Goal: Complete application form: Complete application form

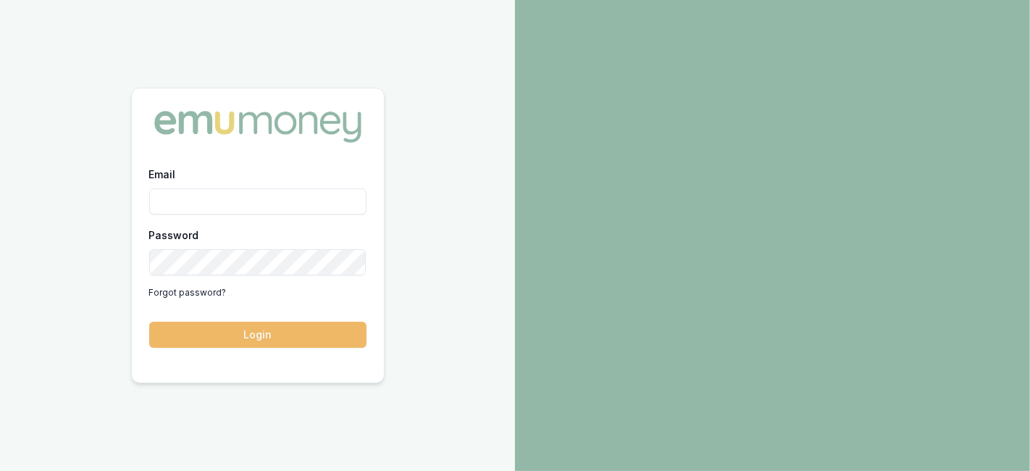
type input "laura.lamicela@emumoney.com.au"
click at [259, 337] on button "Login" at bounding box center [257, 335] width 217 height 26
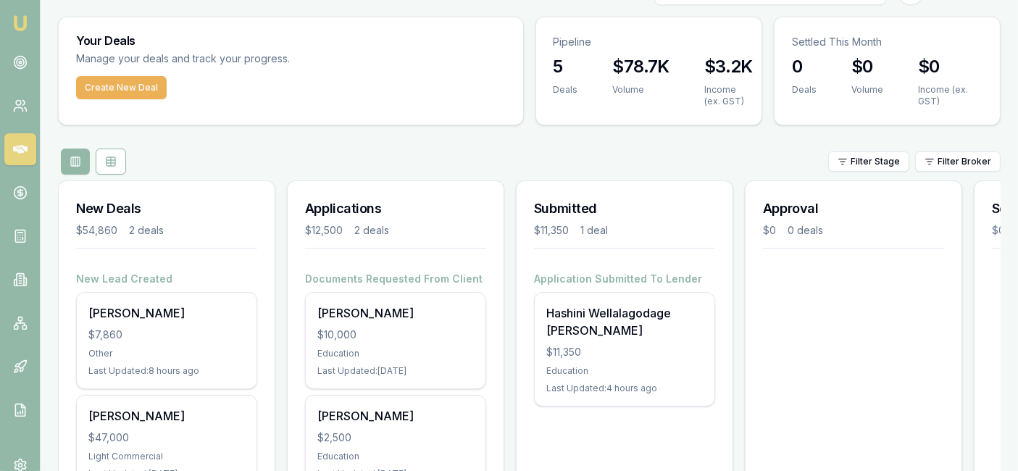
scroll to position [33, 0]
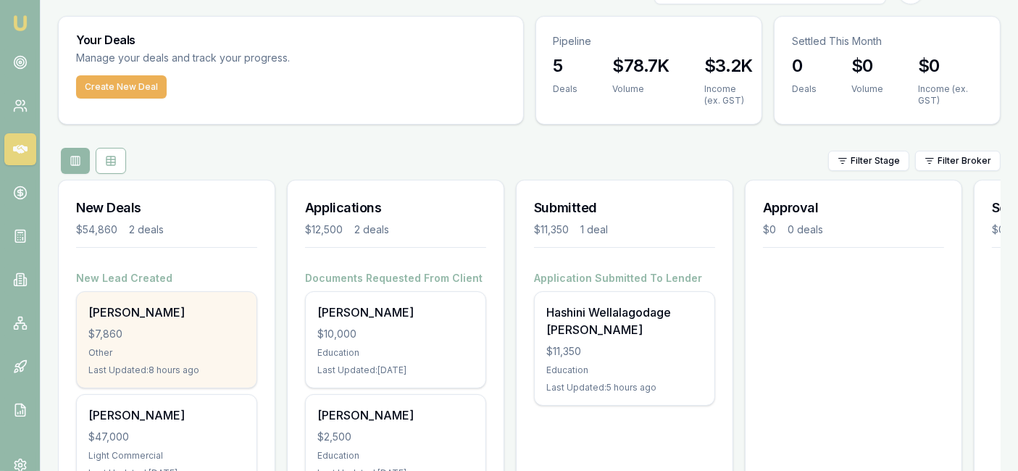
click at [204, 355] on div "Other" at bounding box center [166, 353] width 156 height 12
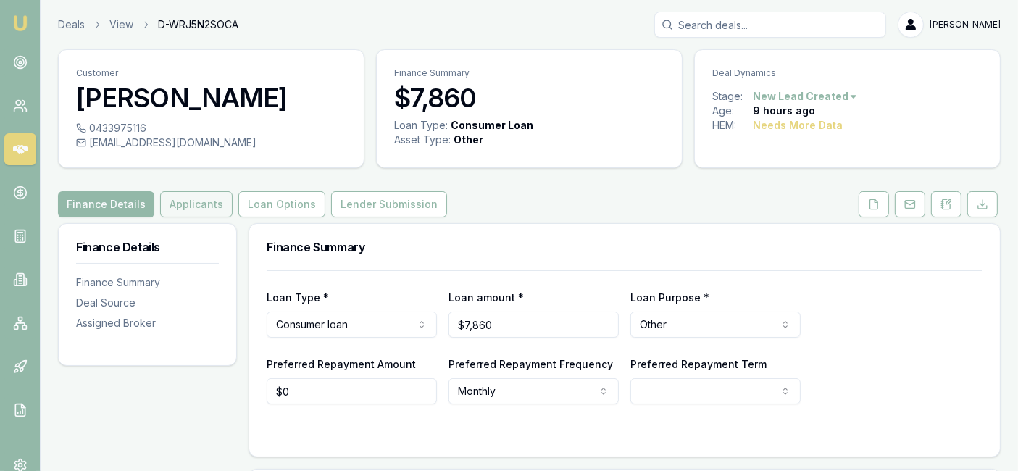
click at [206, 204] on button "Applicants" at bounding box center [196, 204] width 72 height 26
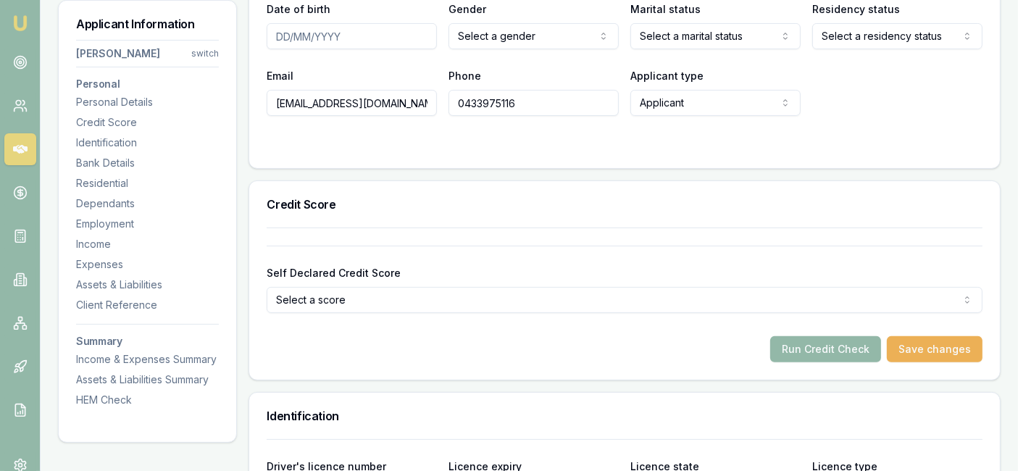
scroll to position [351, 0]
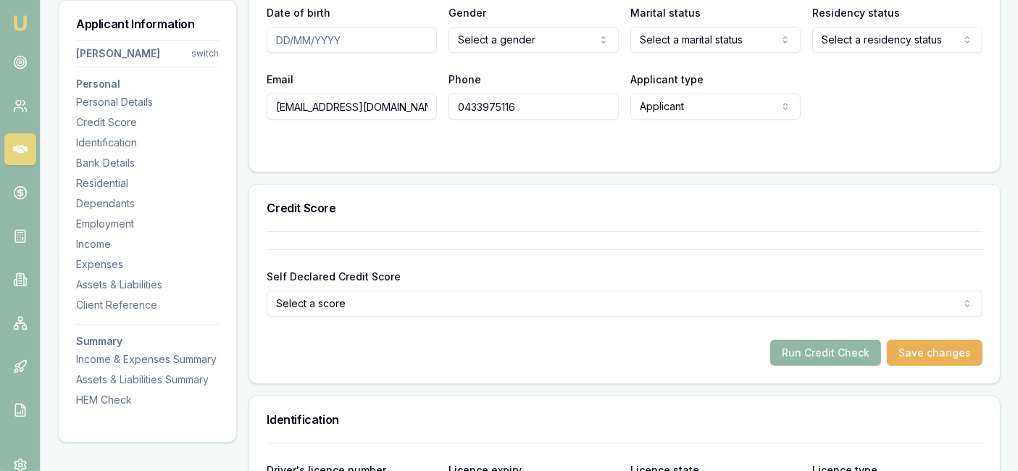
click at [850, 352] on button "Run Credit Check" at bounding box center [825, 353] width 111 height 26
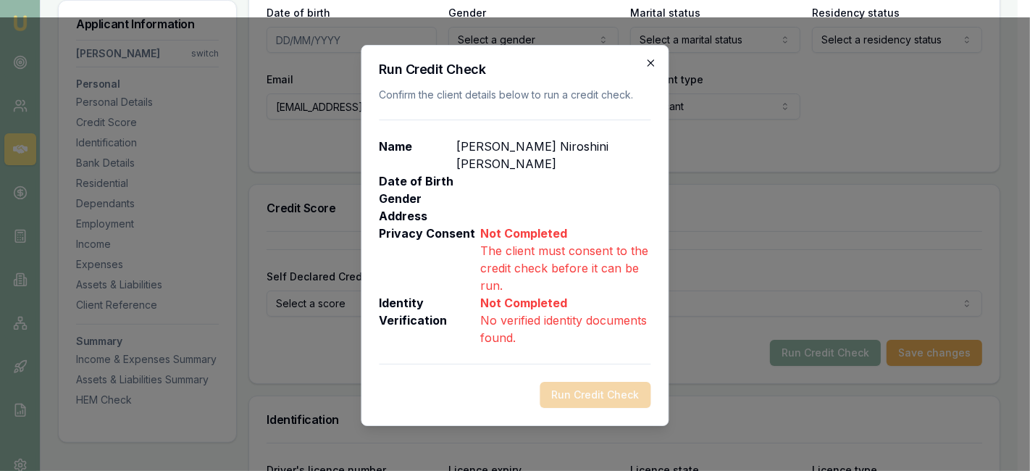
click at [655, 69] on icon "button" at bounding box center [651, 63] width 12 height 12
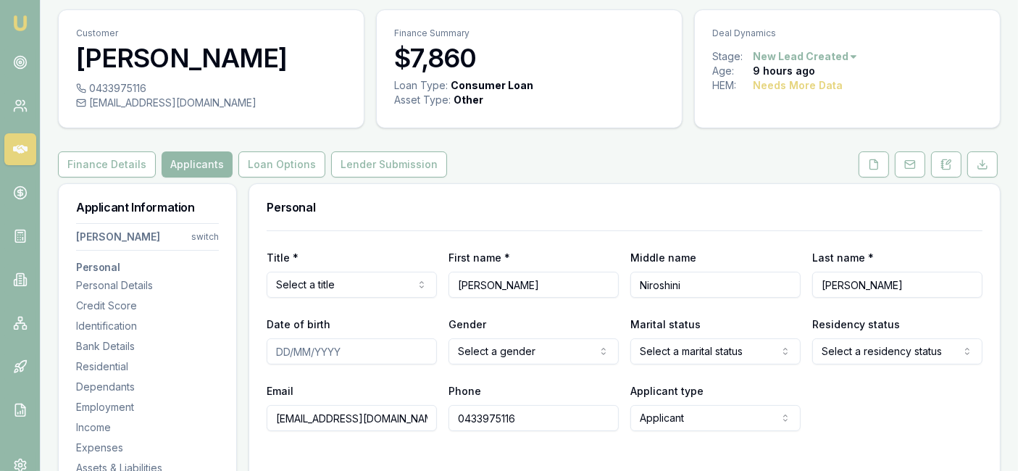
scroll to position [33, 0]
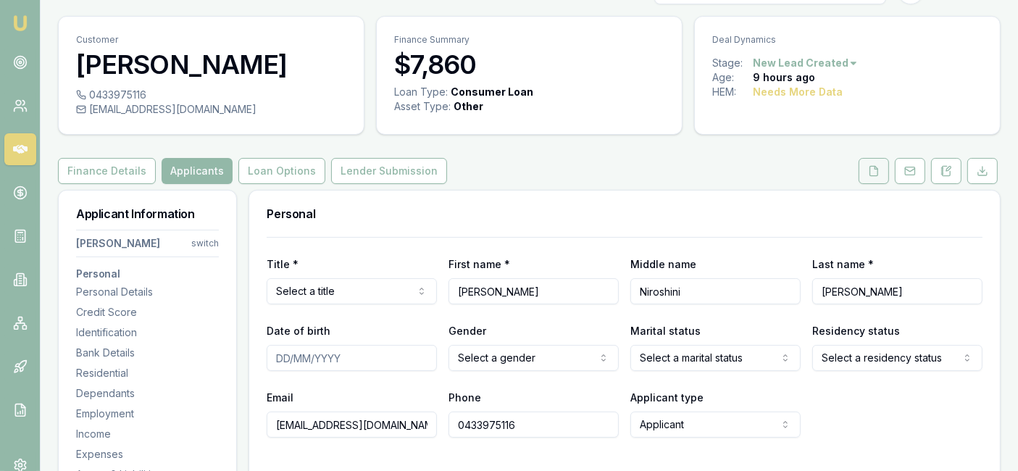
click at [863, 171] on button at bounding box center [873, 171] width 30 height 26
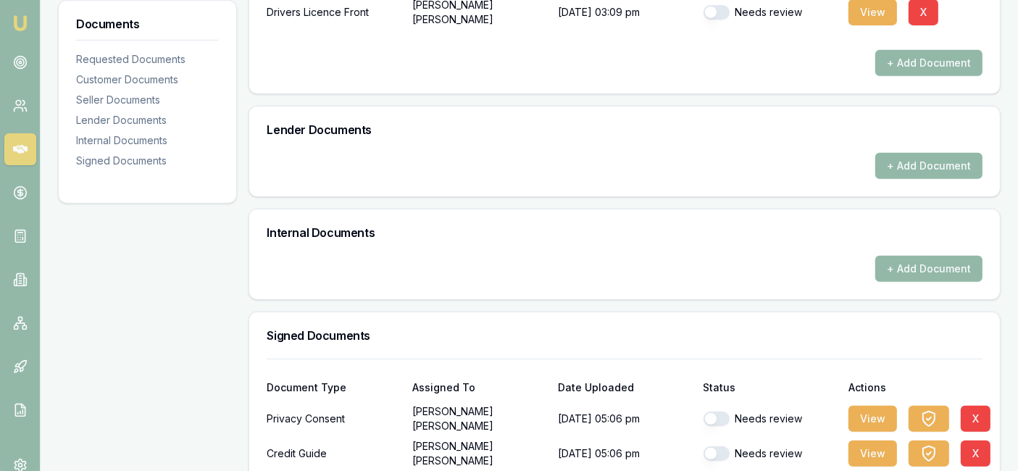
scroll to position [730, 0]
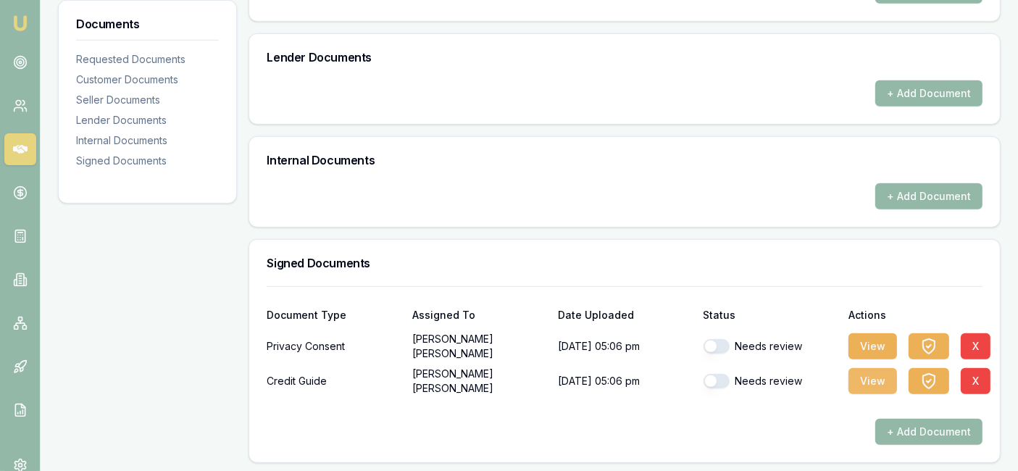
click at [875, 377] on button "View" at bounding box center [872, 381] width 49 height 26
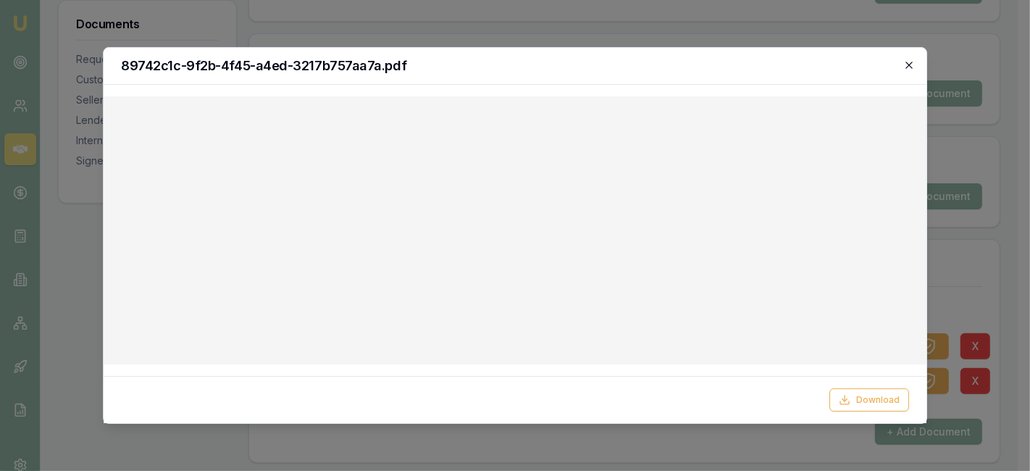
click at [910, 63] on icon "button" at bounding box center [908, 65] width 7 height 7
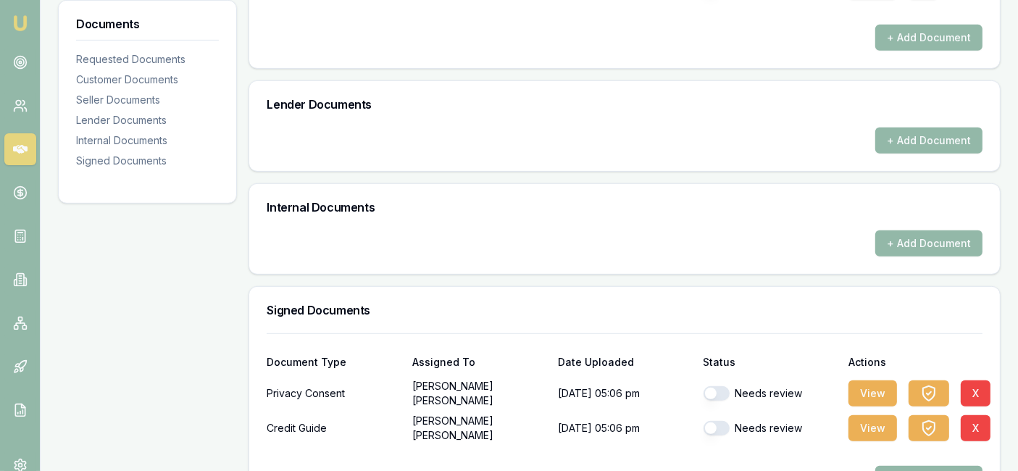
scroll to position [685, 0]
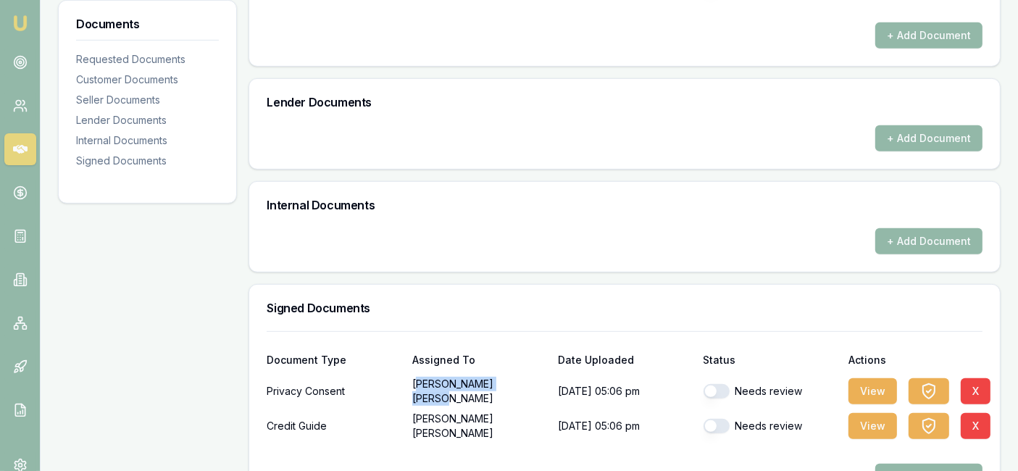
drag, startPoint x: 487, startPoint y: 390, endPoint x: 419, endPoint y: 387, distance: 68.1
click at [419, 387] on p "Anusha Jacobs" at bounding box center [479, 391] width 134 height 29
click at [495, 387] on p "Anusha Jacobs" at bounding box center [479, 391] width 134 height 29
drag, startPoint x: 488, startPoint y: 386, endPoint x: 408, endPoint y: 390, distance: 80.5
click at [408, 390] on div "Privacy Consent Anusha Jacobs 04/09/2025, 05:06 pm Needs review View X" at bounding box center [625, 391] width 716 height 29
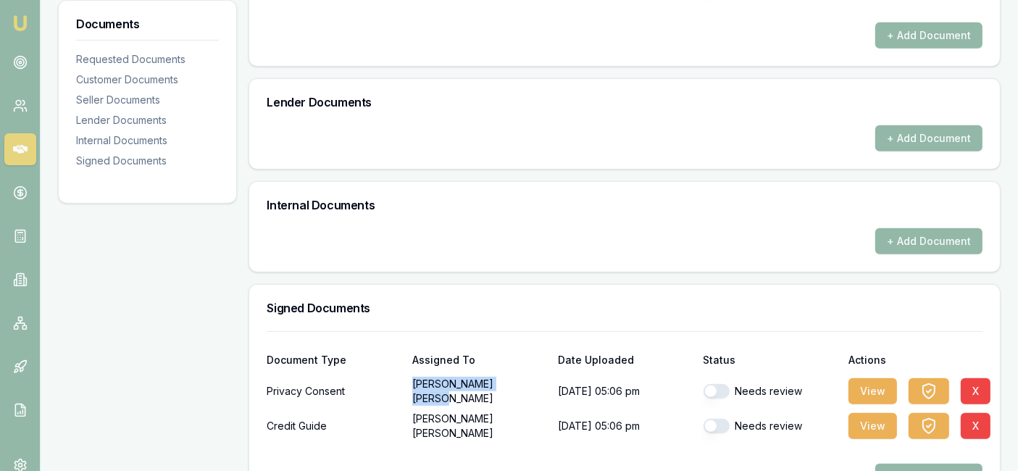
copy p "Anusha Jacobs"
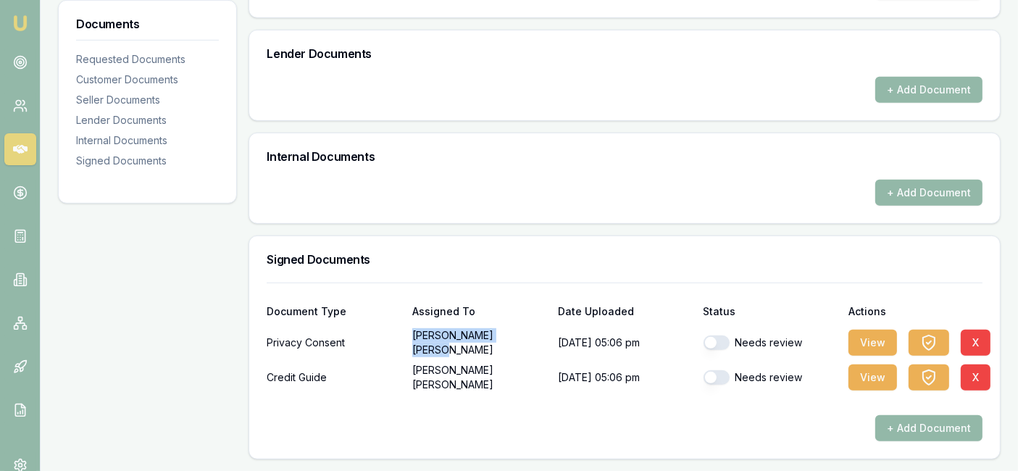
scroll to position [691, 0]
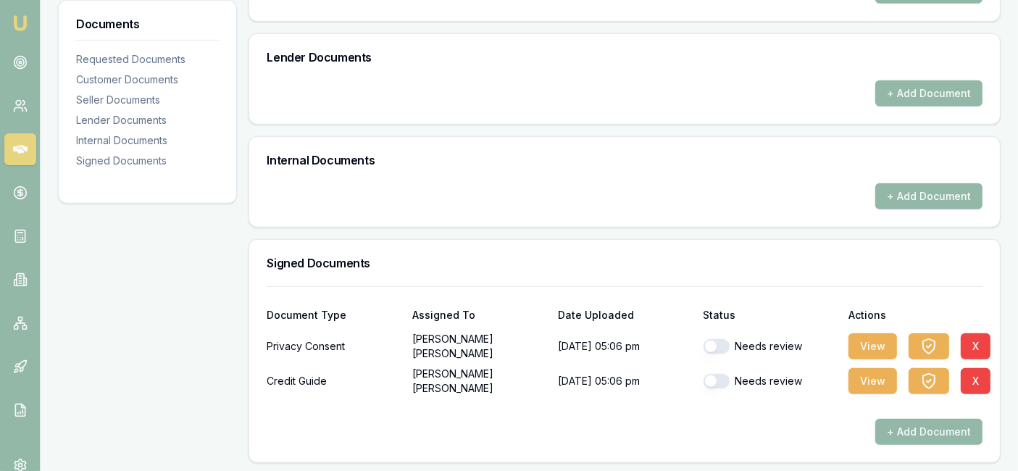
click at [697, 261] on h3 "Signed Documents" at bounding box center [625, 263] width 716 height 12
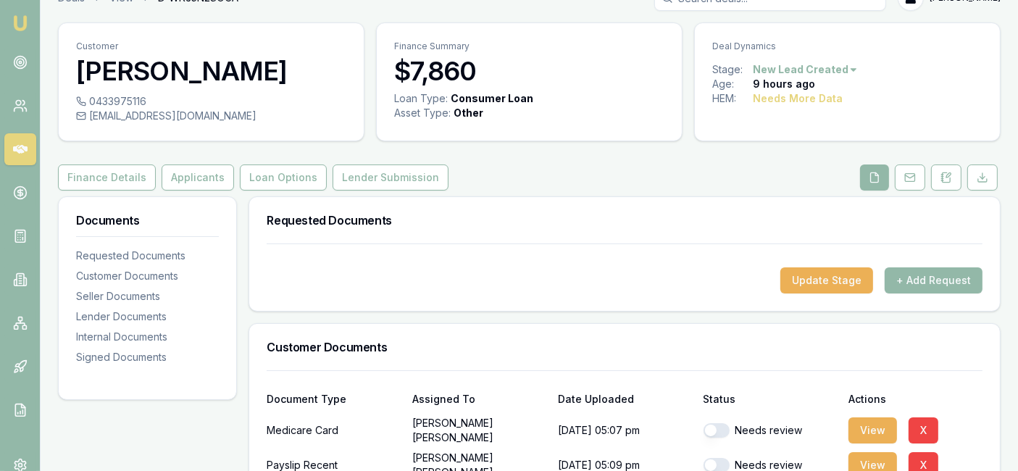
scroll to position [0, 0]
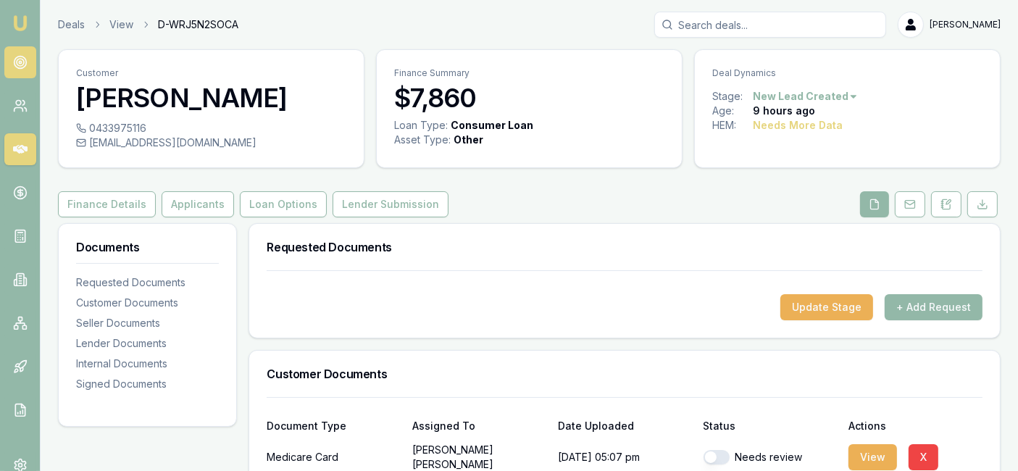
click at [17, 64] on circle at bounding box center [20, 62] width 7 height 7
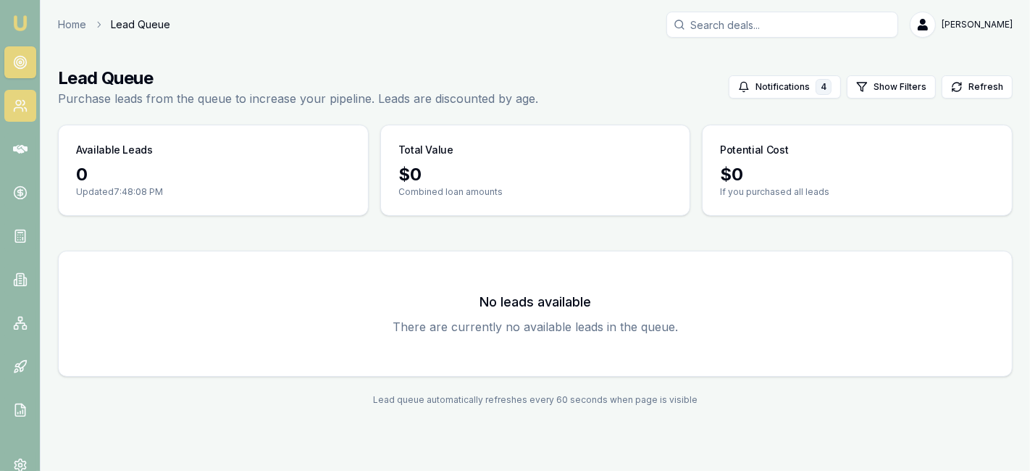
click at [17, 110] on icon at bounding box center [20, 105] width 14 height 14
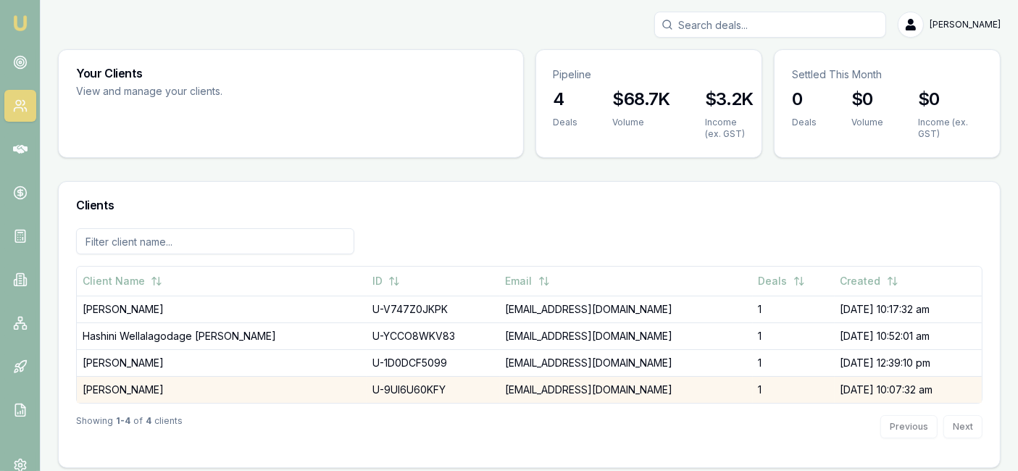
click at [143, 394] on td "Chaturi Wathugedara" at bounding box center [222, 389] width 290 height 27
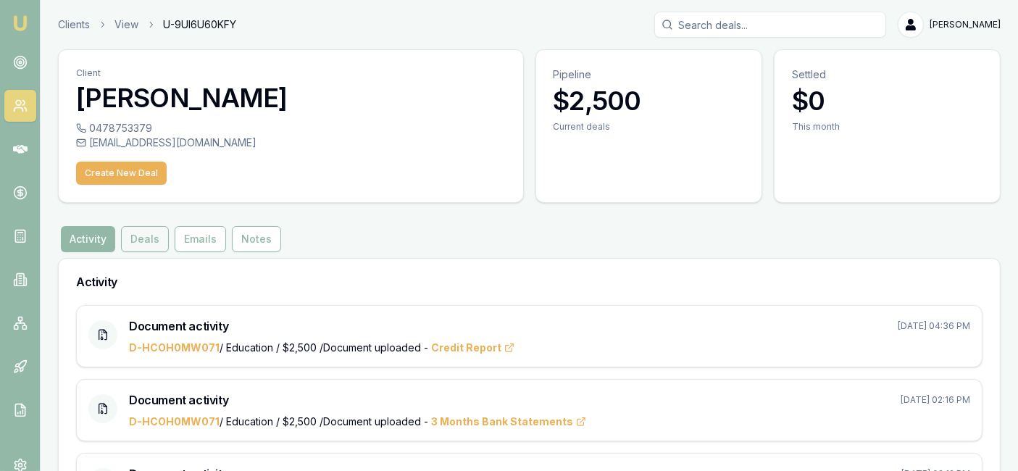
click at [159, 240] on button "Deals" at bounding box center [145, 239] width 48 height 26
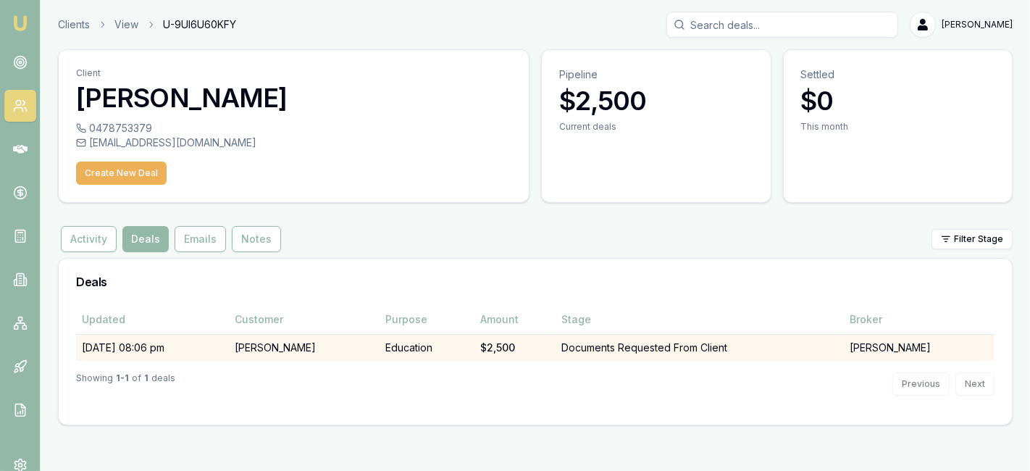
click at [227, 353] on td "31/08/25, 08:06 pm" at bounding box center [152, 347] width 153 height 27
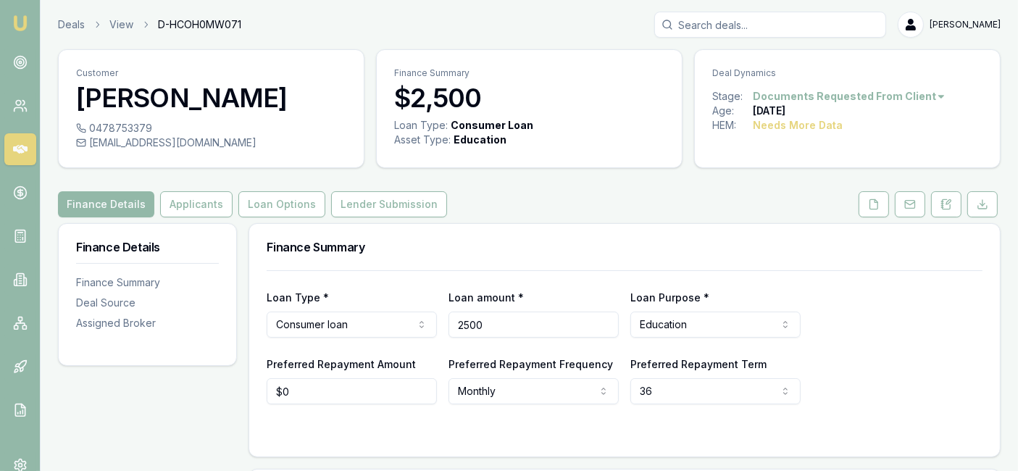
drag, startPoint x: 505, startPoint y: 326, endPoint x: 442, endPoint y: 319, distance: 63.4
click at [442, 319] on div "Loan Type * Consumer loan Consumer loan Consumer asset Commercial loan Commerci…" at bounding box center [625, 312] width 716 height 49
type input "$5,000"
click at [513, 419] on form "Loan Type * Consumer loan Consumer loan Consumer asset Commercial loan Commerci…" at bounding box center [625, 354] width 716 height 169
click at [192, 199] on button "Applicants" at bounding box center [196, 204] width 72 height 26
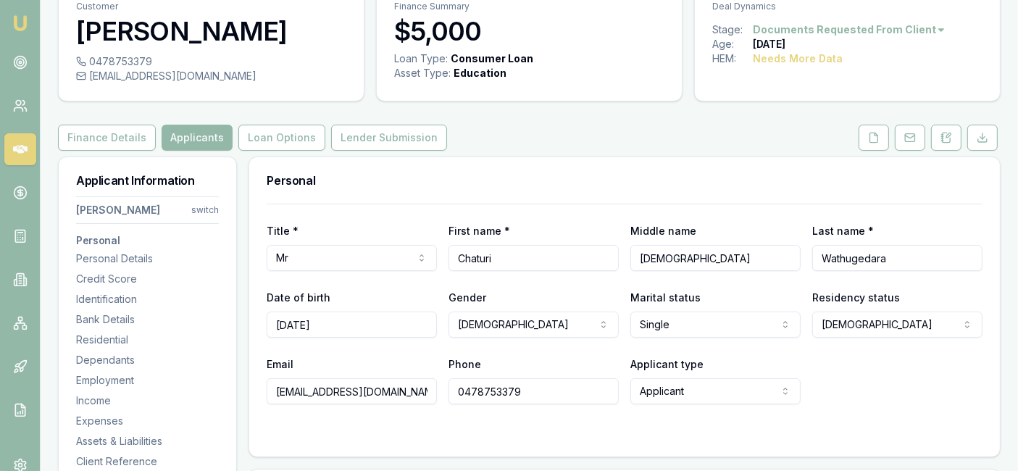
scroll to position [62, 0]
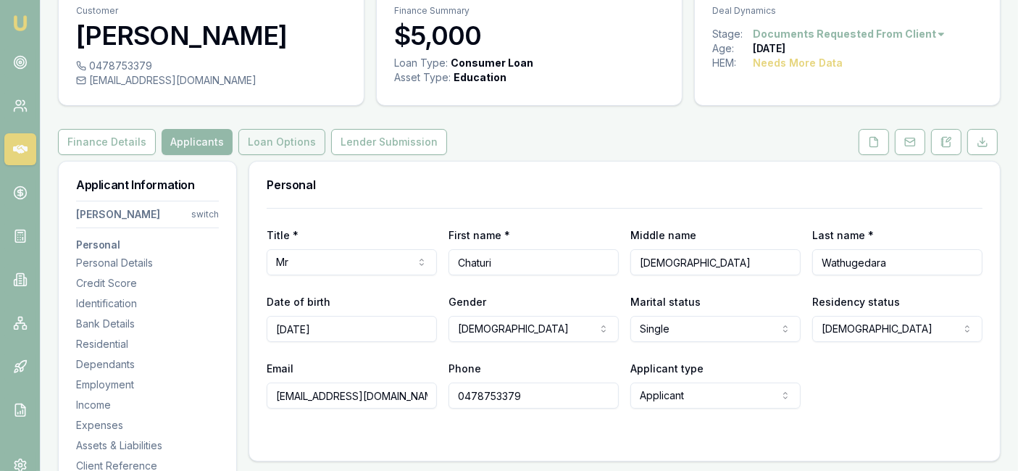
click at [270, 148] on button "Loan Options" at bounding box center [281, 142] width 87 height 26
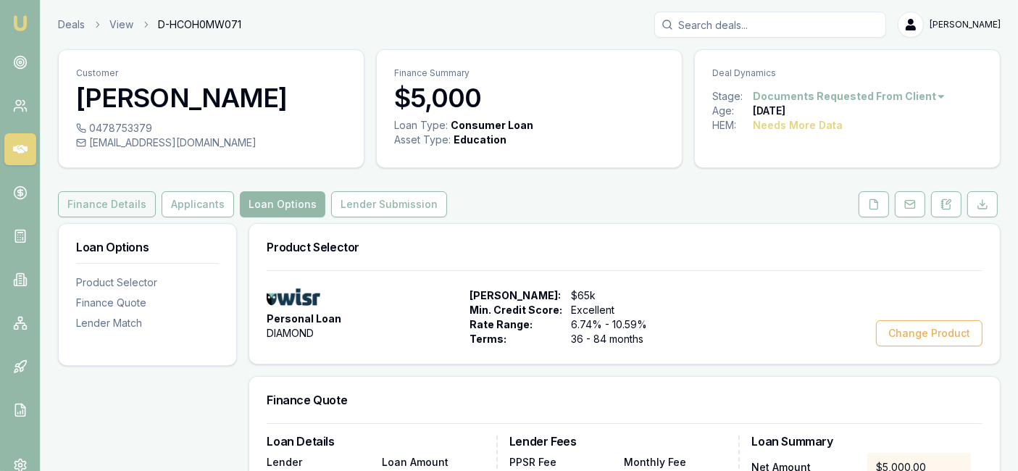
click at [109, 204] on button "Finance Details" at bounding box center [107, 204] width 98 height 26
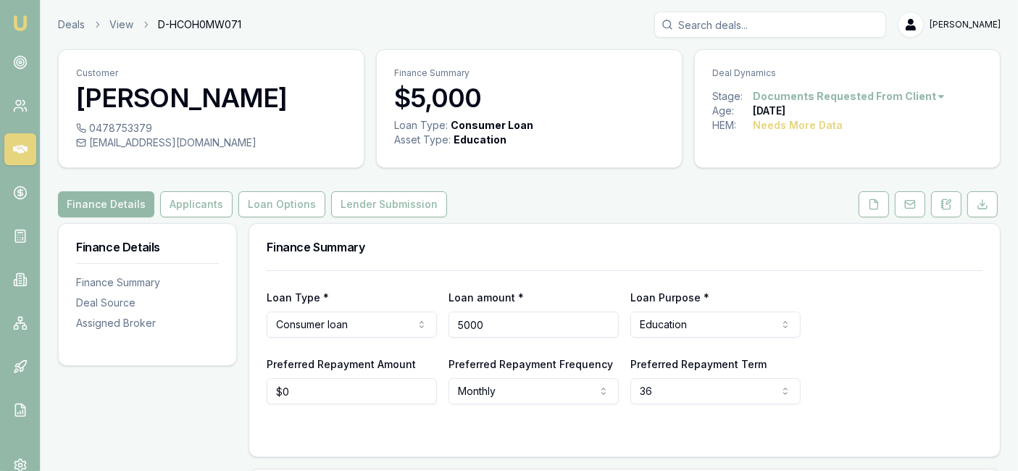
drag, startPoint x: 515, startPoint y: 322, endPoint x: 438, endPoint y: 322, distance: 76.8
click at [438, 322] on div "Loan Type * Consumer loan Consumer loan Consumer asset Commercial loan Commerci…" at bounding box center [625, 312] width 716 height 49
type input "$4,000"
click at [543, 265] on div "Finance Summary" at bounding box center [624, 247] width 750 height 46
click at [186, 201] on button "Applicants" at bounding box center [196, 204] width 72 height 26
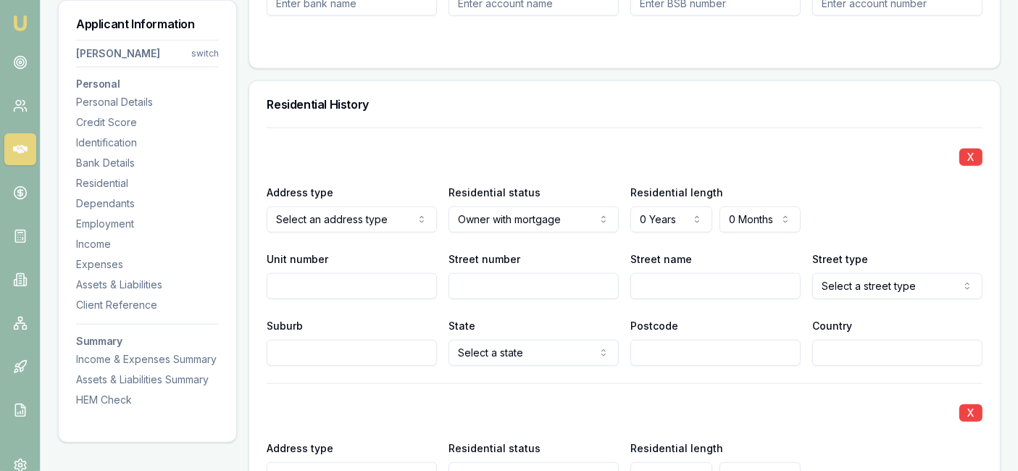
scroll to position [1318, 0]
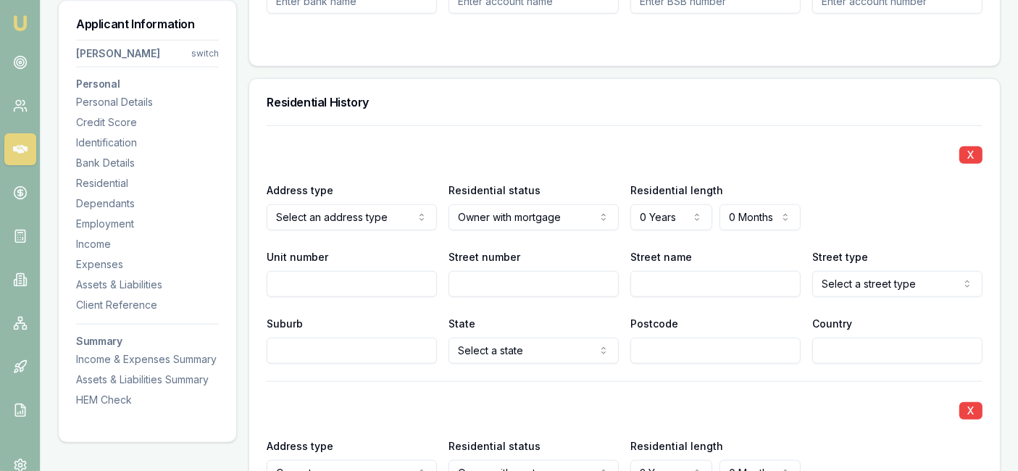
click at [469, 288] on input "Street number" at bounding box center [533, 284] width 170 height 26
paste input "66 Arcturus DrKalkallo VIC 3064"
click at [523, 285] on input "66 Arcturus DrKalkallo VIC 3064" at bounding box center [533, 284] width 170 height 26
click at [471, 282] on input "66 Arcturus Dr Kalkallo VIC 3064" at bounding box center [533, 284] width 170 height 26
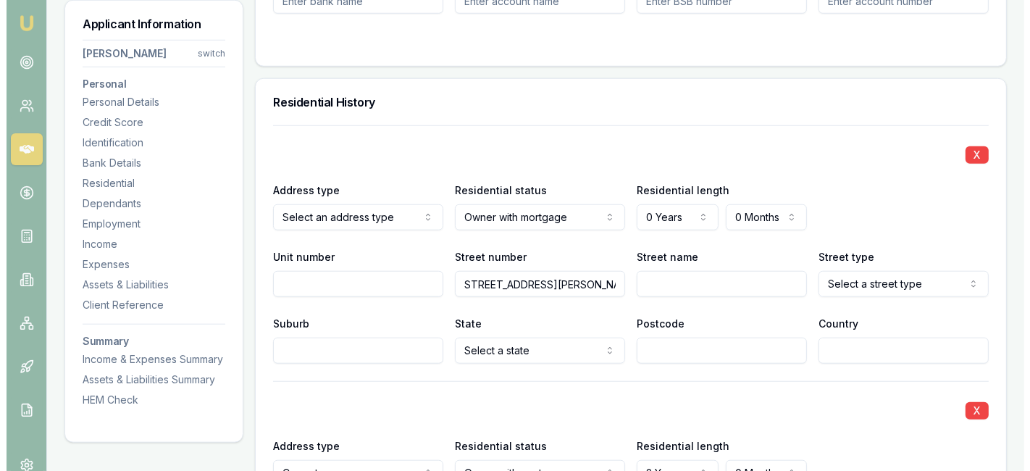
scroll to position [0, 0]
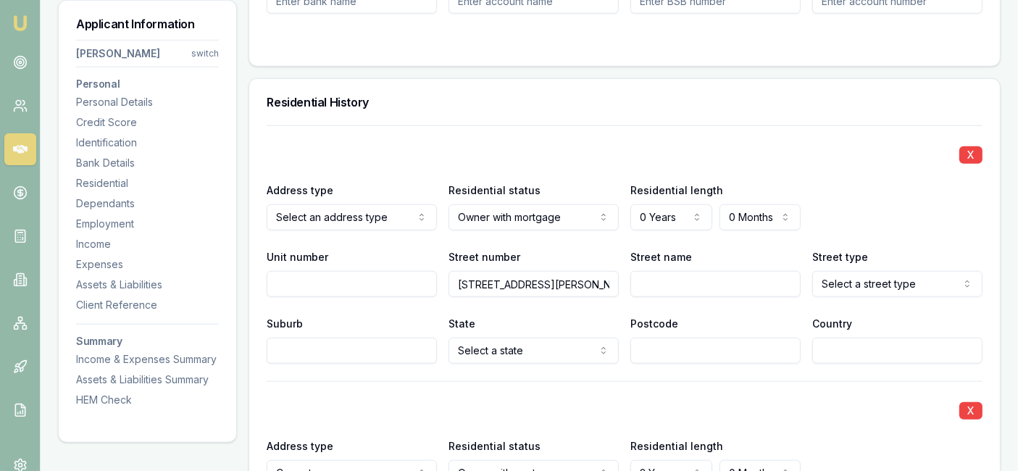
drag, startPoint x: 467, startPoint y: 280, endPoint x: 447, endPoint y: 275, distance: 20.9
click at [447, 275] on div "Unit number Street number 66 Arcturus Dr Kalkallo VIC 3064 Street name Street t…" at bounding box center [625, 272] width 716 height 49
type input "Arcturus Dr Kalkallo VIC 3064"
click at [285, 280] on input "Unit number" at bounding box center [352, 284] width 170 height 26
paste input "66"
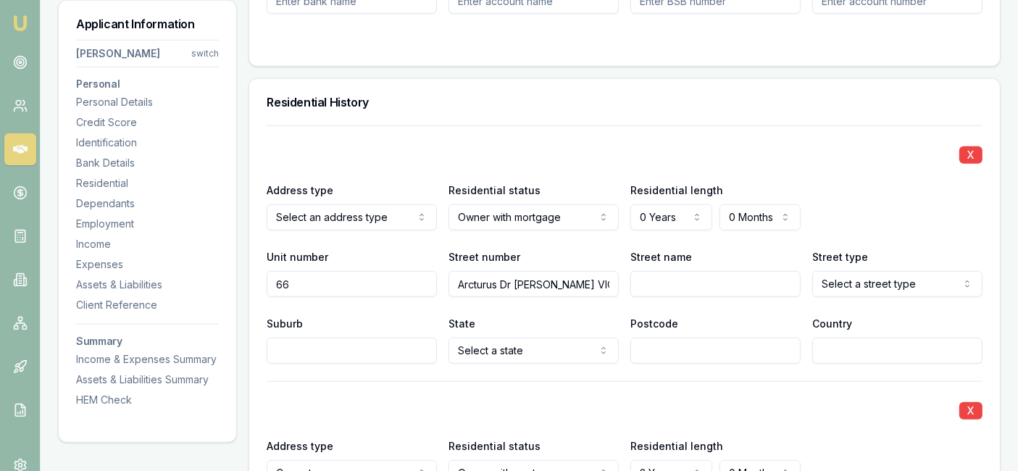
type input "66"
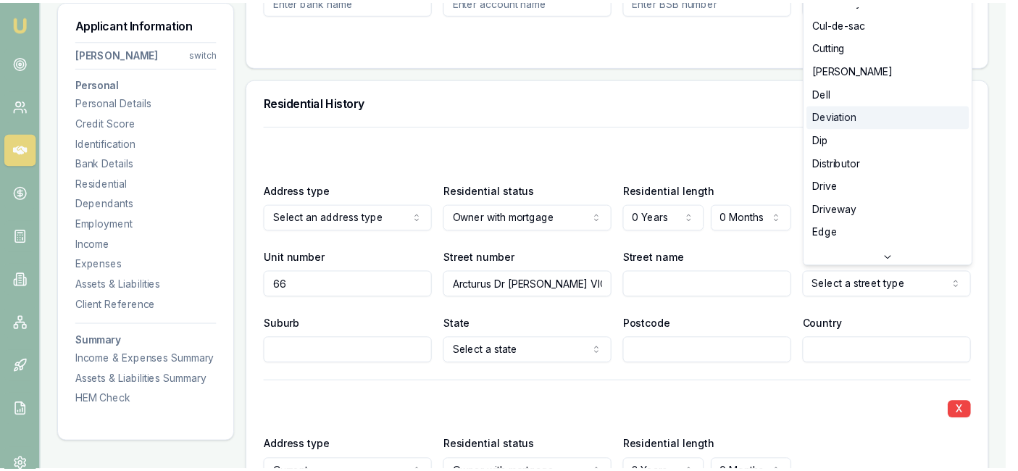
scroll to position [1063, 0]
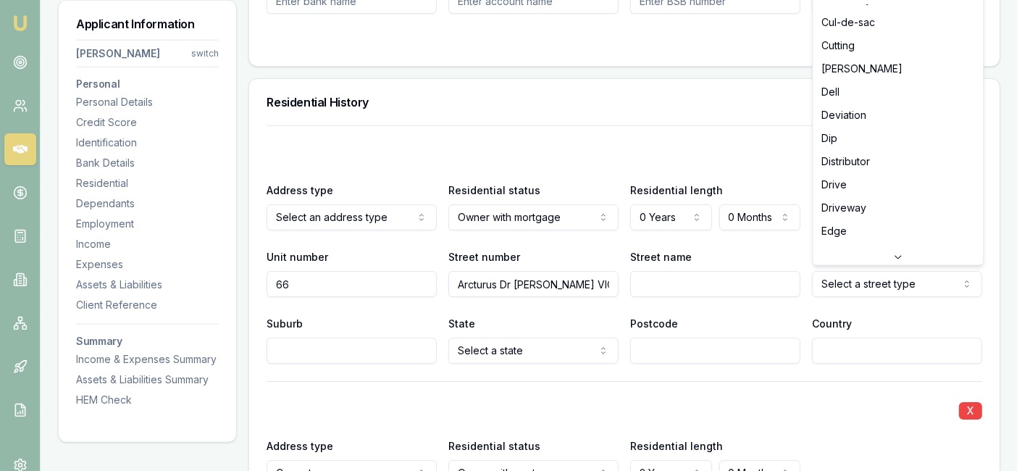
select select "Drive"
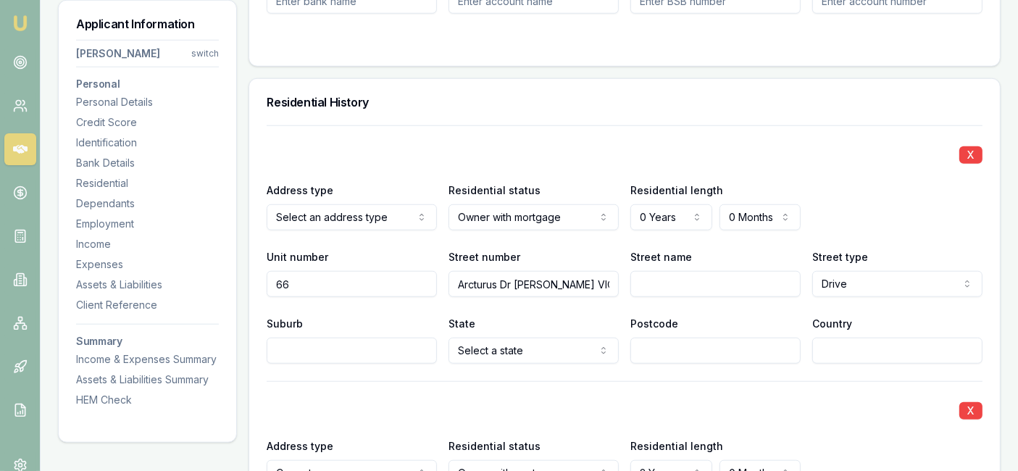
drag, startPoint x: 556, startPoint y: 284, endPoint x: 517, endPoint y: 282, distance: 39.1
click at [517, 282] on input "Arcturus Dr Kalkallo VIC 3064" at bounding box center [533, 284] width 170 height 26
click at [297, 347] on input "Suburb" at bounding box center [352, 350] width 170 height 26
paste input "Kalkallo"
type input "Kalkallo"
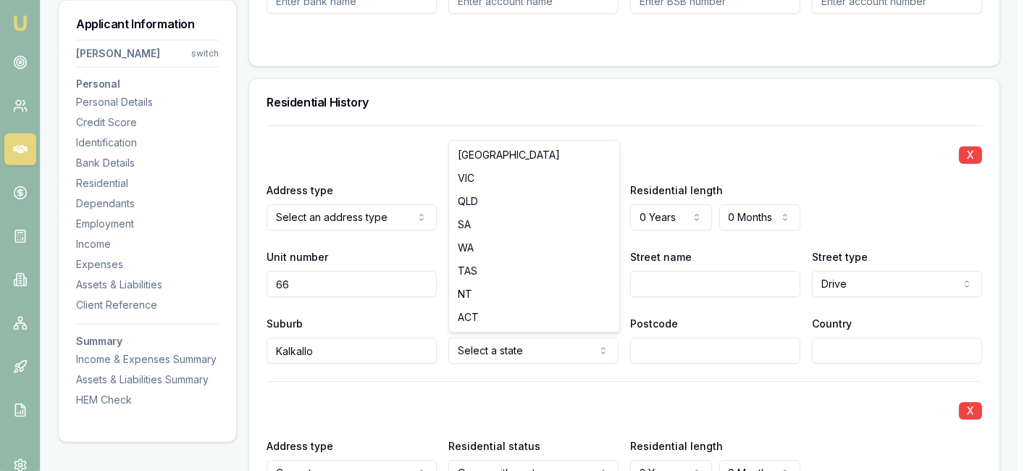
select select "VIC"
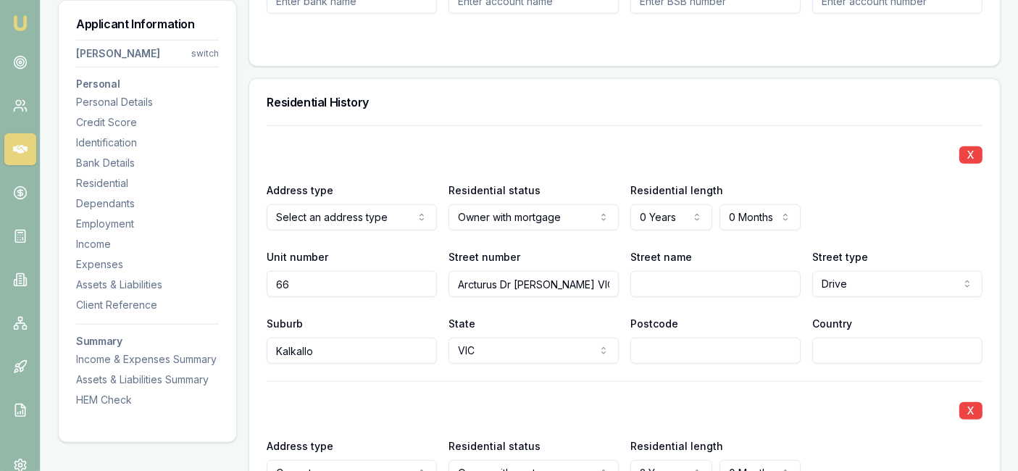
click at [657, 347] on input "Postcode" at bounding box center [715, 350] width 170 height 26
type input "3064"
click at [838, 351] on input "Country" at bounding box center [897, 350] width 170 height 26
type input "Australia"
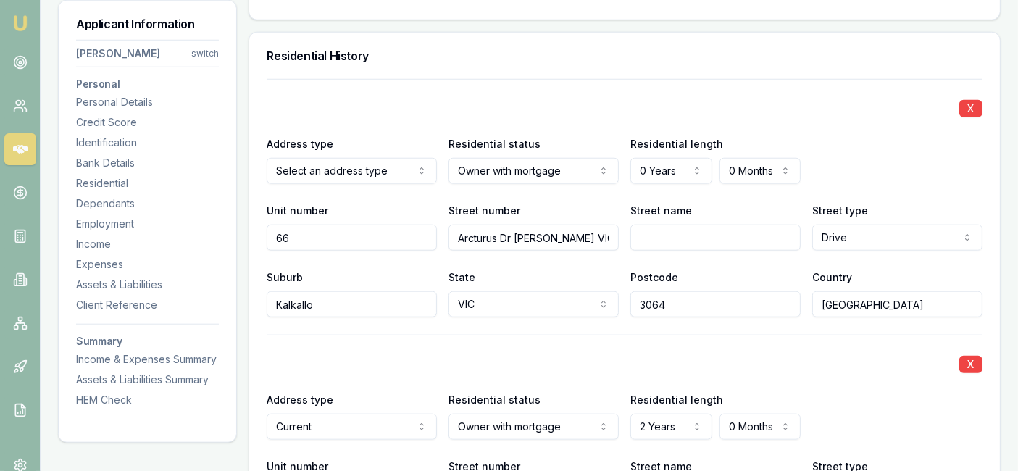
scroll to position [1383, 0]
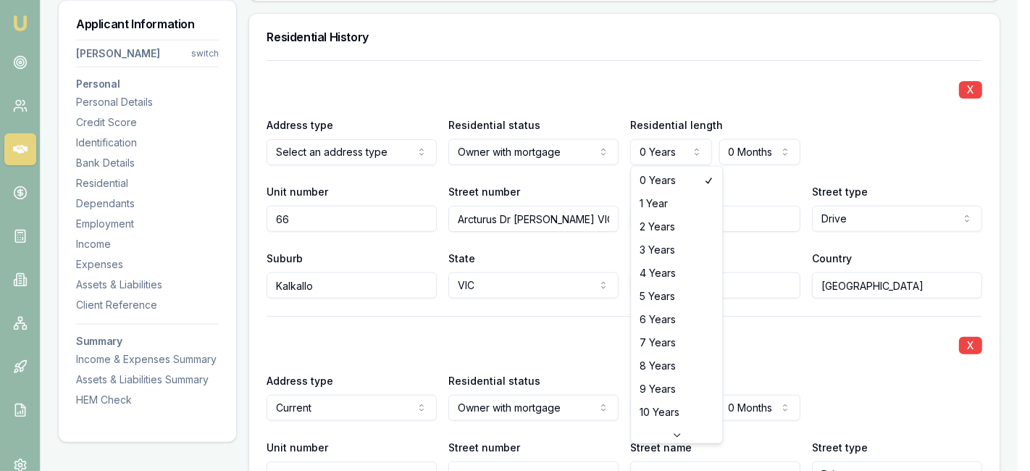
select select "2"
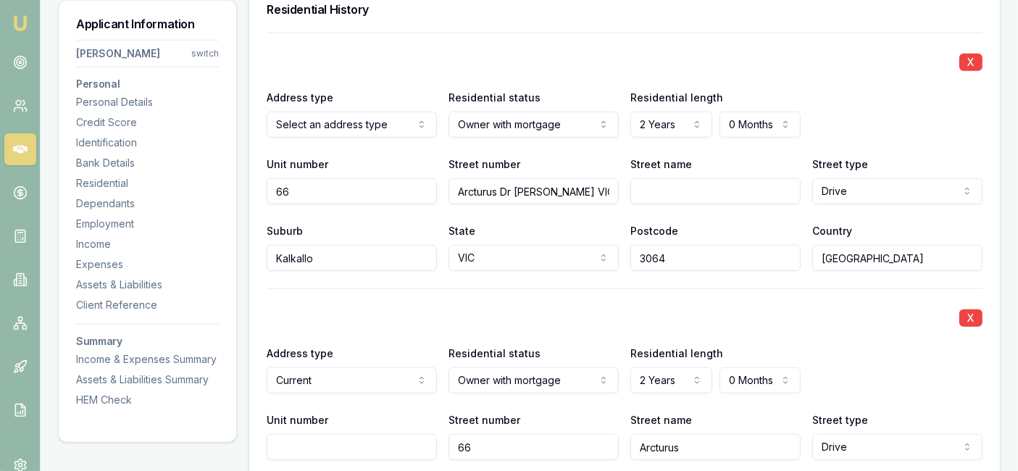
scroll to position [1413, 0]
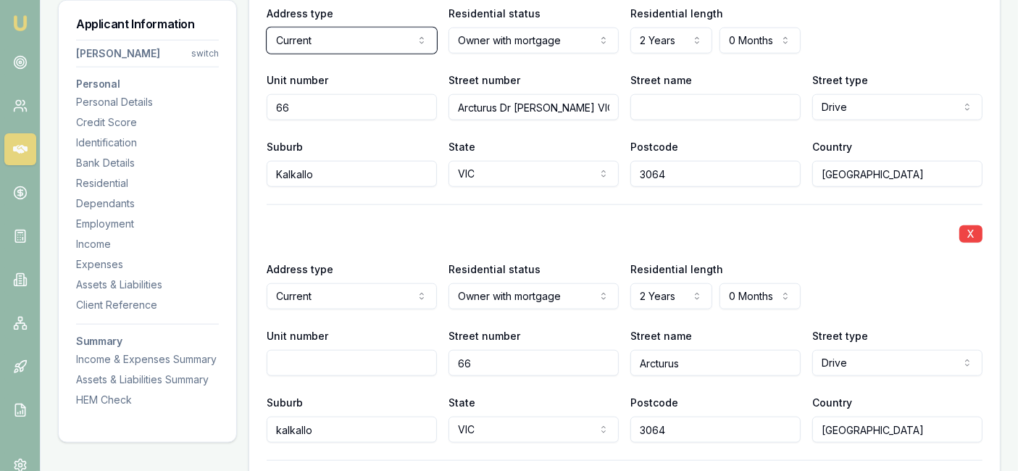
scroll to position [1496, 0]
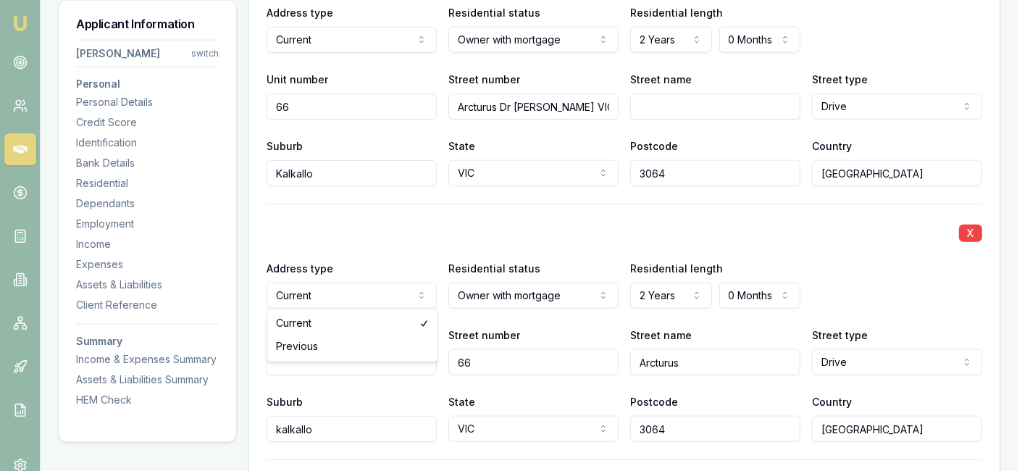
select select "PREVIOUS"
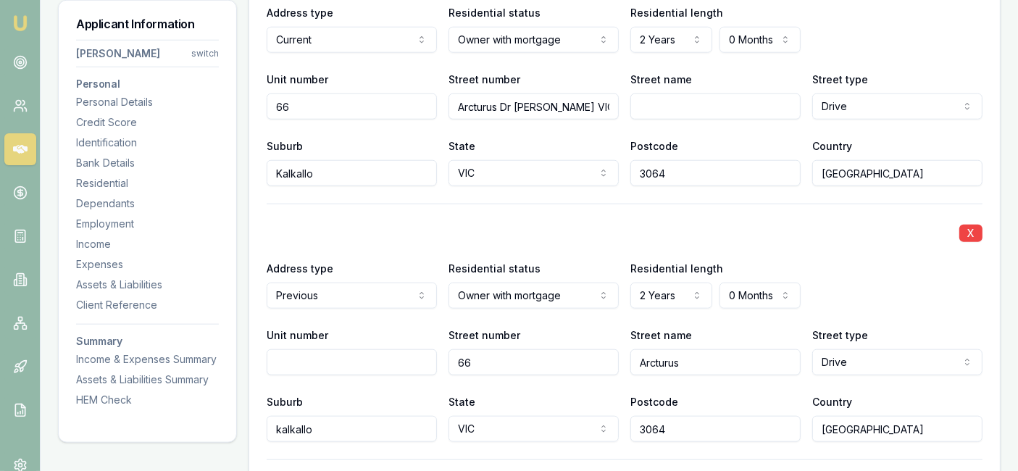
click at [341, 361] on input "Unit number" at bounding box center [352, 362] width 170 height 26
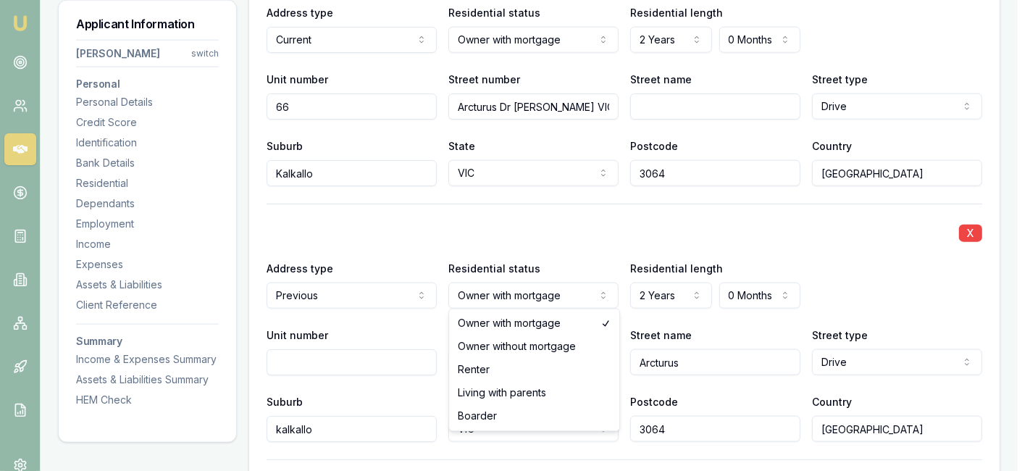
select select "RENTER"
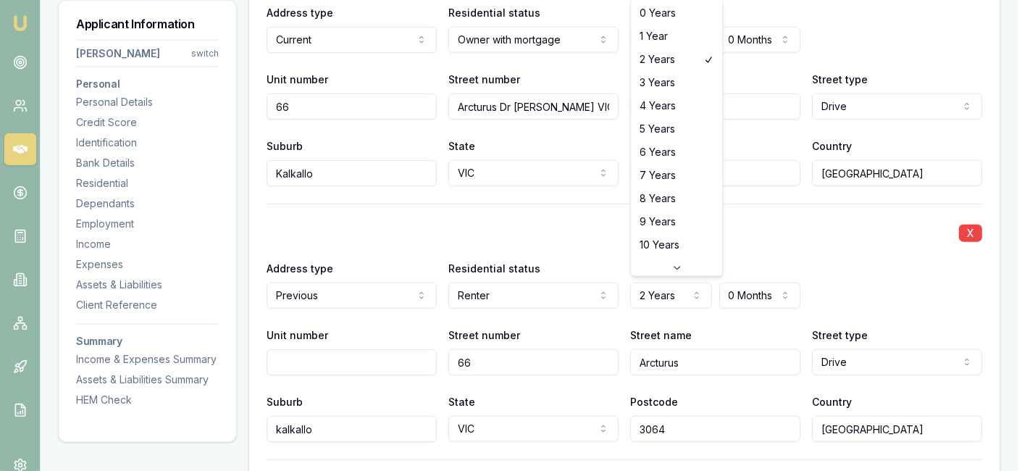
select select "5"
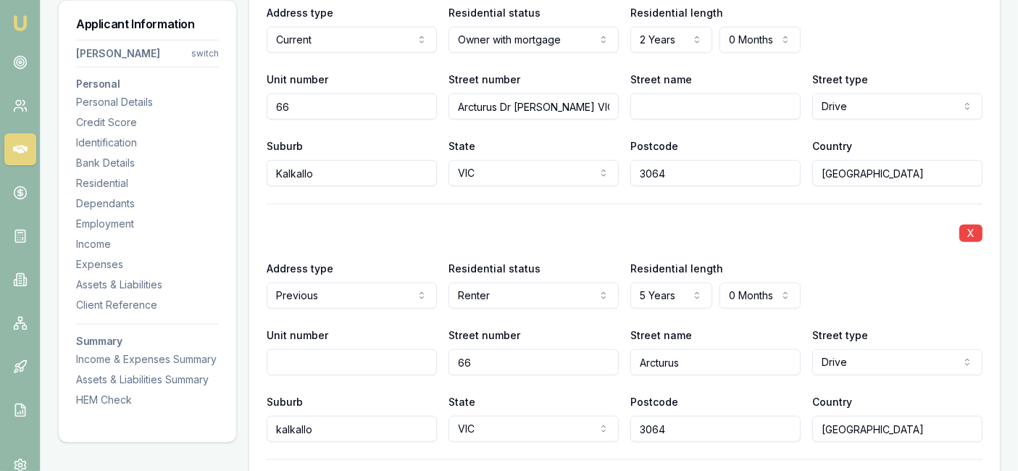
click at [498, 355] on input "66" at bounding box center [533, 362] width 170 height 26
drag, startPoint x: 498, startPoint y: 355, endPoint x: 440, endPoint y: 355, distance: 57.9
click at [440, 355] on div "Unit number Street number 66 Street name Arcturus Street type Drive Access Alle…" at bounding box center [625, 350] width 716 height 49
paste input "18 Natural DrCraigieburn VIC 3064"
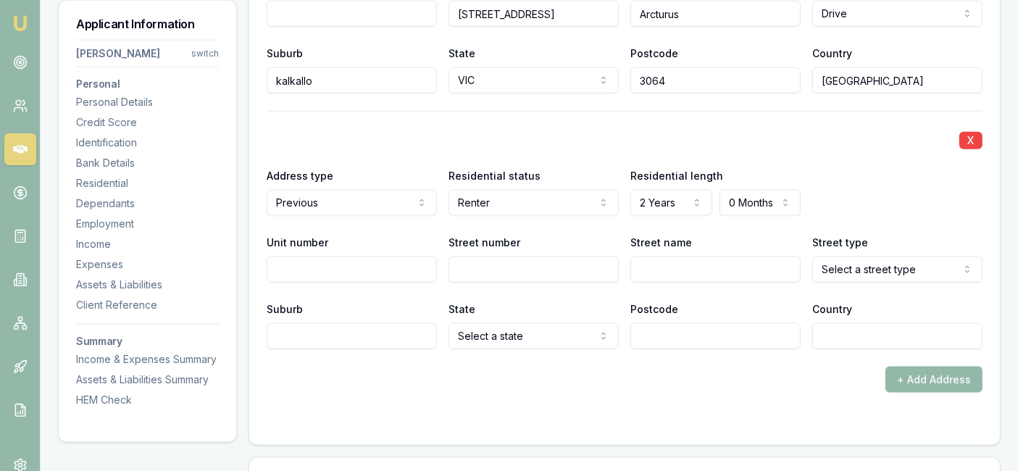
scroll to position [1890, 0]
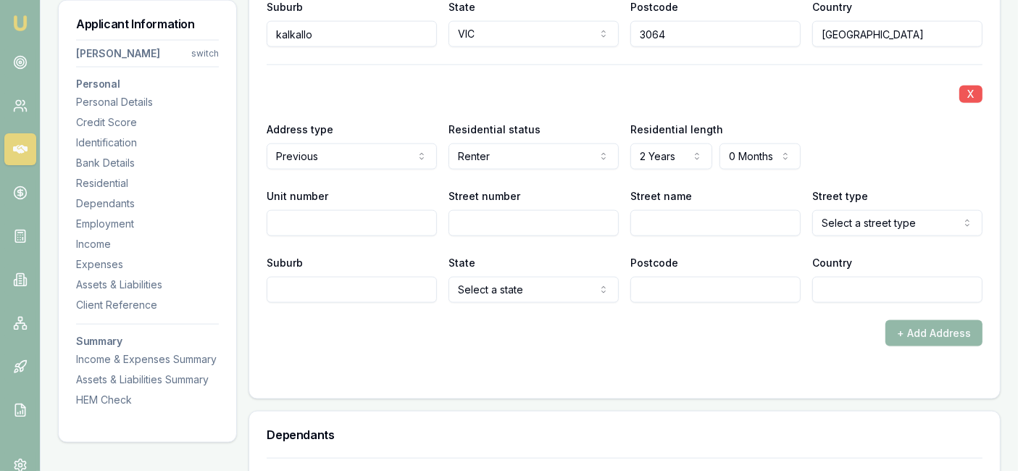
type input "18 Natural DrCraigieburn VIC 3064"
click at [978, 85] on button "X" at bounding box center [970, 93] width 23 height 17
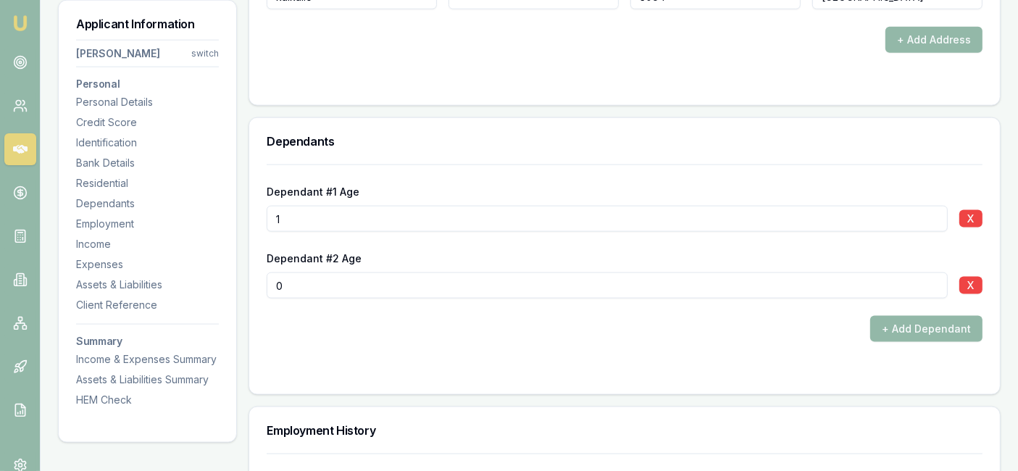
scroll to position [1940, 0]
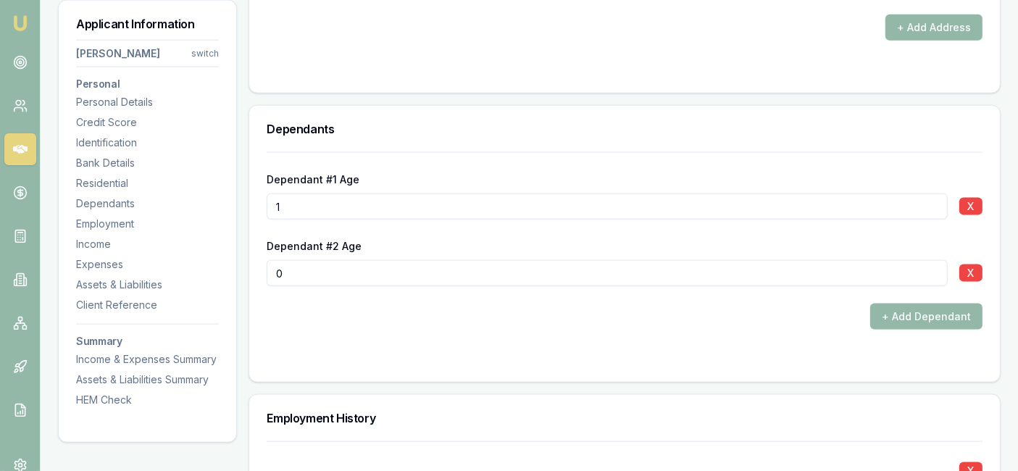
click at [518, 261] on input "0" at bounding box center [607, 273] width 681 height 26
click at [423, 204] on input "1" at bounding box center [607, 206] width 681 height 26
click at [281, 206] on input "09" at bounding box center [607, 206] width 681 height 26
type input "9"
click at [501, 247] on div "Dependant #2 Age 0" at bounding box center [607, 261] width 681 height 49
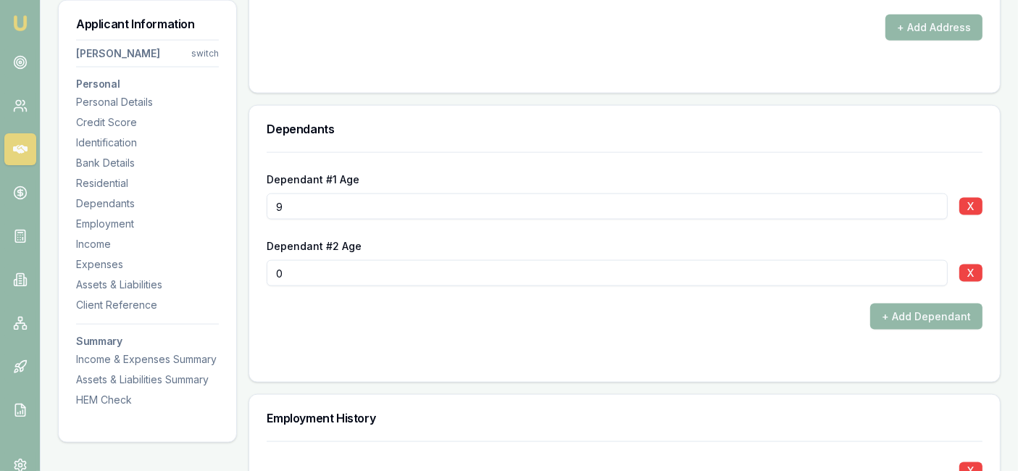
click at [501, 247] on div "Dependant #2 Age 0" at bounding box center [607, 261] width 681 height 49
click at [970, 272] on button "X" at bounding box center [970, 272] width 23 height 17
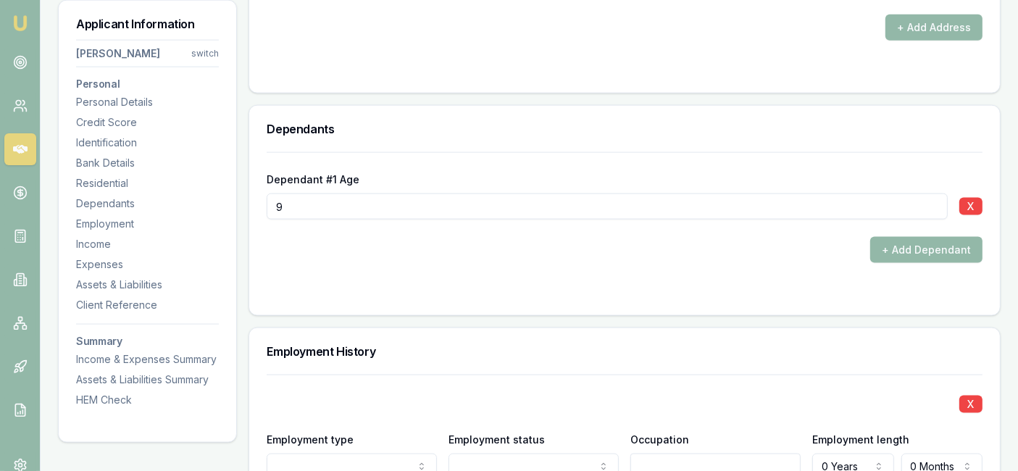
click at [310, 204] on input "9" at bounding box center [607, 206] width 681 height 26
type input "08"
click at [351, 265] on form "Dependant #1 Age 08 X + Add Dependant" at bounding box center [625, 225] width 716 height 146
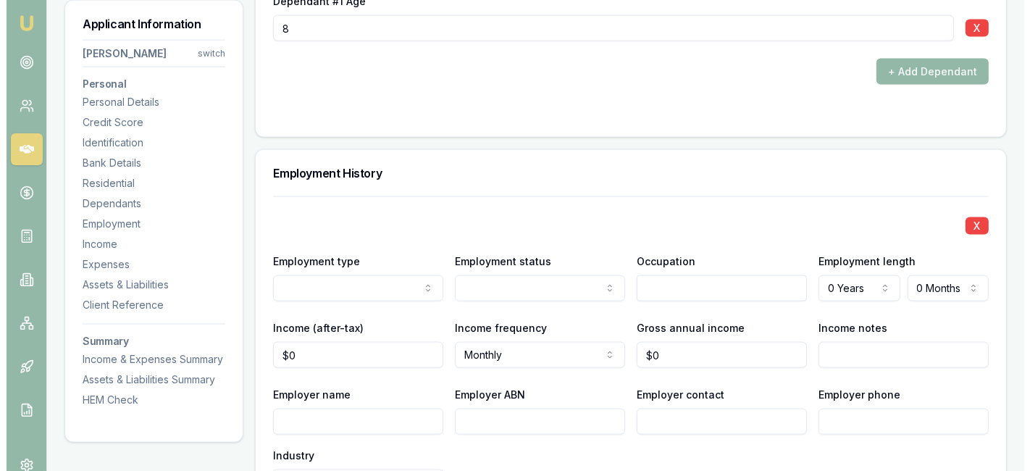
scroll to position [2121, 0]
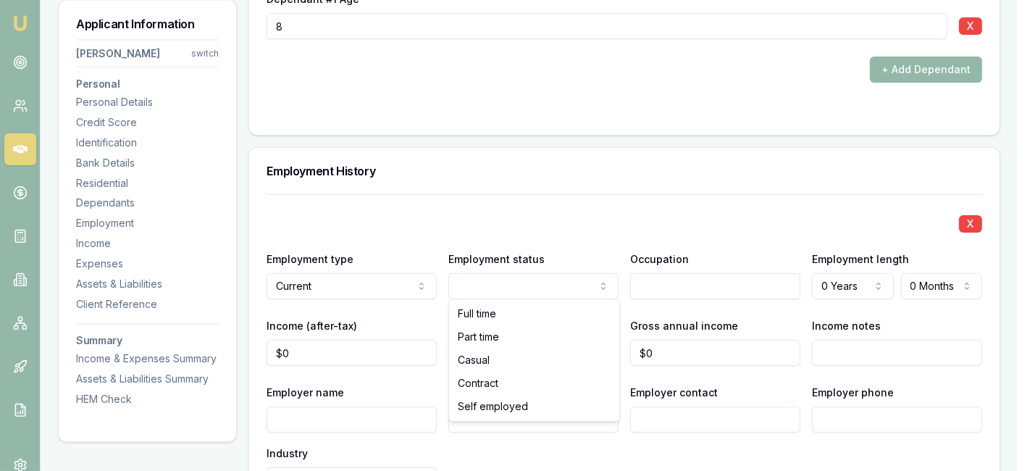
select select "PART_TIME"
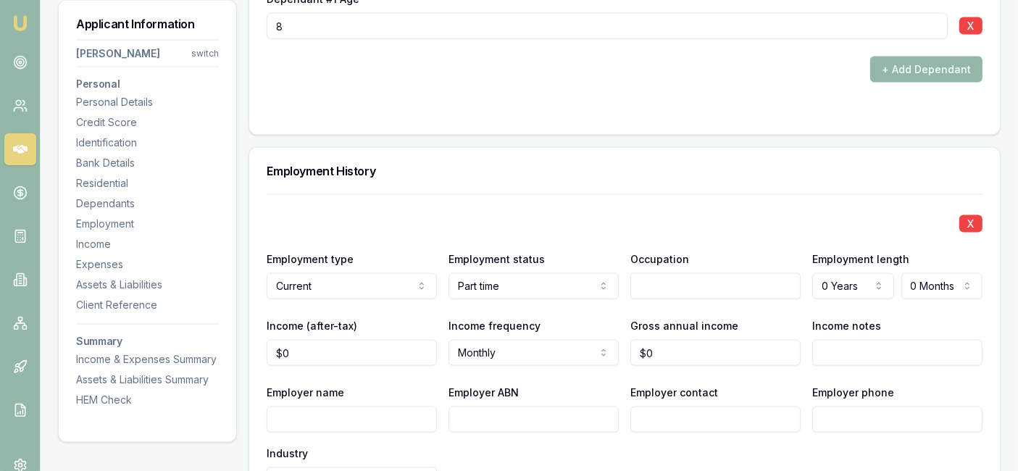
click at [652, 276] on input "text" at bounding box center [715, 286] width 170 height 26
type input "educator"
click at [896, 311] on div "X Employment type Current Current Previous Employment status Part time Full tim…" at bounding box center [625, 410] width 716 height 432
click at [720, 281] on input "educator" at bounding box center [715, 286] width 170 height 26
click at [642, 282] on input "educator" at bounding box center [715, 286] width 170 height 26
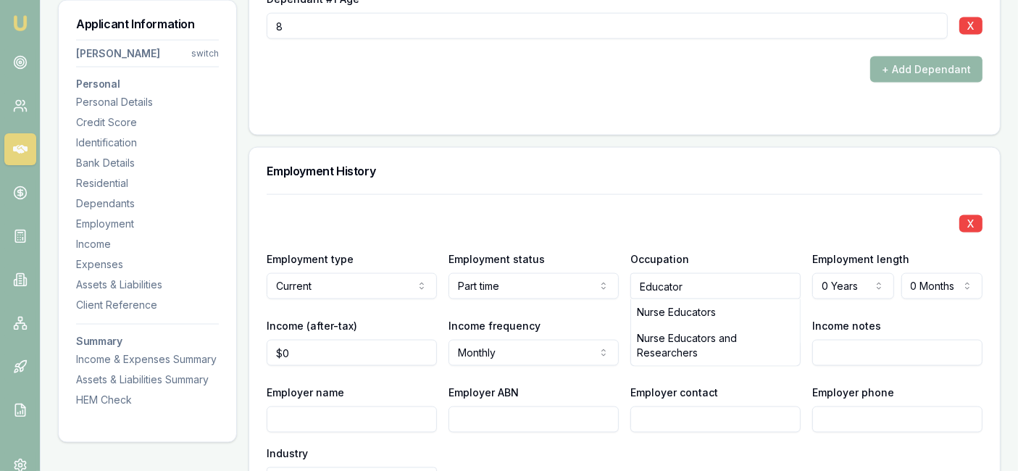
click at [726, 279] on input "Educator" at bounding box center [715, 286] width 170 height 26
click at [737, 277] on input "Educator" at bounding box center [715, 286] width 170 height 26
type input "Educator"
click at [742, 259] on div "Occupation Educator Nurse Educators Nurse Educators and Researchers" at bounding box center [715, 274] width 170 height 49
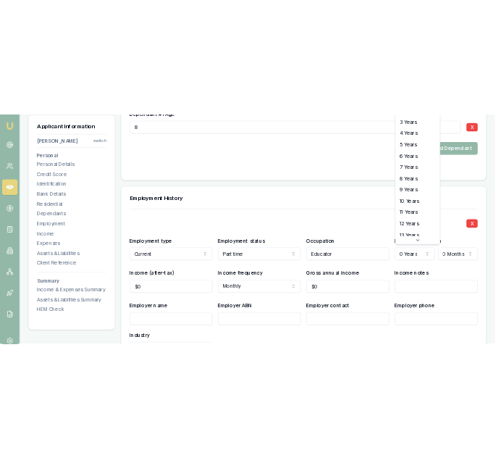
scroll to position [75, 0]
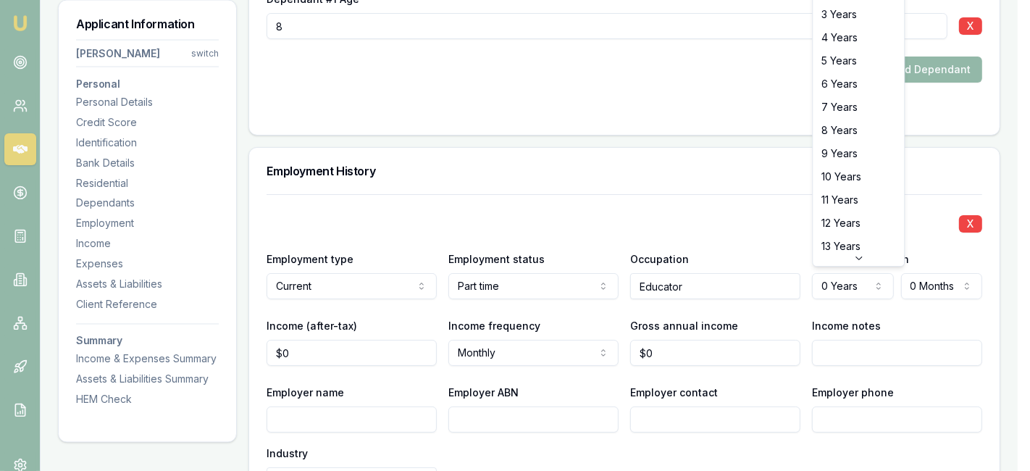
select select "3"
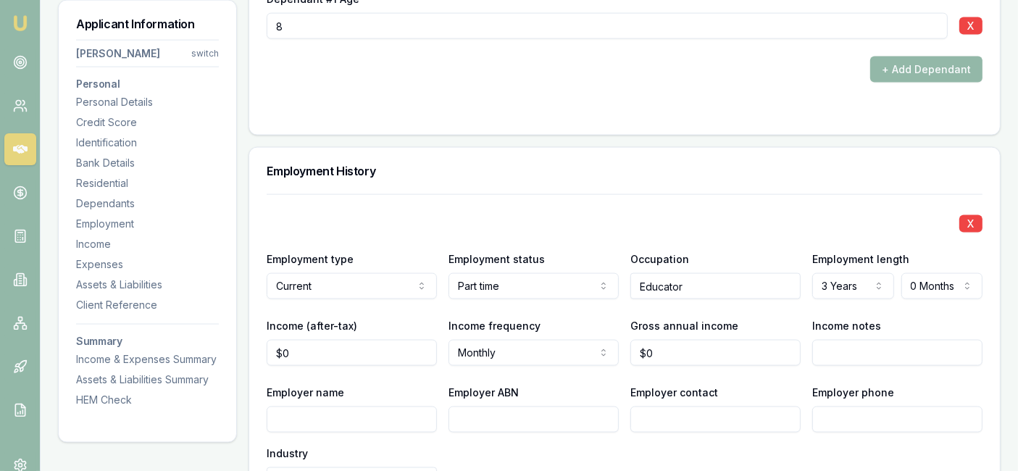
type input "0"
click at [313, 349] on input "0" at bounding box center [352, 353] width 170 height 26
type input "$3,280"
click at [716, 369] on div "X Employment type Current Current Previous Employment status Part time Full tim…" at bounding box center [625, 410] width 716 height 432
click at [332, 424] on input "Employer name" at bounding box center [352, 419] width 170 height 26
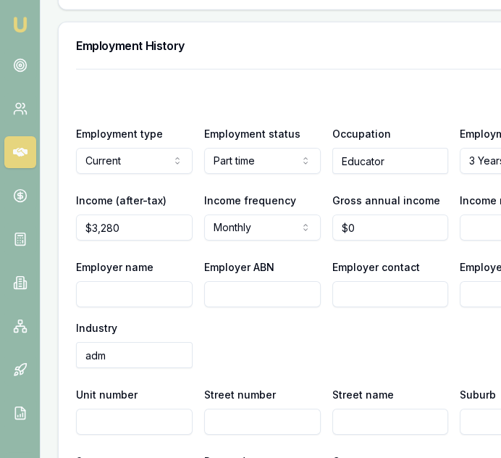
scroll to position [2838, 0]
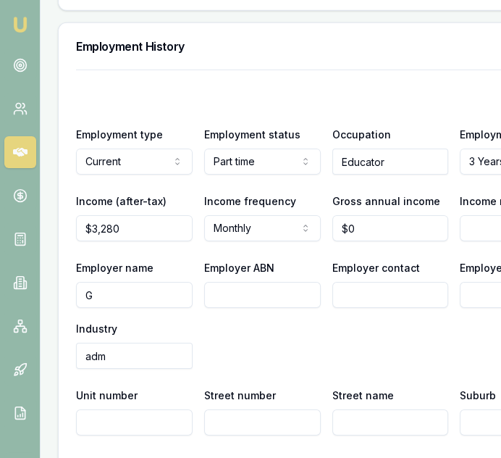
type input "G"
click at [134, 306] on input "G" at bounding box center [134, 295] width 117 height 26
type input "Green leaves"
click at [295, 299] on input "Employer ABN" at bounding box center [262, 295] width 117 height 26
paste input "63626498253"
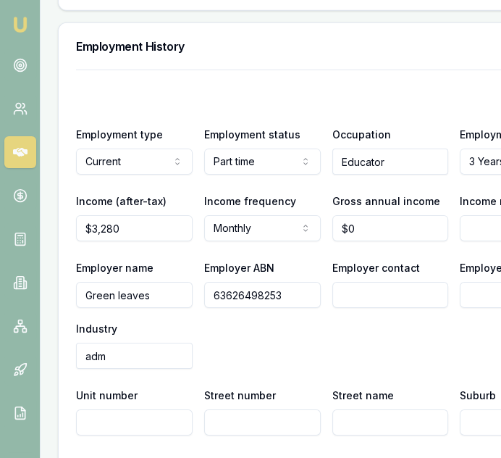
type input "63626498253"
click at [372, 303] on input "Employer contact" at bounding box center [390, 295] width 117 height 26
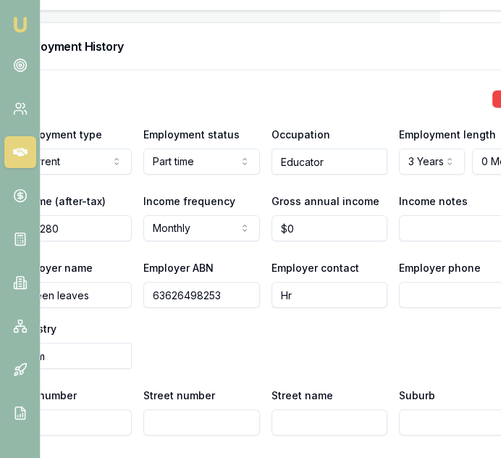
scroll to position [2838, 112]
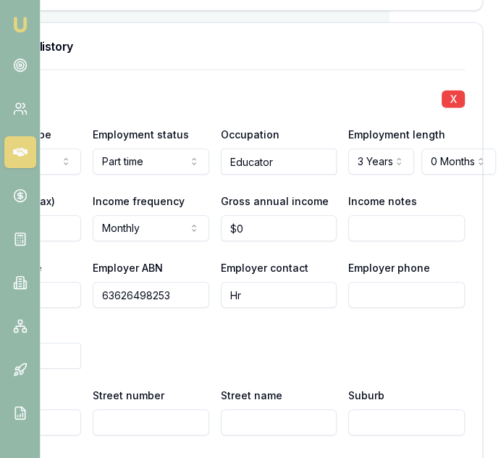
type input "Hr"
click at [385, 308] on input "Employer phone" at bounding box center [406, 295] width 117 height 26
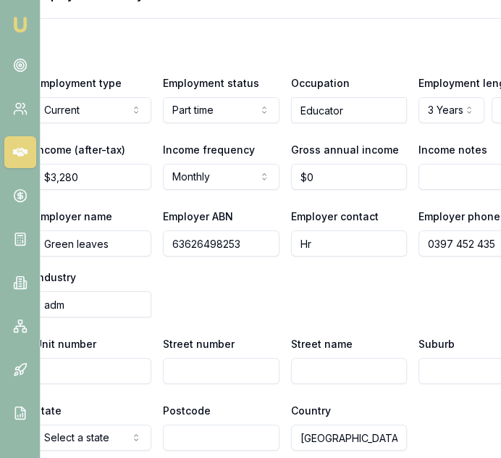
scroll to position [2890, 0]
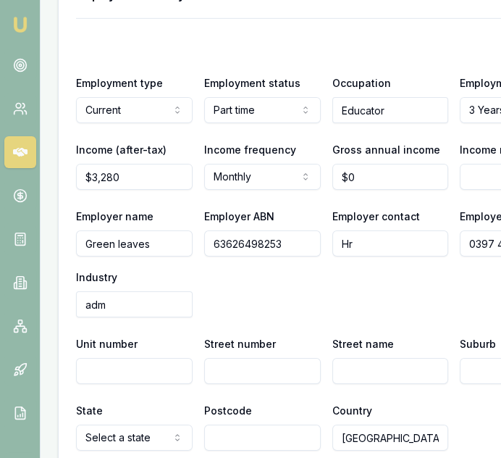
type input "0397 452 435"
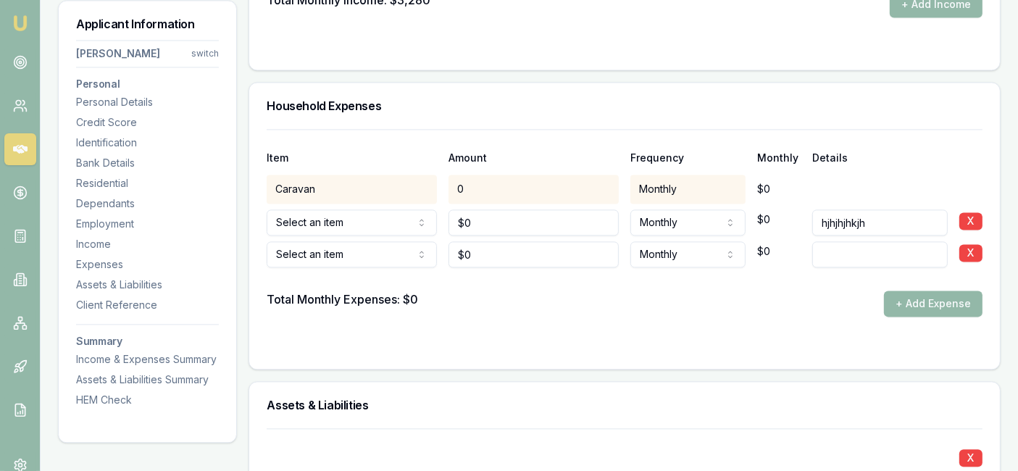
scroll to position [3079, 0]
type input "Croaton"
click at [398, 185] on div "Caravan" at bounding box center [352, 188] width 170 height 29
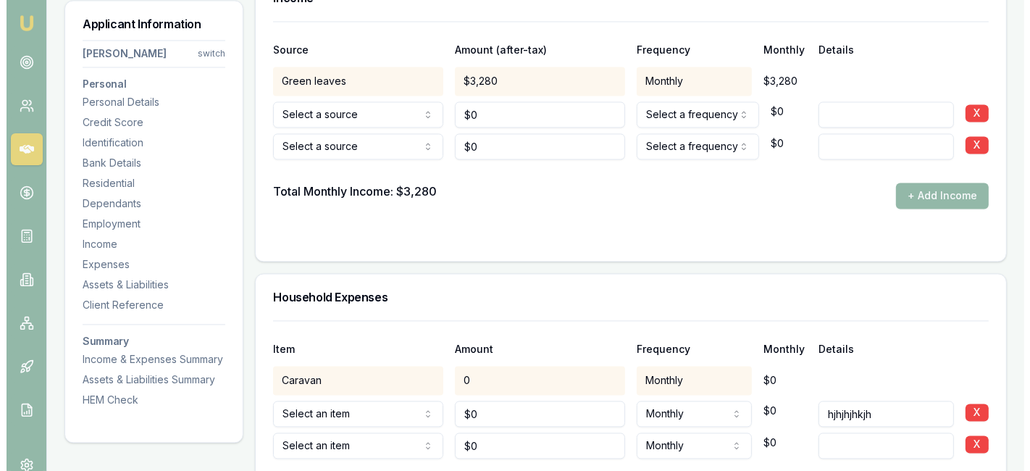
scroll to position [2888, 0]
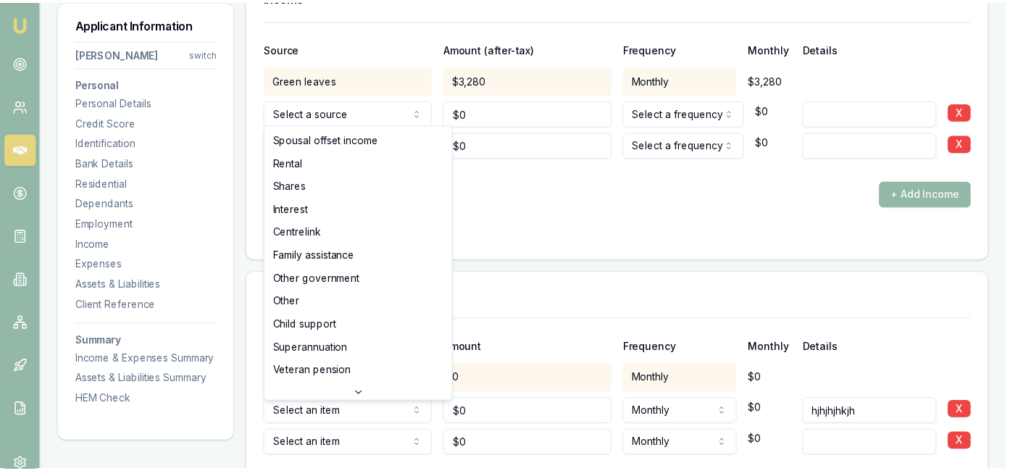
scroll to position [46, 0]
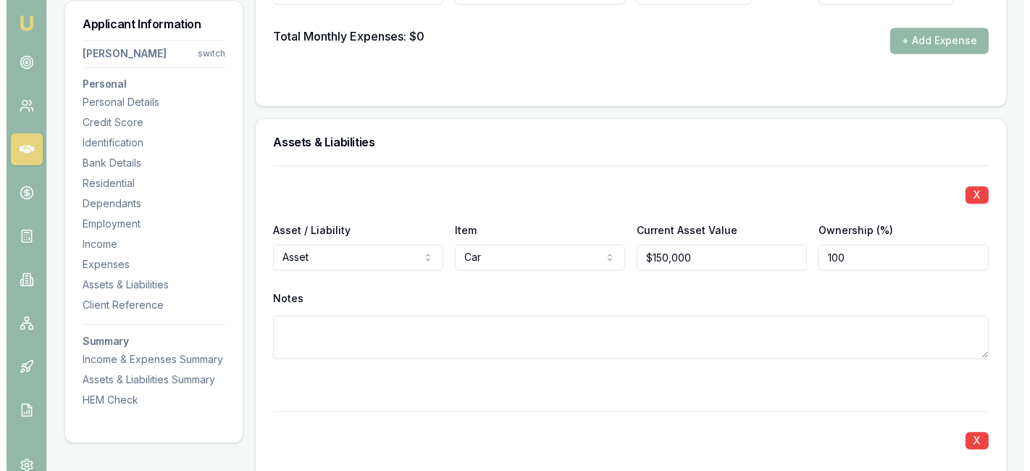
scroll to position [3342, 0]
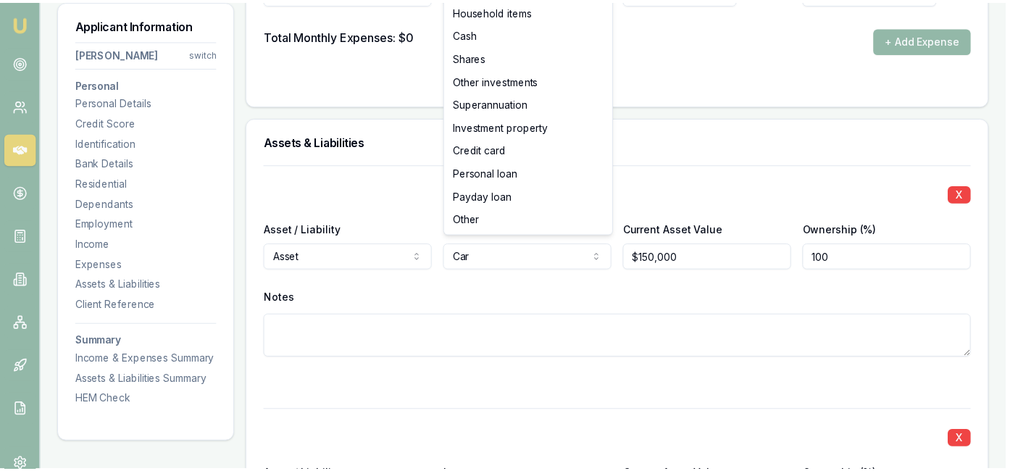
scroll to position [93, 0]
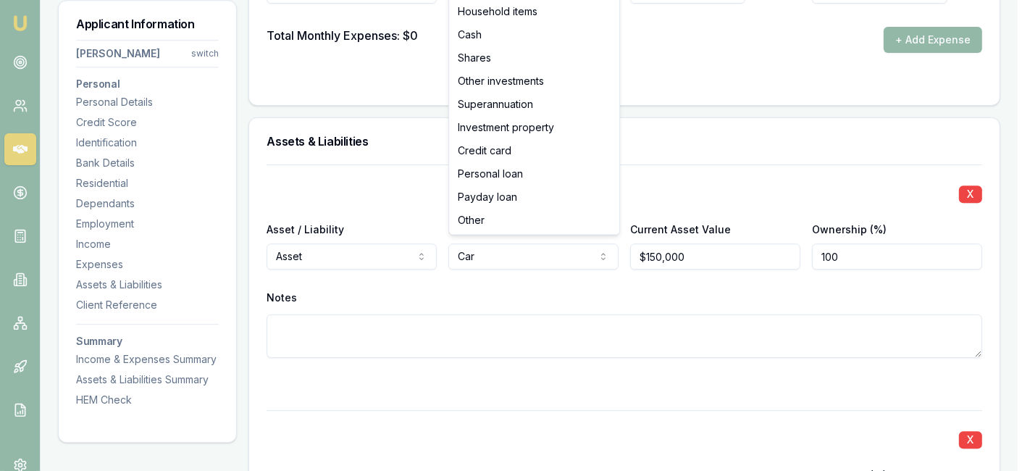
select select "OTHER"
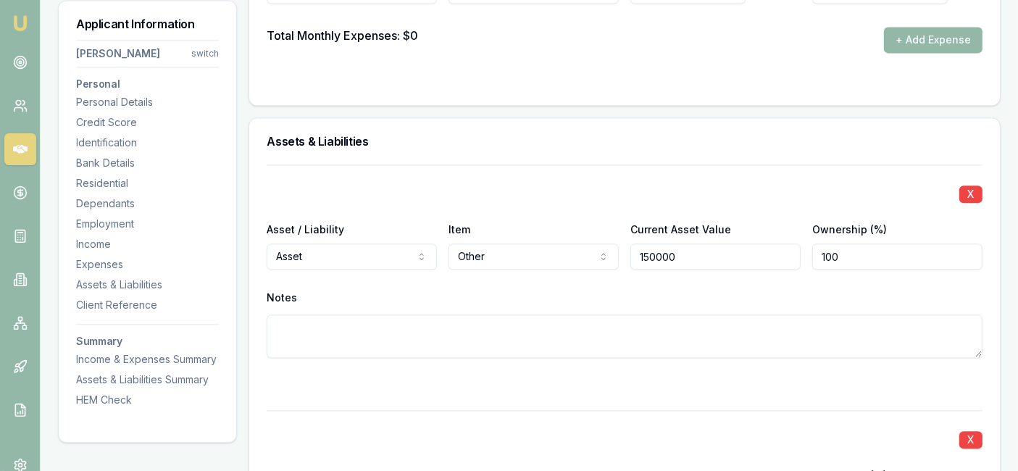
click at [699, 251] on input "150000" at bounding box center [715, 256] width 170 height 26
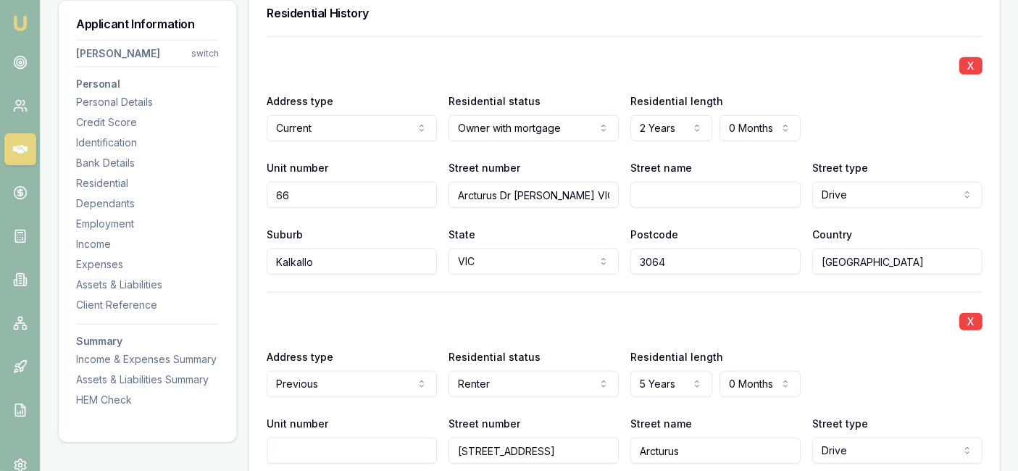
scroll to position [1408, 0]
type input "$150,000"
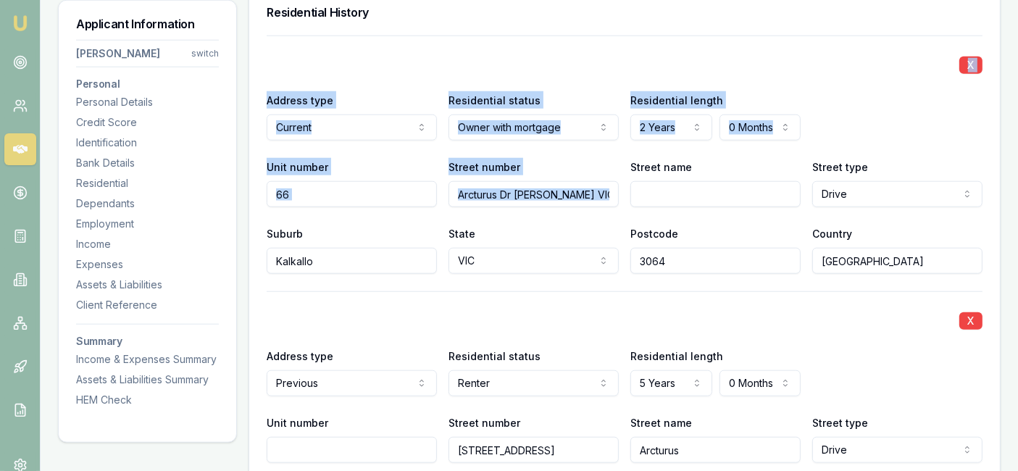
click at [606, 165] on div "Street number Arcturus Dr Kalkallo VIC 3064" at bounding box center [533, 182] width 170 height 49
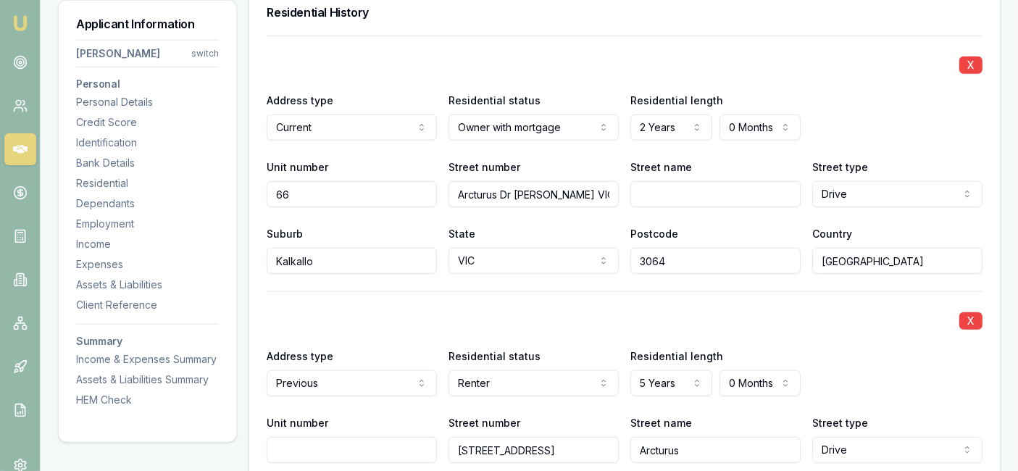
drag, startPoint x: 608, startPoint y: 193, endPoint x: 454, endPoint y: 196, distance: 154.3
click at [454, 196] on input "Arcturus Dr Kalkallo VIC 3064" at bounding box center [533, 194] width 170 height 26
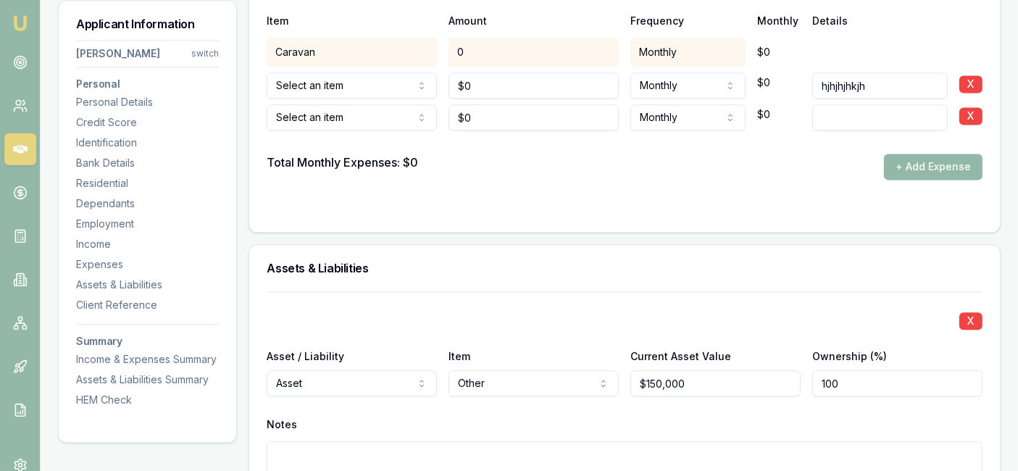
scroll to position [3213, 0]
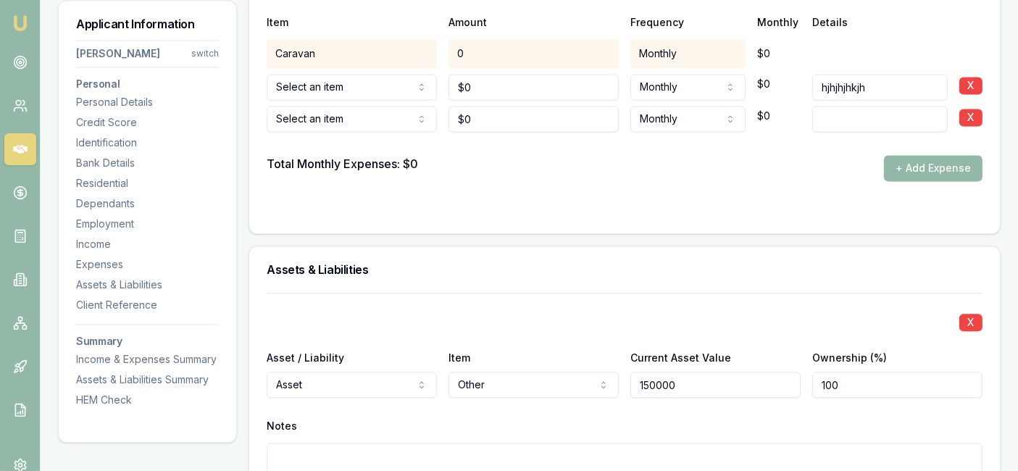
drag, startPoint x: 705, startPoint y: 382, endPoint x: 637, endPoint y: 385, distance: 68.1
click at [637, 385] on input "150000" at bounding box center [715, 385] width 170 height 26
type input "$725,000"
click at [876, 387] on input "100" at bounding box center [897, 385] width 170 height 26
drag, startPoint x: 833, startPoint y: 382, endPoint x: 834, endPoint y: 412, distance: 29.7
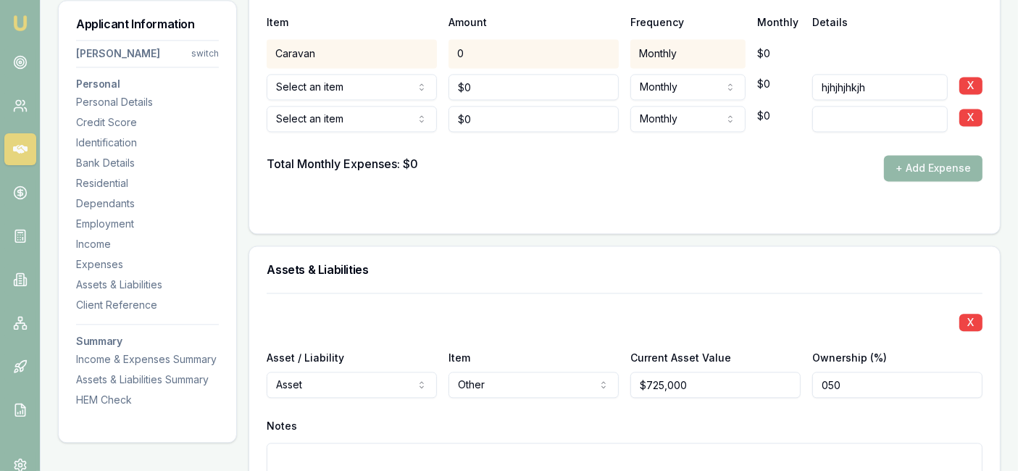
click at [833, 400] on div "X Asset / Liability Asset Asset Liability Item Other Home Car Boat Bike Caravan…" at bounding box center [625, 407] width 716 height 228
type input "050"
click at [823, 402] on div "X Asset / Liability Asset Asset Liability Item Other Home Car Boat Bike Caravan…" at bounding box center [625, 407] width 716 height 228
click at [829, 385] on input "50" at bounding box center [897, 385] width 170 height 26
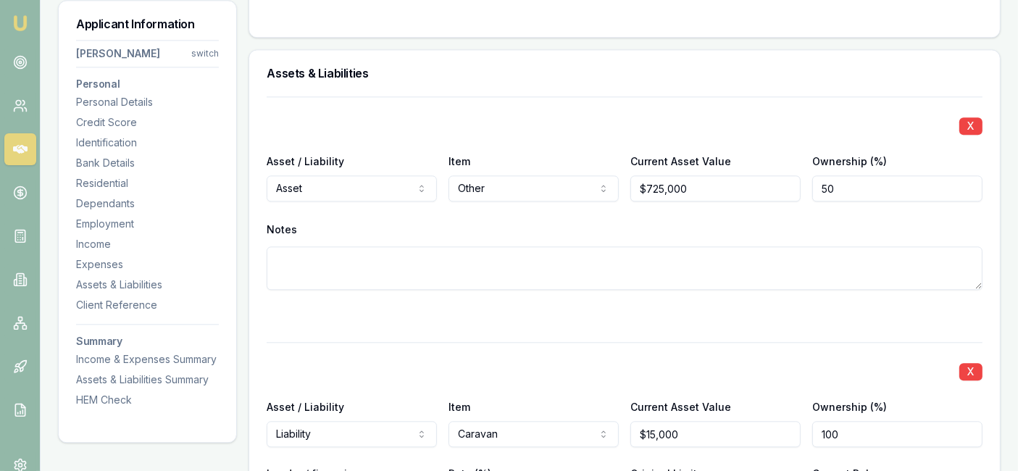
scroll to position [3413, 0]
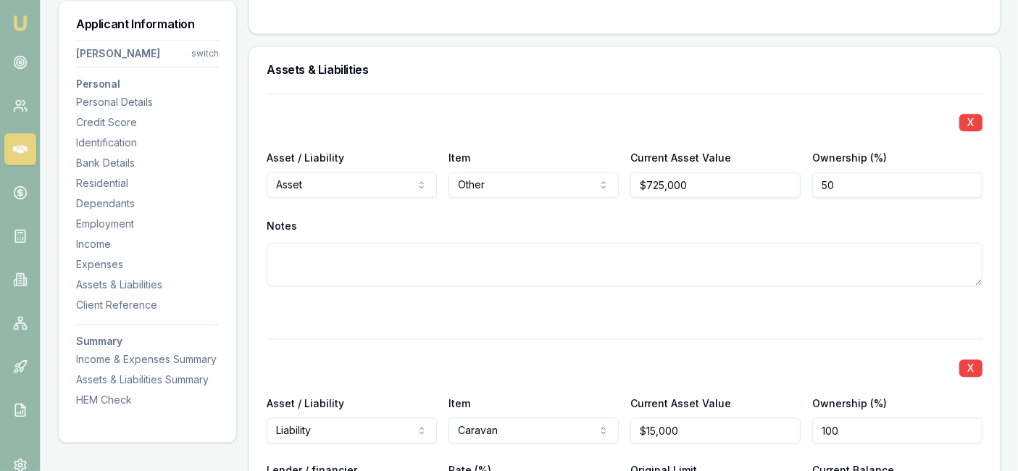
click at [461, 272] on textarea at bounding box center [625, 264] width 716 height 43
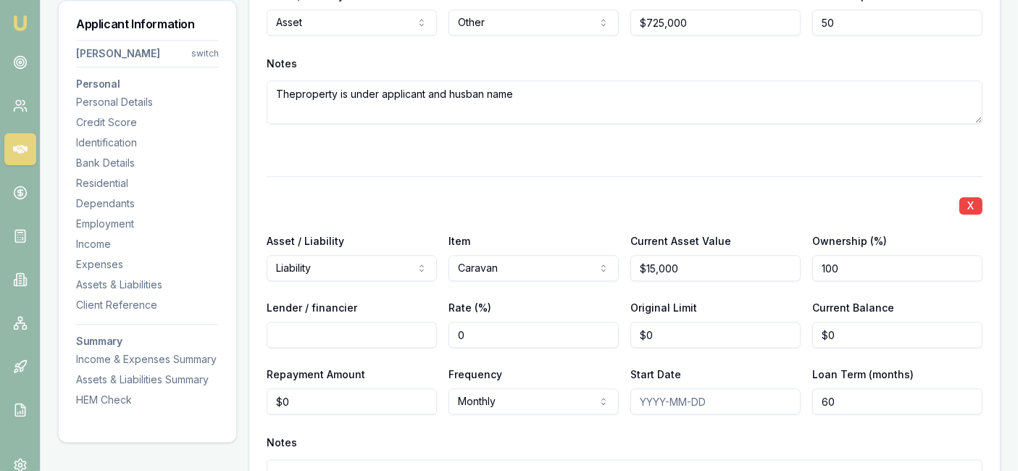
scroll to position [3580, 0]
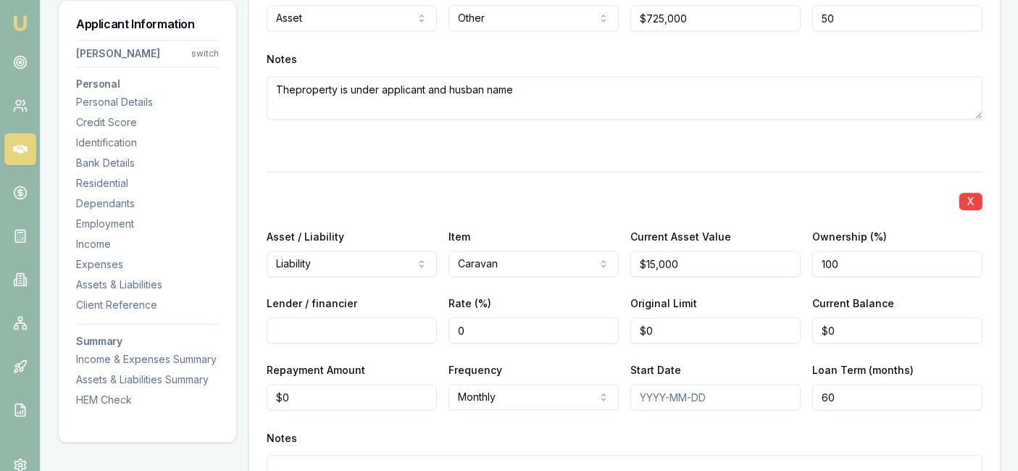
type textarea "Theproperty is under applicant and husban name"
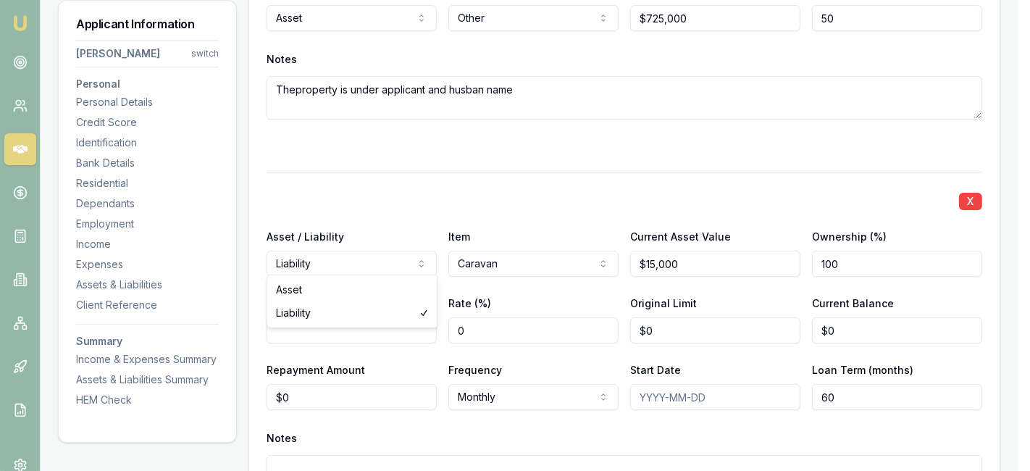
select select "ASSET"
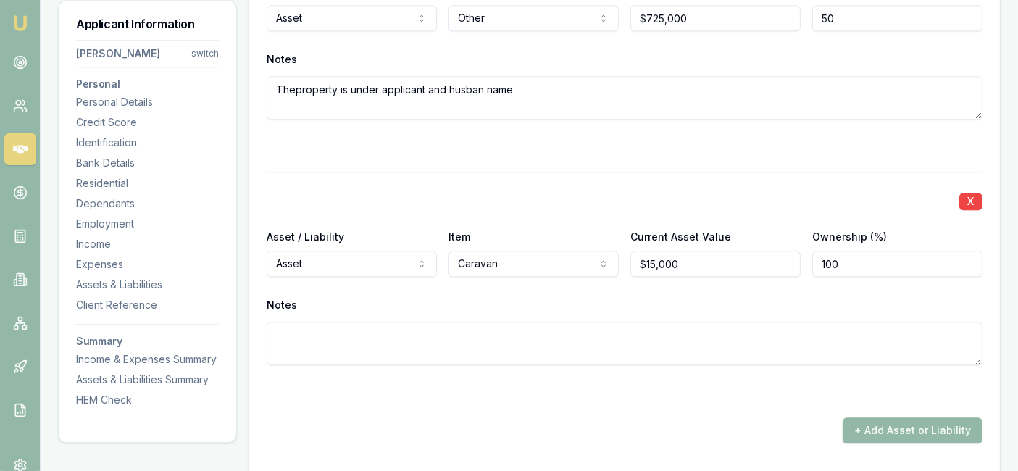
click at [968, 197] on button "X" at bounding box center [970, 201] width 23 height 17
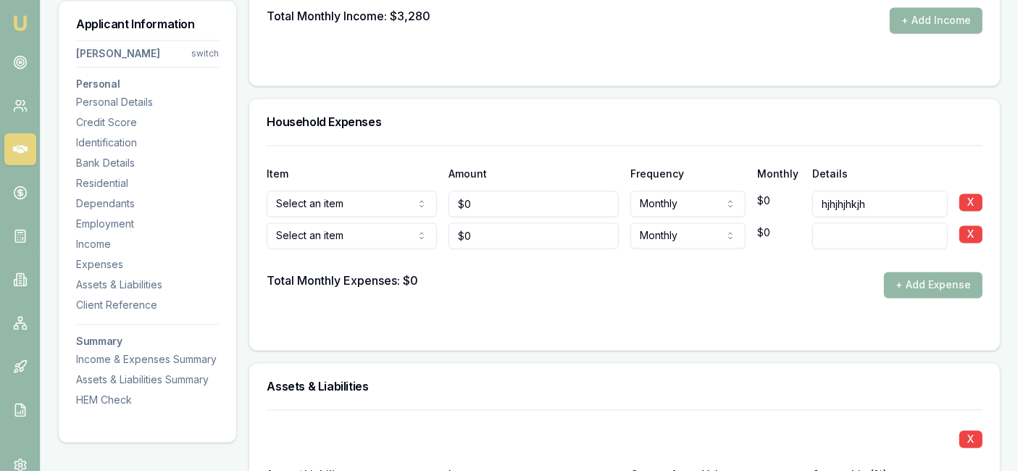
scroll to position [3050, 0]
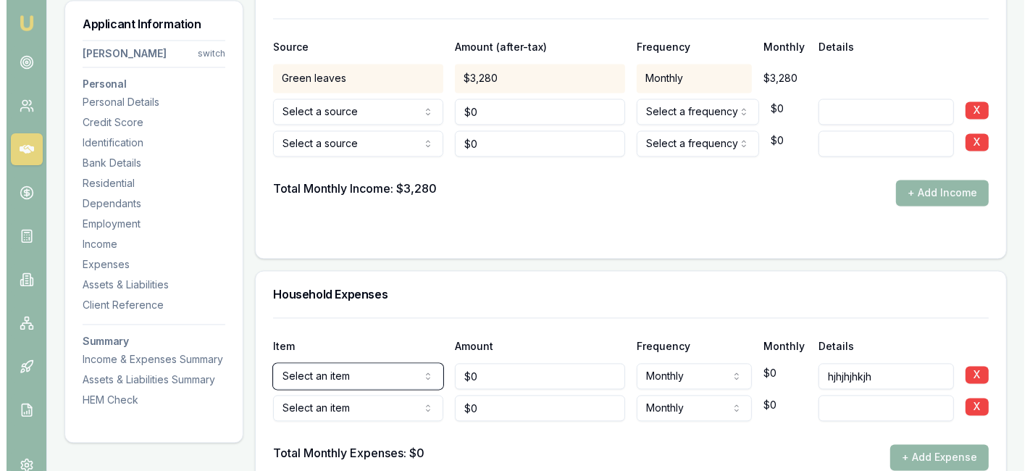
scroll to position [2887, 0]
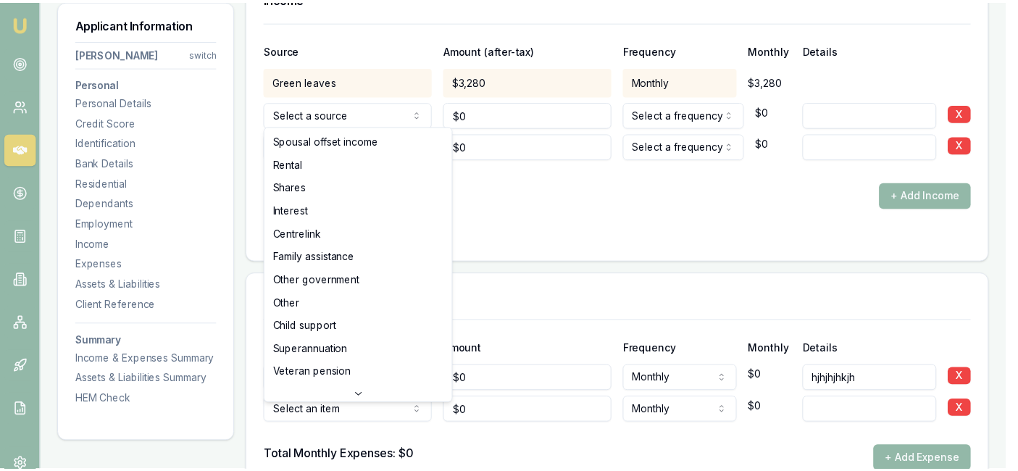
scroll to position [0, 0]
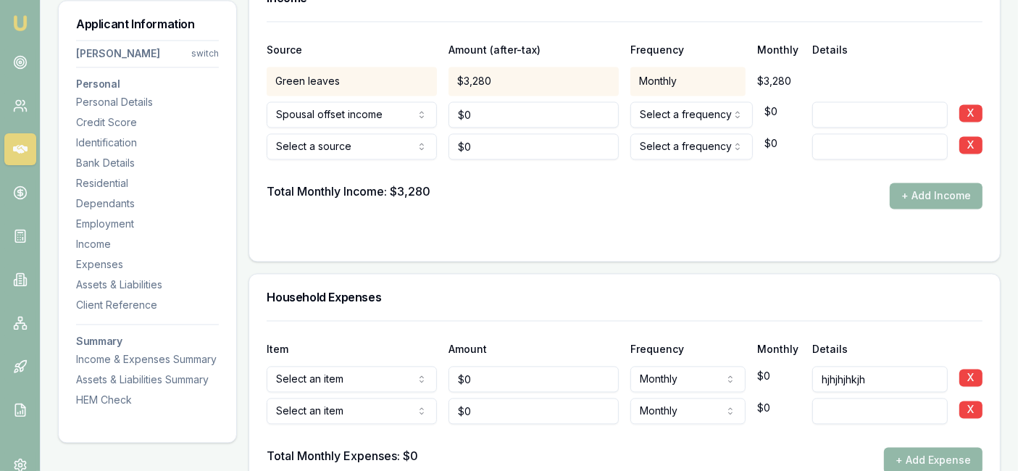
type input "0"
click at [491, 117] on input "0" at bounding box center [533, 114] width 170 height 26
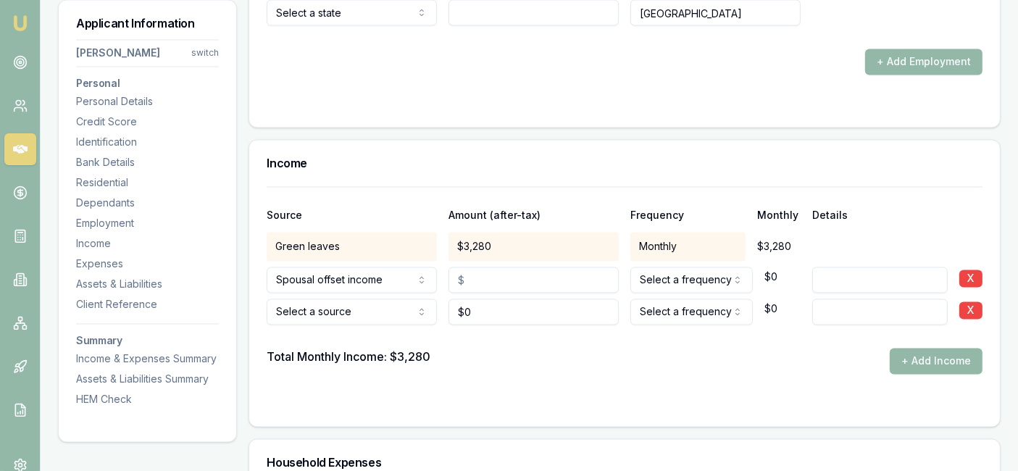
scroll to position [2722, 0]
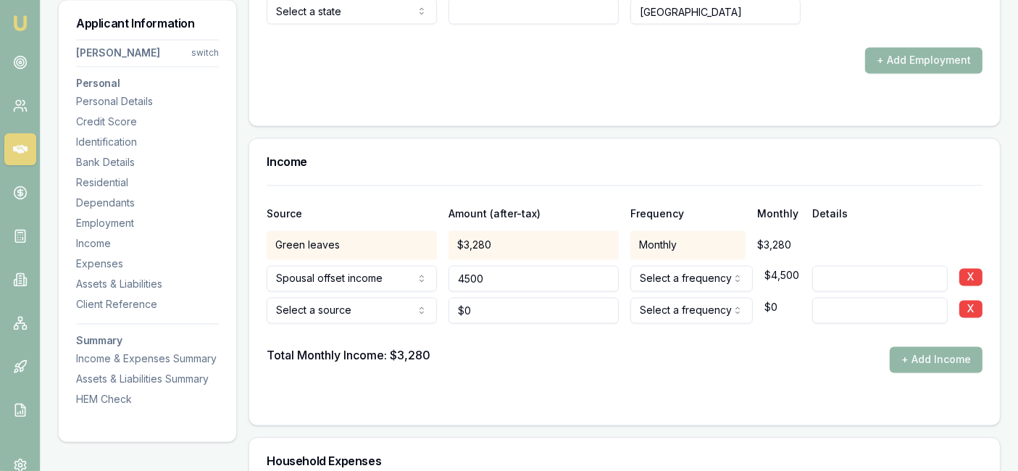
type input "$4,500"
click at [550, 341] on div at bounding box center [625, 335] width 716 height 23
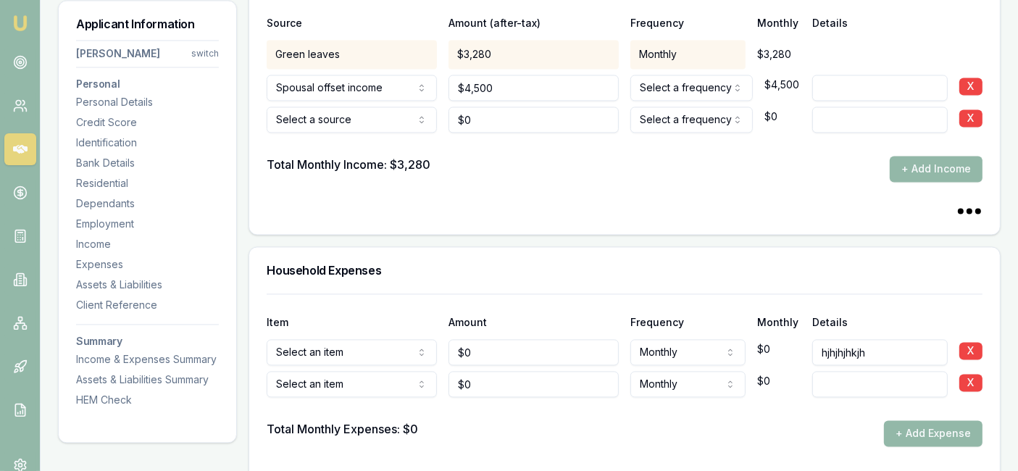
scroll to position [2917, 0]
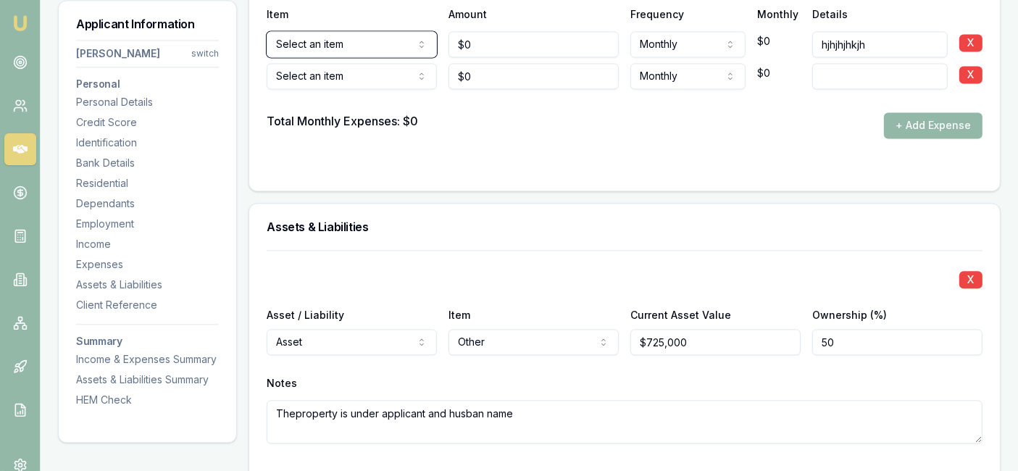
scroll to position [3347, 0]
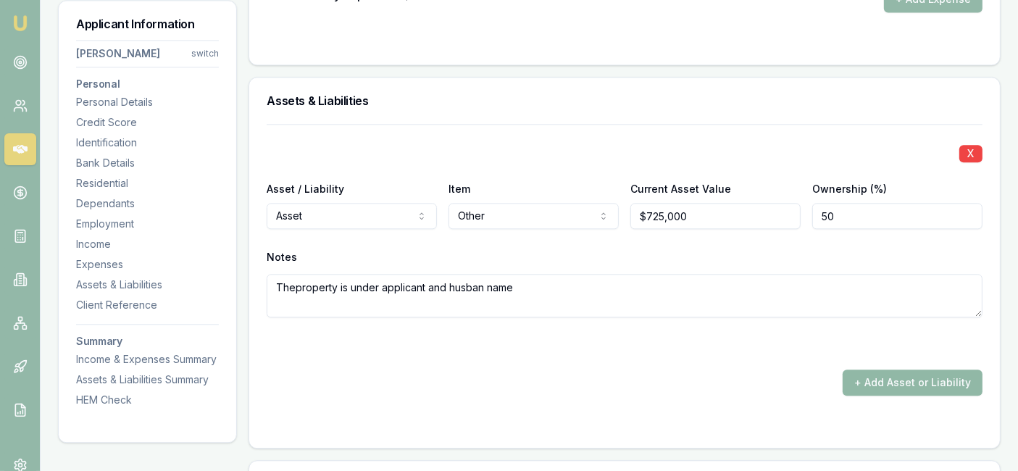
click at [889, 380] on button "+ Add Asset or Liability" at bounding box center [912, 382] width 140 height 26
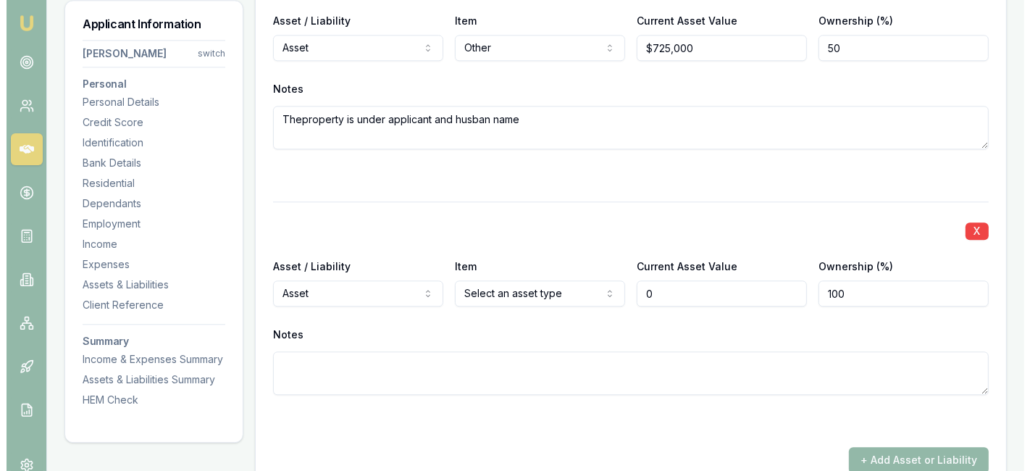
scroll to position [3519, 0]
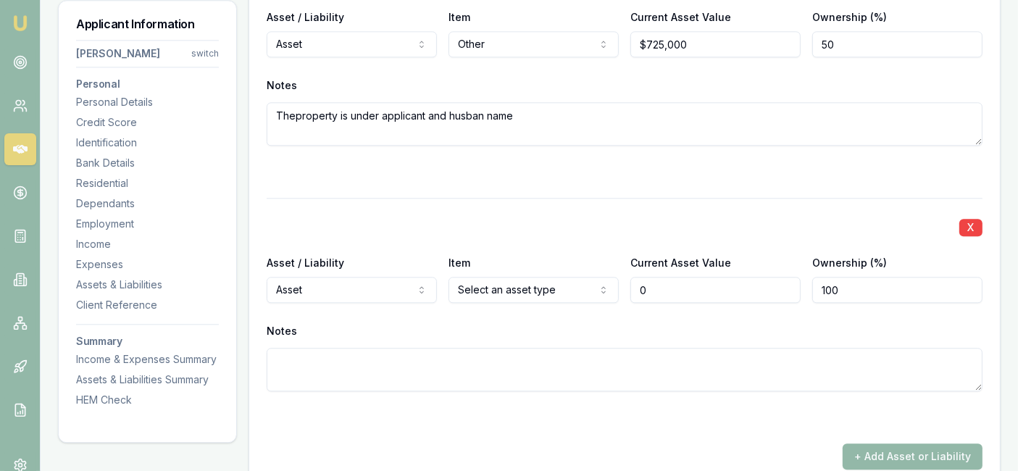
type input "$0"
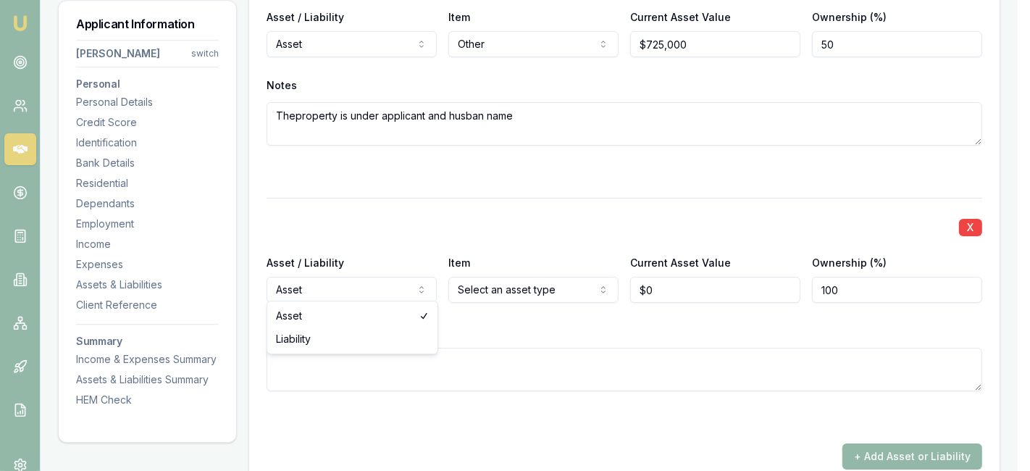
select select "LIABILITY"
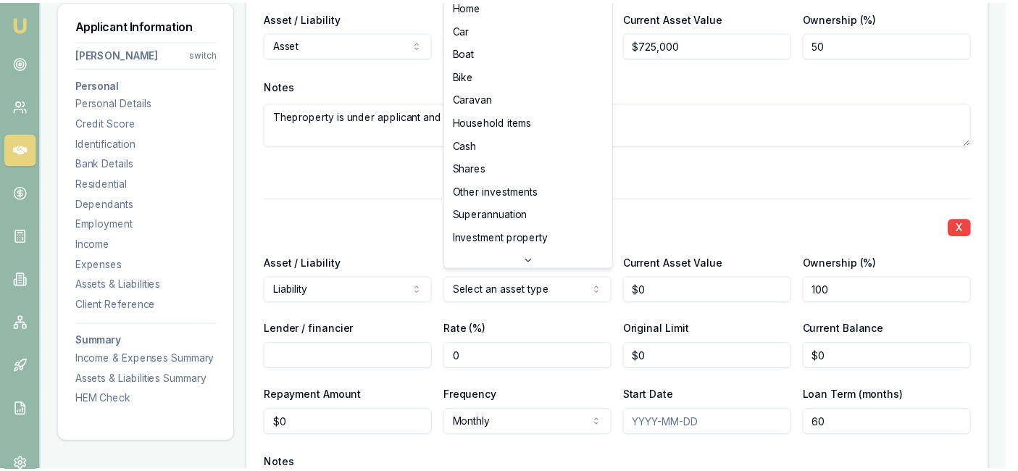
scroll to position [93, 0]
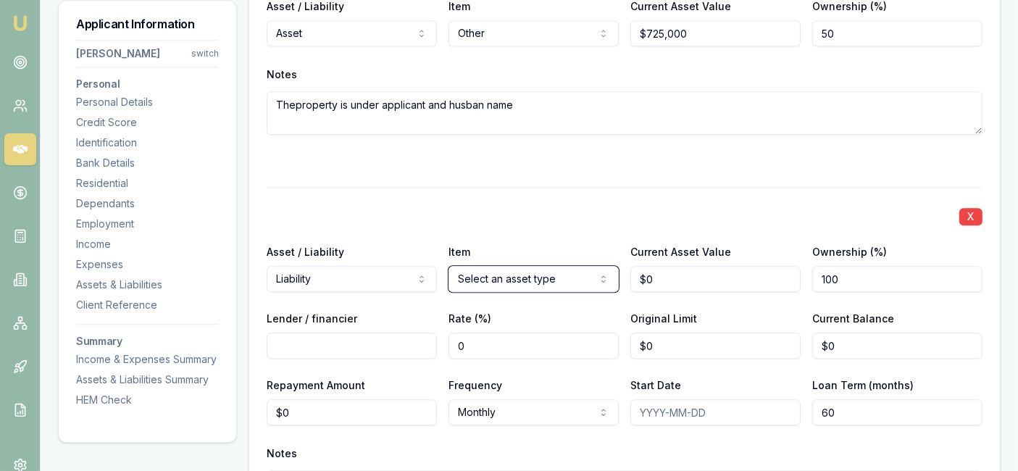
scroll to position [3532, 0]
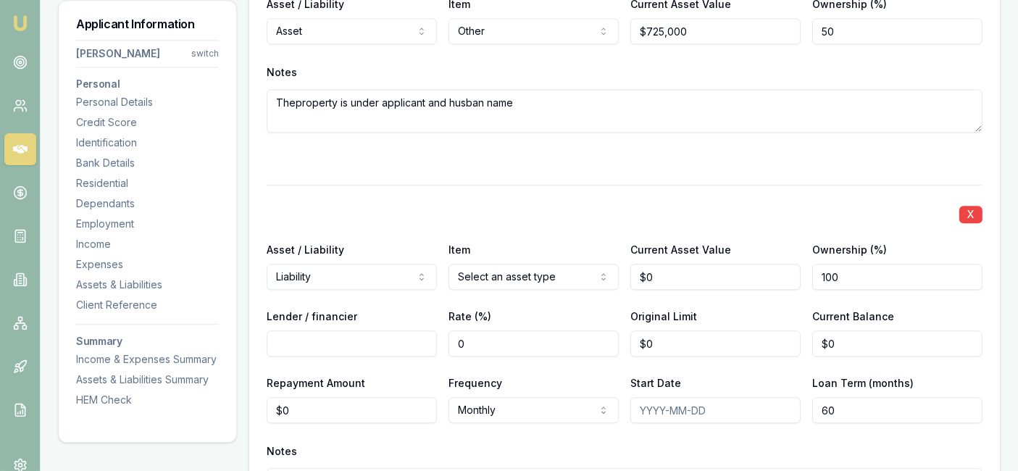
click at [957, 211] on div "X" at bounding box center [625, 213] width 716 height 20
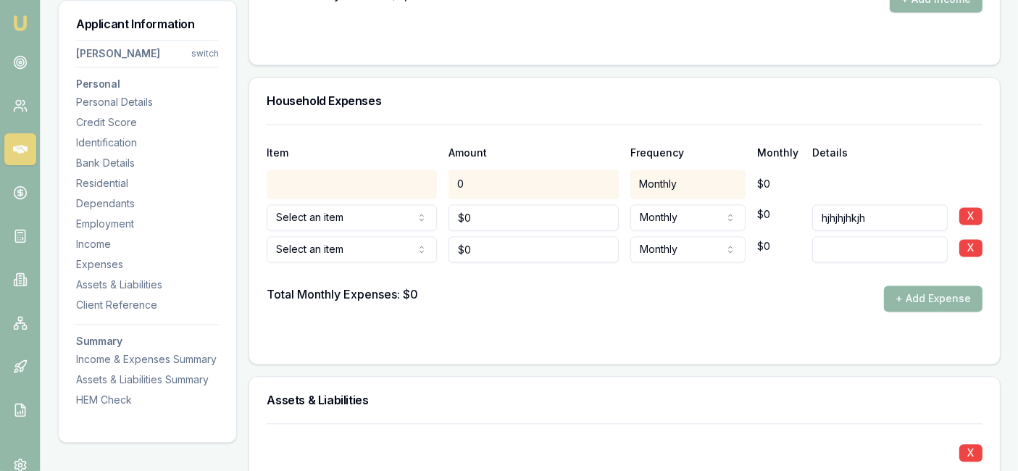
scroll to position [3080, 0]
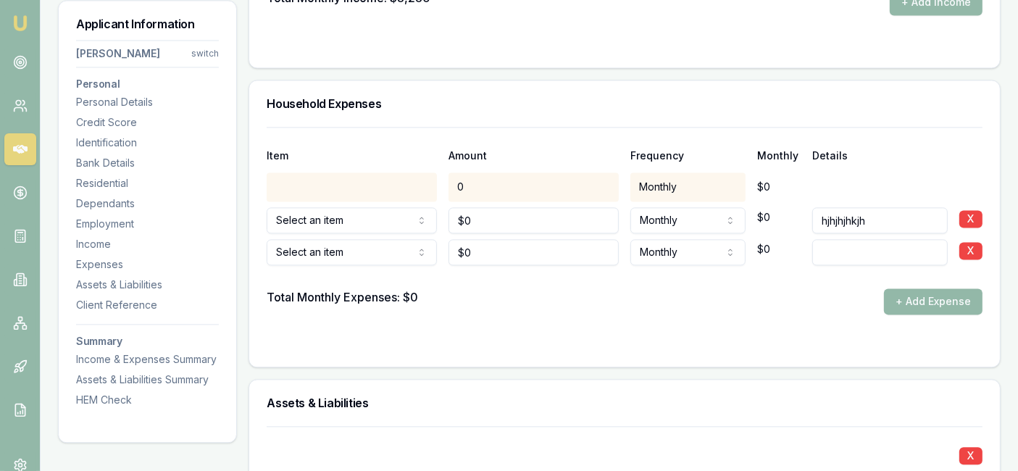
click at [392, 178] on div at bounding box center [352, 186] width 170 height 29
click at [414, 190] on div at bounding box center [352, 186] width 170 height 29
click at [403, 233] on div "Select an item Rent or board Food and groceries Utilities Insurance Transport H…" at bounding box center [352, 249] width 170 height 32
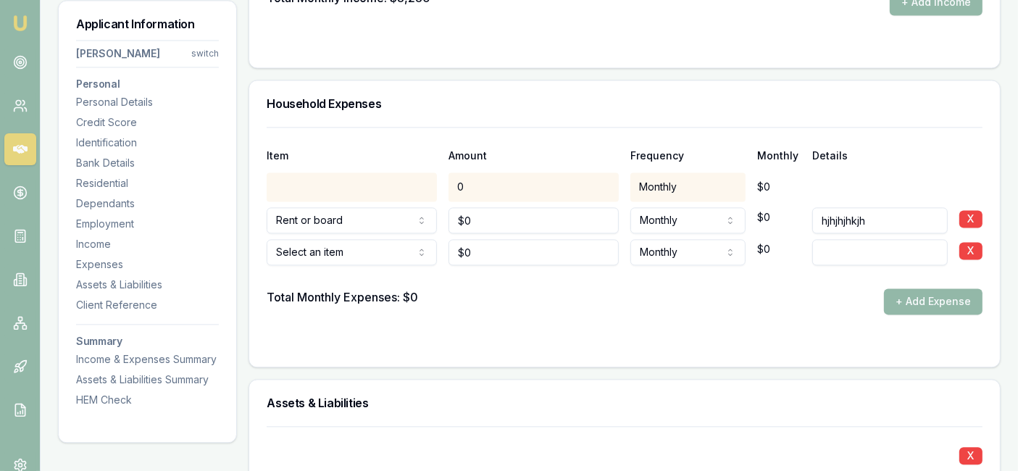
type input "0"
click at [482, 211] on input "0" at bounding box center [533, 220] width 170 height 26
type input "$4,200"
click at [881, 211] on input "hjhjhjhkjh" at bounding box center [879, 220] width 135 height 26
type input "h"
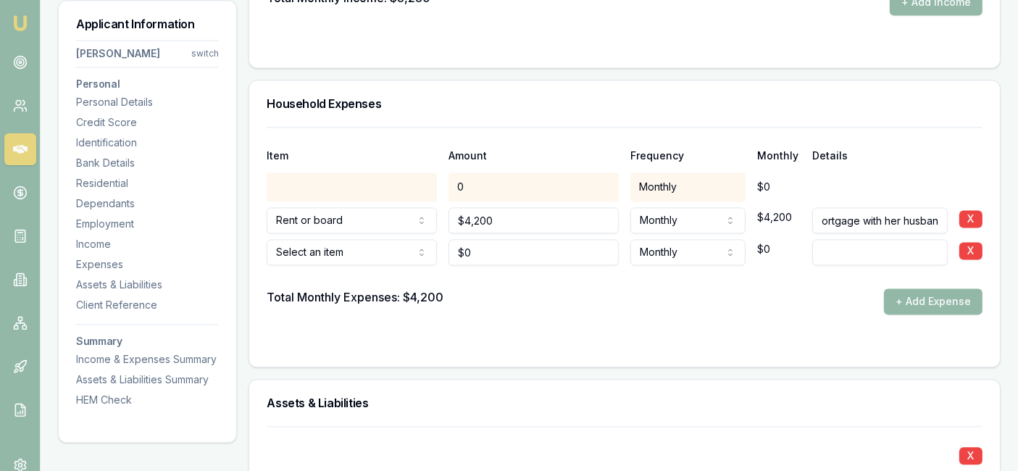
scroll to position [0, 9]
click at [820, 215] on input "Mortgage with her husban" at bounding box center [879, 220] width 135 height 26
type input "Total Mortgage with her husband"
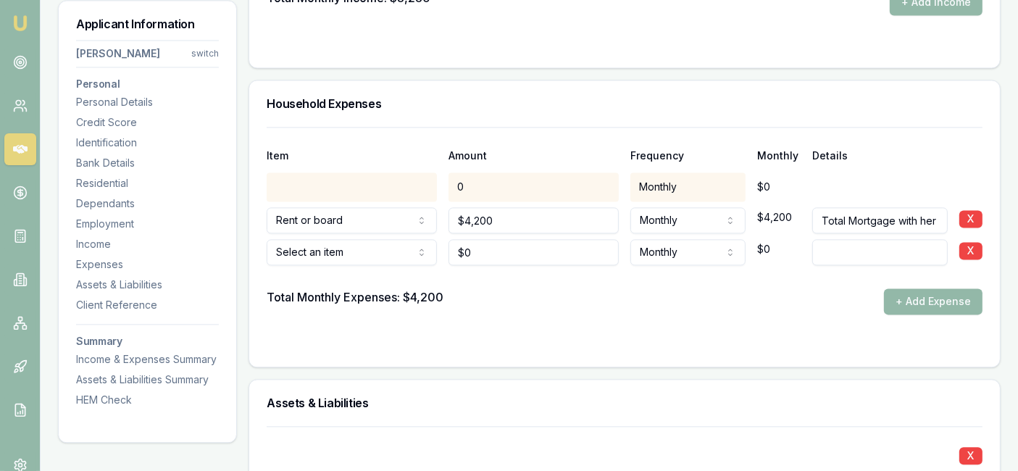
click at [521, 298] on div "Total Monthly Expenses: $4,200 + Add Expense" at bounding box center [625, 301] width 716 height 26
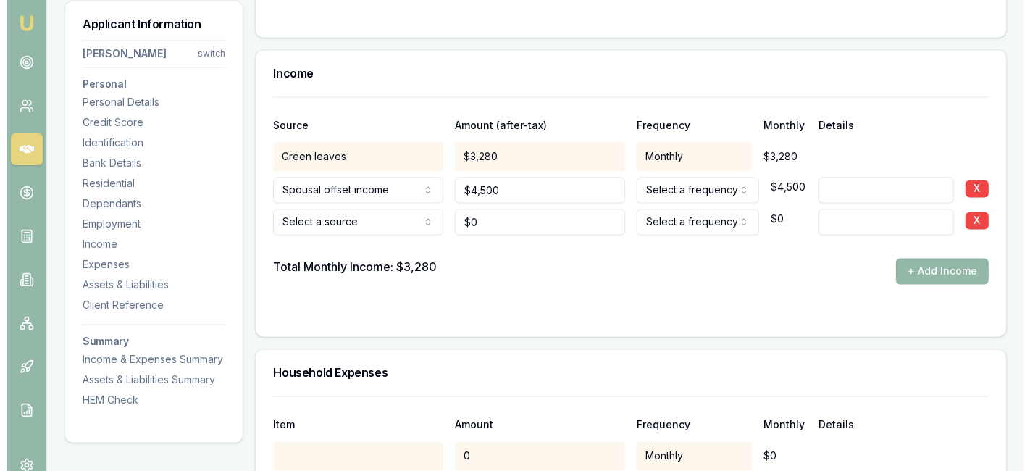
scroll to position [2810, 0]
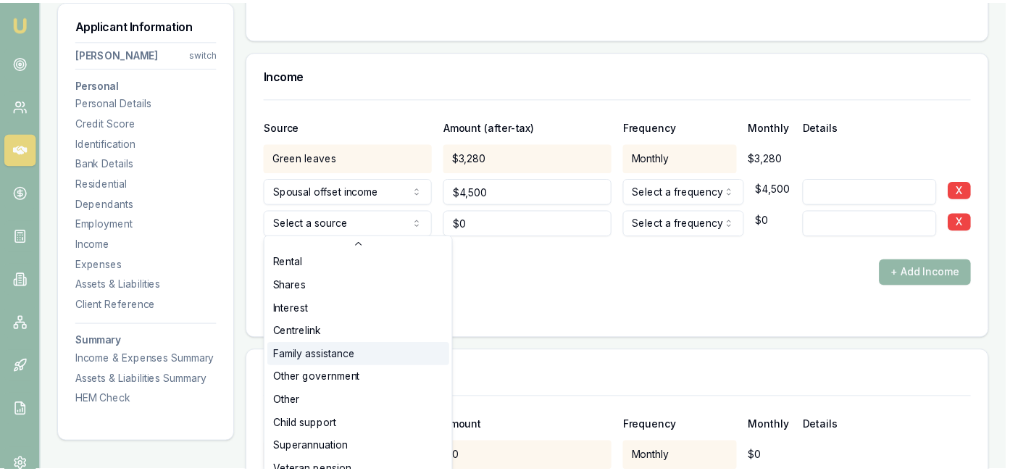
scroll to position [29, 0]
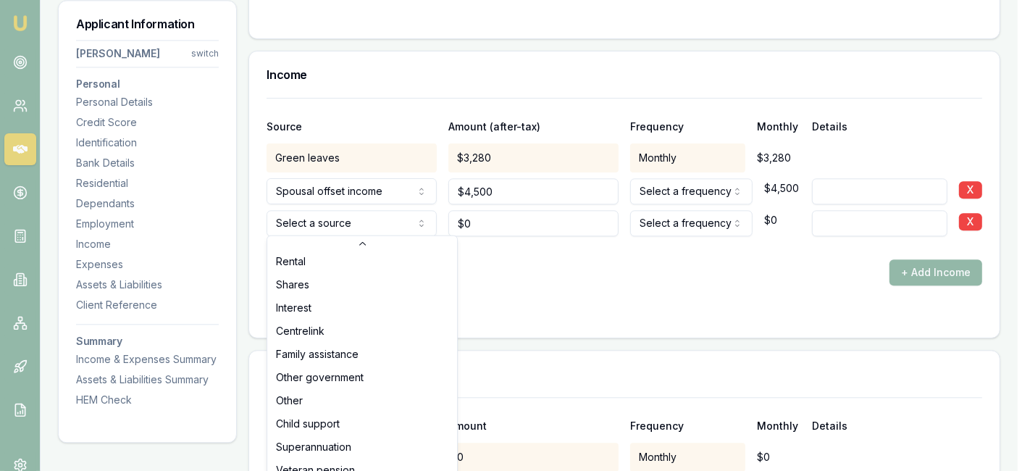
select select "CENTRELINK"
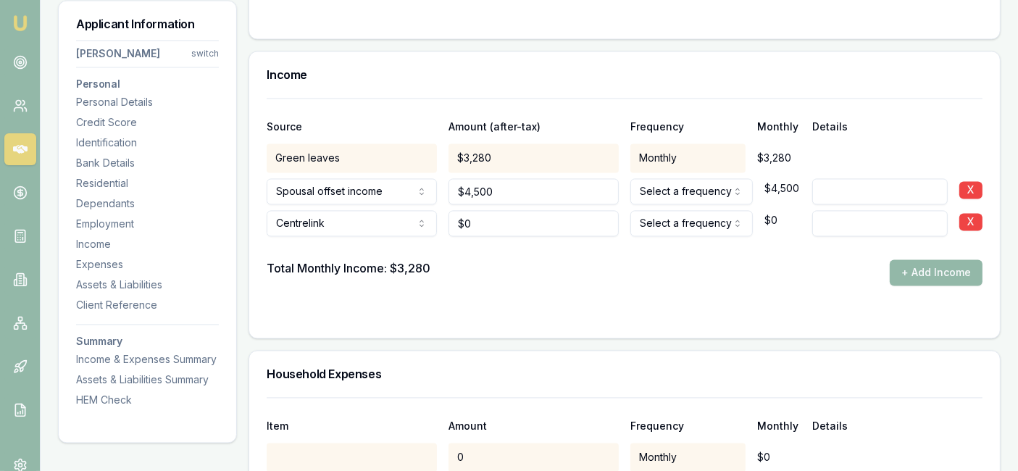
type input "0"
click at [500, 225] on input "0" at bounding box center [533, 223] width 170 height 26
type input "9"
type input "$200"
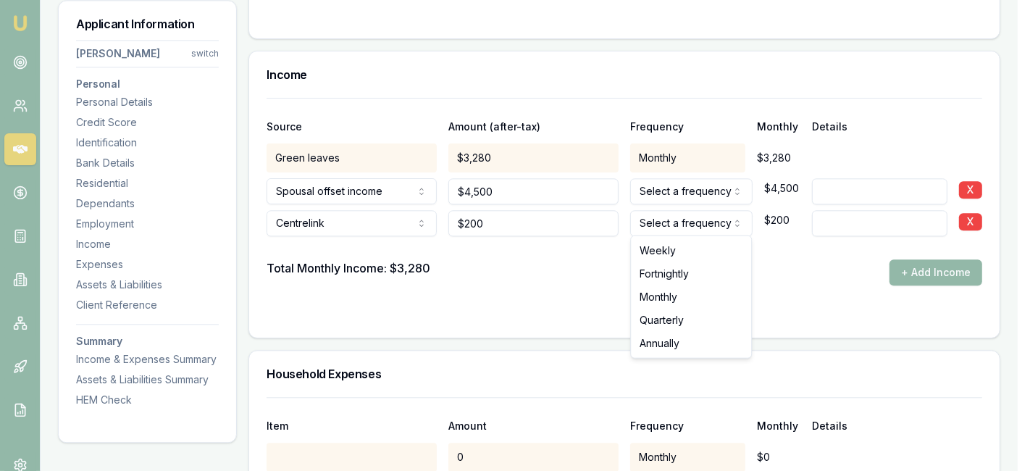
select select "MONTHLY"
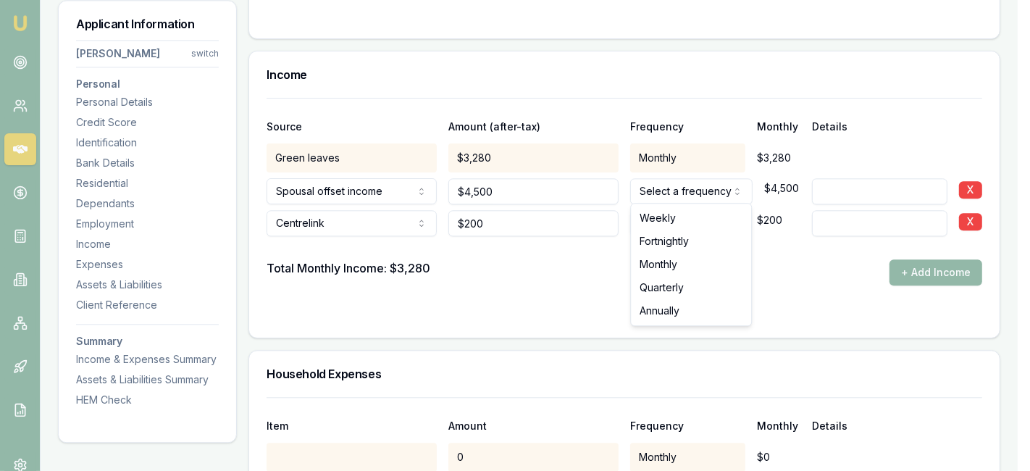
select select "MONTHLY"
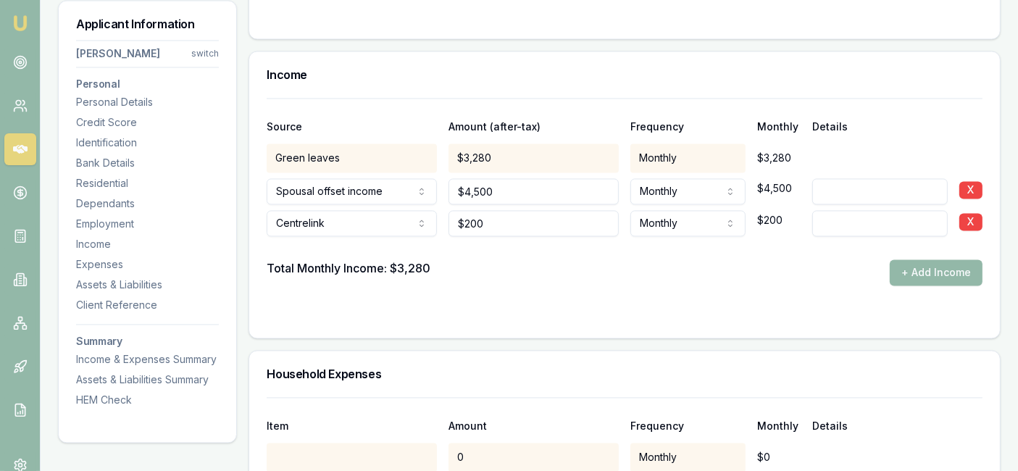
click at [831, 218] on input at bounding box center [879, 223] width 135 height 26
click at [846, 225] on input "her douther has disability" at bounding box center [879, 223] width 135 height 26
click at [845, 222] on input "her douther has disability" at bounding box center [879, 223] width 135 height 26
click at [847, 222] on input "her douther has disability" at bounding box center [879, 223] width 135 height 26
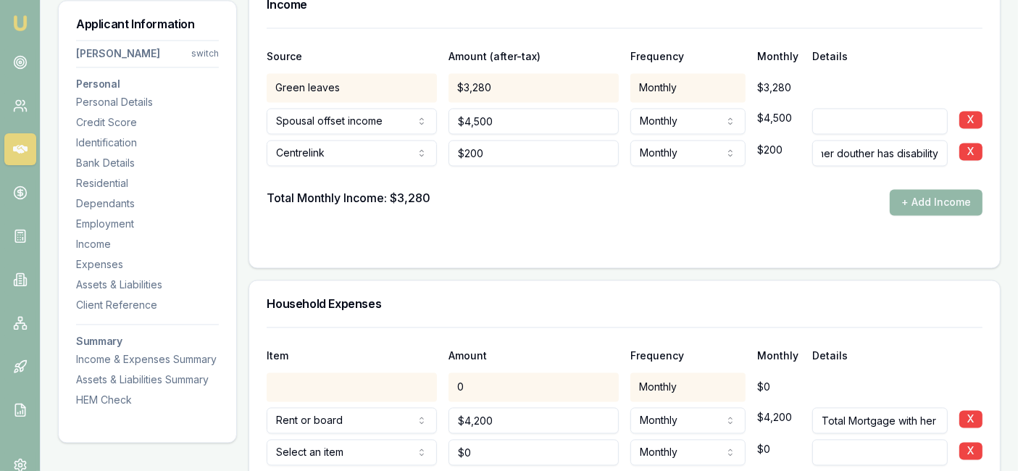
scroll to position [2880, 0]
type input "her douther has disability"
click at [689, 238] on div at bounding box center [625, 244] width 716 height 12
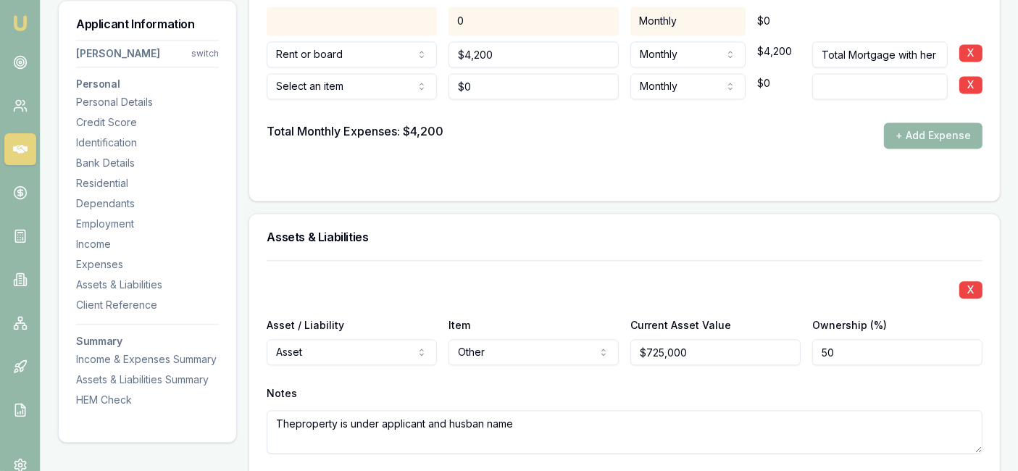
scroll to position [3245, 0]
click at [864, 351] on input "50" at bounding box center [897, 353] width 170 height 26
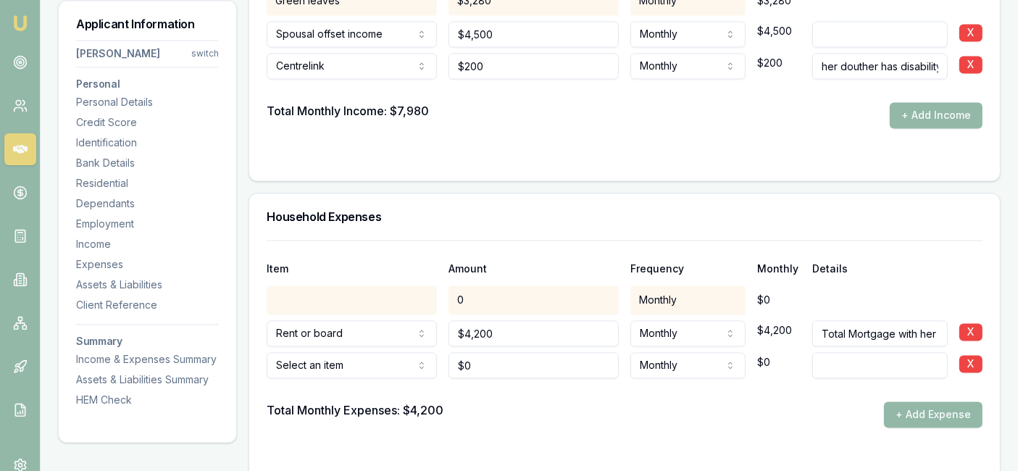
scroll to position [2969, 0]
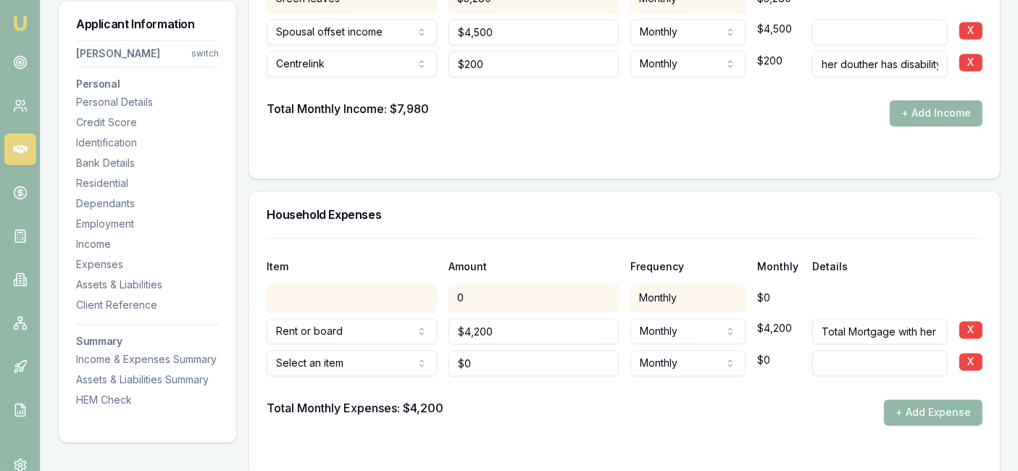
type input "050"
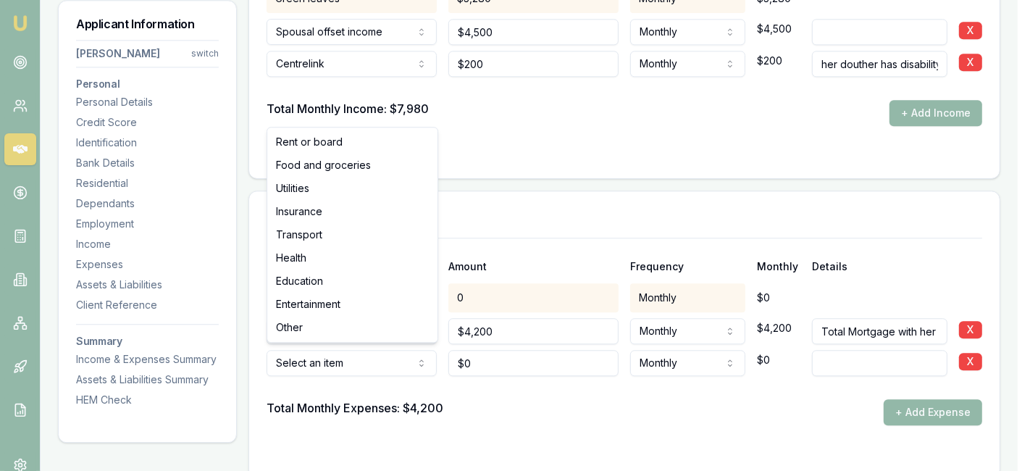
select select "FOOD_AND_GROCERIES"
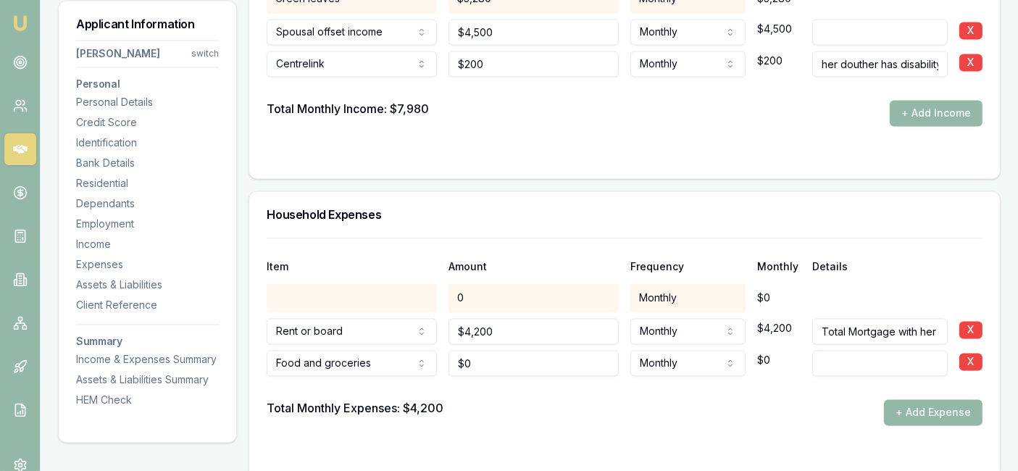
type input "0"
click at [481, 361] on input "0" at bounding box center [533, 363] width 170 height 26
type input "$200"
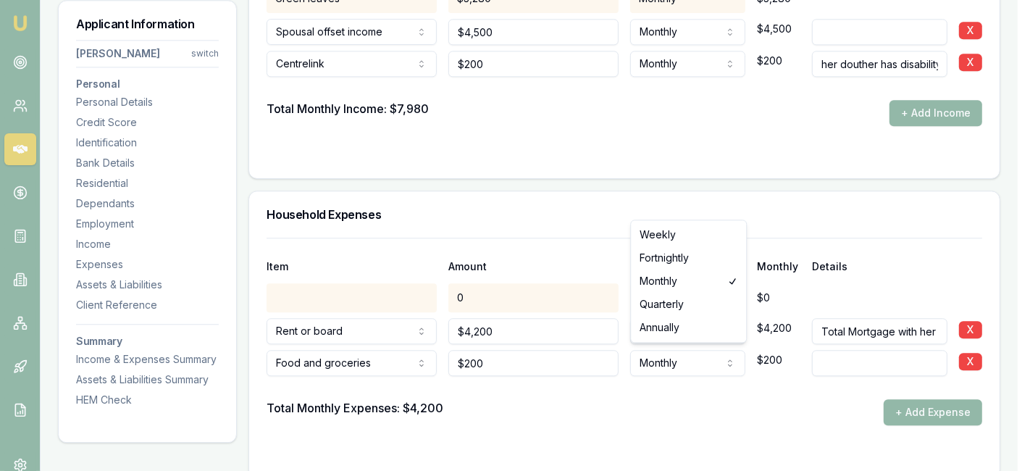
select select "WEEKLY"
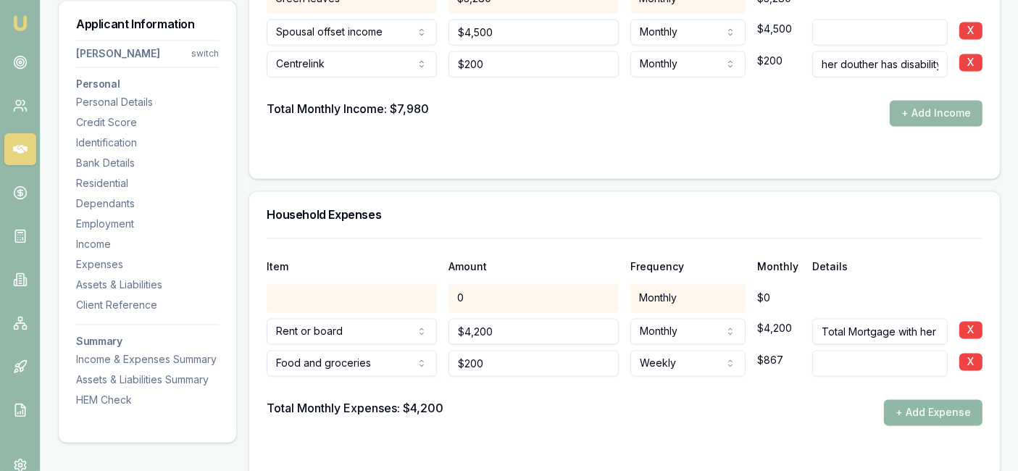
click at [899, 408] on button "+ Add Expense" at bounding box center [933, 412] width 98 height 26
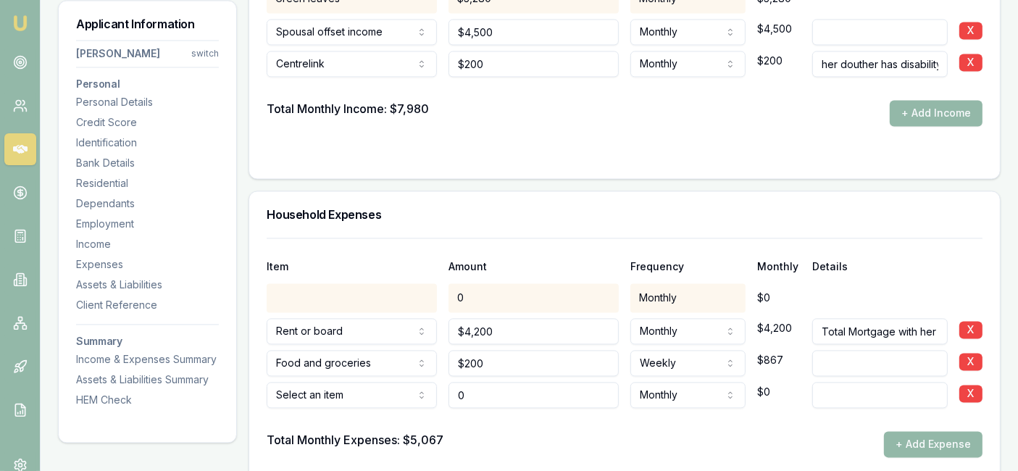
type input "$0"
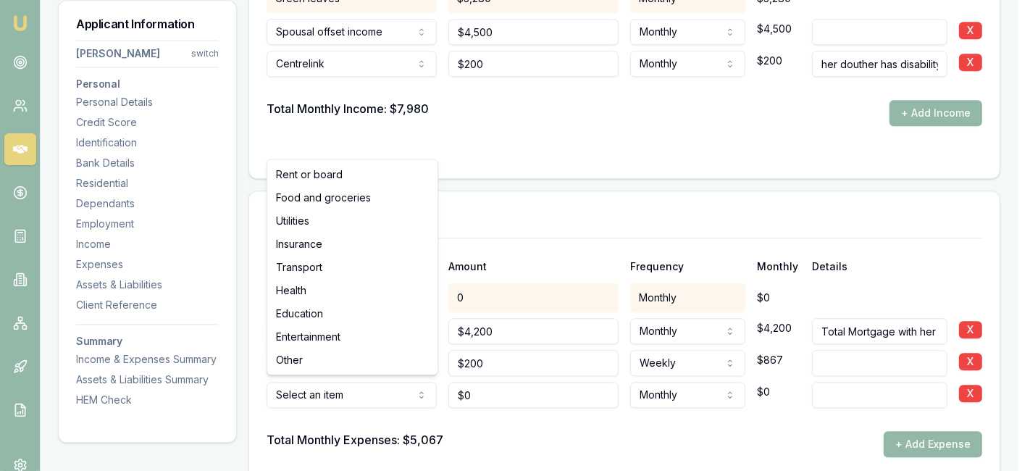
select select "UTILITIES"
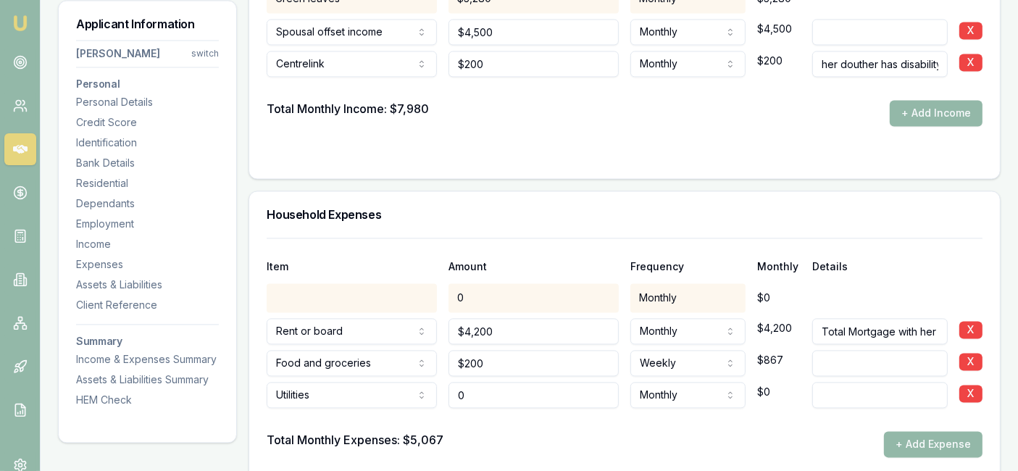
click at [496, 394] on input "0" at bounding box center [533, 395] width 170 height 26
type input "$0"
click at [823, 387] on input at bounding box center [879, 395] width 135 height 26
type input "solar"
click at [499, 397] on input "0" at bounding box center [533, 395] width 170 height 26
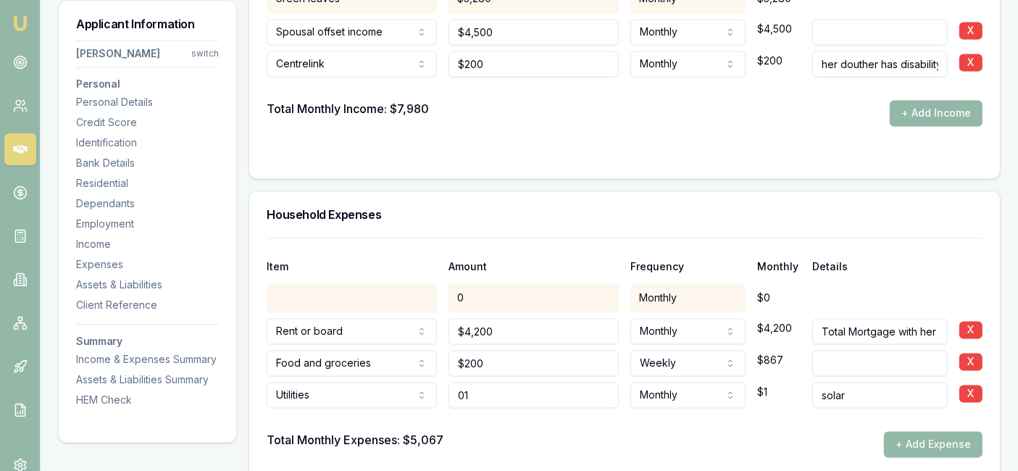
type input "0"
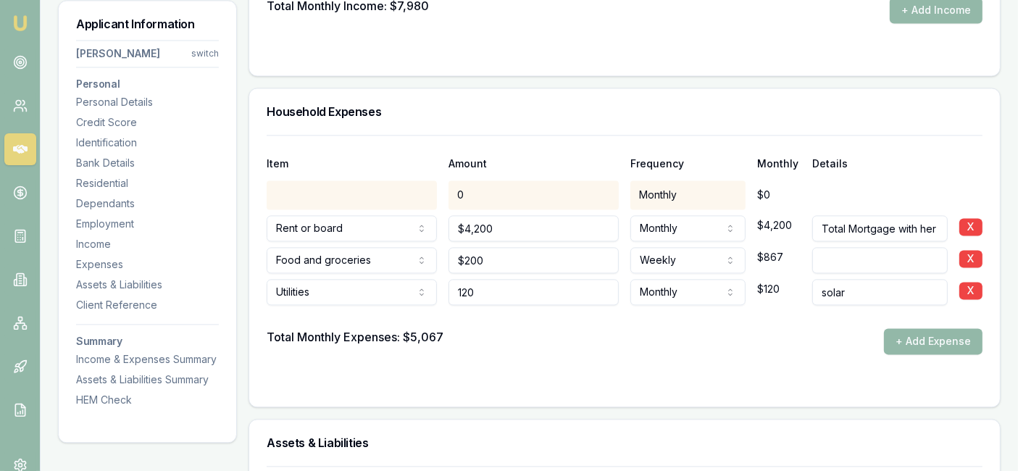
scroll to position [3073, 0]
type input "$120"
click at [599, 340] on div "Total Monthly Expenses: $5,067 + Add Expense" at bounding box center [625, 340] width 716 height 26
click at [528, 284] on input "120" at bounding box center [533, 291] width 170 height 26
type input "1"
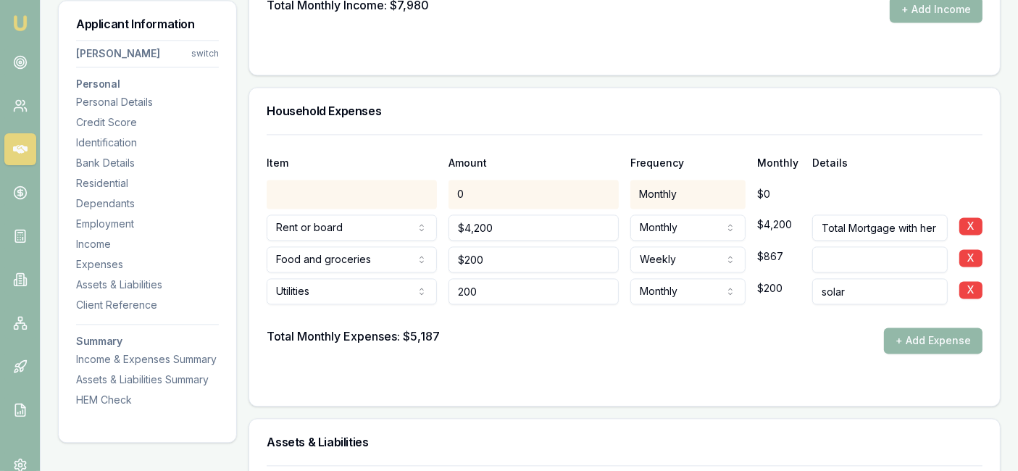
type input "$200"
click at [515, 340] on div "Total Monthly Expenses: $5,187 + Add Expense" at bounding box center [625, 340] width 716 height 26
click at [944, 336] on button "+ Add Expense" at bounding box center [933, 340] width 98 height 26
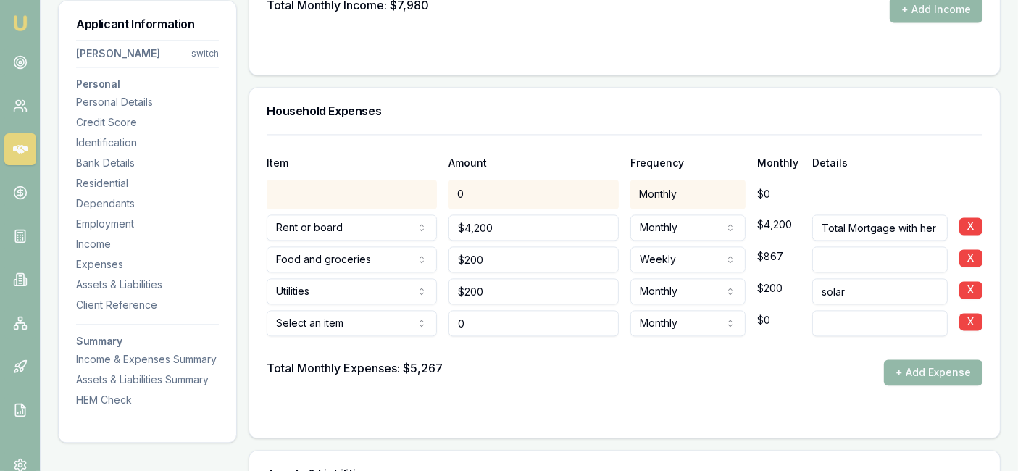
type input "$0"
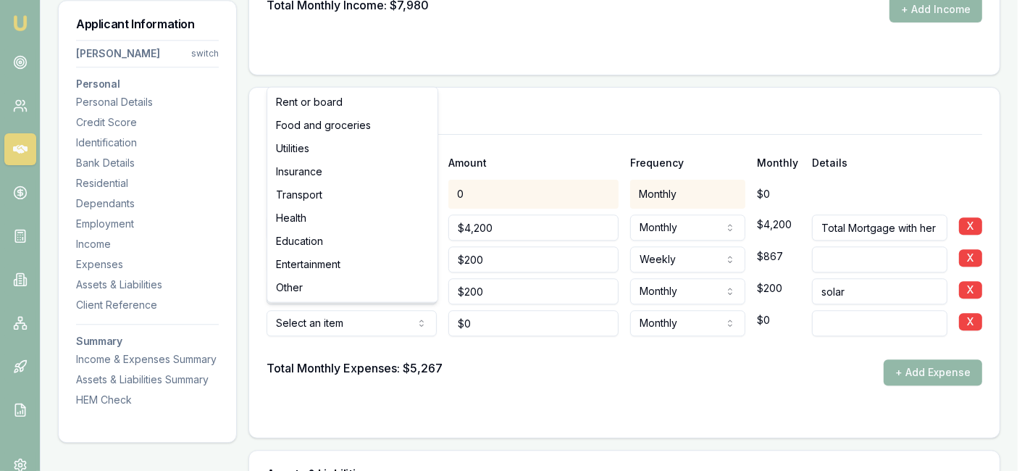
select select "ENTERTAINMENT"
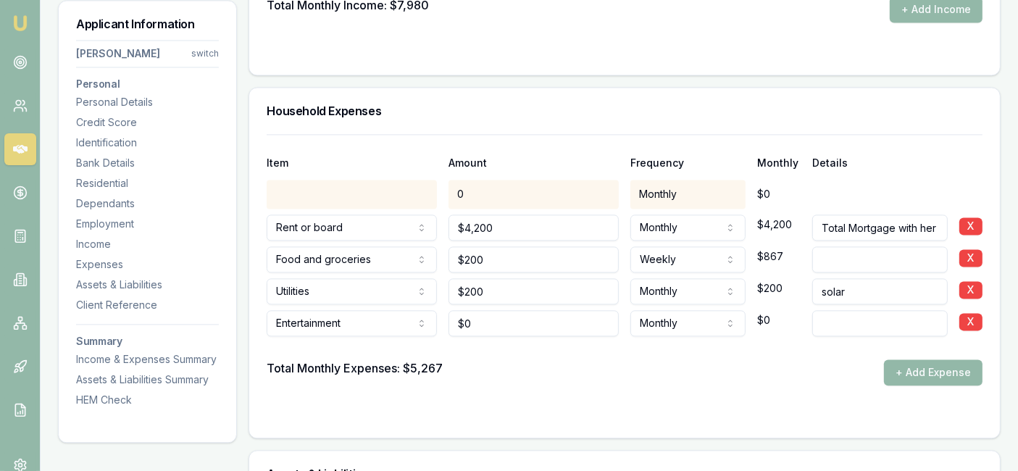
type input "0"
click at [500, 316] on input "0" at bounding box center [533, 323] width 170 height 26
type input "$100"
click at [493, 369] on div "Total Monthly Expenses: $5,267 + Add Expense" at bounding box center [625, 372] width 716 height 26
click at [931, 367] on button "+ Add Expense" at bounding box center [933, 372] width 98 height 26
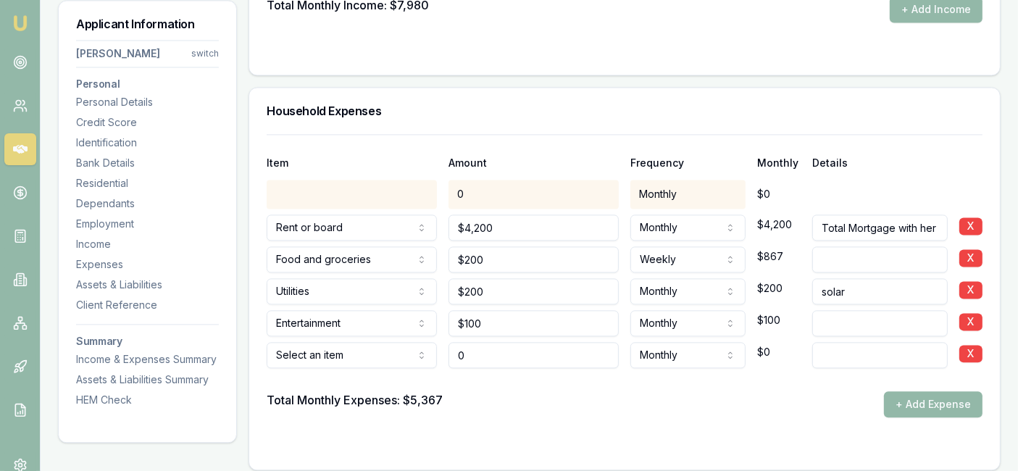
type input "$0"
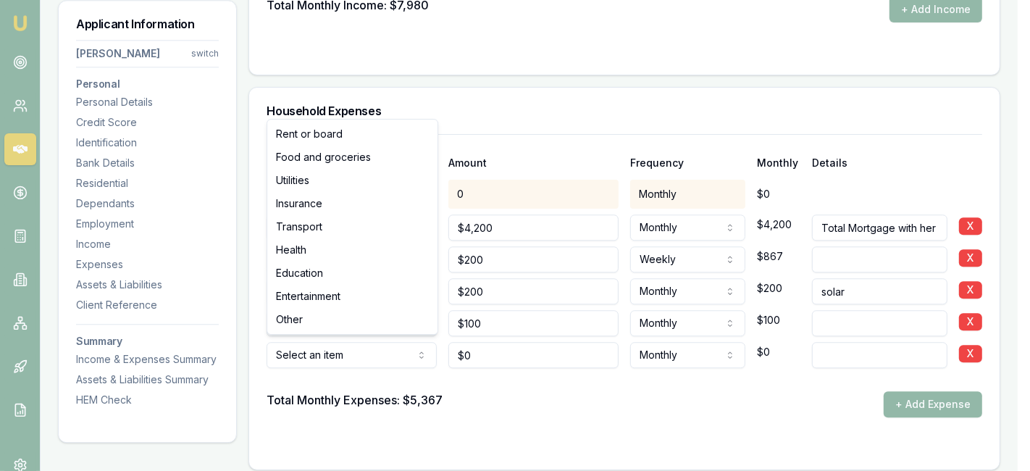
select select "OTHER"
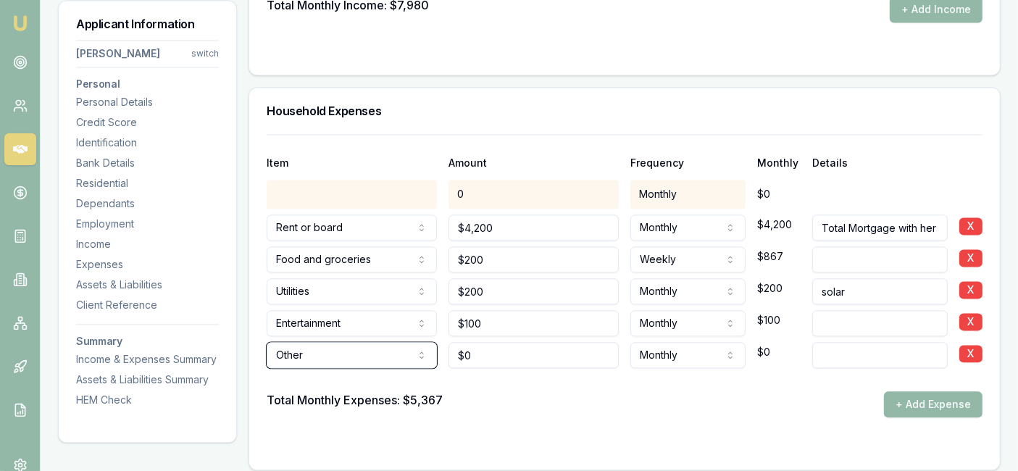
type input "0"
click at [482, 351] on input "0" at bounding box center [533, 355] width 170 height 26
type input "$200"
click at [836, 362] on input at bounding box center [879, 355] width 135 height 26
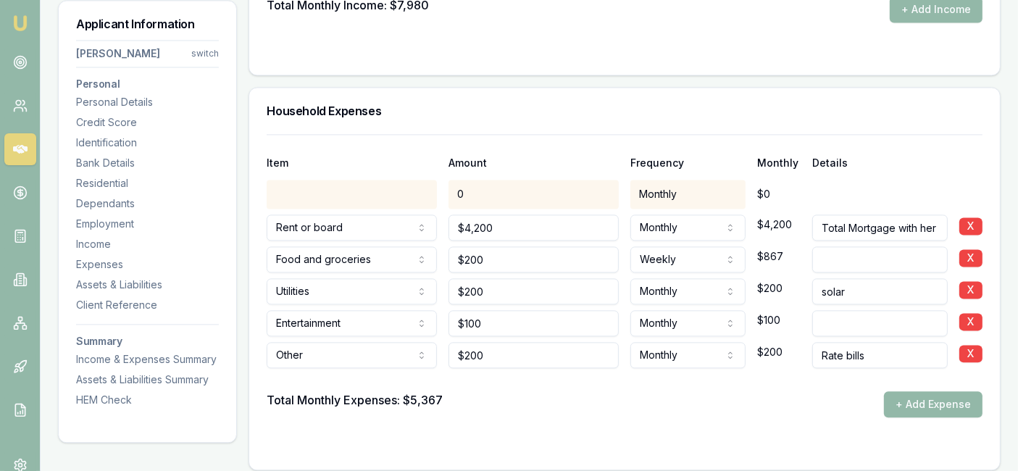
type input "Rate bills"
click at [653, 414] on form "Item Amount Frequency Monthly Details 0 Monthly $0 Rent or board Rent or board …" at bounding box center [625, 293] width 716 height 318
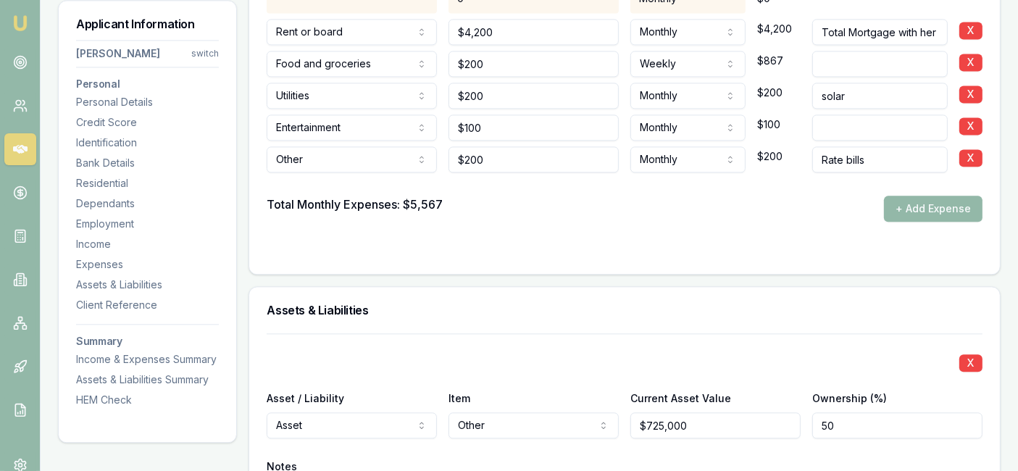
scroll to position [3269, 0]
click at [900, 161] on input "Rate bills" at bounding box center [879, 159] width 135 height 26
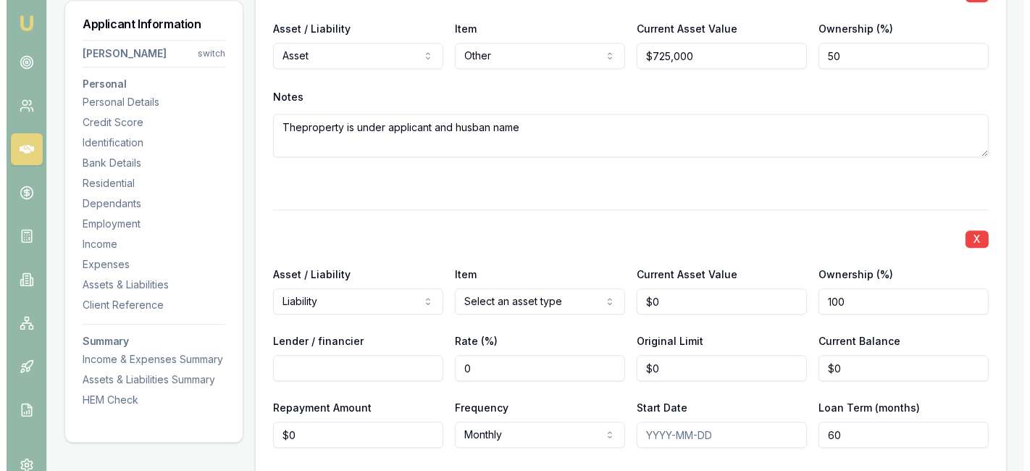
scroll to position [3639, 0]
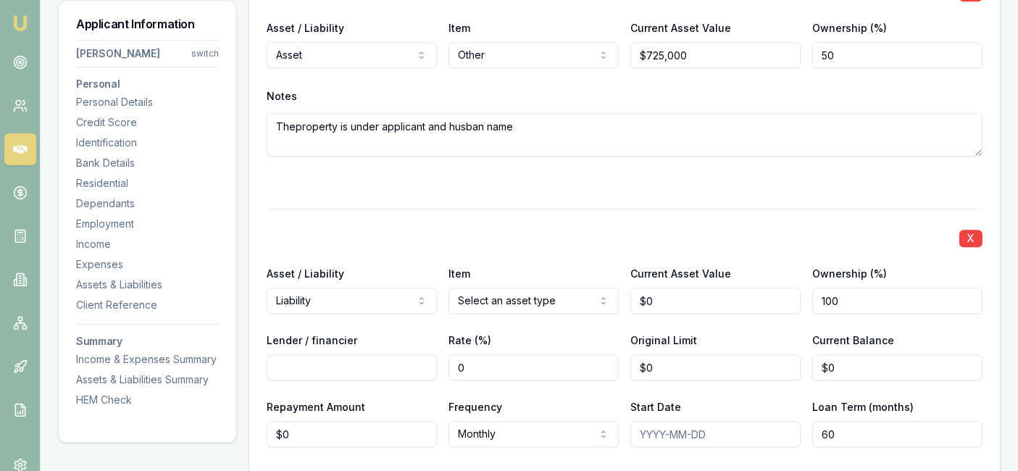
type input "Rate bills )house and land"
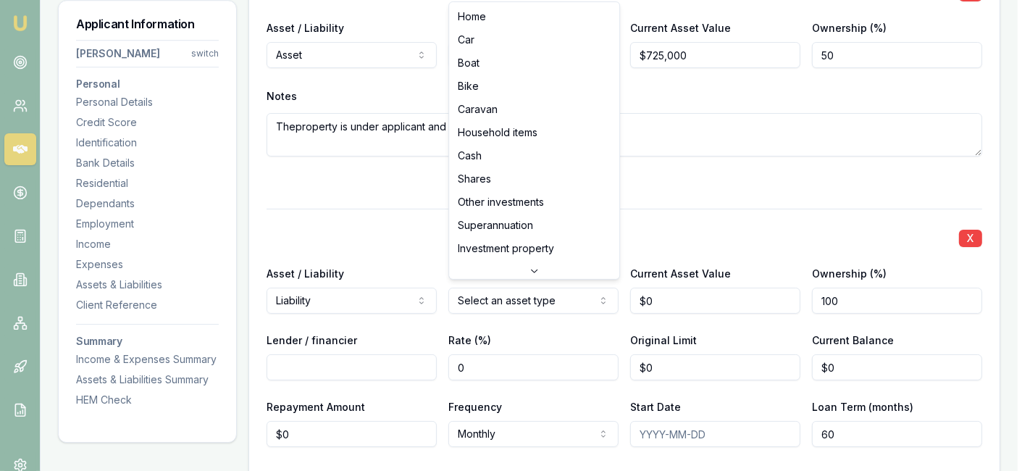
scroll to position [0, 0]
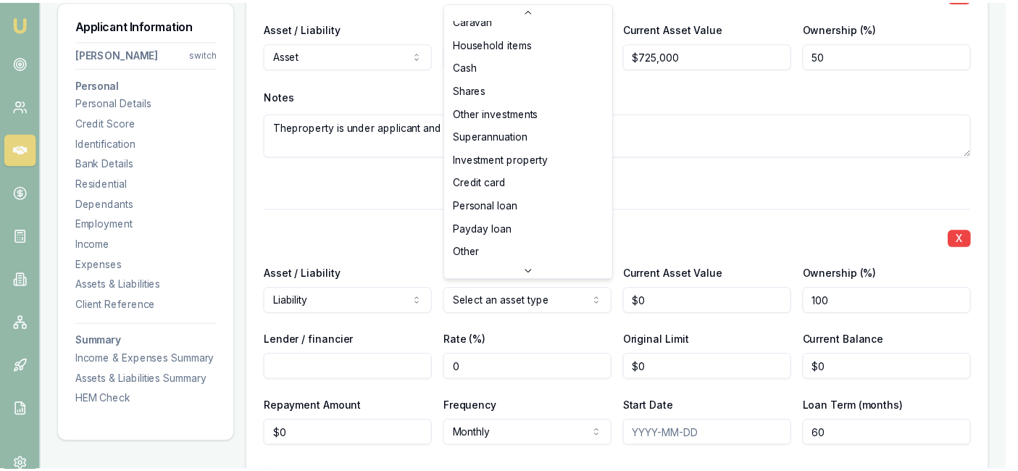
scroll to position [107, 0]
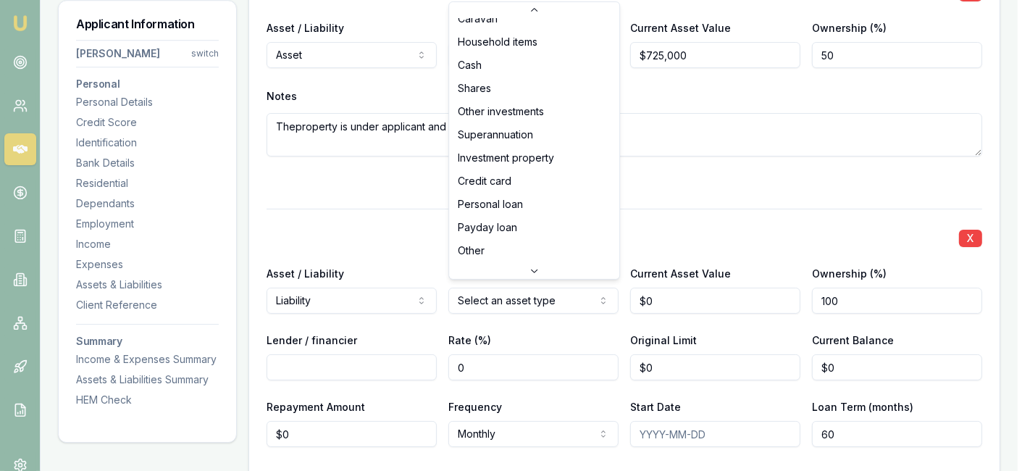
select select "PERSONAL_LOAN"
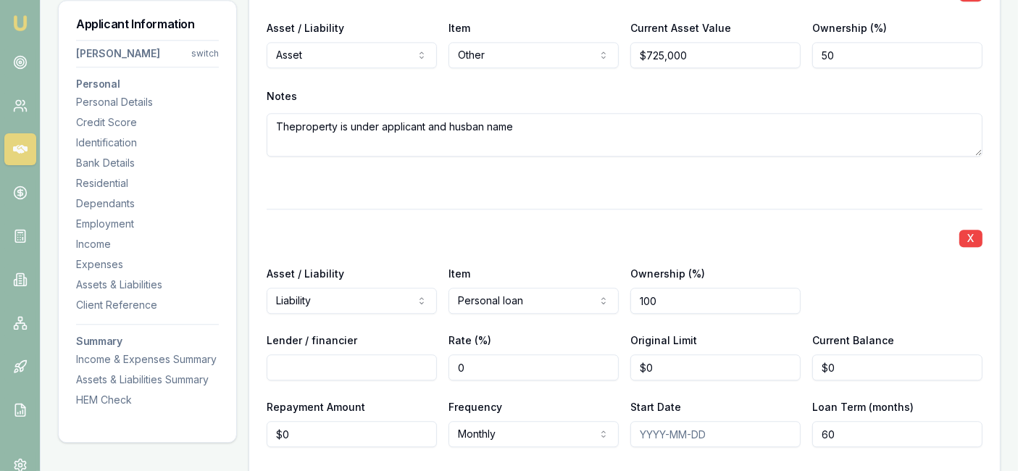
click at [667, 294] on input "100" at bounding box center [715, 301] width 170 height 26
click at [368, 356] on input "Lender / financier" at bounding box center [352, 367] width 170 height 26
click at [645, 295] on input "050" at bounding box center [715, 301] width 170 height 26
type input "50"
click at [350, 346] on div "Lender / financier" at bounding box center [352, 355] width 170 height 49
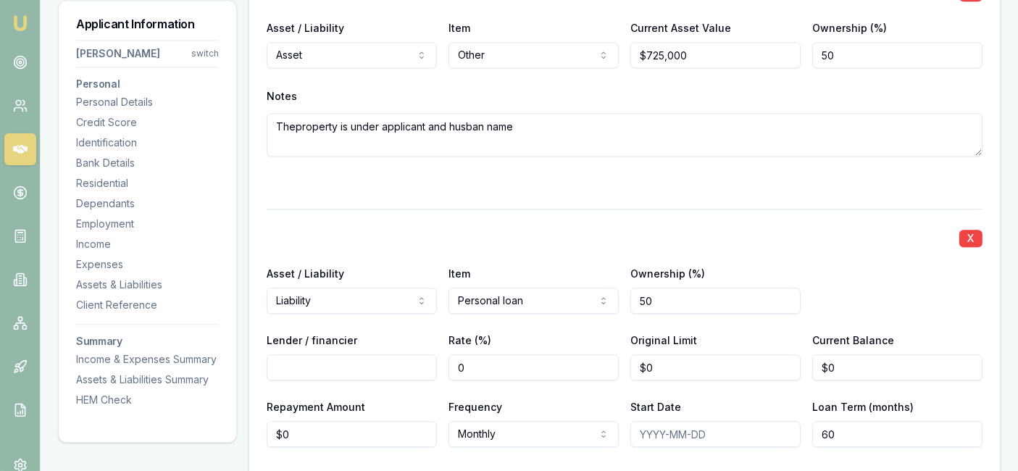
click at [352, 365] on input "Lender / financier" at bounding box center [352, 367] width 170 height 26
type input "Plenti"
click at [480, 365] on input "0" at bounding box center [533, 367] width 170 height 26
click at [689, 365] on input "0" at bounding box center [715, 367] width 170 height 26
type input "$0"
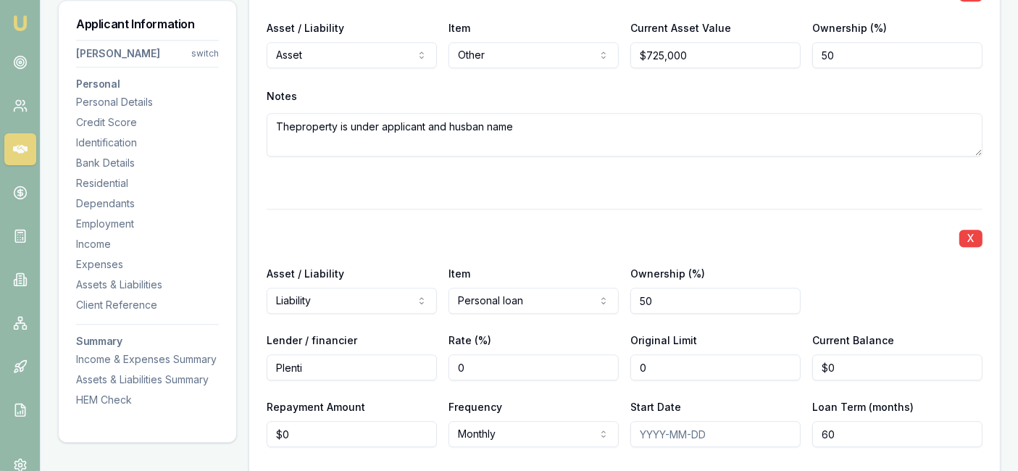
type input "0"
click at [852, 365] on input "0" at bounding box center [897, 367] width 170 height 26
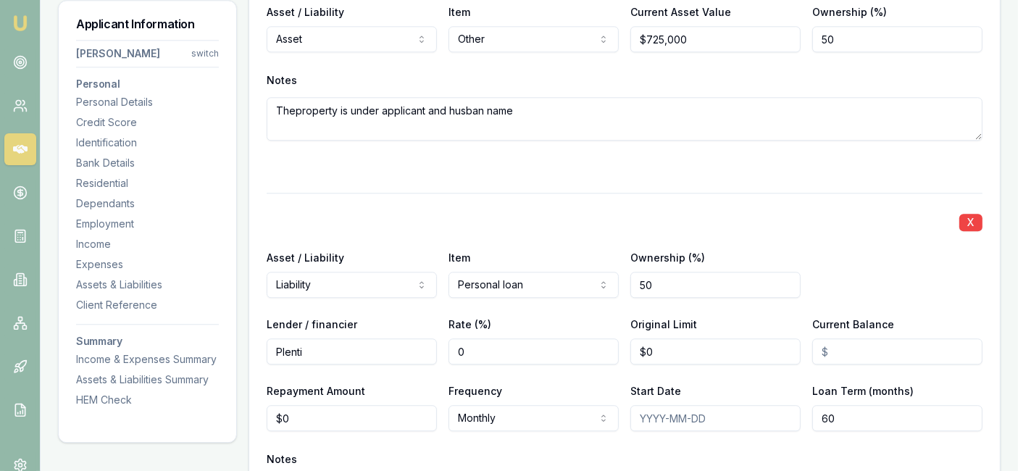
scroll to position [3656, 0]
type input "0"
click at [353, 414] on input "0" at bounding box center [352, 416] width 170 height 26
type input "$120"
click at [607, 435] on div "X Asset / Liability Liability Asset Liability Item Personal loan Home Car Boat …" at bounding box center [625, 371] width 716 height 361
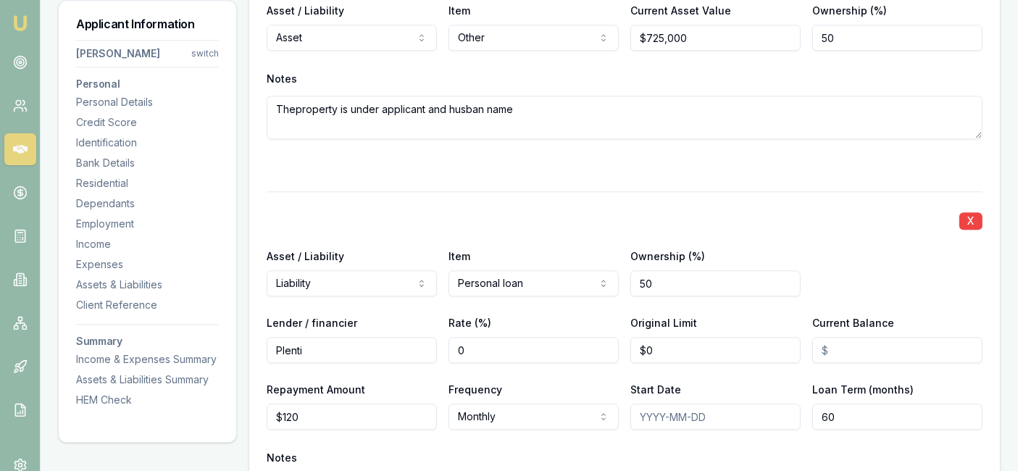
click at [641, 414] on input "Start Date" at bounding box center [715, 416] width 170 height 26
type input "01-09-2023"
click at [734, 435] on div "X Asset / Liability Liability Asset Liability Item Personal loan Home Car Boat …" at bounding box center [625, 371] width 716 height 361
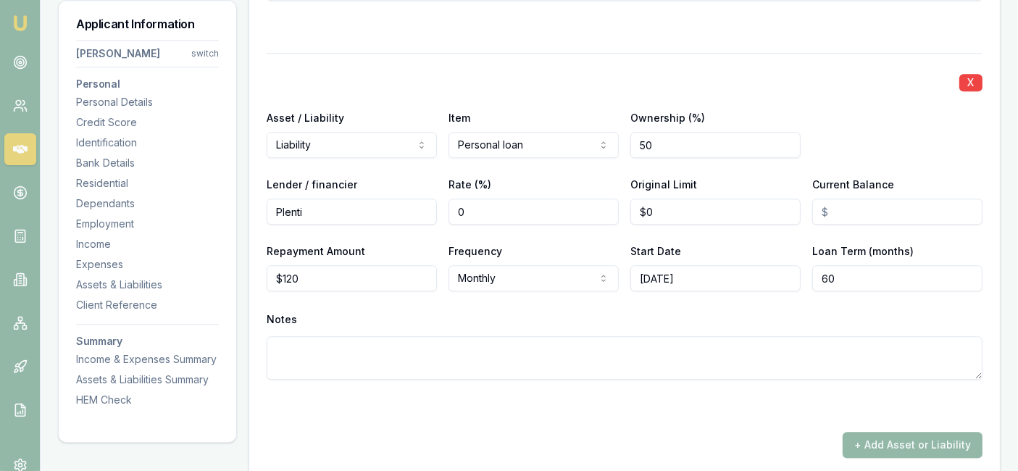
scroll to position [3796, 0]
click at [287, 340] on textarea at bounding box center [625, 356] width 716 height 43
type textarea "Solar Panel"
click at [840, 207] on input "Current Balance" at bounding box center [897, 210] width 170 height 26
click at [691, 309] on div "Notes" at bounding box center [625, 318] width 716 height 22
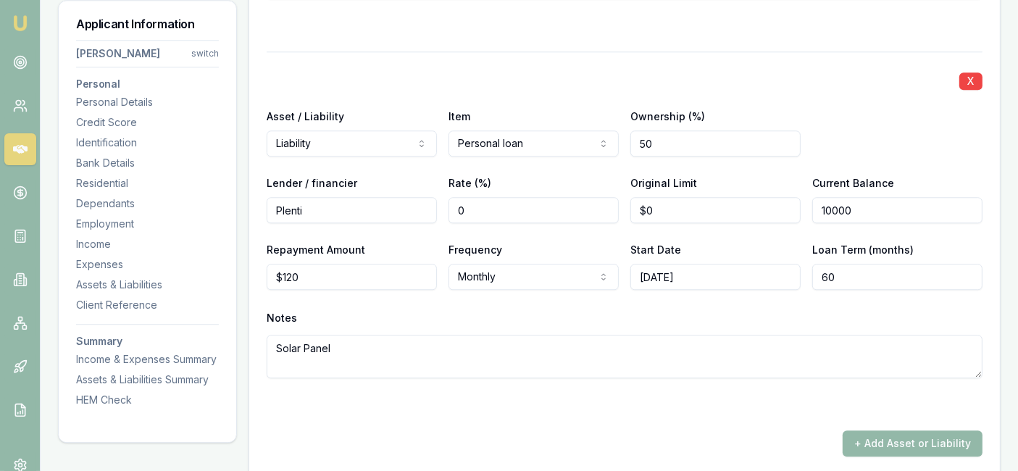
drag, startPoint x: 871, startPoint y: 204, endPoint x: 811, endPoint y: 198, distance: 59.7
click at [812, 198] on input "10000" at bounding box center [897, 210] width 170 height 26
type input "$5,000"
click at [595, 301] on div "X Asset / Liability Liability Asset Liability Item Personal loan Home Car Boat …" at bounding box center [625, 231] width 716 height 361
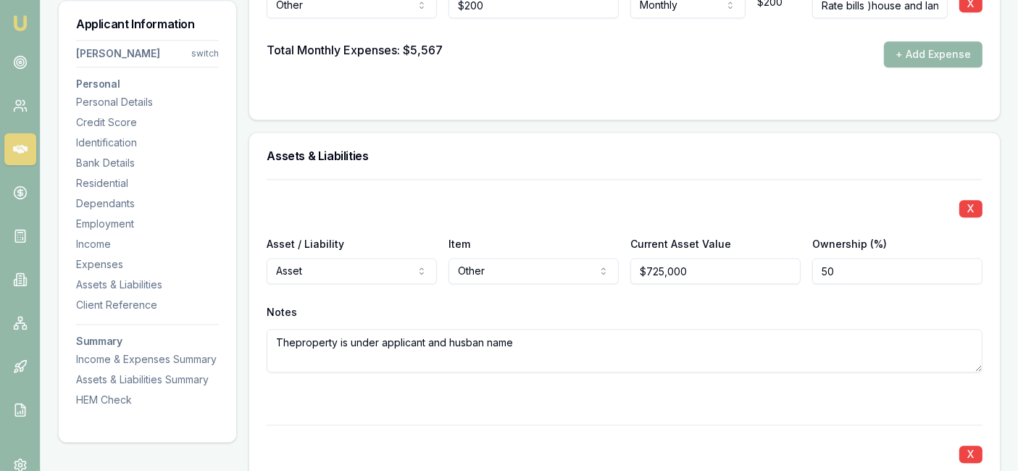
scroll to position [3424, 0]
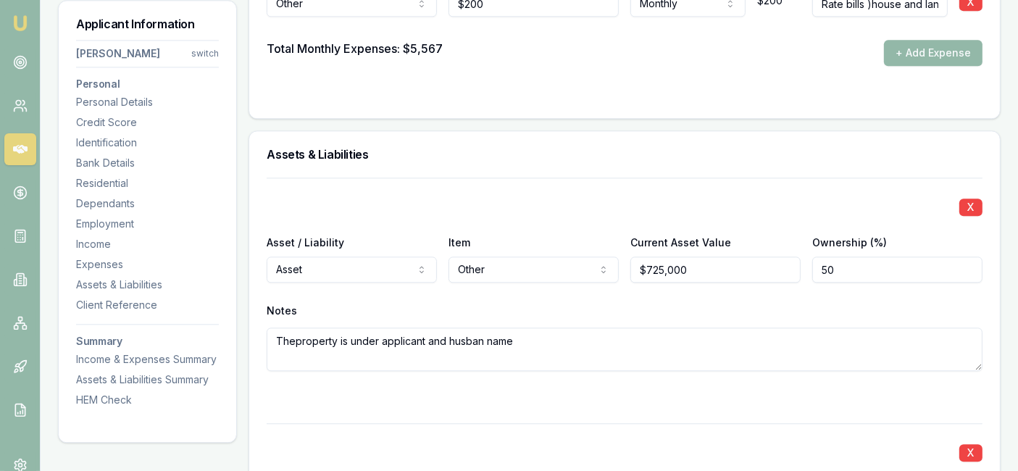
click at [293, 337] on textarea "Theproperty is under applicant and husban name" at bounding box center [625, 348] width 716 height 43
click at [522, 337] on textarea "The property is under applicant and husban name" at bounding box center [625, 348] width 716 height 43
click at [573, 339] on textarea "The property is under applicant and husban name. they havenàt paid his mortgage" at bounding box center [625, 348] width 716 height 43
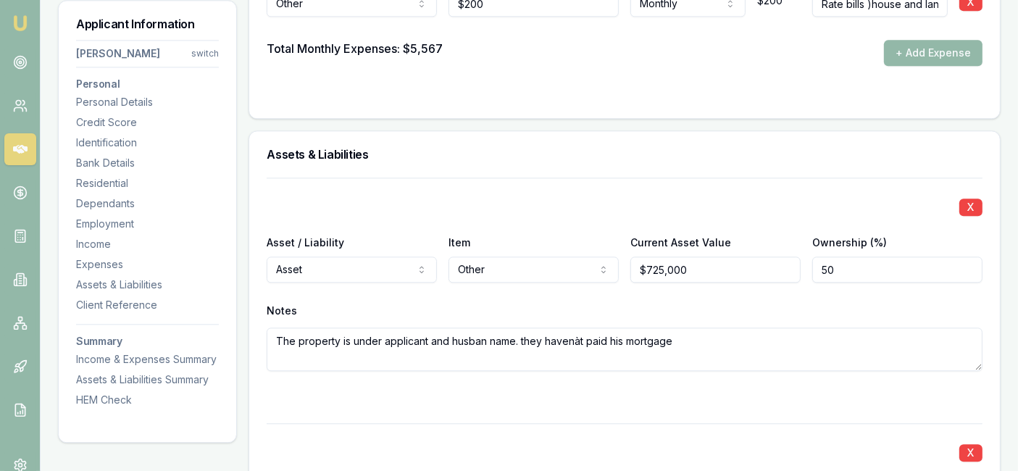
click at [685, 340] on textarea "The property is under applicant and husban name. they havenàt paid his mortgage" at bounding box center [625, 348] width 716 height 43
click at [577, 340] on textarea "The property is under applicant and husban name. they havenàt paid his mortgage" at bounding box center [625, 348] width 716 height 43
click at [519, 331] on textarea "The property is under applicant and husban name. they havenàt paid his mortgage" at bounding box center [625, 348] width 716 height 43
click at [749, 346] on textarea "The property is under applicant and husban name. they couldn't paid their they …" at bounding box center [625, 348] width 716 height 43
drag, startPoint x: 742, startPoint y: 334, endPoint x: 637, endPoint y: 334, distance: 105.0
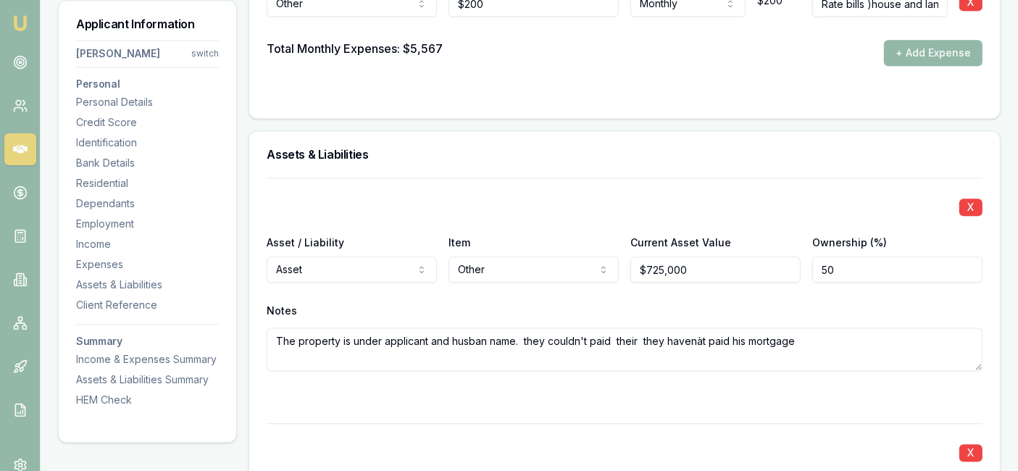
click at [637, 334] on textarea "The property is under applicant and husban name. they couldn't paid their they …" at bounding box center [625, 348] width 716 height 43
click at [705, 338] on textarea "The property is under applicant and husban name. they couldn't paid their mortg…" at bounding box center [625, 348] width 716 height 43
click at [488, 337] on textarea "The property is under applicant and husban name. they couldn't paid their mortg…" at bounding box center [625, 348] width 716 height 43
click at [486, 341] on textarea "The property is under applicant and husban name. they couldn't paid their mortg…" at bounding box center [625, 348] width 716 height 43
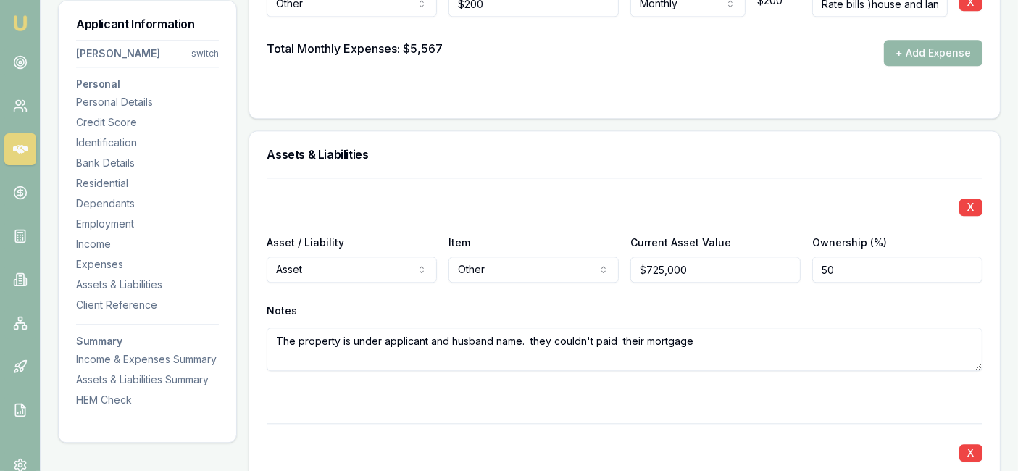
type textarea "The property is under applicant and husband name. they couldn't paid their mort…"
click at [699, 336] on textarea "The property is under applicant and husband name. they couldn't paid their mort…" at bounding box center [625, 348] width 716 height 43
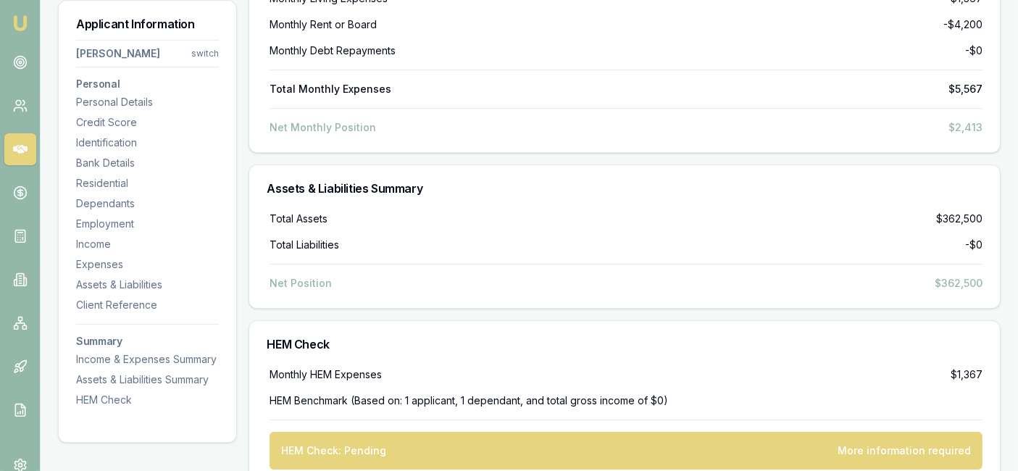
scroll to position [4573, 0]
type textarea "The property is under applicant and husband name. they couldn't paid their mort…"
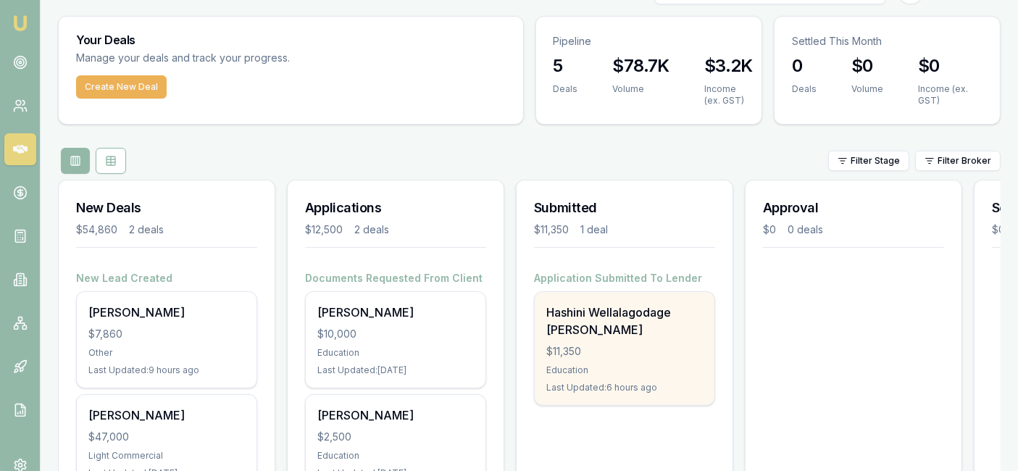
click at [587, 337] on div "Hashini Wellalagodage Dona $11,350 Education Last Updated: 6 hours ago" at bounding box center [624, 348] width 180 height 113
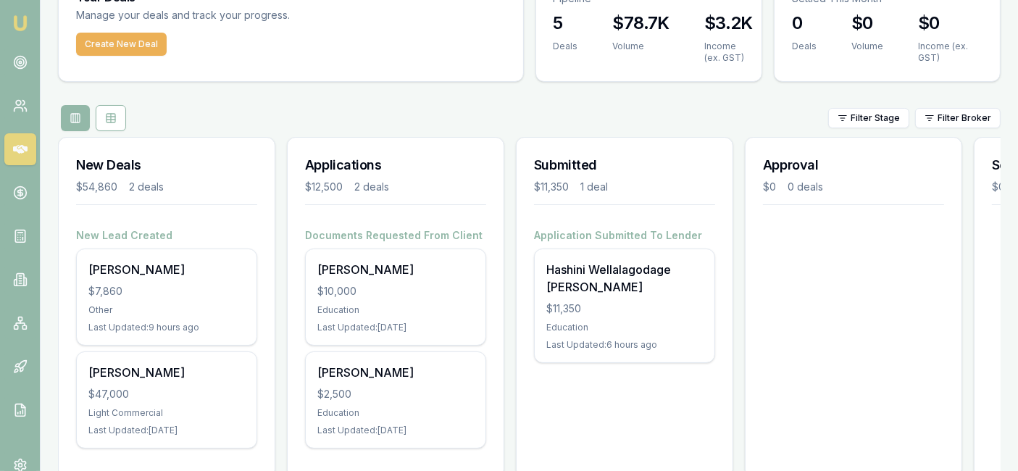
scroll to position [87, 0]
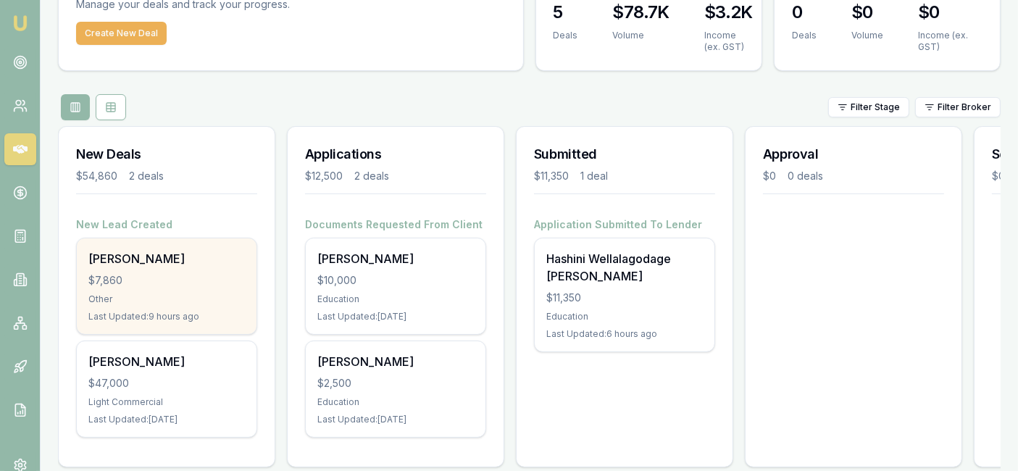
click at [213, 279] on div "$7,860" at bounding box center [166, 280] width 156 height 14
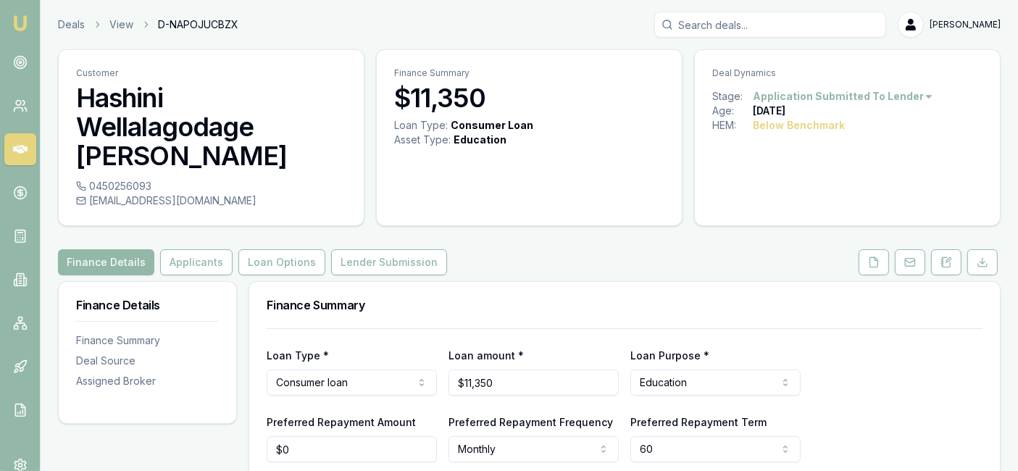
scroll to position [47, 0]
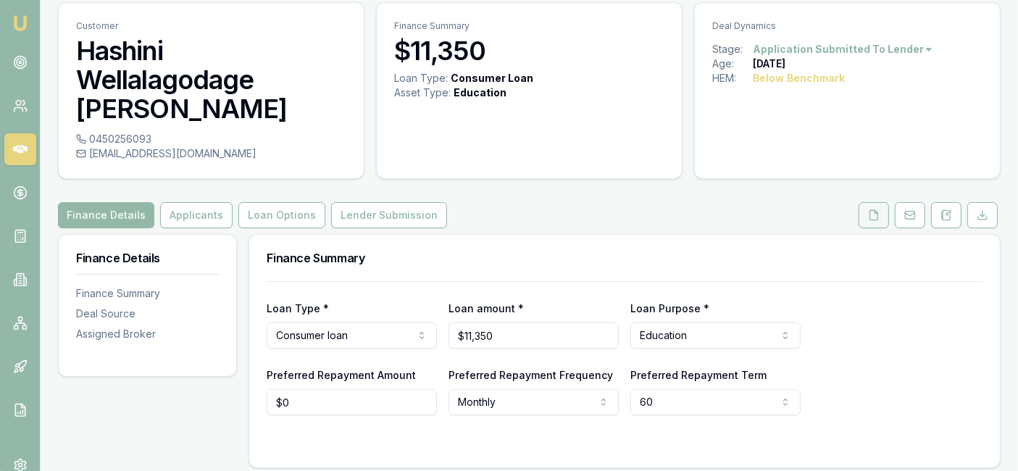
click at [872, 209] on icon at bounding box center [874, 215] width 12 height 12
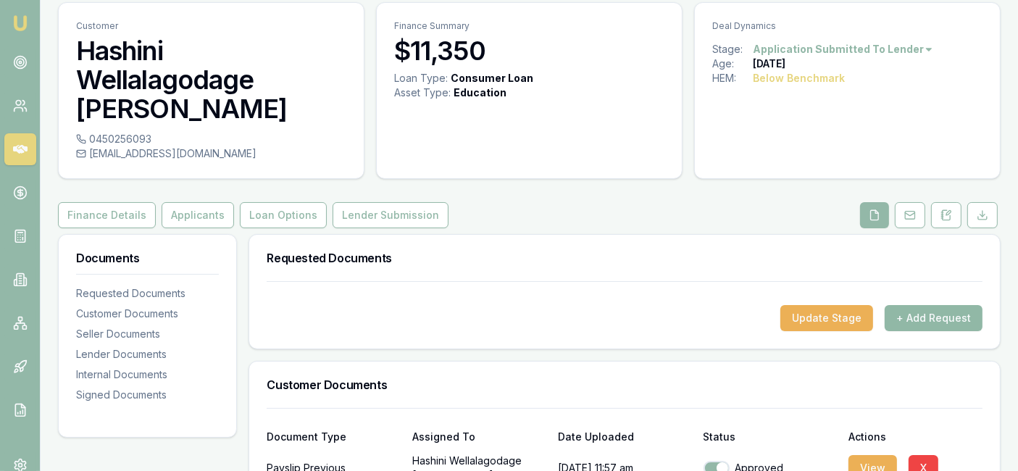
click at [918, 305] on button "+ Add Request" at bounding box center [933, 318] width 98 height 26
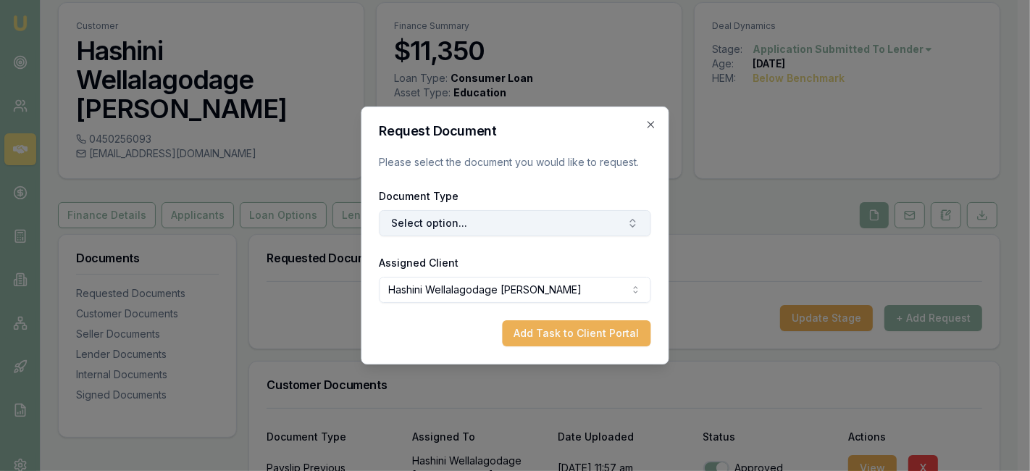
click at [563, 219] on button "Select option..." at bounding box center [516, 223] width 272 height 26
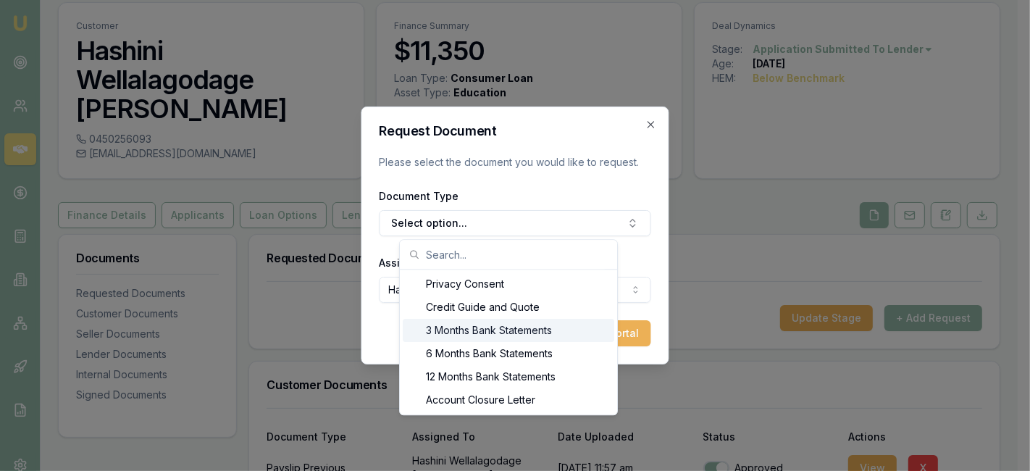
click at [548, 329] on div "3 Months Bank Statements" at bounding box center [508, 330] width 211 height 23
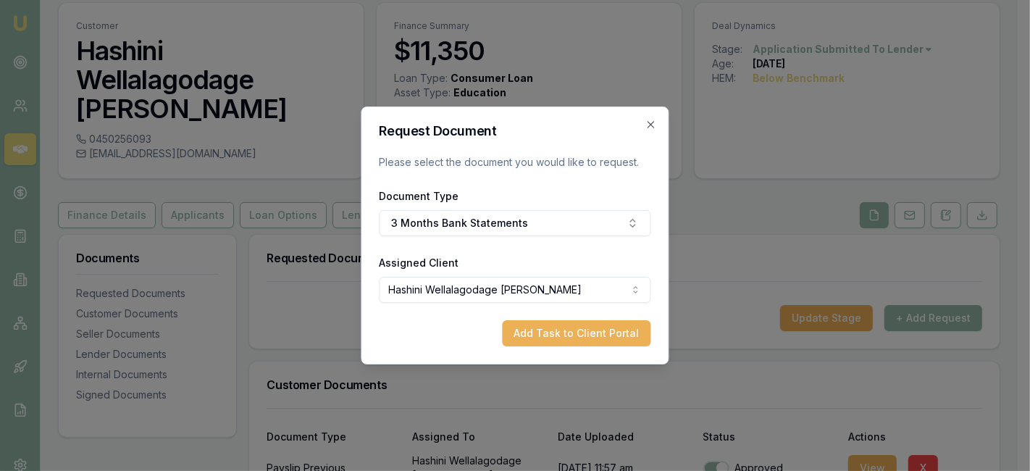
drag, startPoint x: 548, startPoint y: 330, endPoint x: 549, endPoint y: 344, distance: 14.6
click at [549, 344] on button "Add Task to Client Portal" at bounding box center [577, 333] width 148 height 26
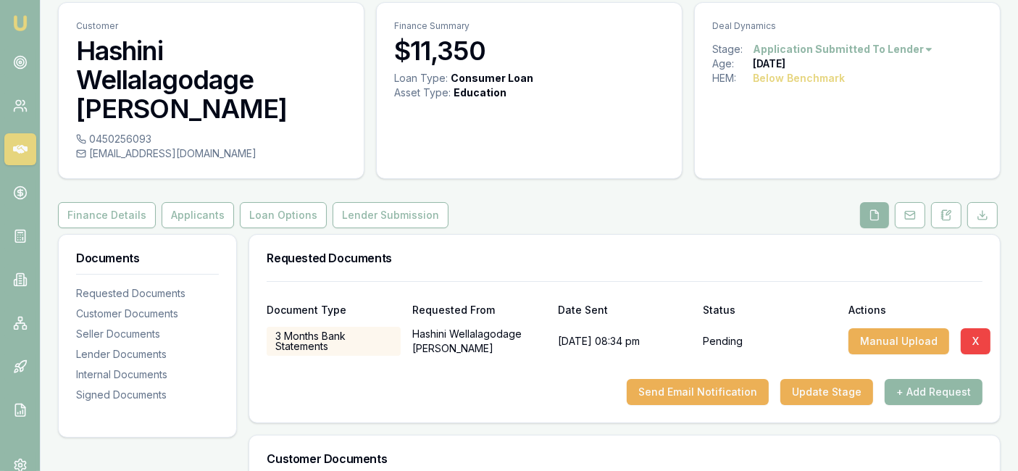
click at [916, 379] on button "+ Add Request" at bounding box center [933, 392] width 98 height 26
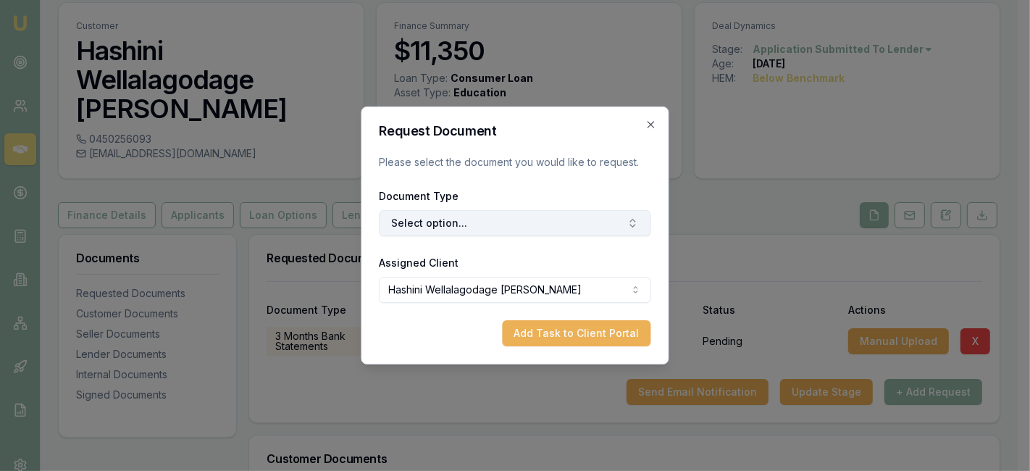
click at [558, 223] on button "Select option..." at bounding box center [516, 223] width 272 height 26
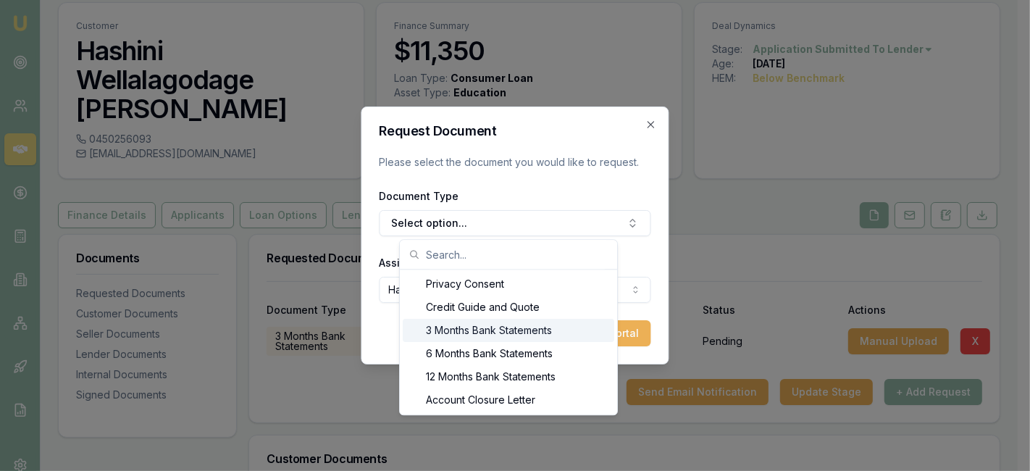
click at [548, 337] on div "3 Months Bank Statements" at bounding box center [508, 330] width 211 height 23
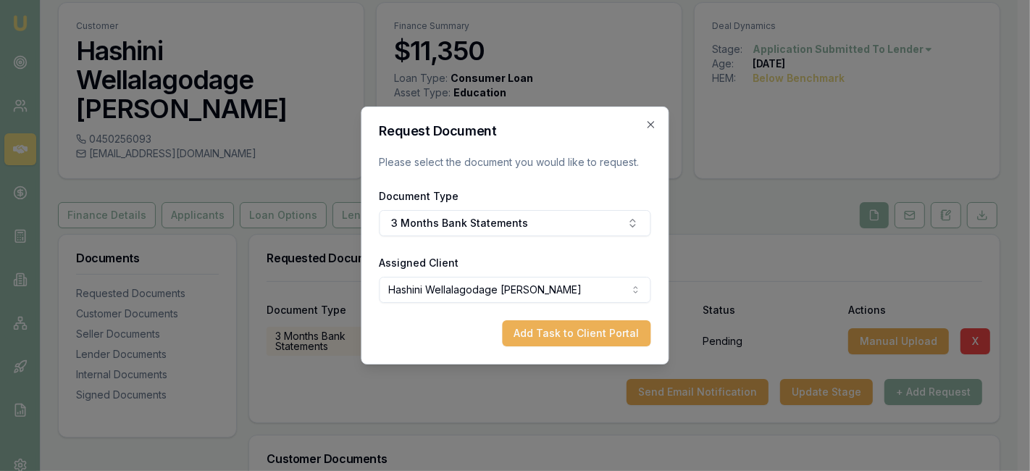
click at [548, 337] on button "Add Task to Client Portal" at bounding box center [577, 333] width 148 height 26
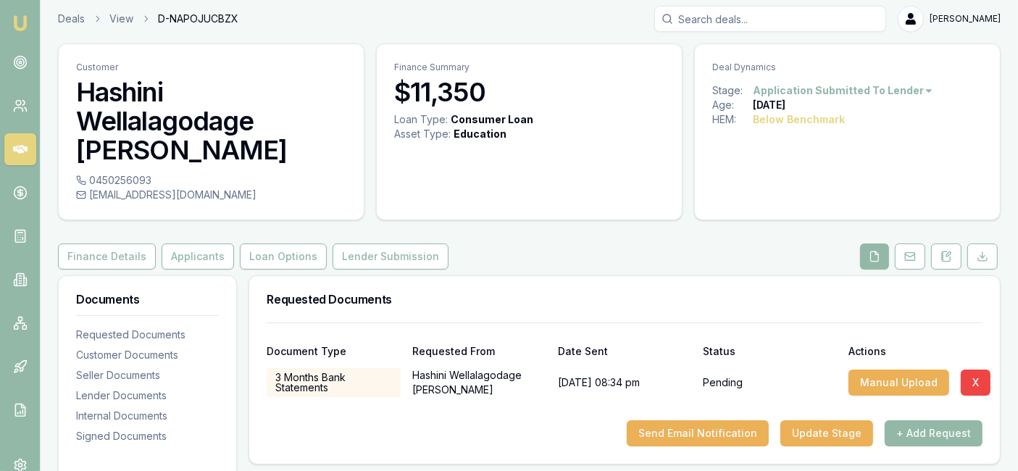
scroll to position [6, 0]
click at [689, 420] on button "Send Email Notification" at bounding box center [697, 433] width 142 height 26
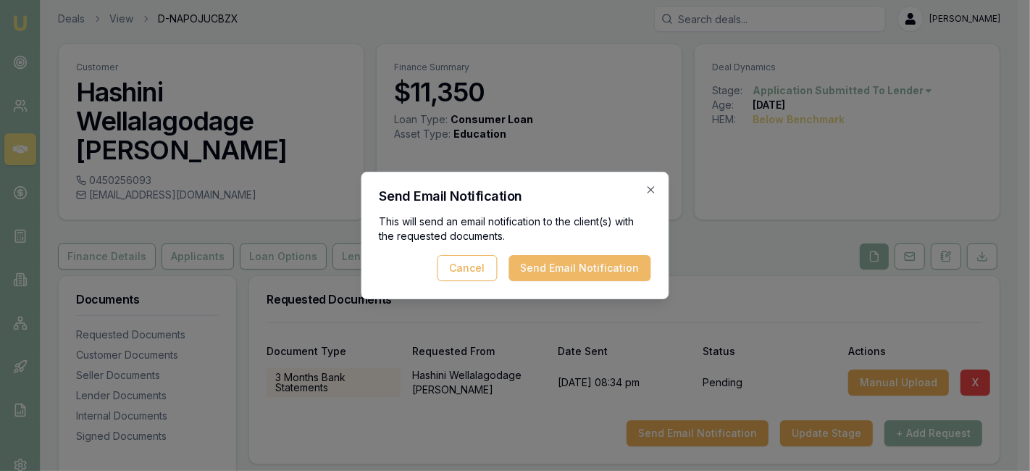
click at [614, 275] on button "Send Email Notification" at bounding box center [580, 268] width 142 height 26
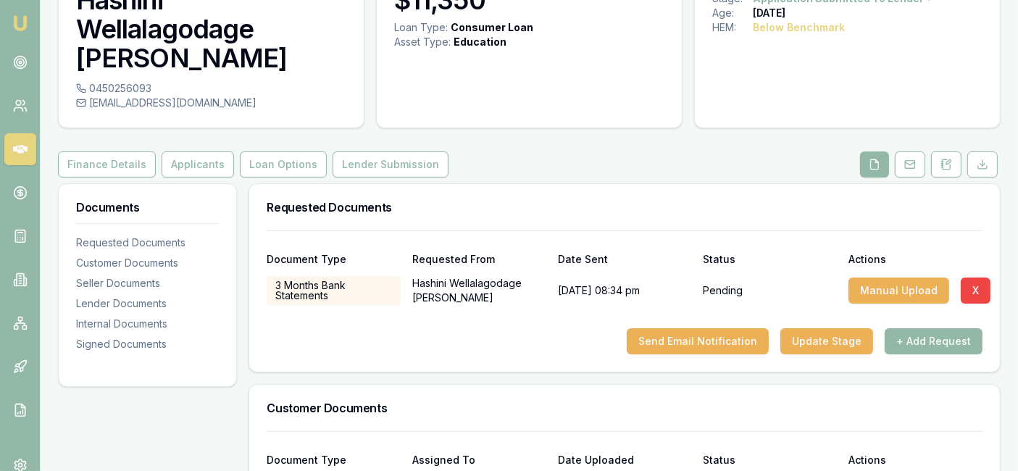
scroll to position [99, 0]
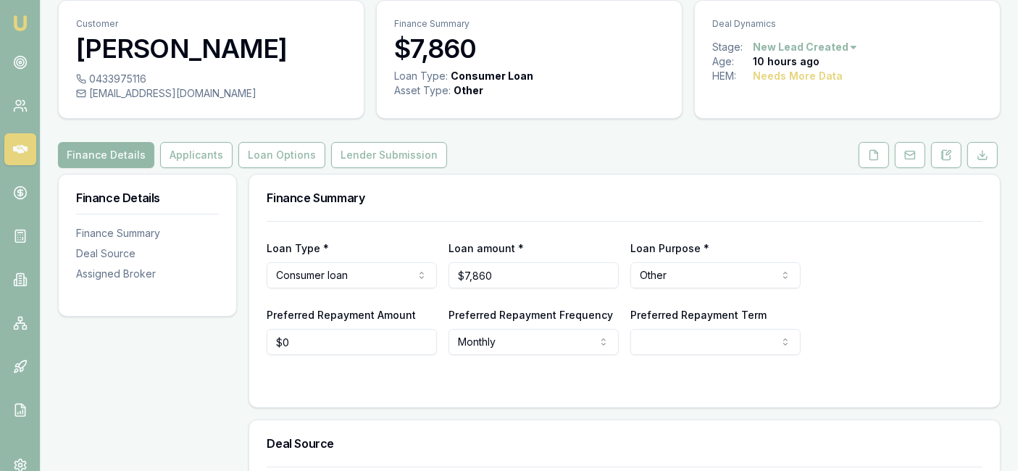
scroll to position [46, 0]
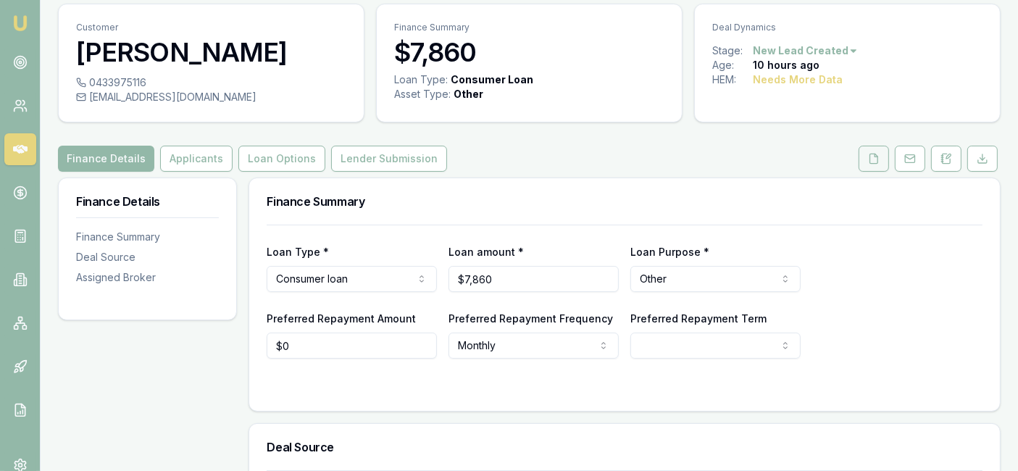
click at [860, 158] on button at bounding box center [873, 159] width 30 height 26
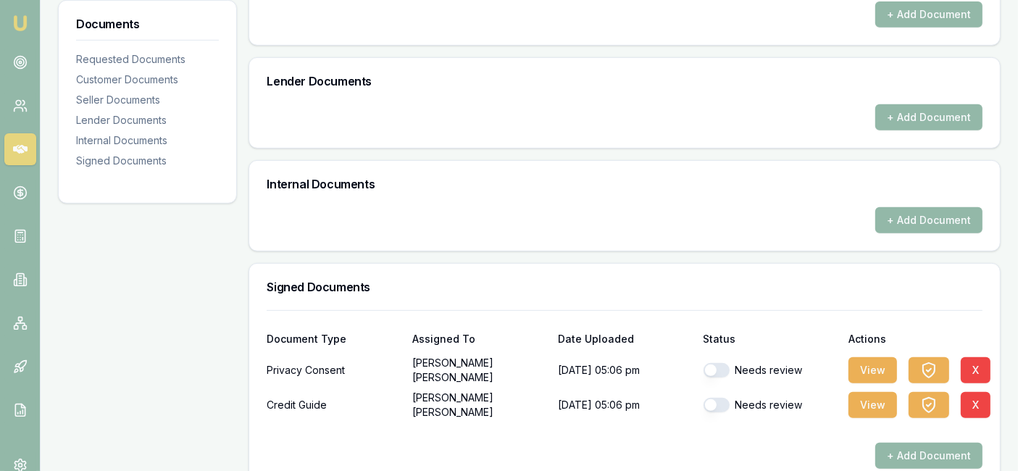
scroll to position [691, 0]
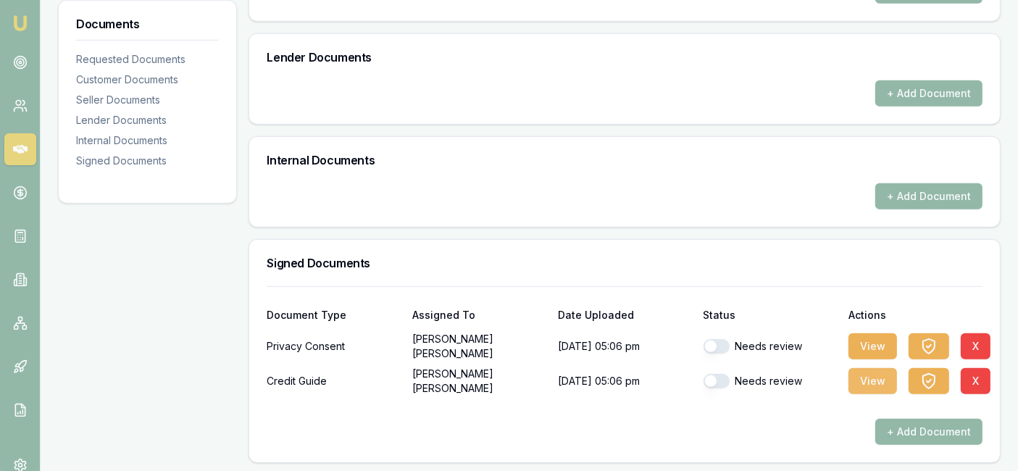
click at [875, 387] on button "View" at bounding box center [872, 381] width 49 height 26
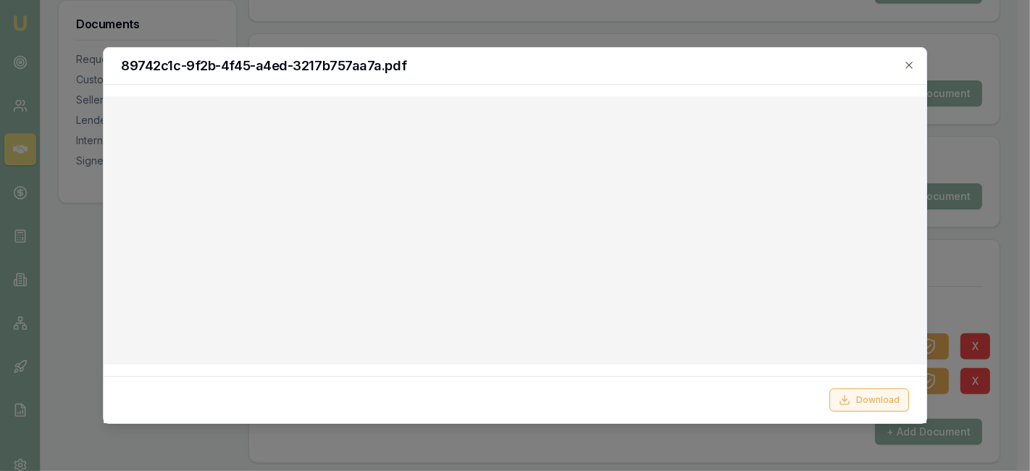
click at [881, 408] on button "Download" at bounding box center [869, 399] width 80 height 23
click at [910, 62] on icon "button" at bounding box center [909, 65] width 12 height 12
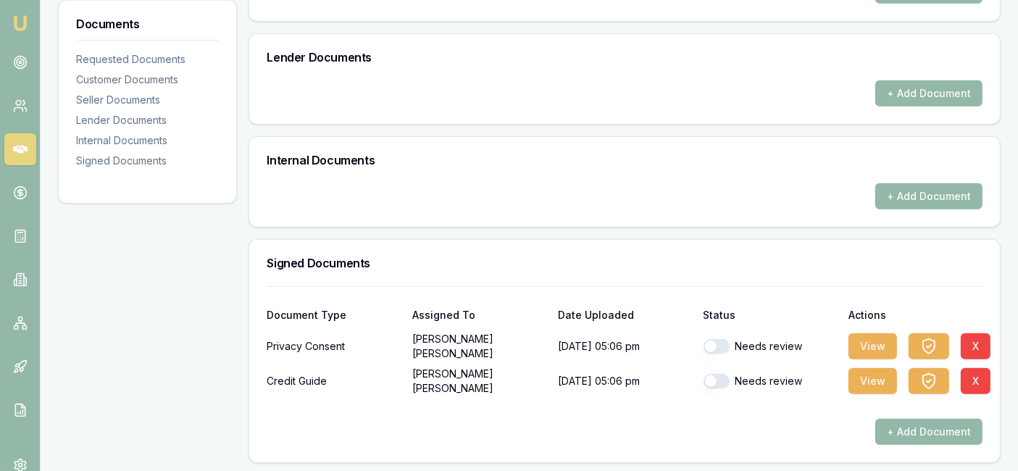
click at [713, 383] on button "button" at bounding box center [716, 381] width 26 height 14
checkbox input "true"
click at [870, 346] on button "View" at bounding box center [872, 346] width 49 height 26
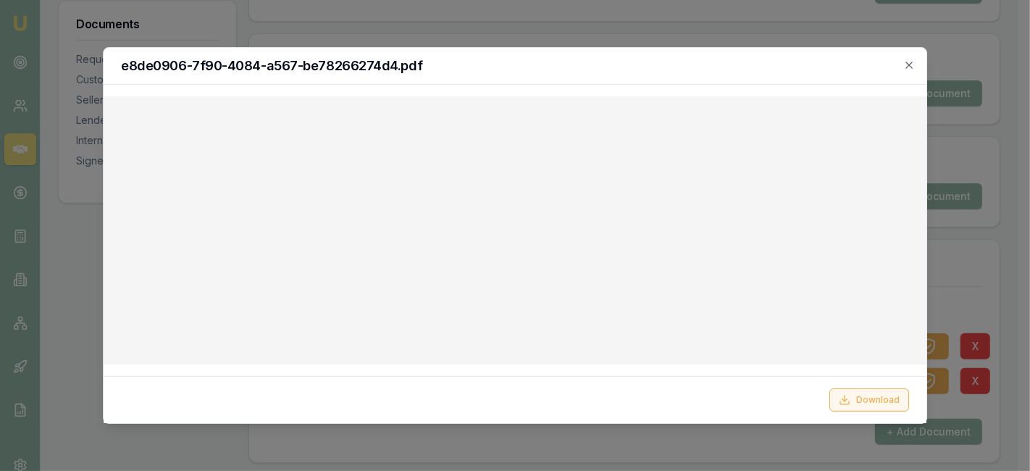
click at [850, 400] on icon at bounding box center [845, 400] width 12 height 12
click at [913, 67] on icon "button" at bounding box center [909, 65] width 12 height 12
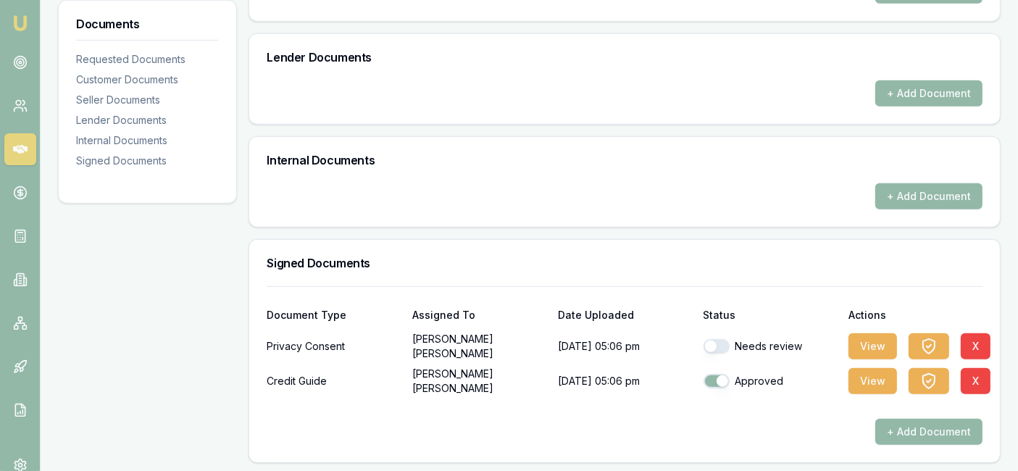
click at [716, 348] on button "button" at bounding box center [716, 346] width 26 height 14
checkbox input "true"
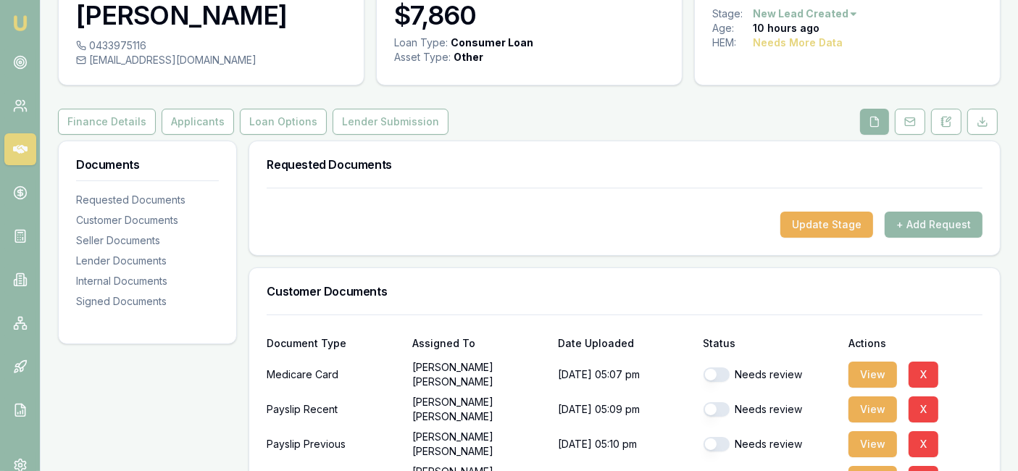
scroll to position [0, 0]
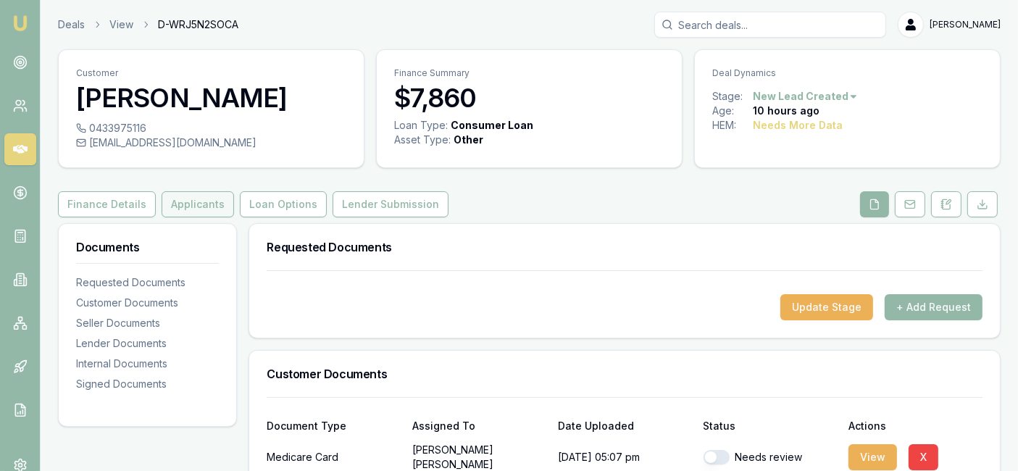
click at [209, 204] on button "Applicants" at bounding box center [198, 204] width 72 height 26
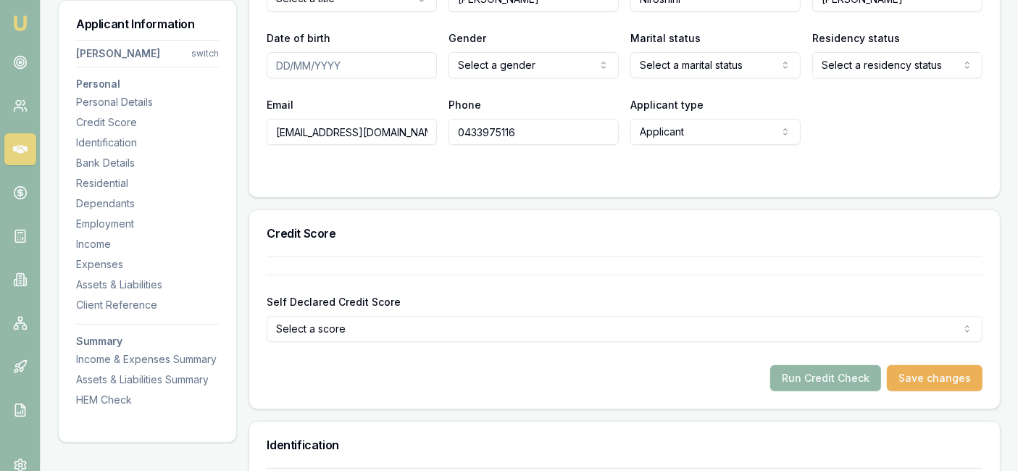
scroll to position [332, 0]
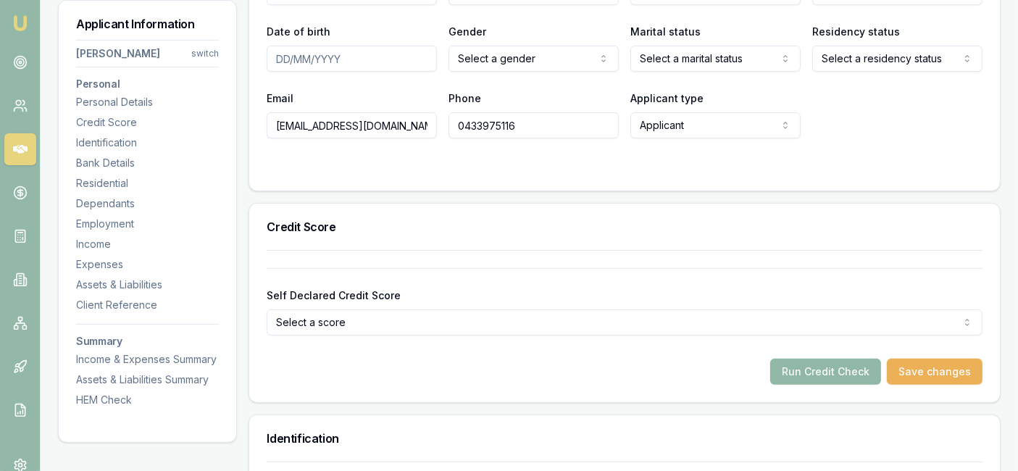
click at [826, 367] on button "Run Credit Check" at bounding box center [825, 372] width 111 height 26
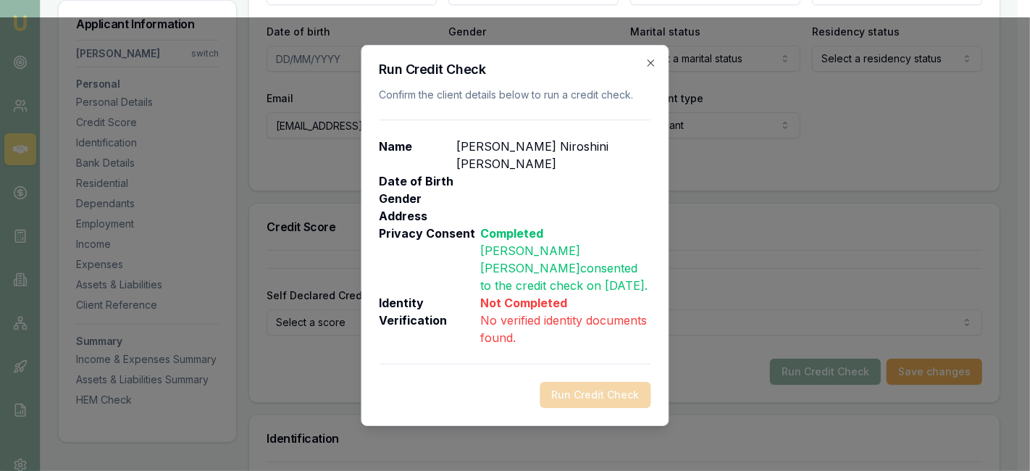
click at [652, 71] on div "Run Credit Check Confirm the client details below to run a credit check. Name A…" at bounding box center [515, 235] width 308 height 381
click at [650, 69] on icon "button" at bounding box center [651, 63] width 12 height 12
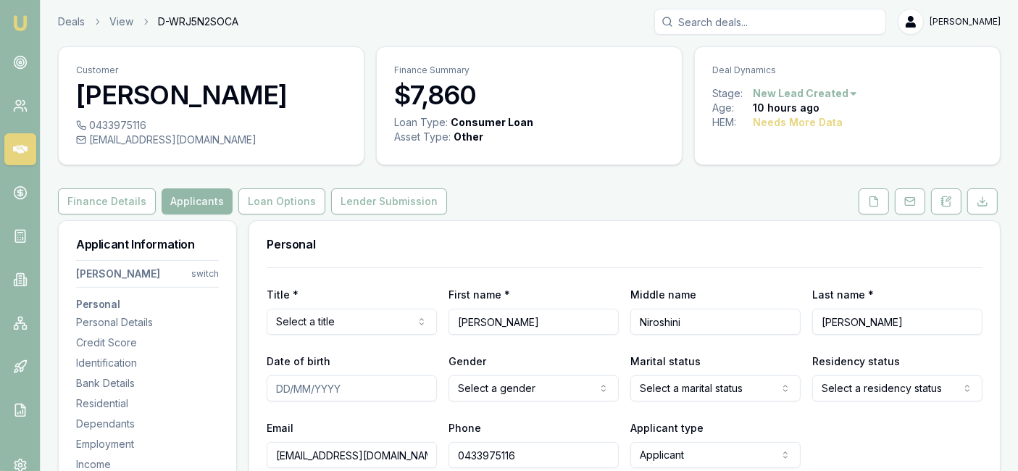
scroll to position [2, 0]
click at [876, 204] on icon at bounding box center [874, 202] width 12 height 12
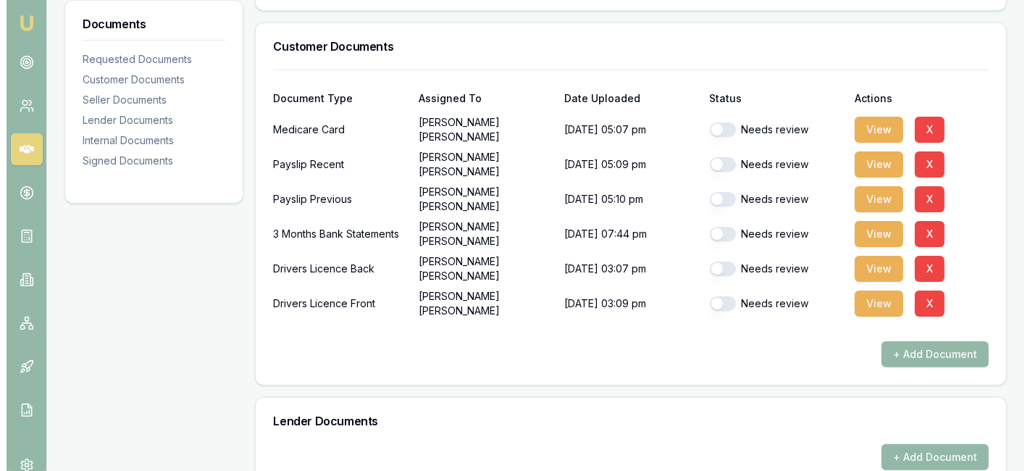
scroll to position [330, 0]
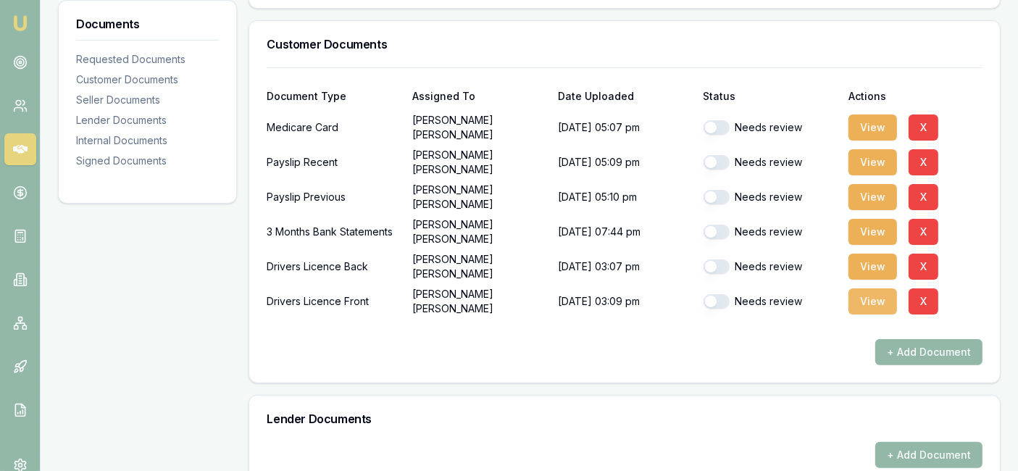
click at [863, 300] on button "View" at bounding box center [872, 301] width 49 height 26
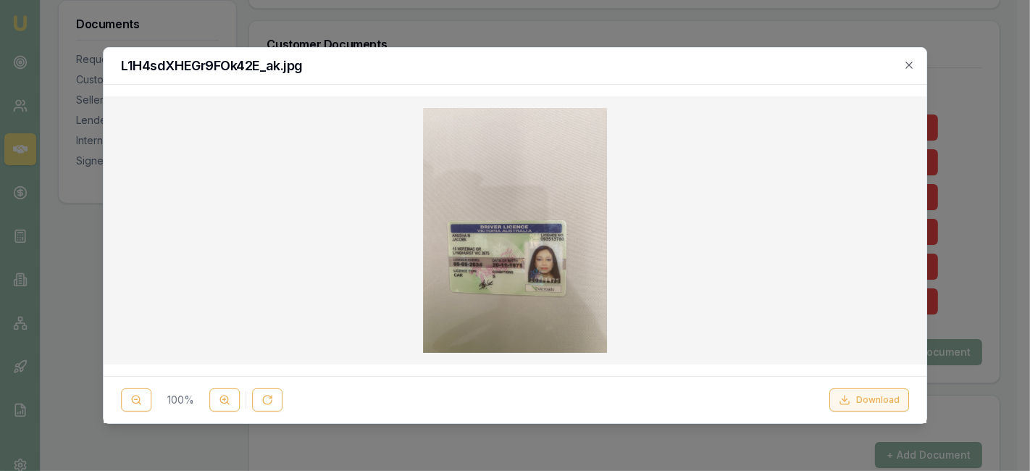
click at [869, 406] on button "Download" at bounding box center [869, 399] width 80 height 23
click at [866, 405] on button "Download" at bounding box center [869, 399] width 80 height 23
click at [907, 69] on icon "button" at bounding box center [909, 65] width 12 height 12
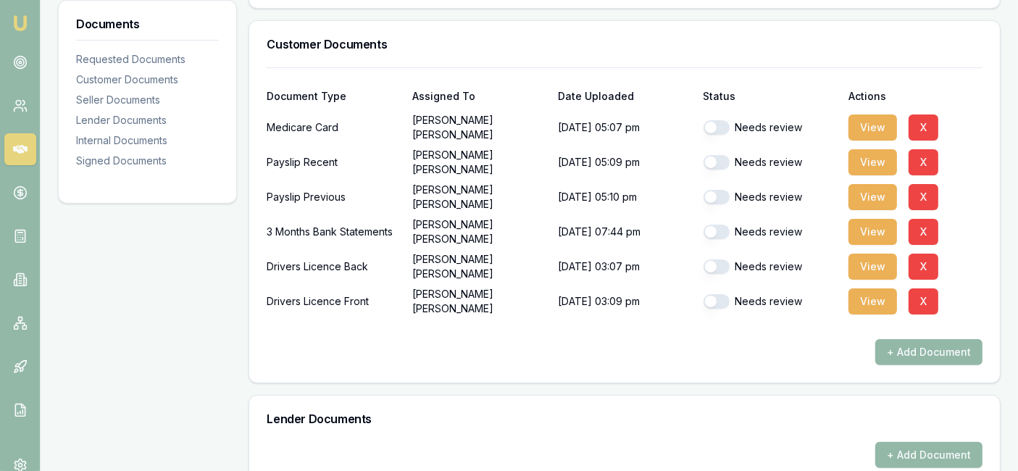
click at [716, 297] on button "button" at bounding box center [716, 301] width 26 height 14
checkbox input "true"
click at [879, 264] on button "View" at bounding box center [872, 266] width 49 height 26
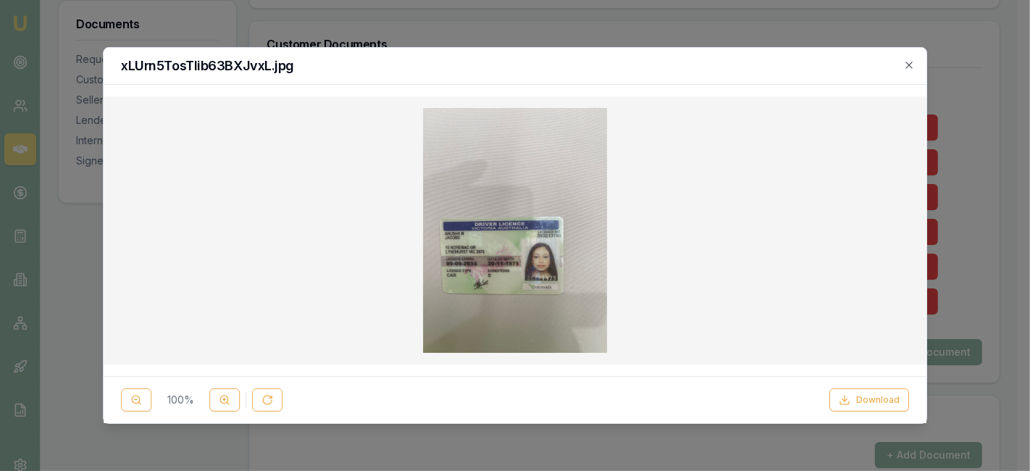
click at [804, 207] on div at bounding box center [515, 230] width 800 height 245
click at [844, 399] on polyline at bounding box center [844, 400] width 5 height 2
click at [908, 63] on icon "button" at bounding box center [909, 65] width 12 height 12
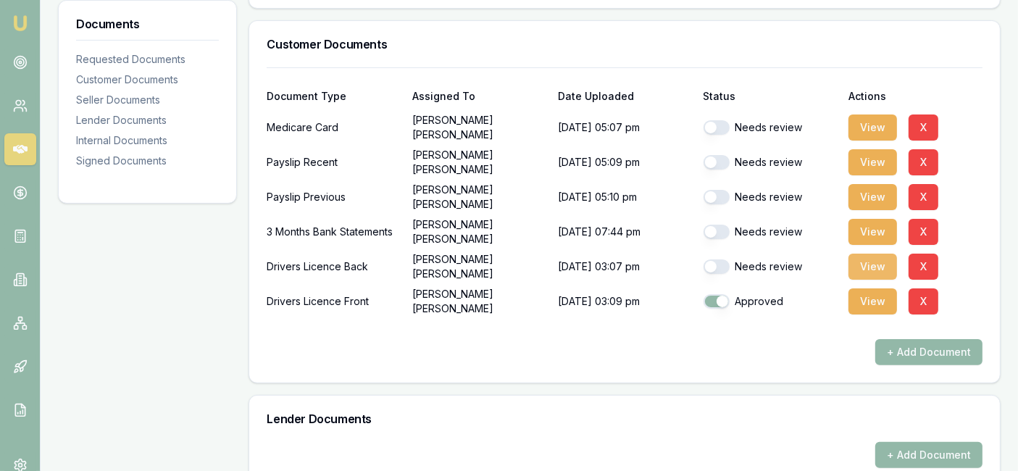
click at [866, 269] on button "View" at bounding box center [872, 266] width 49 height 26
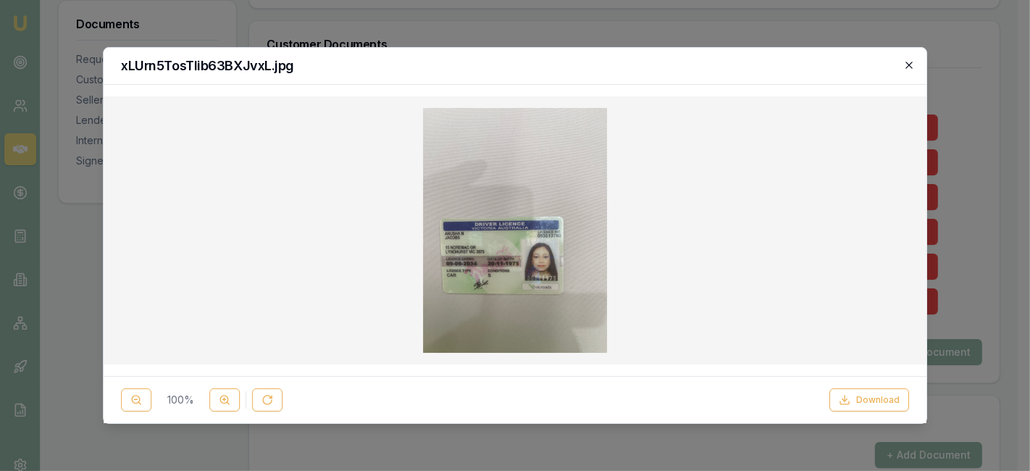
click at [908, 68] on icon "button" at bounding box center [909, 65] width 12 height 12
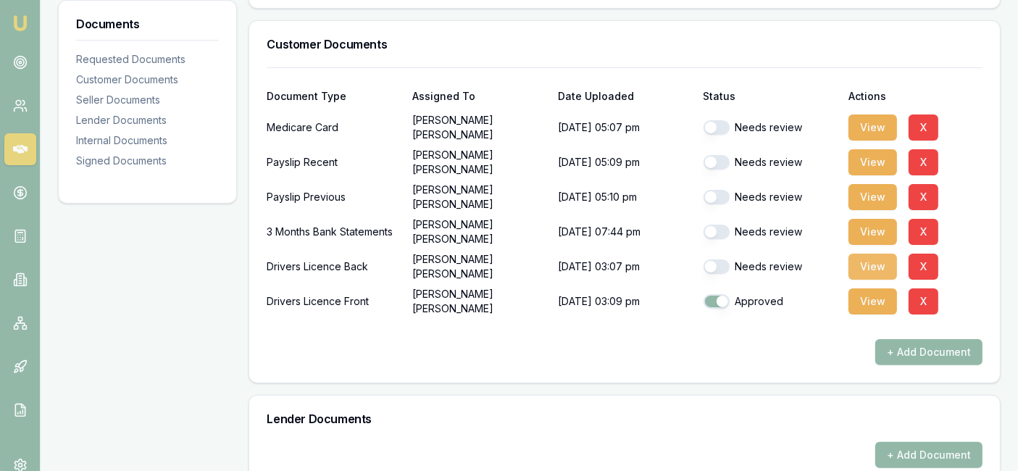
click at [869, 266] on button "View" at bounding box center [872, 266] width 49 height 26
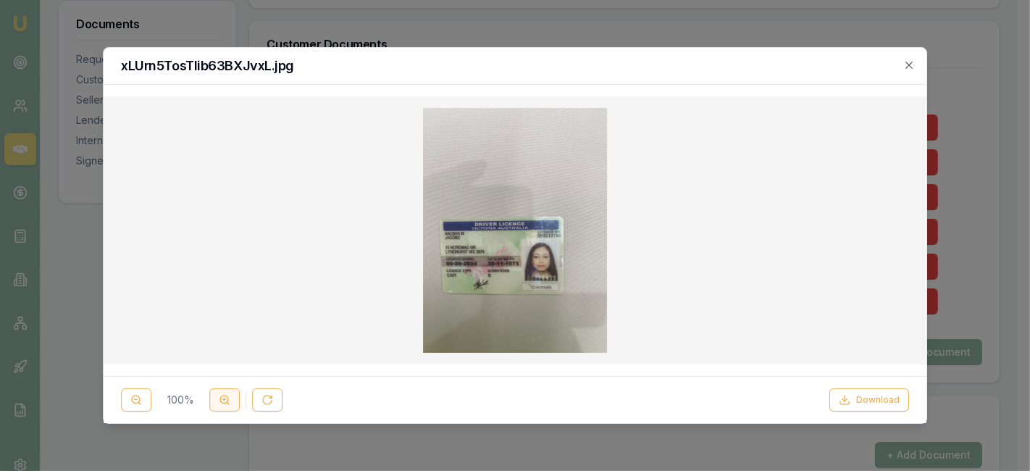
click at [226, 403] on icon at bounding box center [225, 400] width 12 height 12
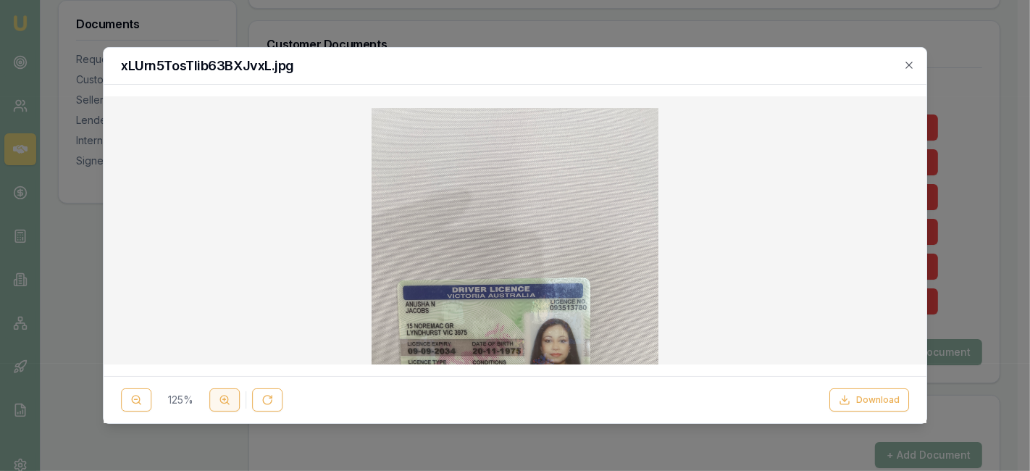
click at [226, 403] on icon at bounding box center [225, 400] width 12 height 12
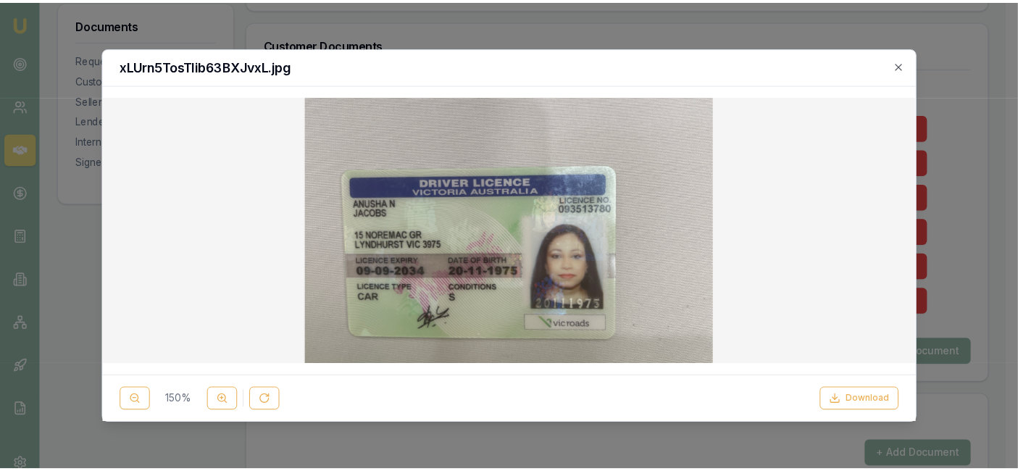
scroll to position [186, 0]
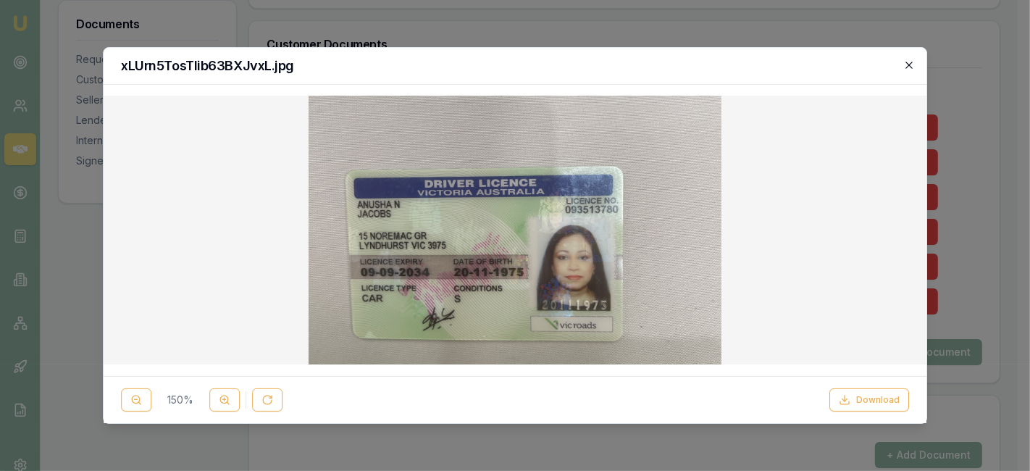
click at [907, 63] on icon "button" at bounding box center [908, 65] width 7 height 7
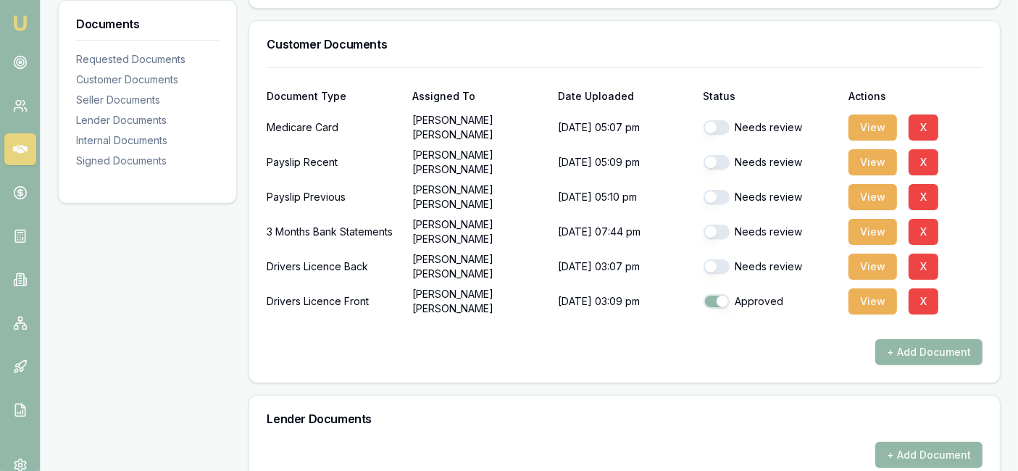
click at [907, 63] on div "Customer Documents" at bounding box center [624, 44] width 750 height 46
click at [916, 264] on button "X" at bounding box center [923, 266] width 30 height 26
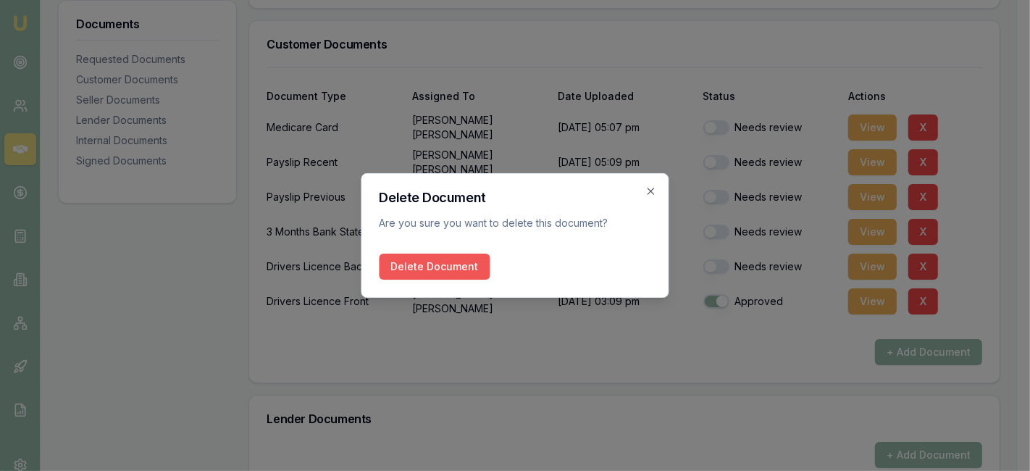
click at [435, 272] on button "Delete Document" at bounding box center [435, 266] width 111 height 26
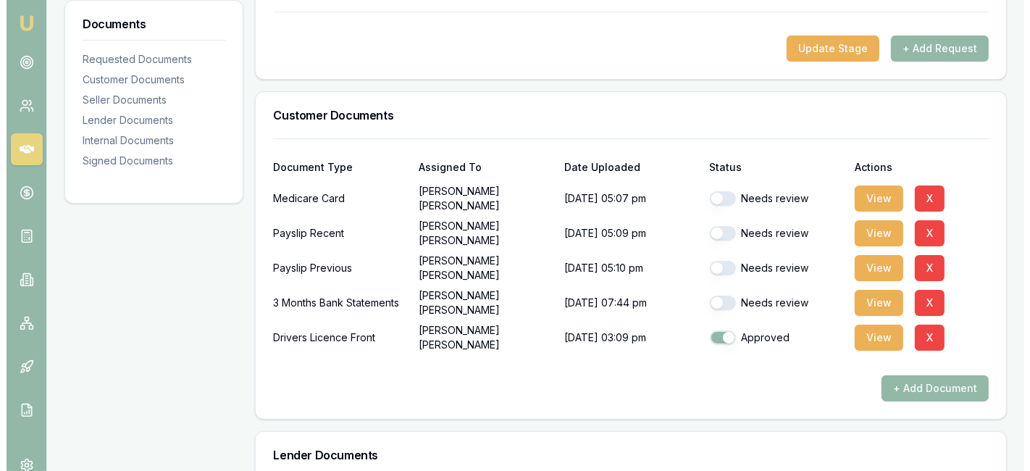
scroll to position [240, 0]
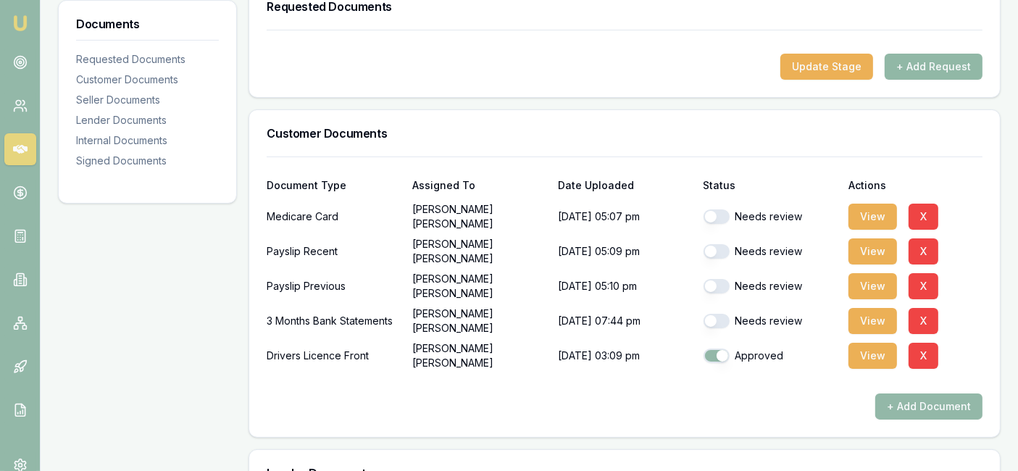
click at [950, 59] on button "+ Add Request" at bounding box center [933, 67] width 98 height 26
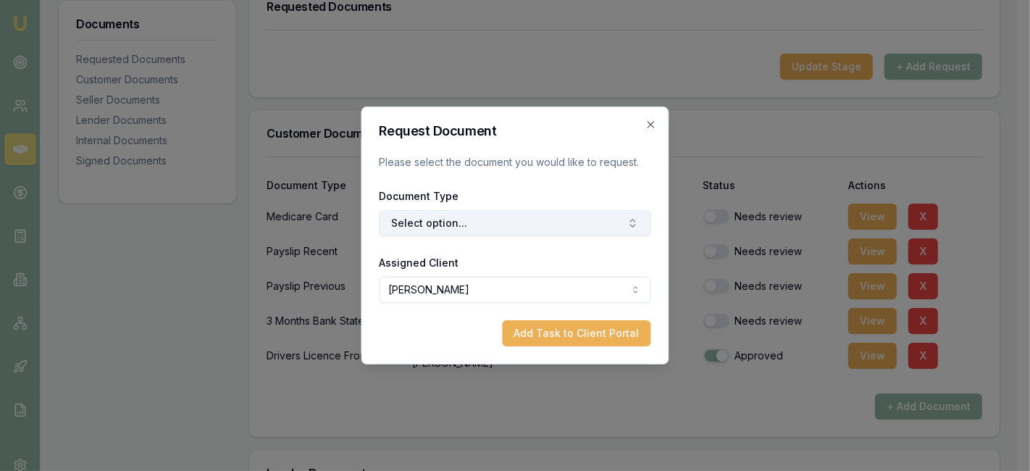
click at [573, 226] on button "Select option..." at bounding box center [516, 223] width 272 height 26
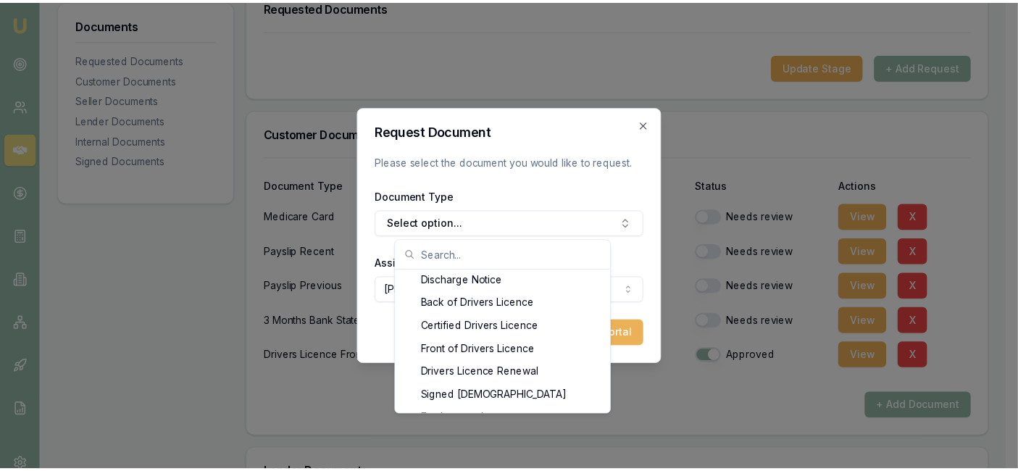
scroll to position [708, 0]
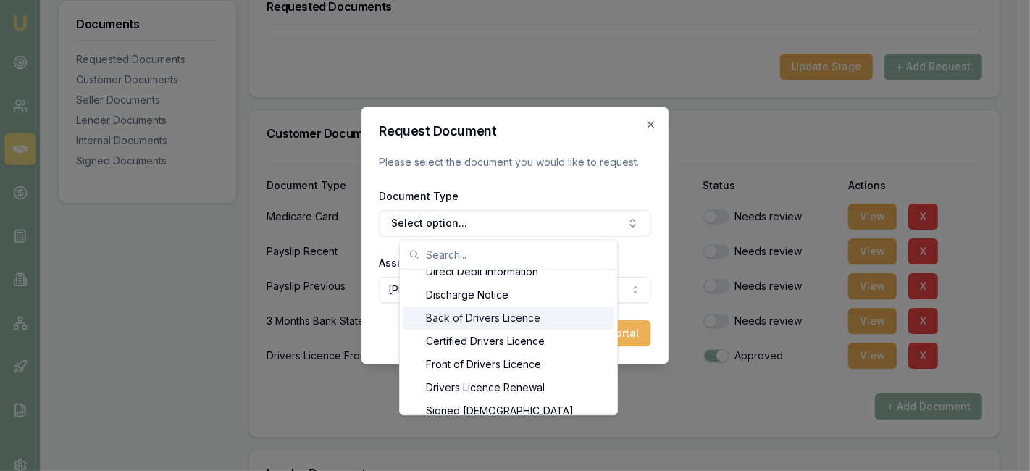
click at [563, 322] on div "Back of Drivers Licence" at bounding box center [508, 317] width 211 height 23
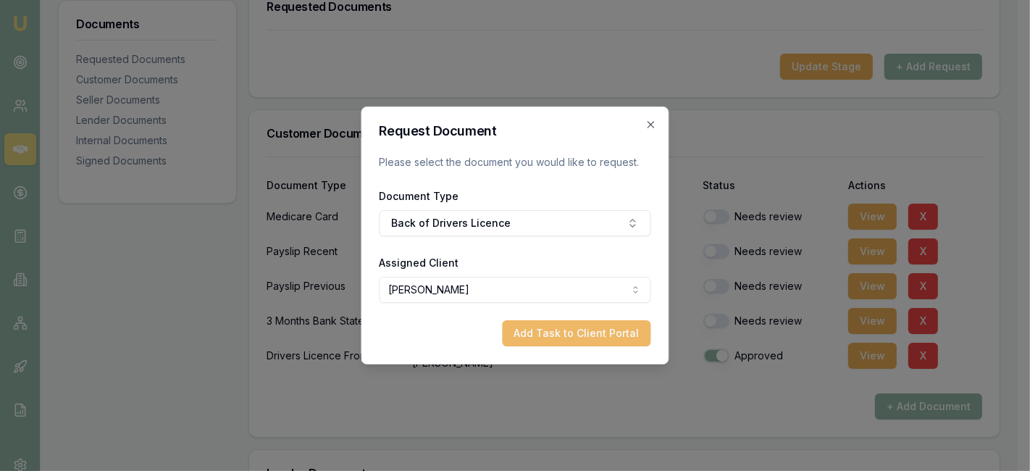
click at [569, 330] on button "Add Task to Client Portal" at bounding box center [577, 333] width 148 height 26
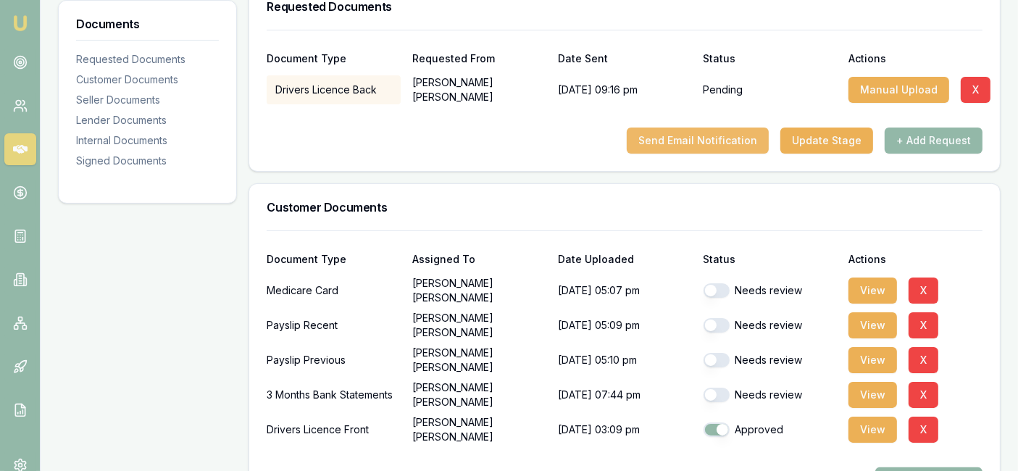
click at [742, 135] on button "Send Email Notification" at bounding box center [697, 140] width 142 height 26
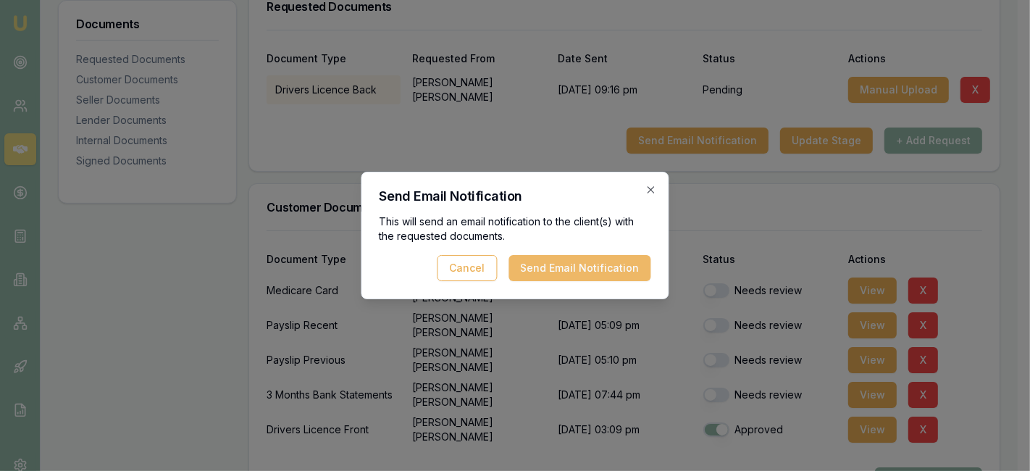
click at [610, 268] on button "Send Email Notification" at bounding box center [580, 268] width 142 height 26
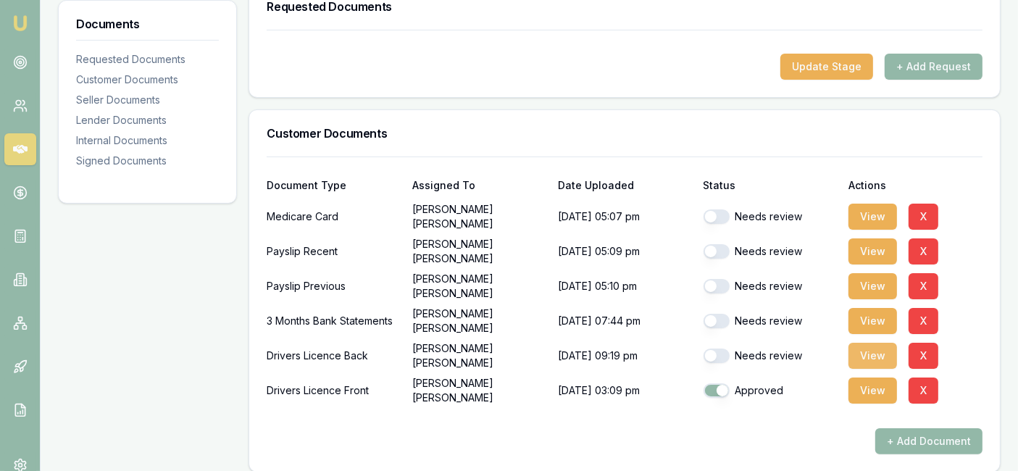
click at [868, 360] on button "View" at bounding box center [872, 356] width 49 height 26
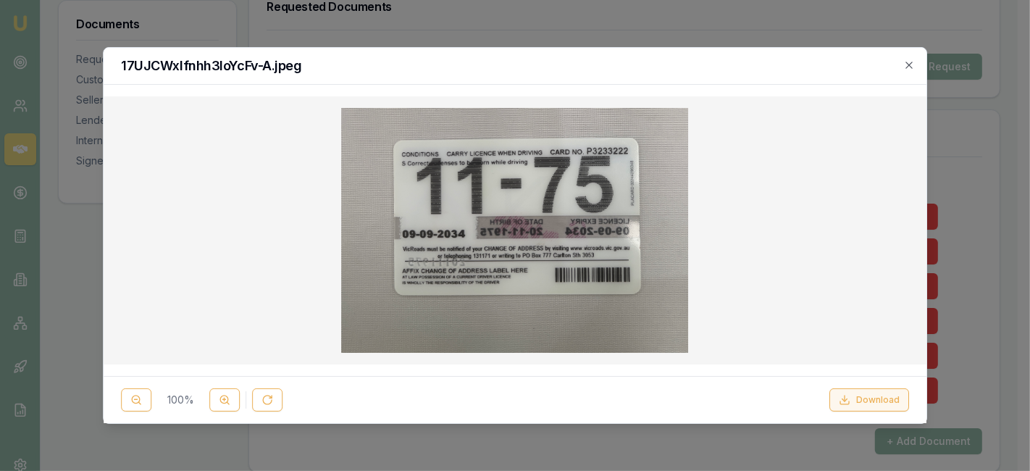
click at [882, 397] on button "Download" at bounding box center [869, 399] width 80 height 23
click at [907, 64] on icon "button" at bounding box center [908, 65] width 7 height 7
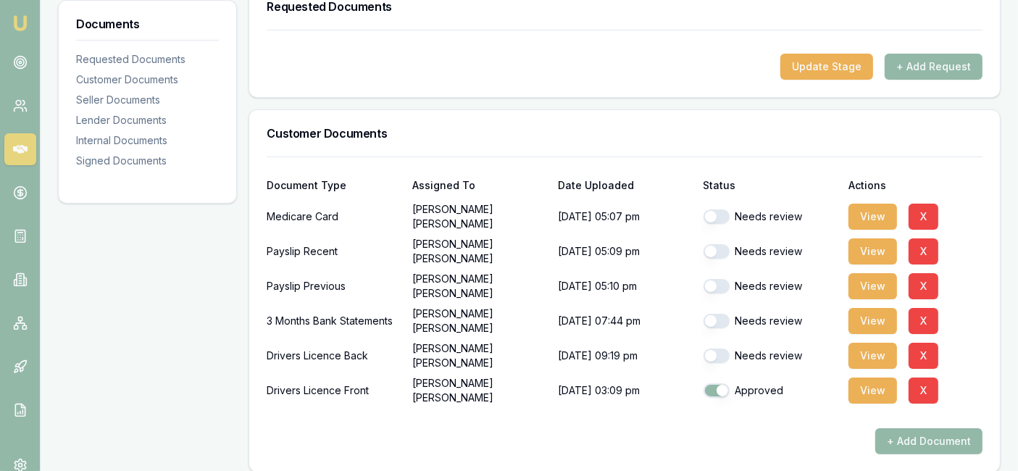
click at [714, 356] on button "button" at bounding box center [716, 355] width 26 height 14
checkbox input "true"
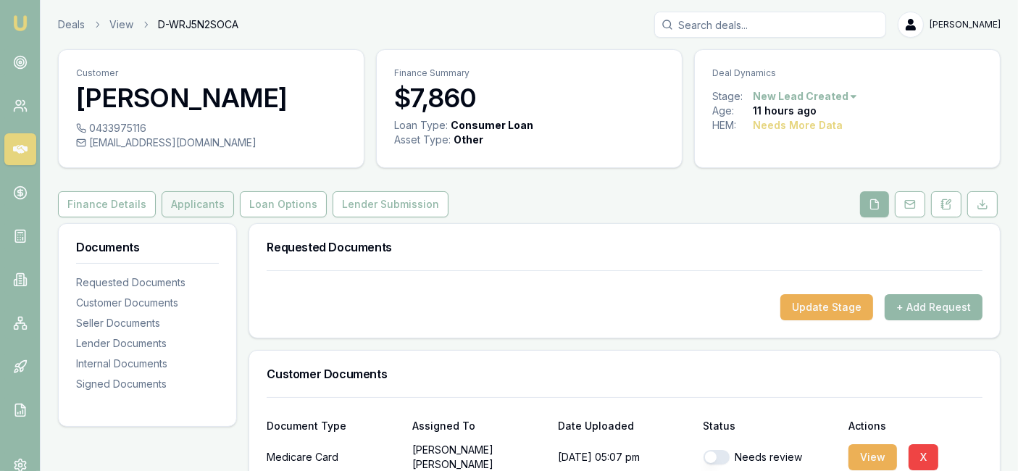
click at [216, 201] on button "Applicants" at bounding box center [198, 204] width 72 height 26
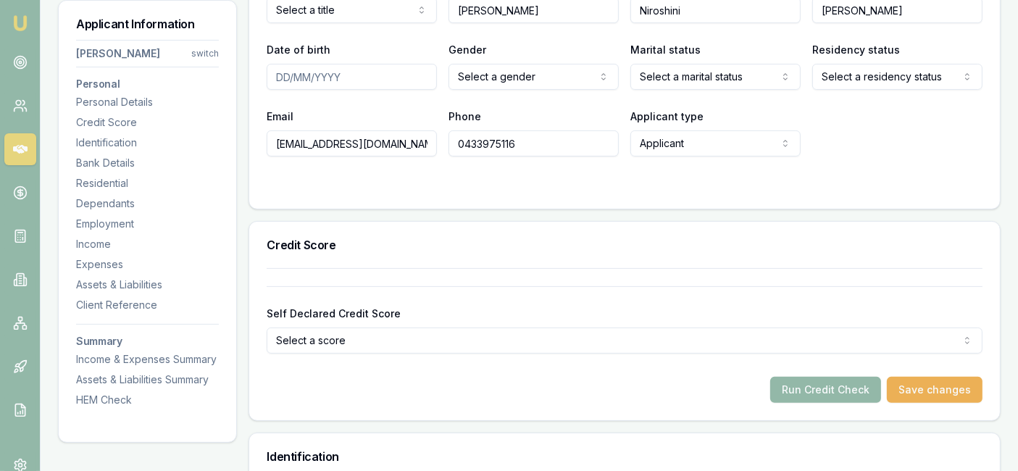
scroll to position [320, 0]
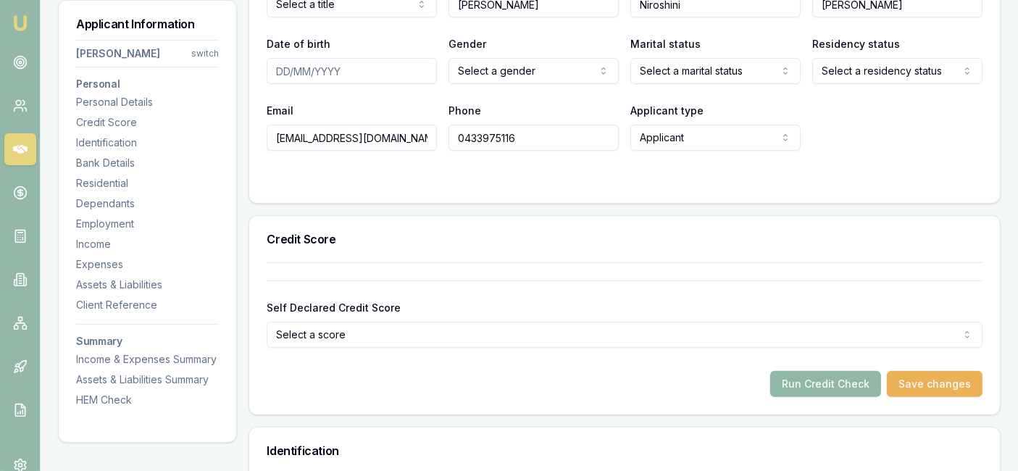
click at [809, 381] on button "Run Credit Check" at bounding box center [825, 384] width 111 height 26
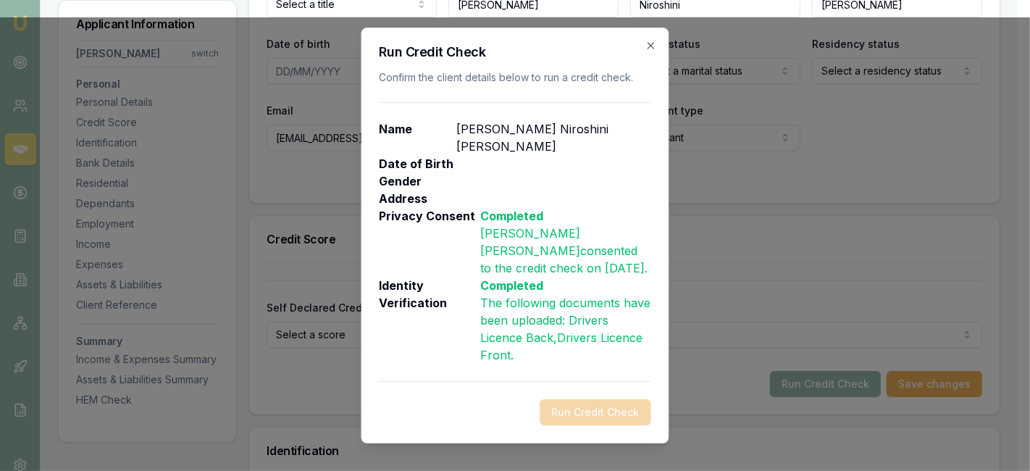
click at [613, 399] on div "Run Credit Check" at bounding box center [516, 412] width 272 height 26
click at [652, 51] on icon "button" at bounding box center [651, 46] width 12 height 12
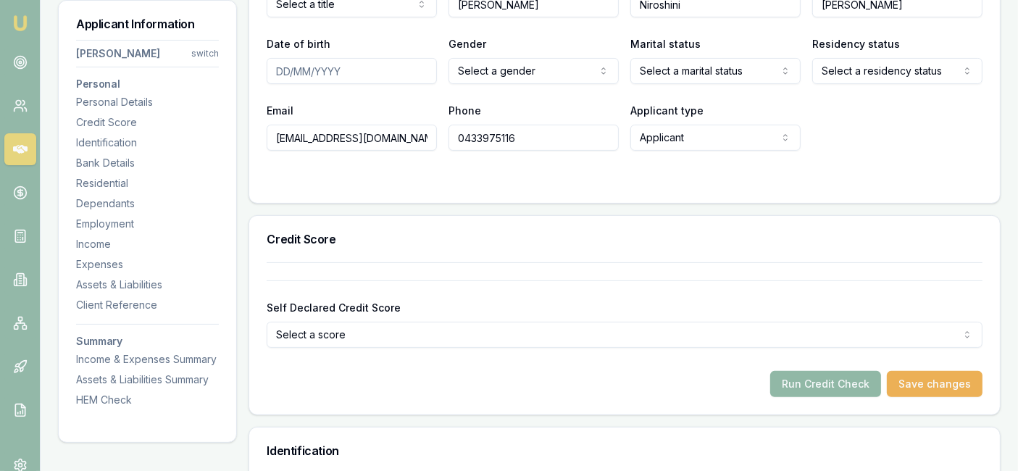
click at [816, 382] on button "Run Credit Check" at bounding box center [825, 384] width 111 height 26
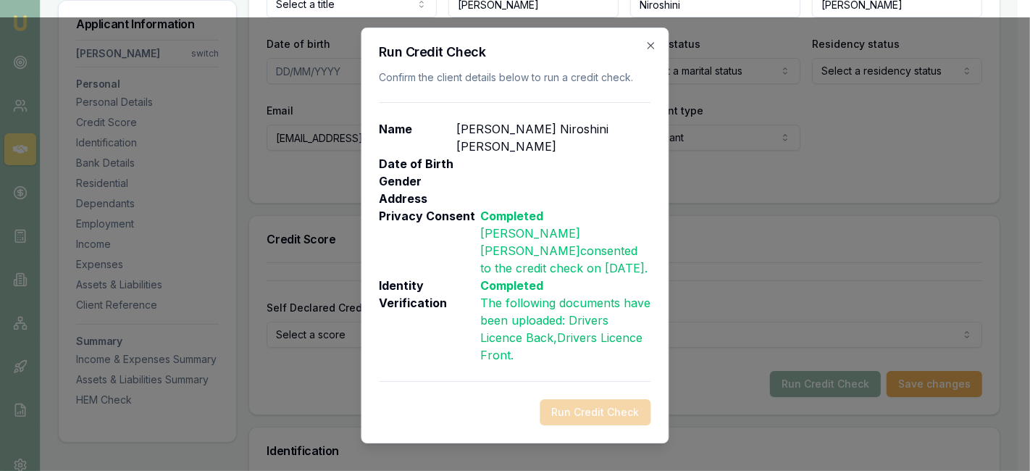
click at [601, 399] on div "Run Credit Check" at bounding box center [516, 412] width 272 height 26
click at [650, 49] on icon "button" at bounding box center [650, 45] width 7 height 7
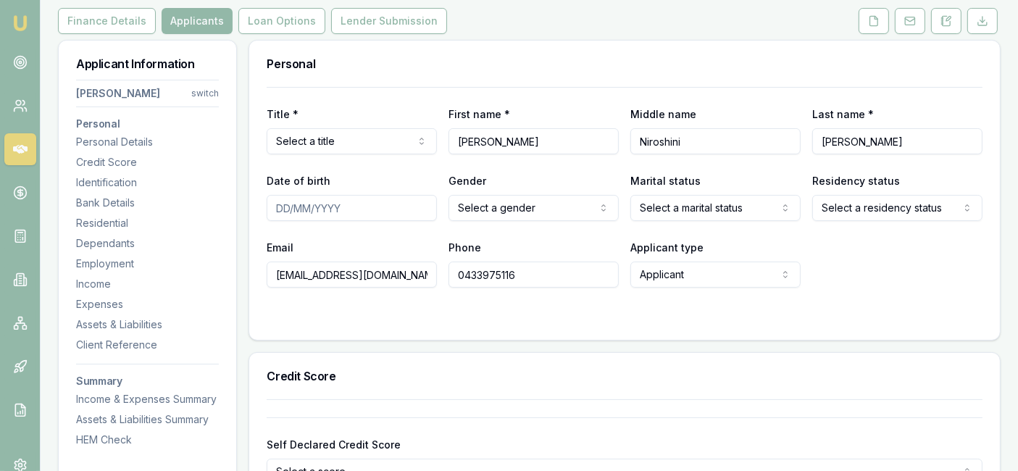
scroll to position [182, 0]
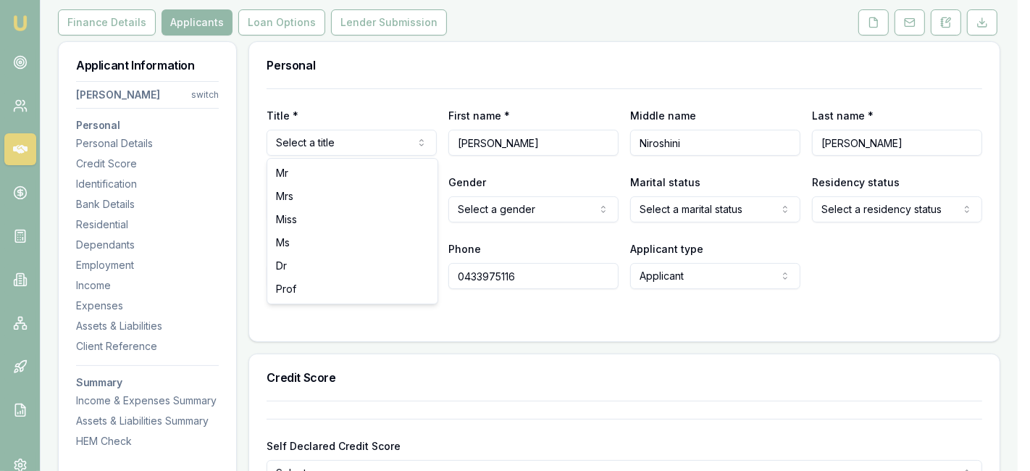
click at [382, 138] on html "Emu Broker Deals View D-WRJ5N2SOCA Laura La Micela Toggle Menu Customer Anusha …" at bounding box center [515, 53] width 1030 height 471
click at [367, 104] on html "Emu Broker Deals View D-WRJ5N2SOCA Laura La Micela Toggle Menu Customer Anusha …" at bounding box center [509, 53] width 1018 height 471
click at [363, 142] on html "Emu Broker Deals View D-WRJ5N2SOCA Laura La Micela Toggle Menu Customer Anusha …" at bounding box center [515, 53] width 1030 height 471
select select "Mrs"
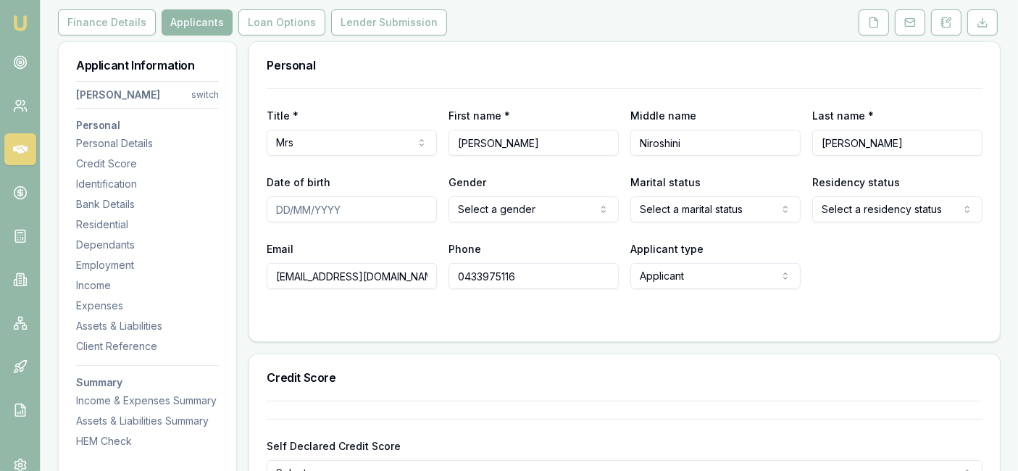
click at [659, 211] on html "Emu Broker Deals View D-WRJ5N2SOCA Laura La Micela Toggle Menu Customer Anusha …" at bounding box center [509, 53] width 1018 height 471
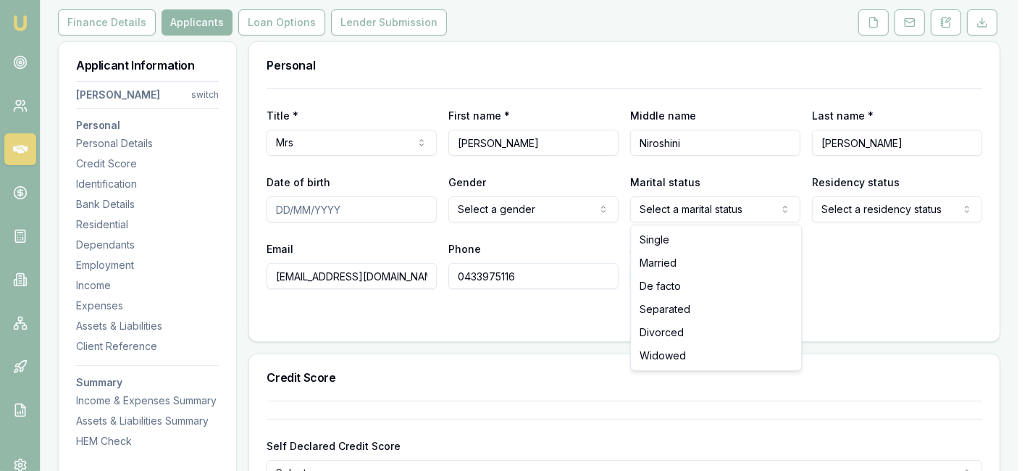
select select "MARRIED"
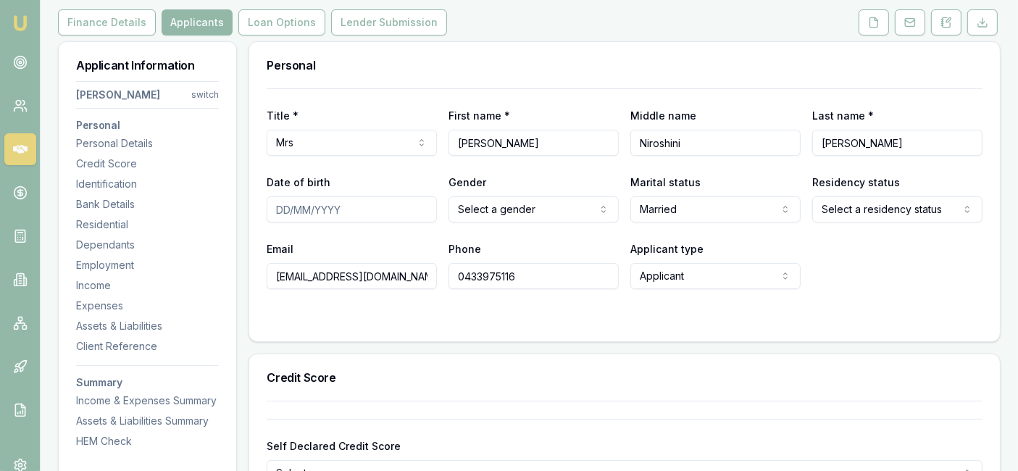
click at [858, 201] on html "Emu Broker Deals View D-WRJ5N2SOCA Laura La Micela Toggle Menu Customer Anusha …" at bounding box center [509, 53] width 1018 height 471
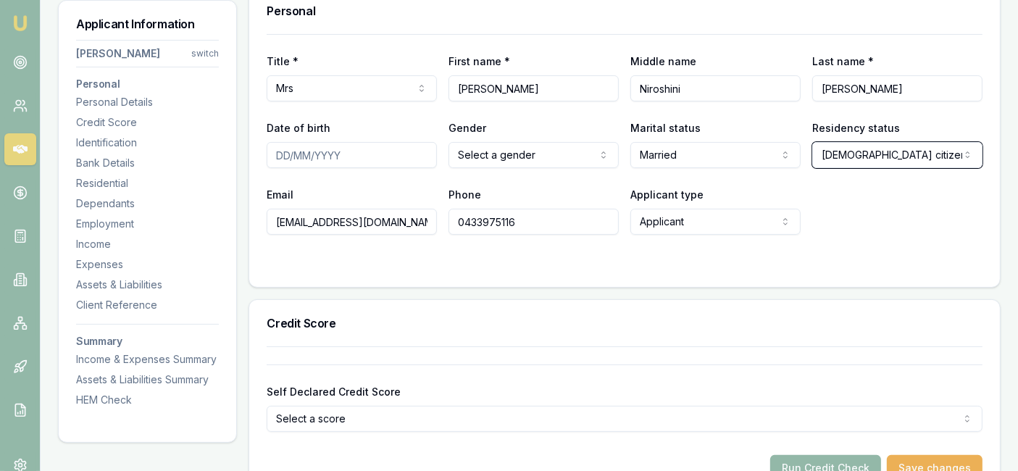
scroll to position [199, 0]
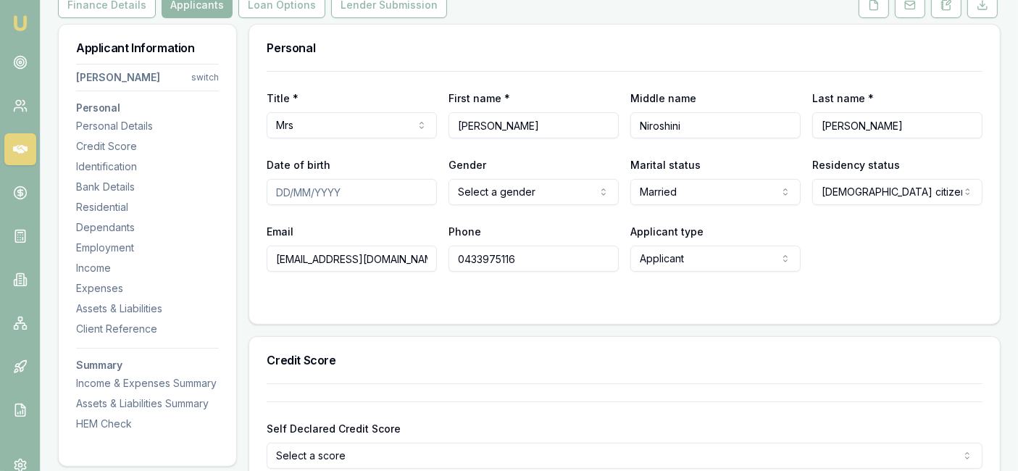
click at [362, 194] on input "Date of birth" at bounding box center [352, 192] width 170 height 26
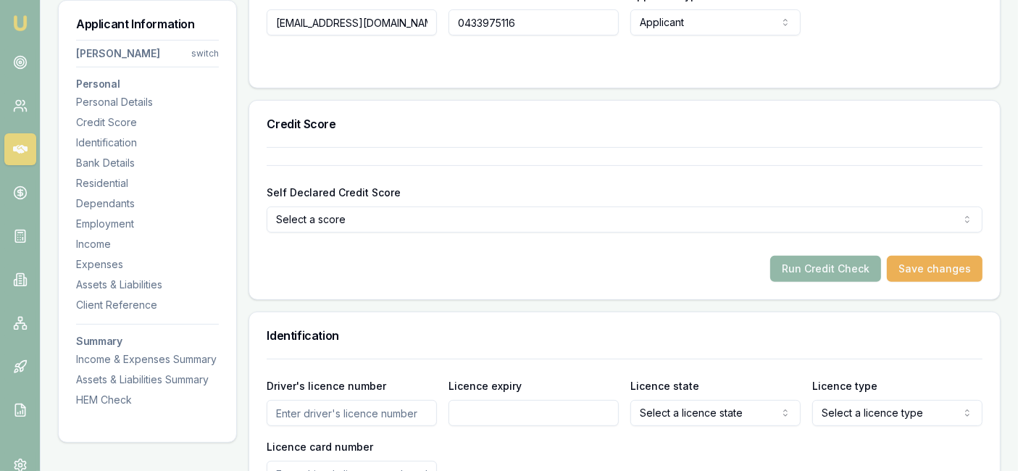
scroll to position [443, 0]
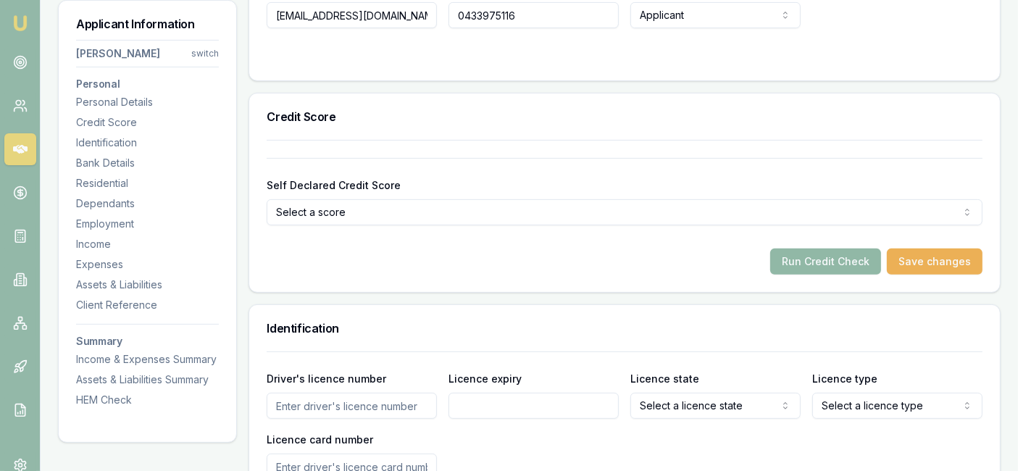
type input "20/11/1975"
click at [809, 266] on button "Run Credit Check" at bounding box center [825, 261] width 111 height 26
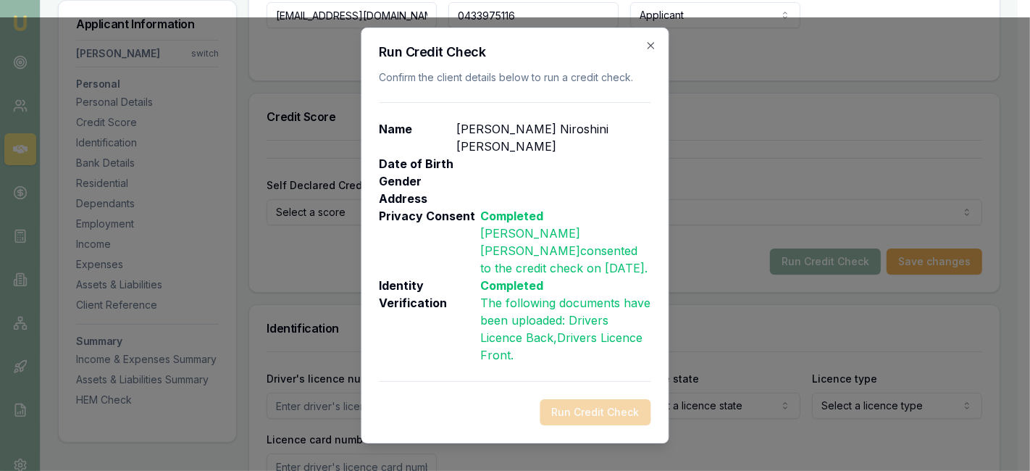
click at [604, 399] on div "Run Credit Check" at bounding box center [516, 412] width 272 height 26
click at [616, 399] on div "Run Credit Check" at bounding box center [516, 412] width 272 height 26
click at [650, 51] on icon "button" at bounding box center [651, 46] width 12 height 12
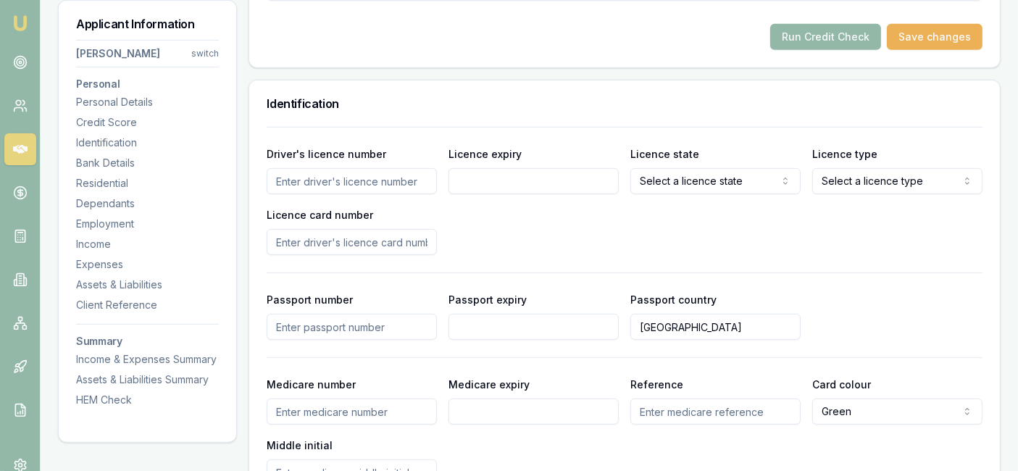
scroll to position [669, 0]
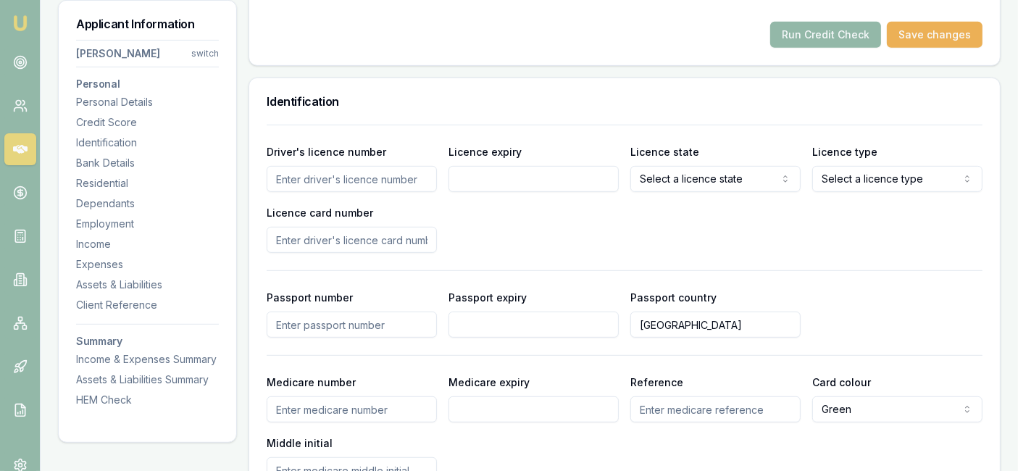
click at [359, 181] on input "Driver's licence number" at bounding box center [352, 179] width 170 height 26
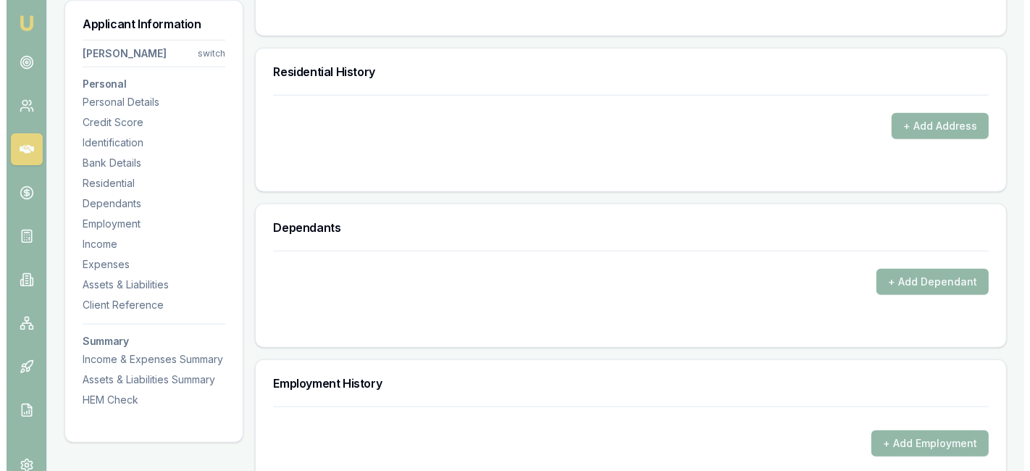
scroll to position [1322, 0]
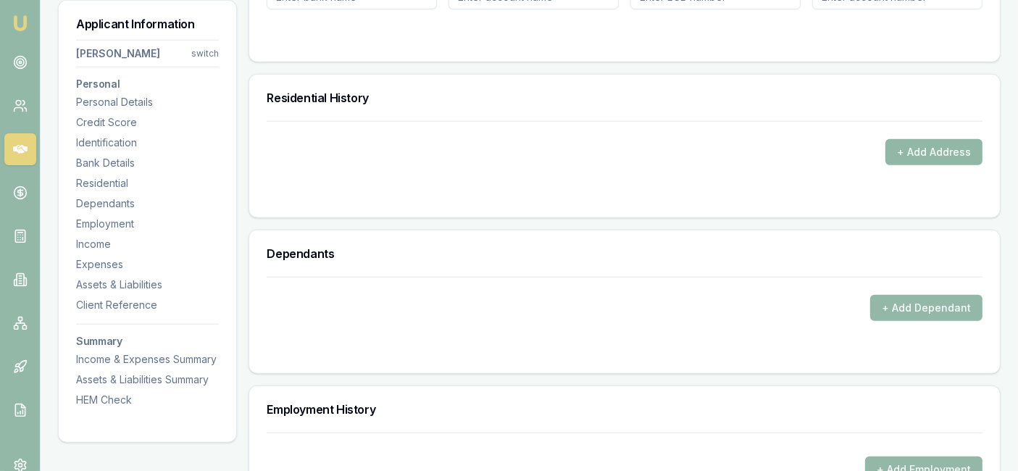
click at [897, 150] on button "+ Add Address" at bounding box center [933, 152] width 97 height 26
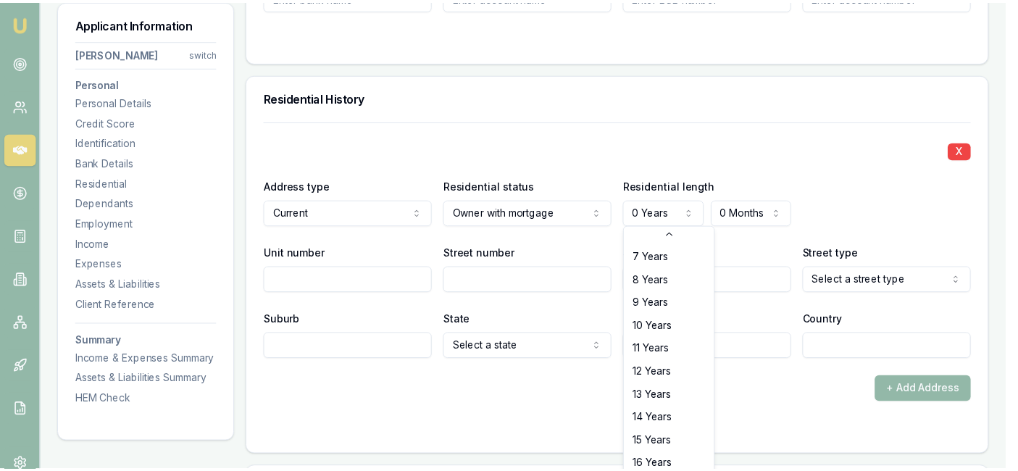
scroll to position [165, 0]
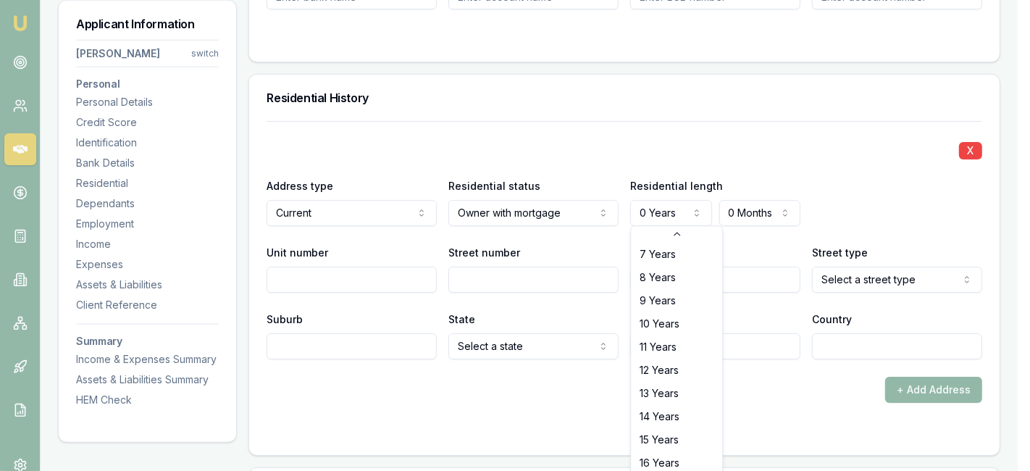
select select "15"
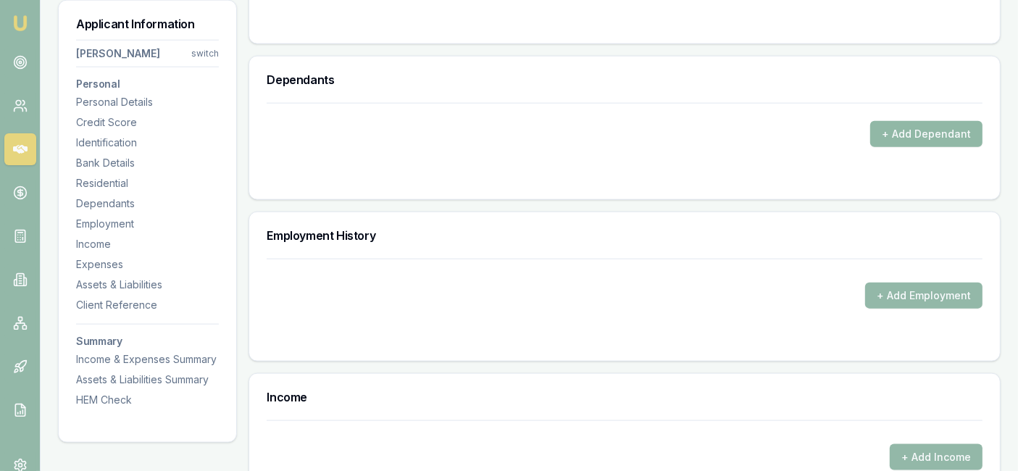
scroll to position [1734, 0]
click at [939, 292] on button "+ Add Employment" at bounding box center [923, 295] width 117 height 26
click at [889, 303] on form "+ Add Employment" at bounding box center [625, 300] width 716 height 85
click at [889, 294] on button "+ Add Employment" at bounding box center [923, 295] width 117 height 26
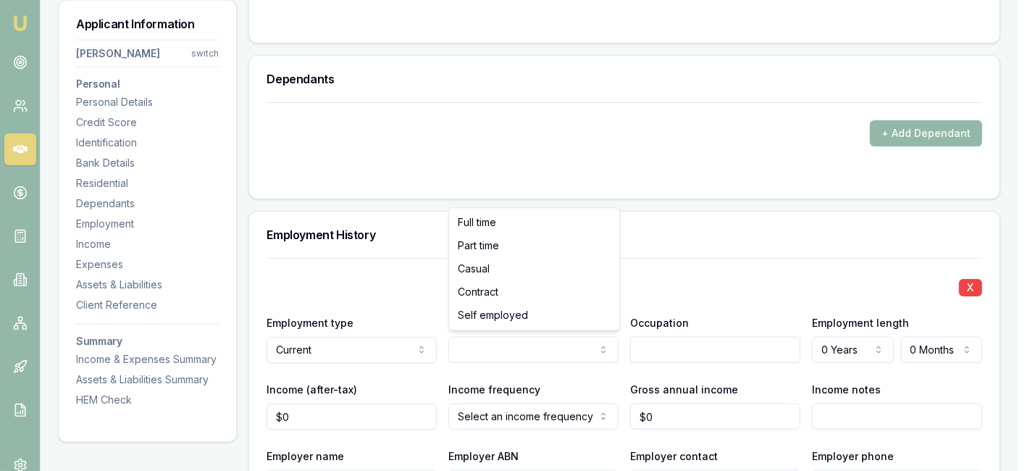
select select "PART_TIME"
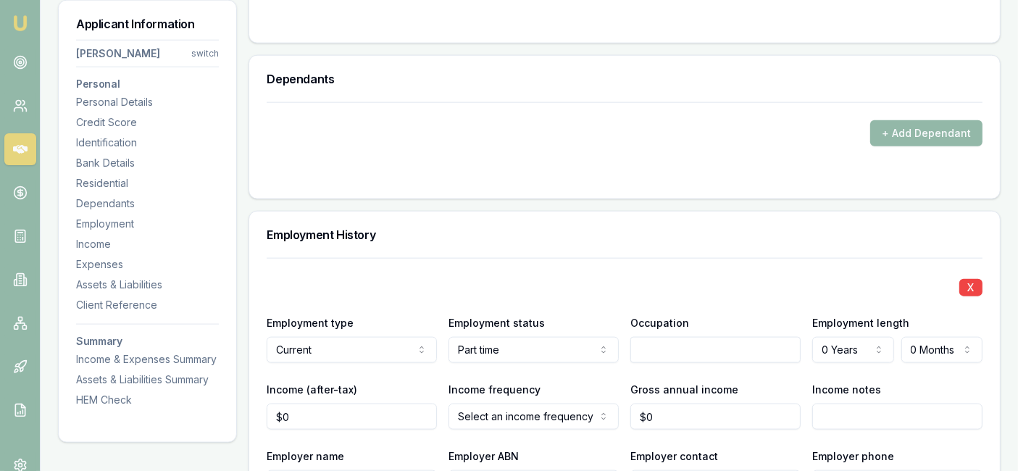
click at [642, 353] on input "text" at bounding box center [715, 350] width 170 height 26
type input "soin machinist"
click at [705, 262] on div "X Employment type Current Current Previous Employment status Part time Full tim…" at bounding box center [625, 474] width 716 height 432
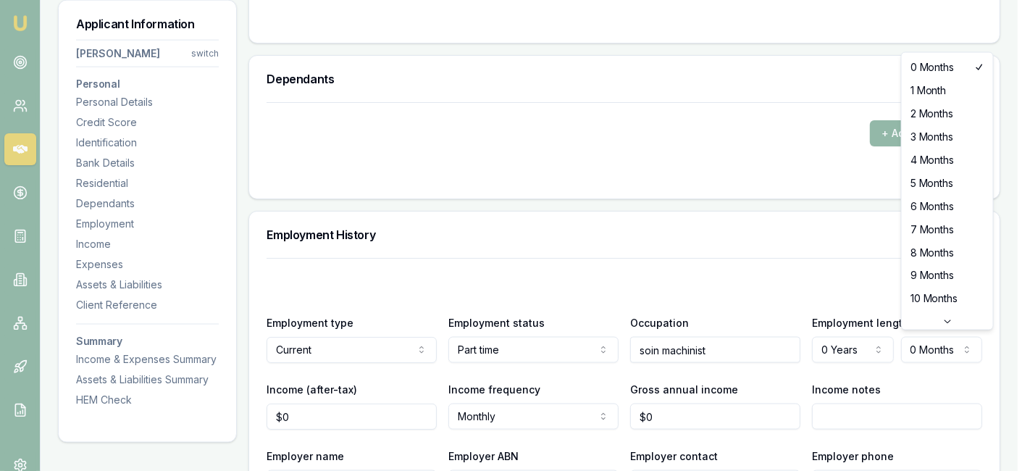
select select "3"
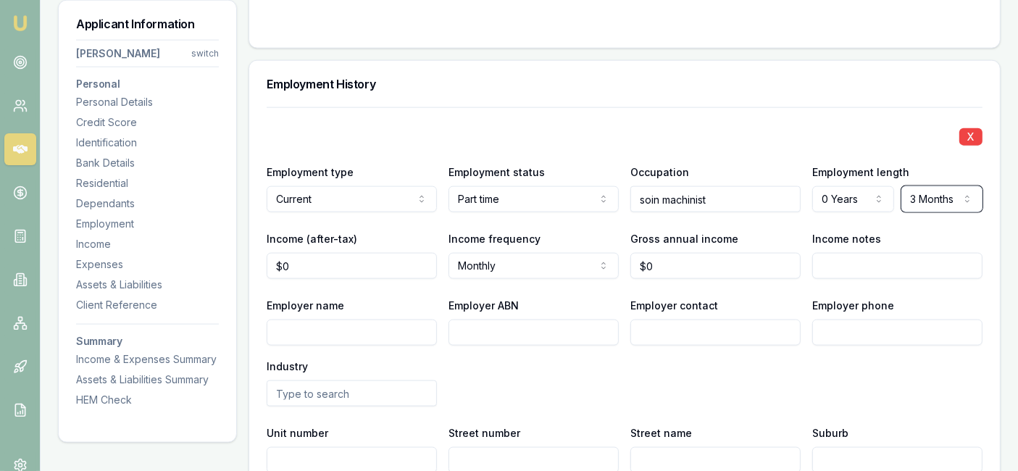
scroll to position [1886, 0]
click at [306, 267] on input "0" at bounding box center [352, 264] width 170 height 26
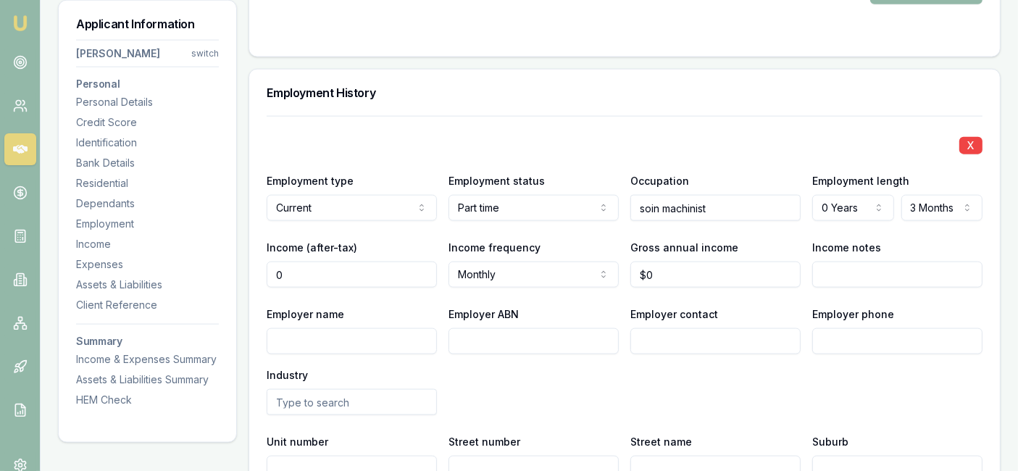
scroll to position [1881, 0]
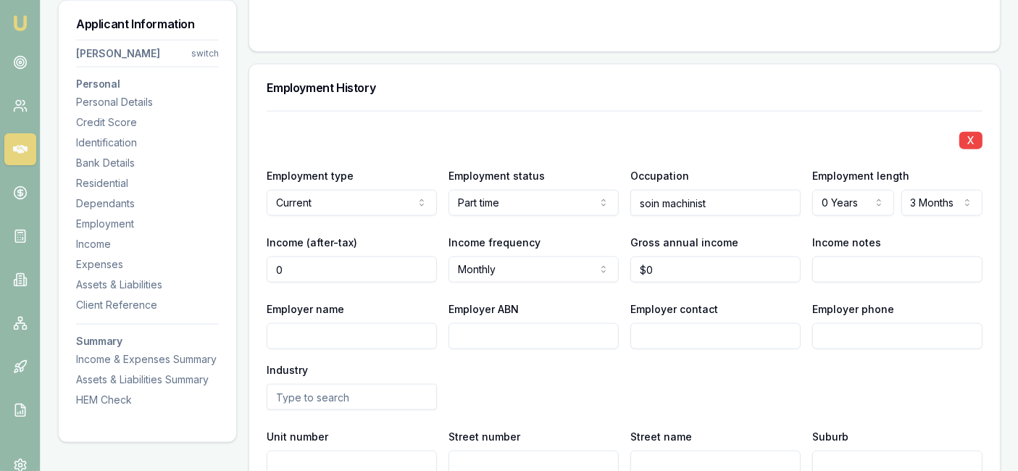
type input "$0"
click at [366, 336] on input "Employer name" at bounding box center [352, 336] width 170 height 26
type input "Cbs blinse"
click at [530, 356] on div "Employer name Cbs blinse Employer ABN Employer contact Employer phone Industry" at bounding box center [625, 355] width 716 height 110
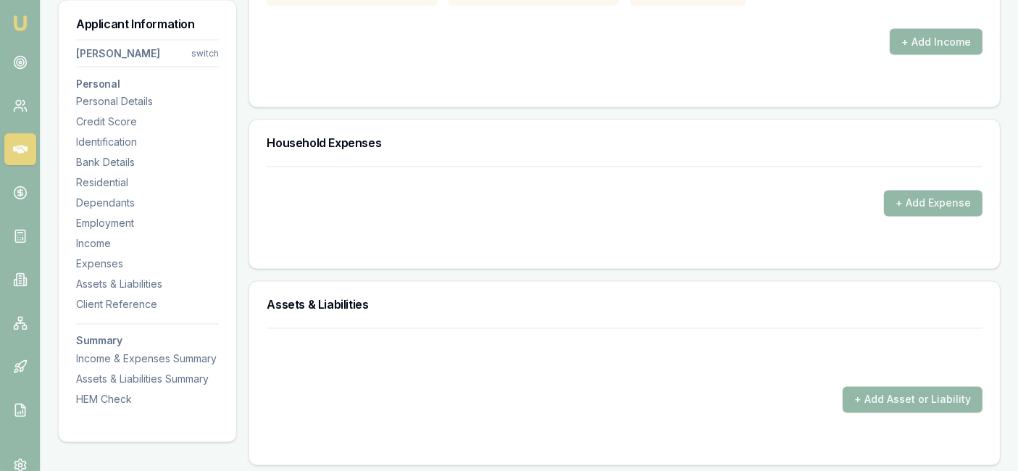
scroll to position [2654, 0]
click at [907, 201] on button "+ Add Expense" at bounding box center [933, 203] width 98 height 26
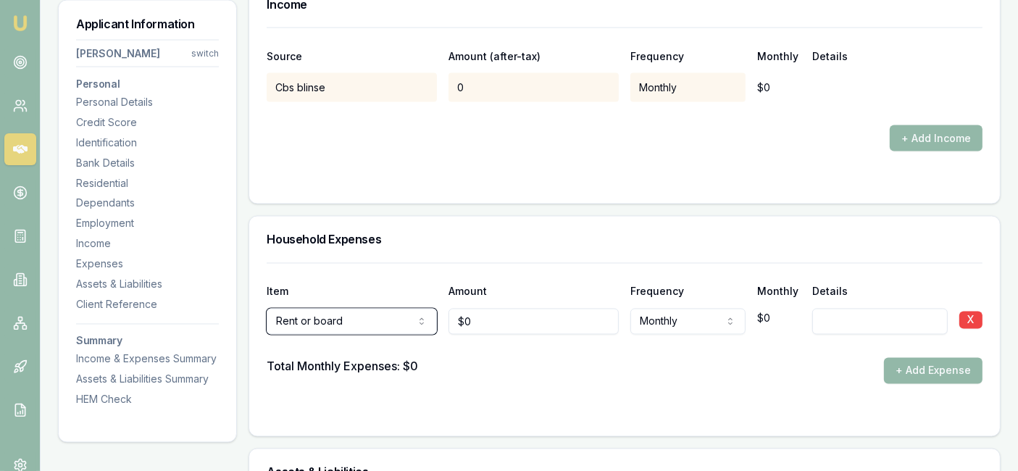
scroll to position [2558, 0]
type input "0"
click at [492, 316] on input "0" at bounding box center [533, 321] width 170 height 26
type input "$200"
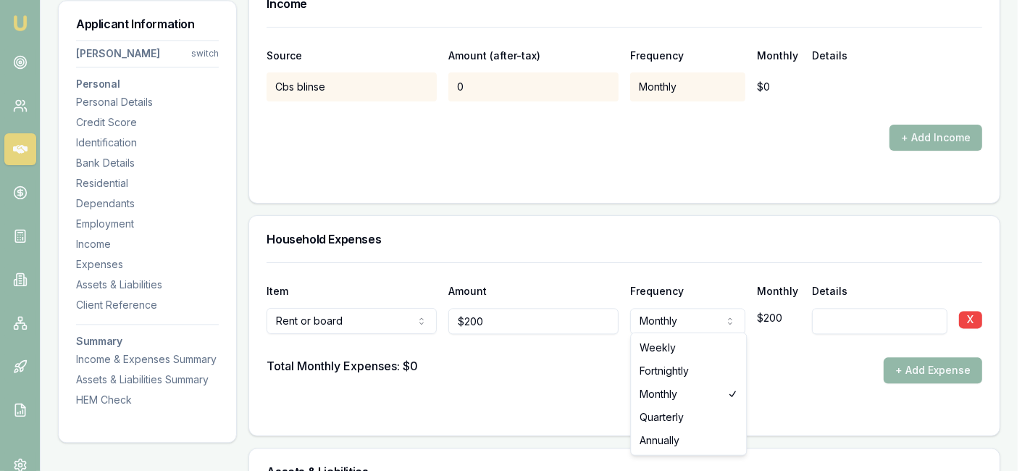
select select "WEEKLY"
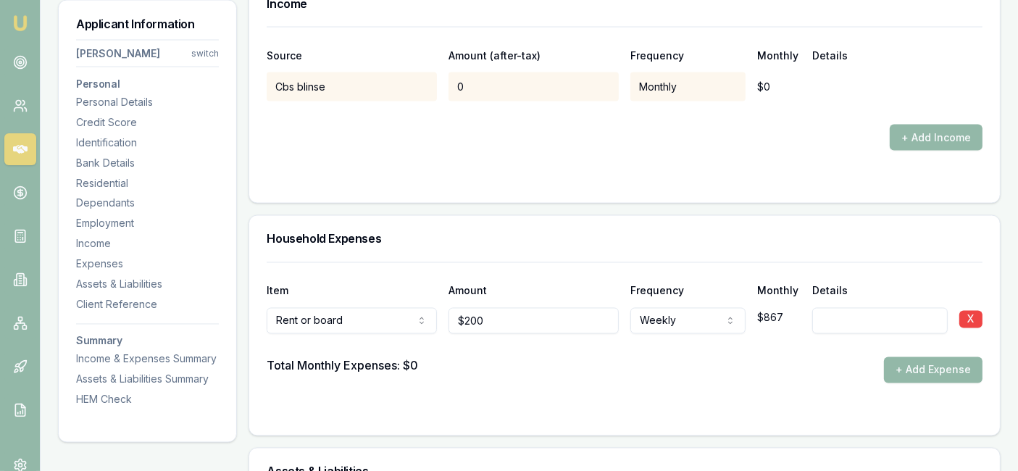
click at [862, 313] on input at bounding box center [879, 321] width 135 height 26
type input "weekly from her"
click at [737, 369] on div "Total Monthly Expenses: $0 + Add Expense" at bounding box center [625, 370] width 716 height 26
click at [910, 365] on button "+ Add Expense" at bounding box center [933, 370] width 98 height 26
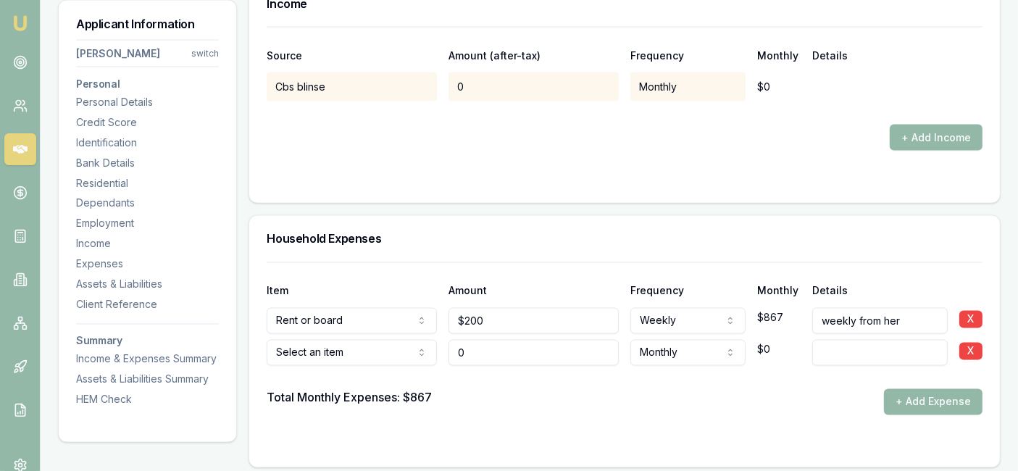
type input "$0"
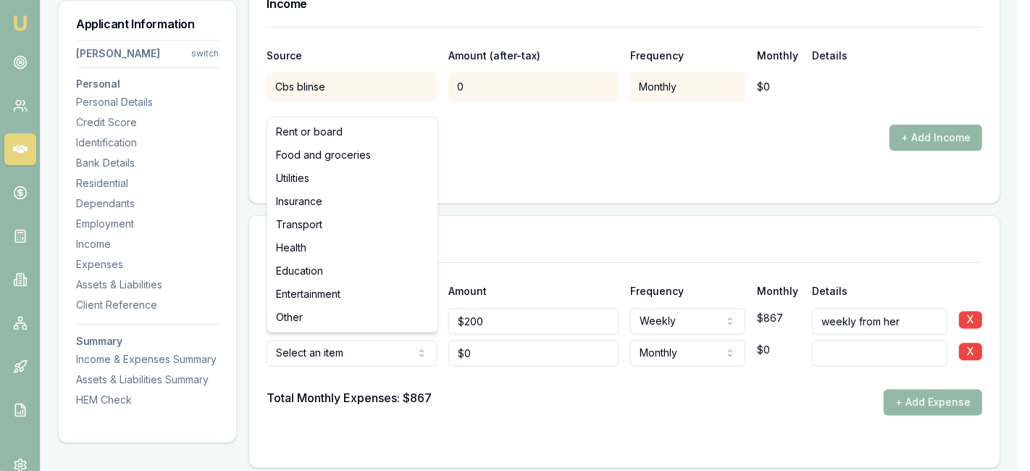
select select "FOOD_AND_GROCERIES"
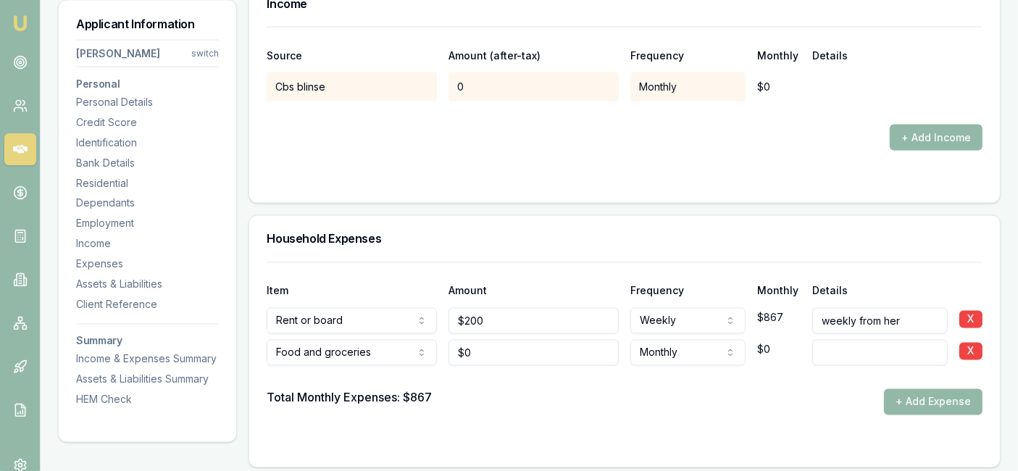
type input "0"
click at [479, 351] on input "0" at bounding box center [533, 353] width 170 height 26
type input "$200"
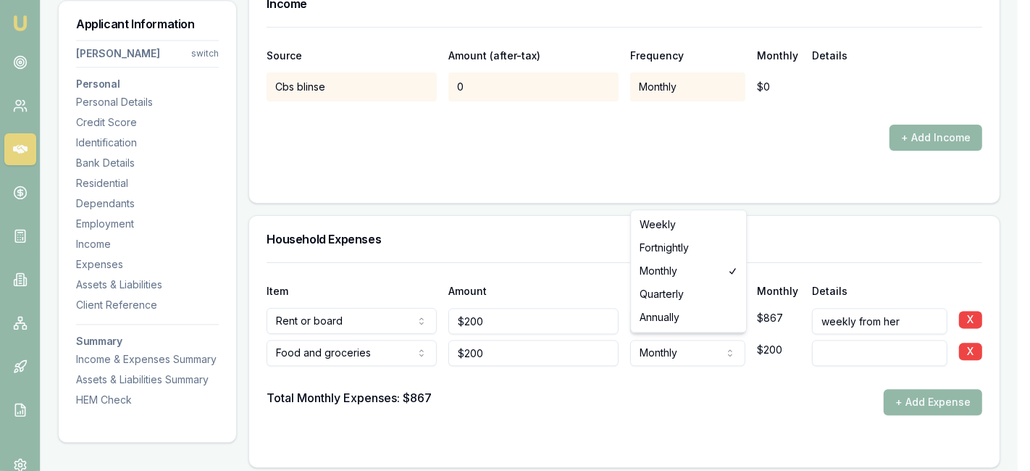
select select "WEEKLY"
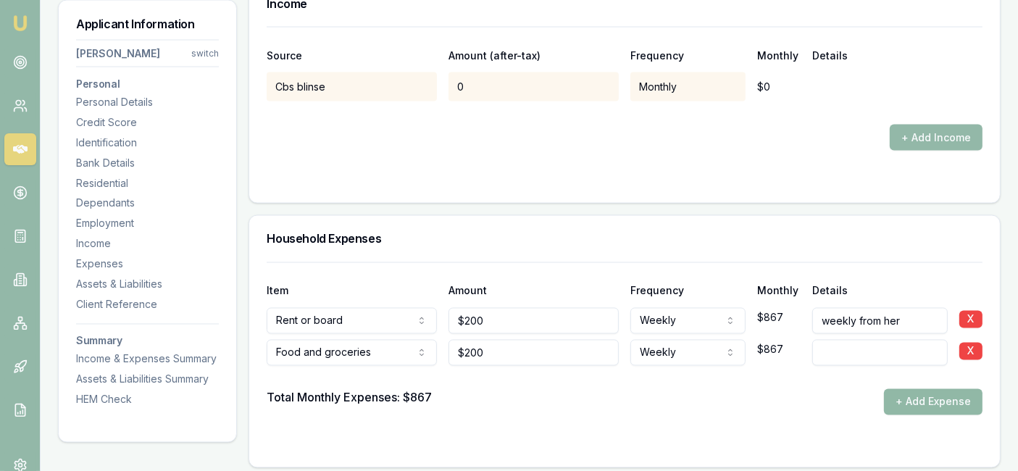
click at [908, 394] on button "+ Add Expense" at bounding box center [933, 402] width 98 height 26
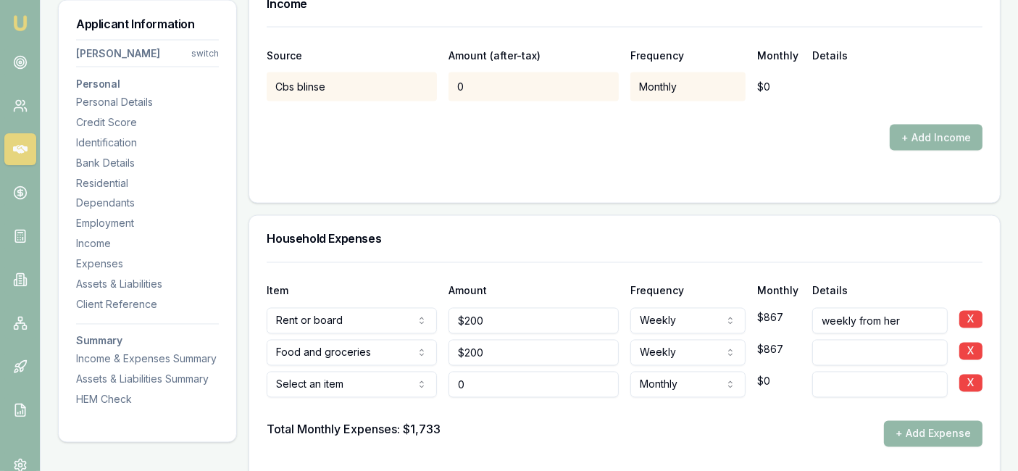
type input "$0"
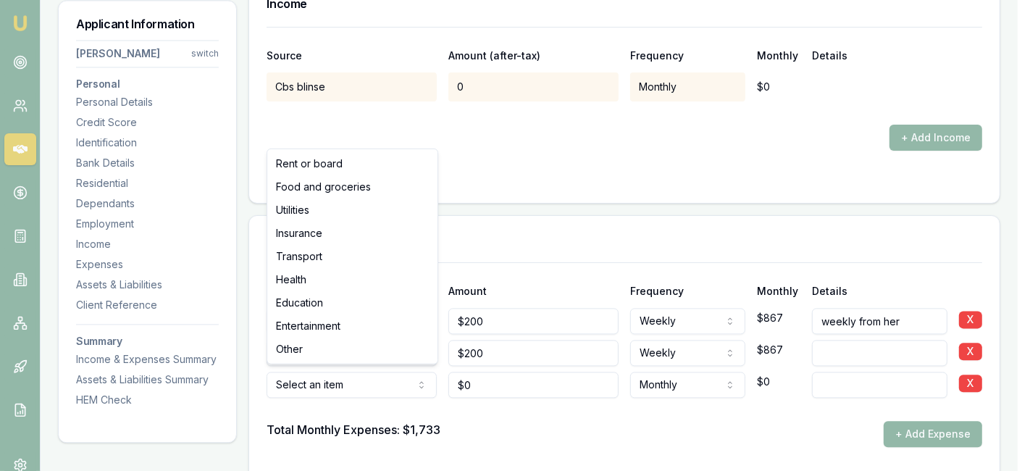
select select "UTILITIES"
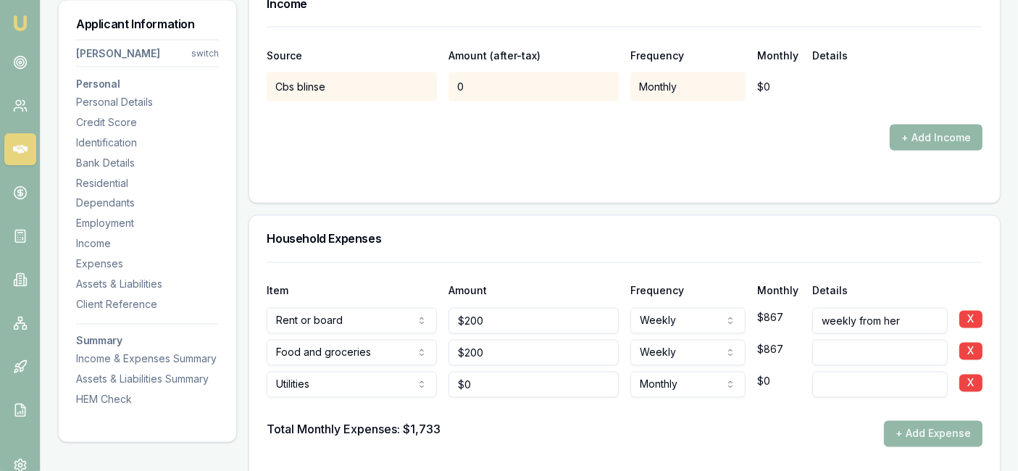
type input "0"
click at [526, 384] on input "0" at bounding box center [533, 385] width 170 height 26
type input "$100"
click at [909, 431] on button "+ Add Expense" at bounding box center [933, 434] width 98 height 26
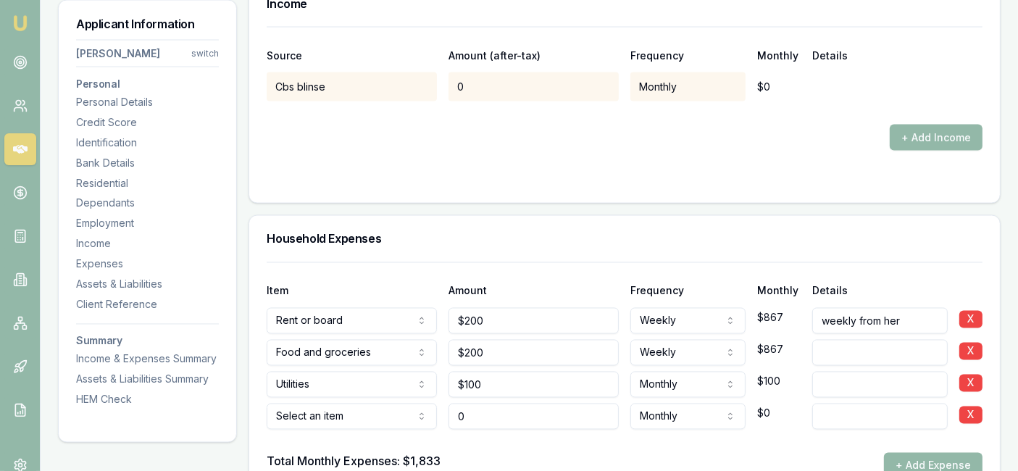
type input "$0"
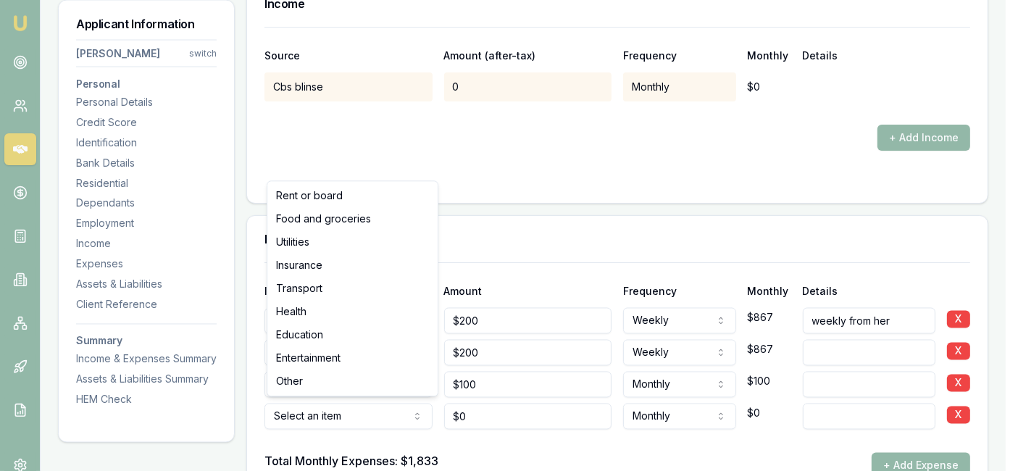
select select "INSURANCE"
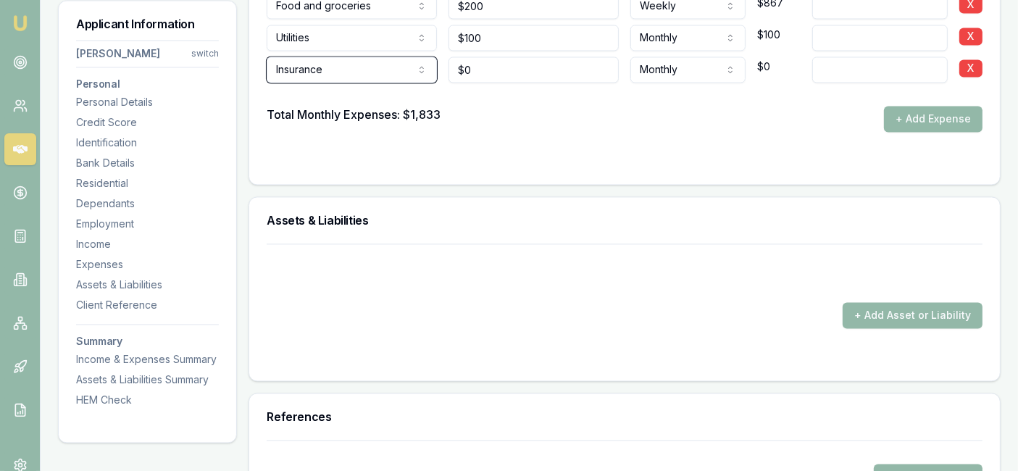
scroll to position [2895, 0]
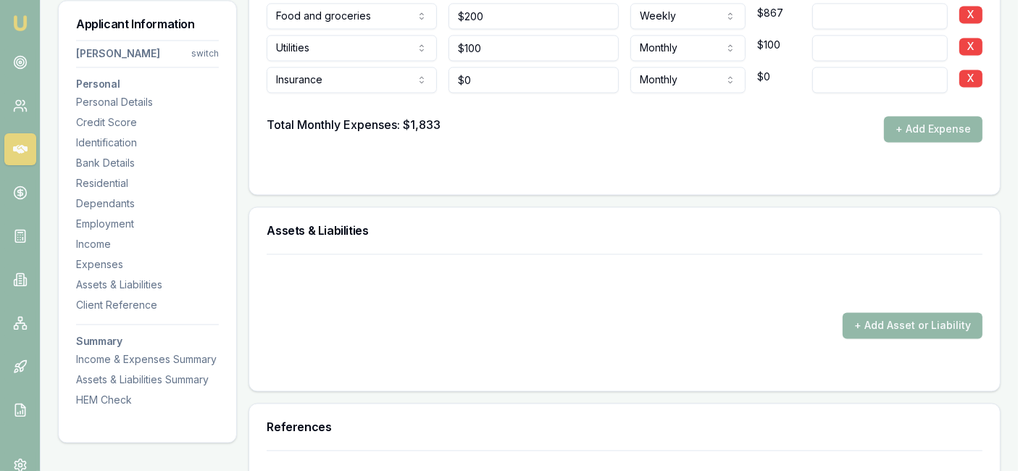
type input "0"
click at [495, 82] on input "0" at bounding box center [533, 80] width 170 height 26
type input "$85"
click at [926, 118] on button "+ Add Expense" at bounding box center [933, 129] width 98 height 26
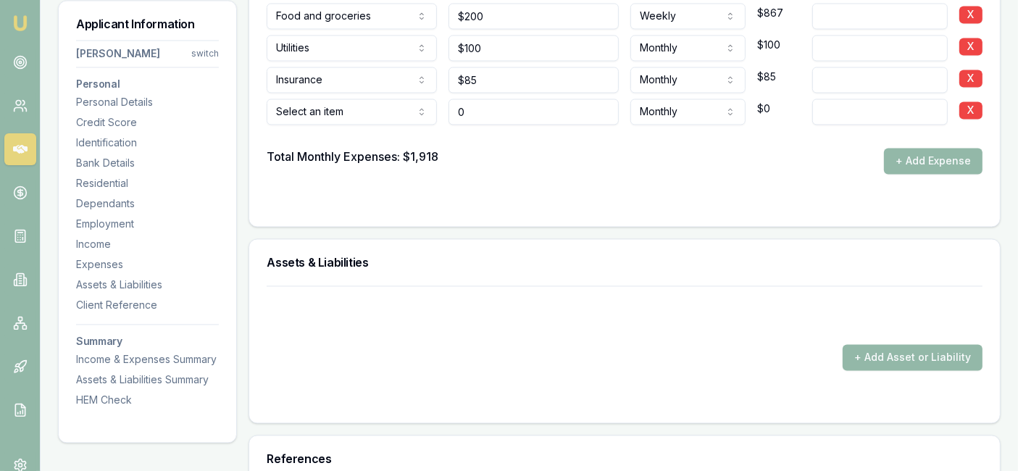
type input "$0"
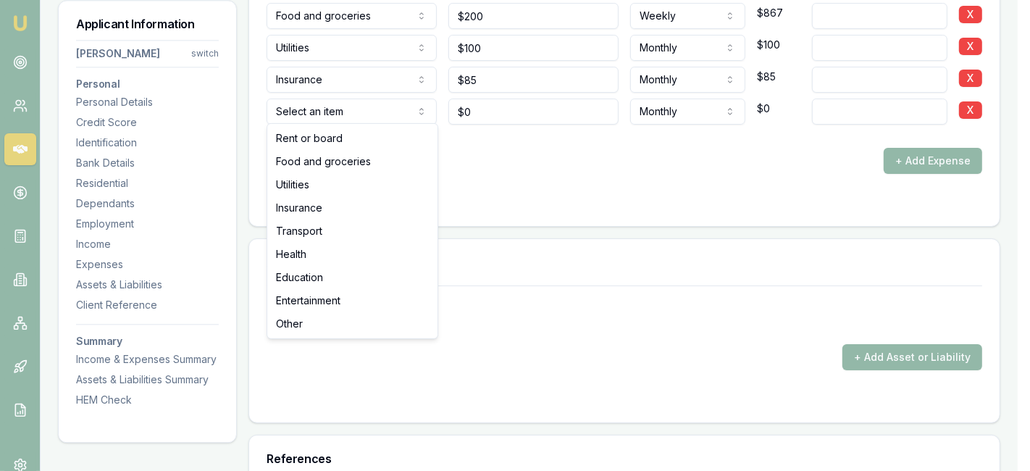
select select "TRANSPORT"
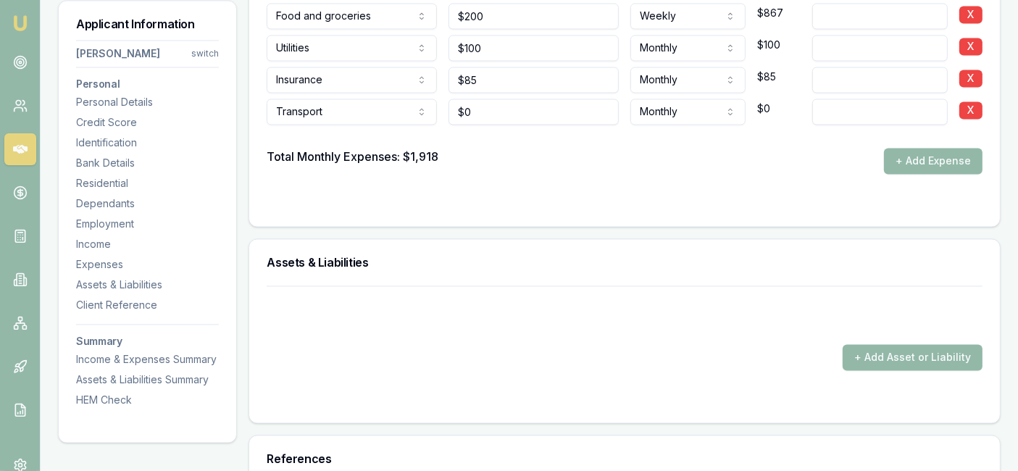
type input "0"
click at [490, 106] on input "0" at bounding box center [533, 111] width 170 height 26
type input "$100"
click at [923, 164] on button "+ Add Expense" at bounding box center [933, 161] width 98 height 26
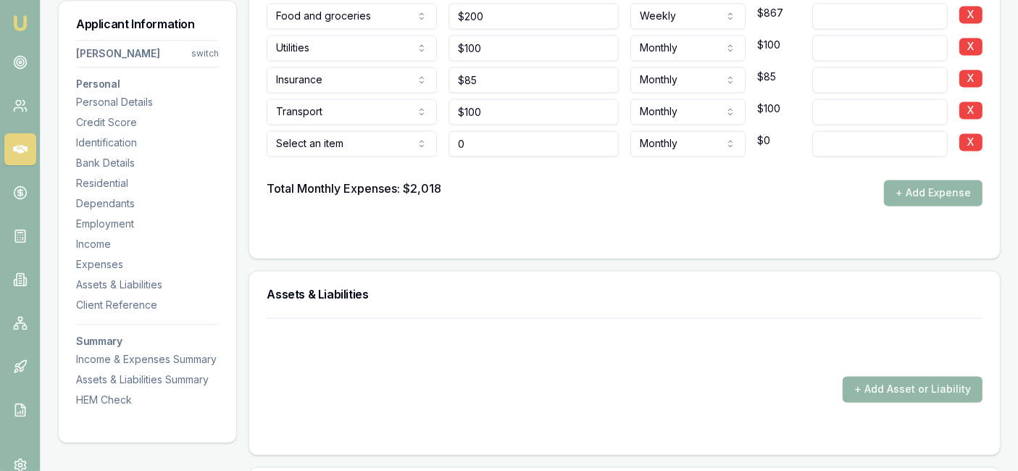
type input "$0"
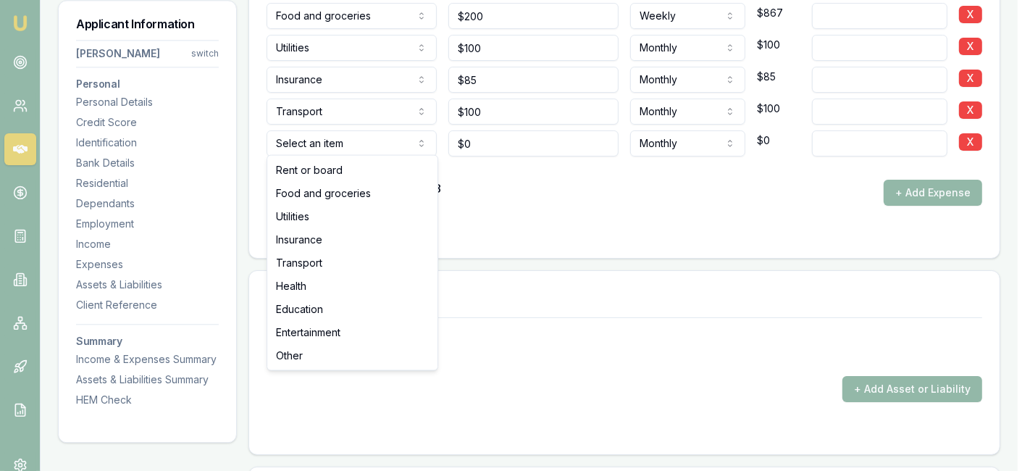
select select "ENTERTAINMENT"
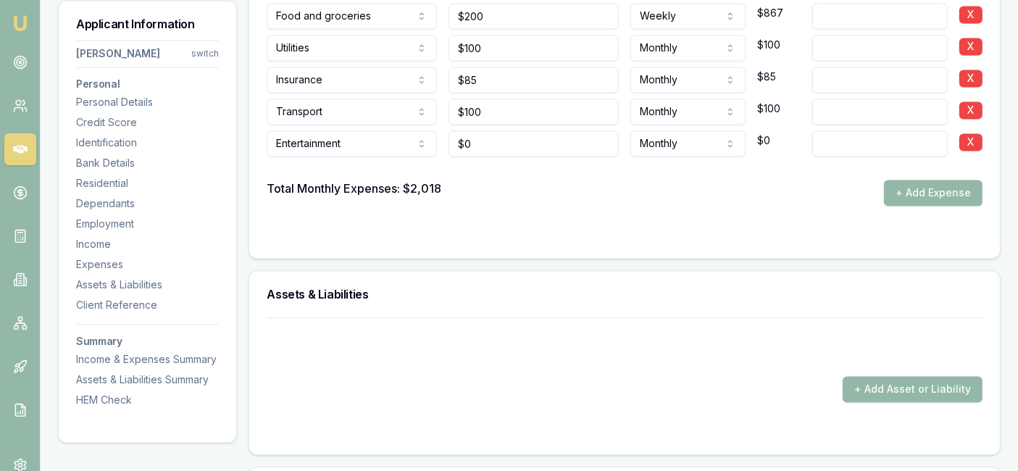
type input "0"
click at [495, 143] on input "0" at bounding box center [533, 143] width 170 height 26
type input "2"
type input "$100"
click at [905, 182] on button "+ Add Expense" at bounding box center [933, 193] width 98 height 26
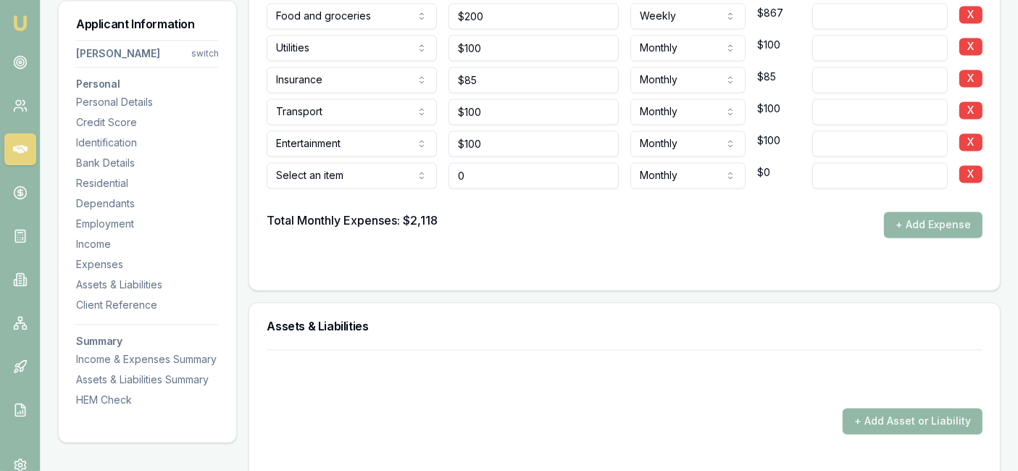
type input "$0"
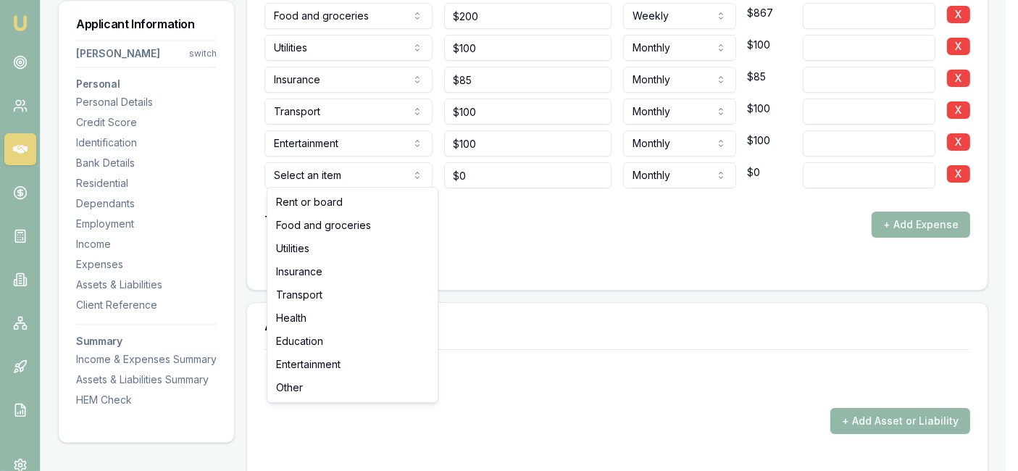
select select "OTHER"
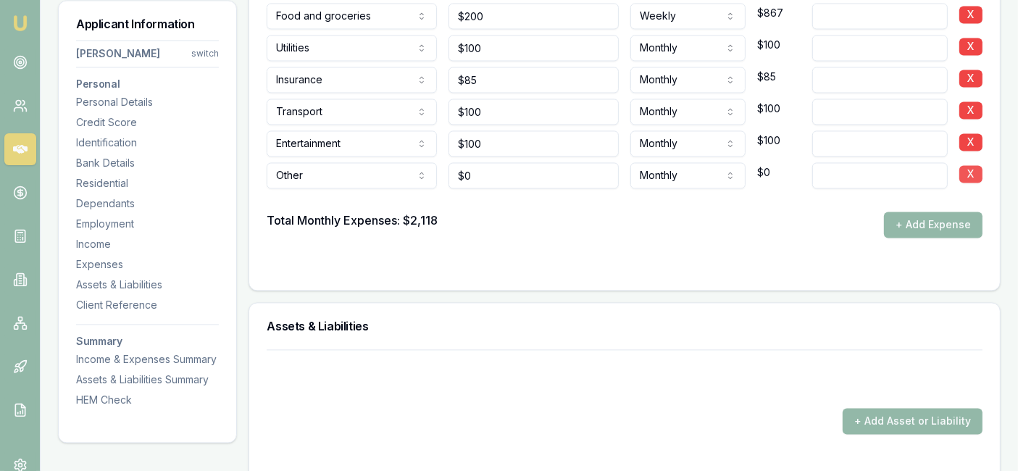
click at [970, 167] on button "X" at bounding box center [970, 173] width 23 height 17
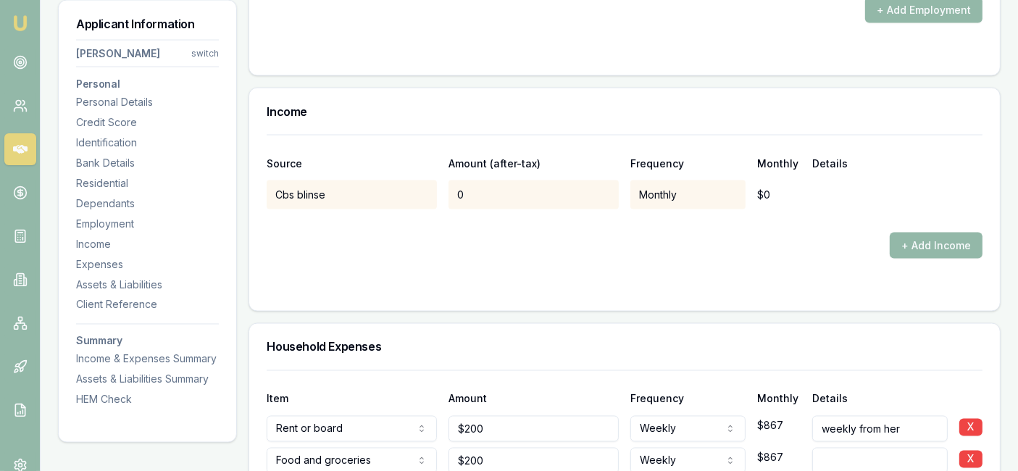
scroll to position [2451, 0]
click at [915, 235] on button "+ Add Income" at bounding box center [935, 245] width 93 height 26
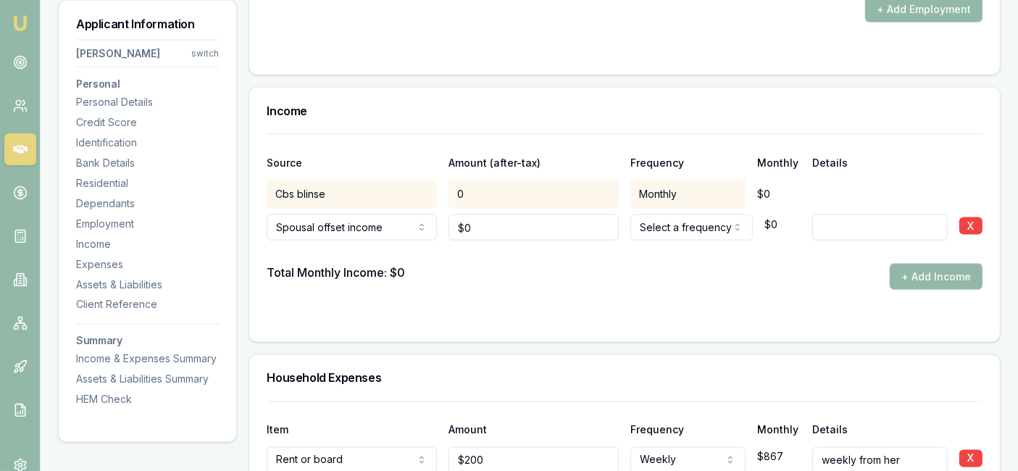
type input "0"
click at [479, 220] on input "0" at bounding box center [533, 227] width 170 height 26
type input "$4,200"
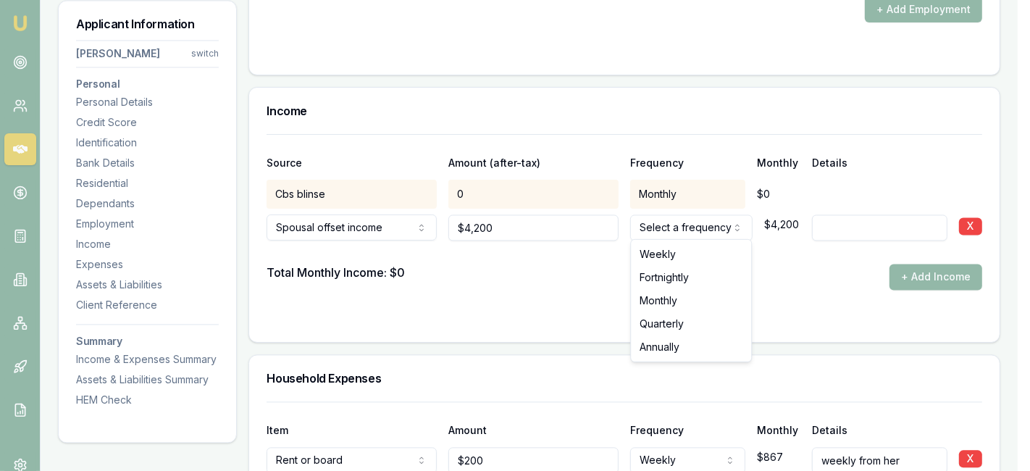
select select "MONTHLY"
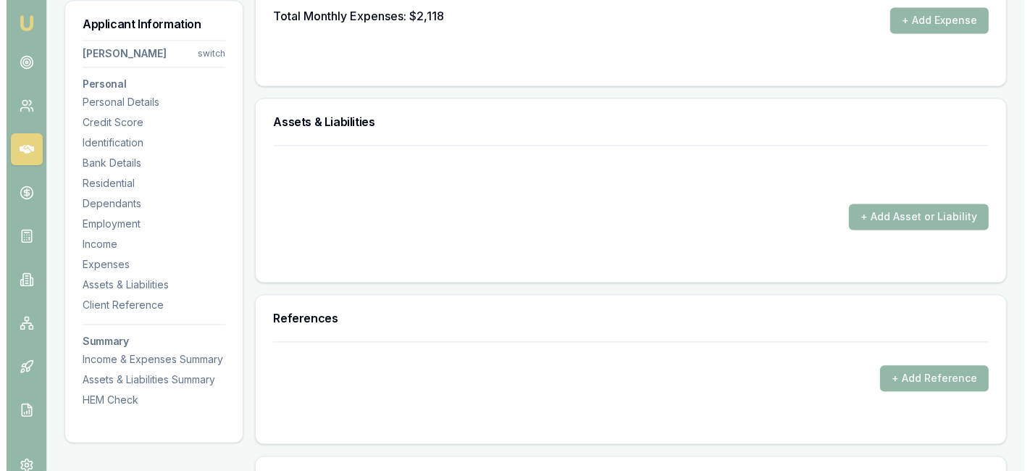
scroll to position [3091, 0]
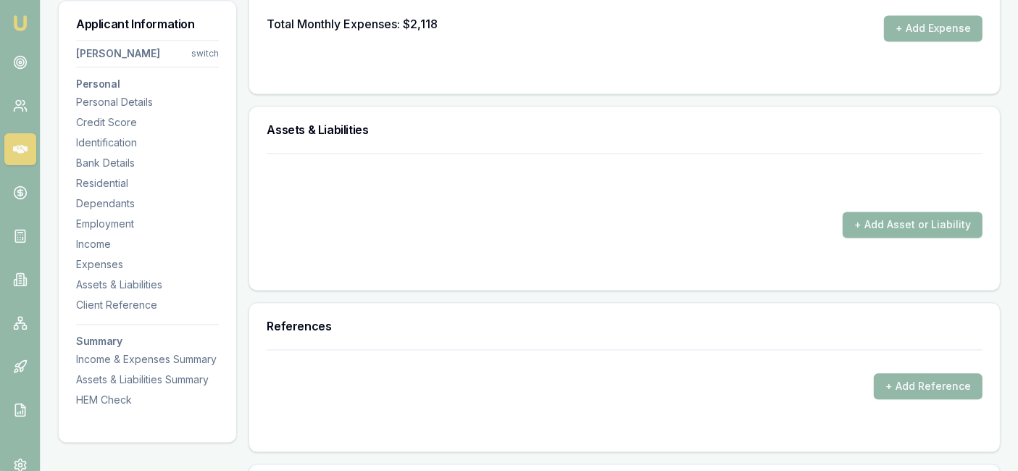
click at [905, 218] on button "+ Add Asset or Liability" at bounding box center [912, 224] width 140 height 26
click at [389, 247] on form "+ Add Asset or Liability" at bounding box center [625, 213] width 716 height 120
click at [877, 218] on button "+ Add Asset or Liability" at bounding box center [912, 224] width 140 height 26
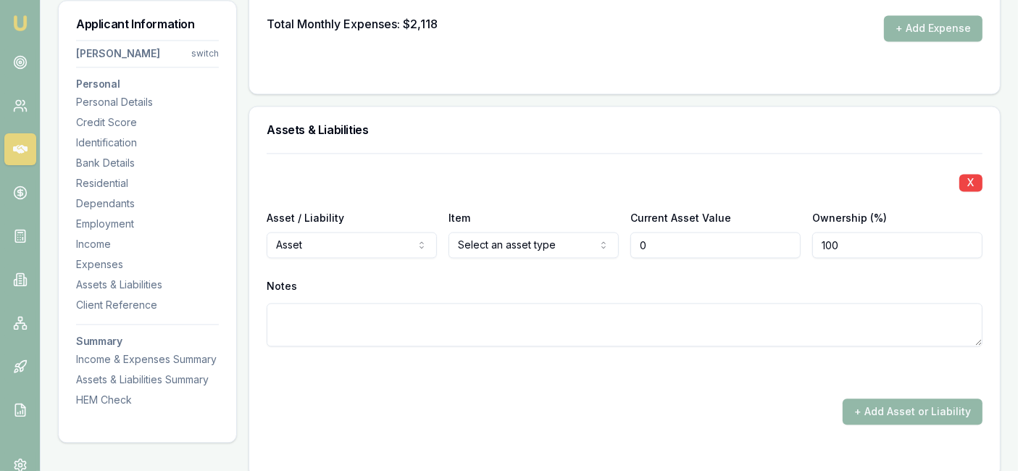
type input "$0"
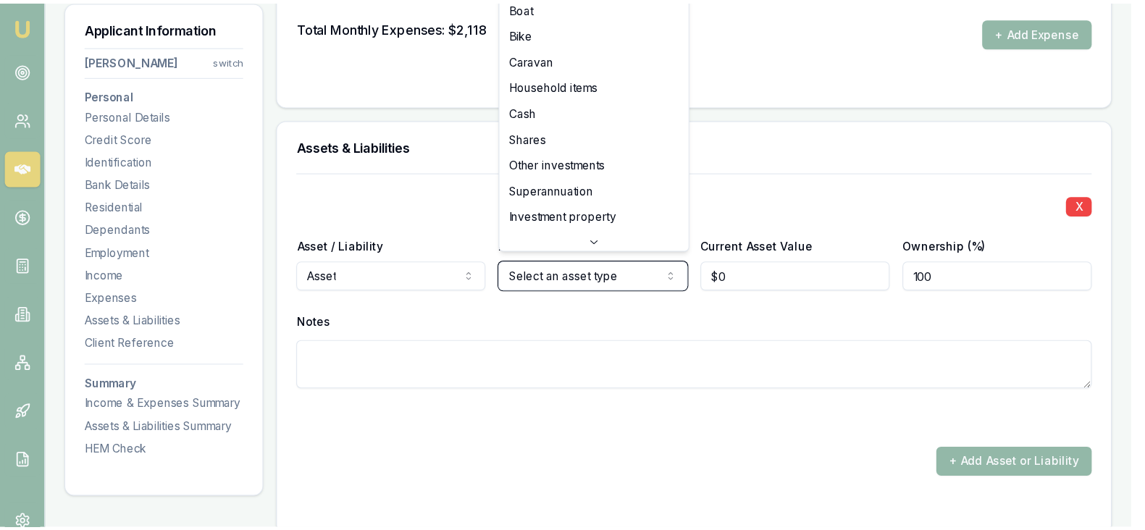
scroll to position [3092, 0]
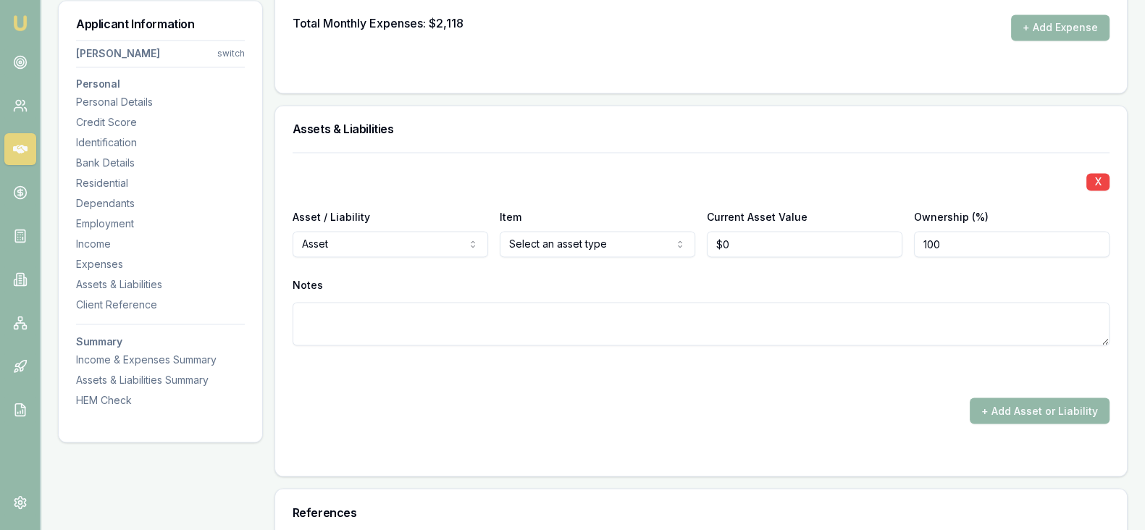
drag, startPoint x: 724, startPoint y: 2, endPoint x: 554, endPoint y: 324, distance: 364.5
click at [554, 324] on textarea at bounding box center [701, 323] width 817 height 43
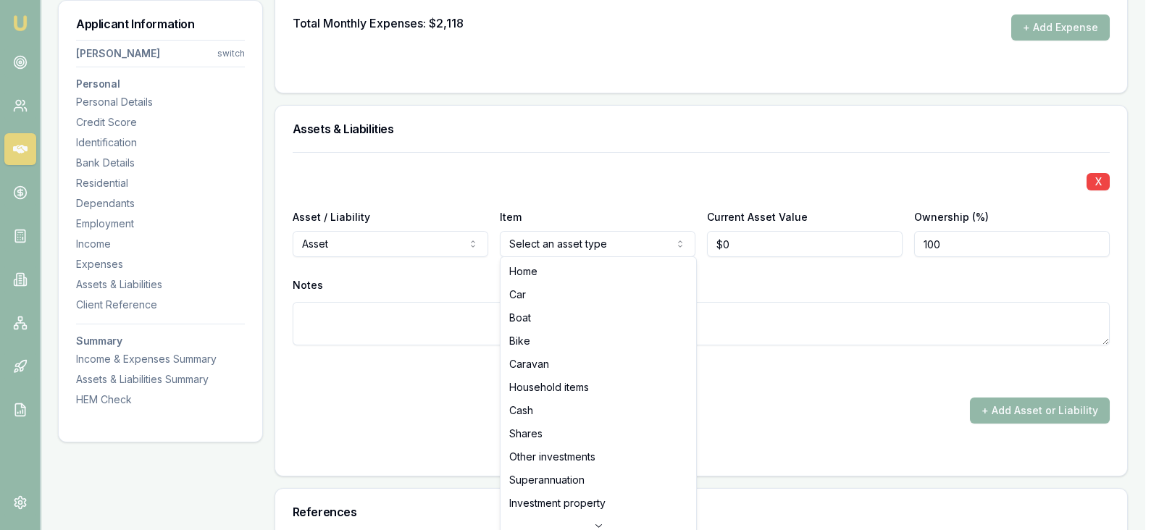
select select "CAR"
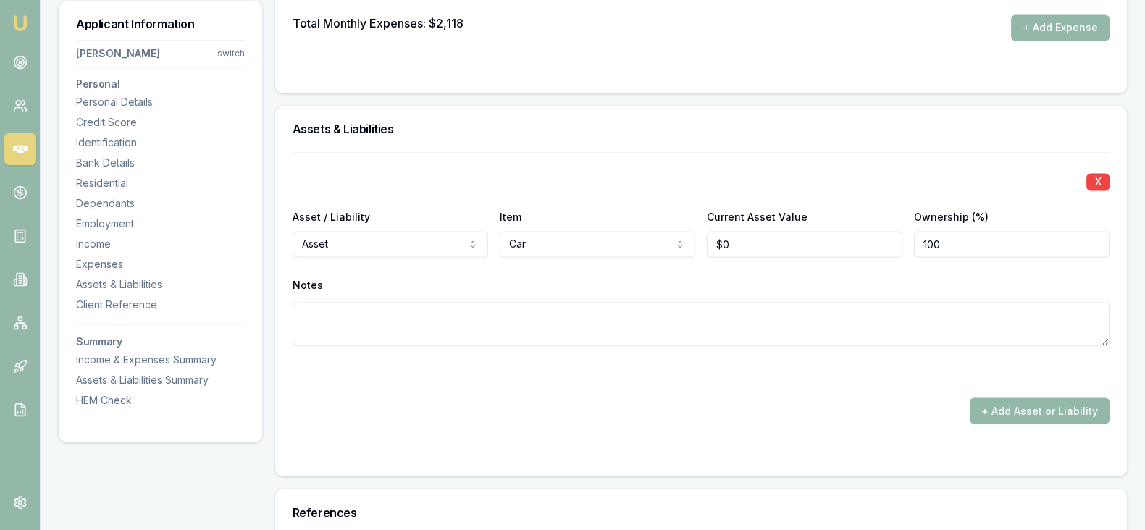
type input "0"
click at [803, 235] on input "0" at bounding box center [805, 244] width 196 height 26
type input "$30,000"
click at [515, 322] on textarea at bounding box center [701, 323] width 817 height 43
click at [1010, 399] on button "+ Add Asset or Liability" at bounding box center [1040, 411] width 140 height 26
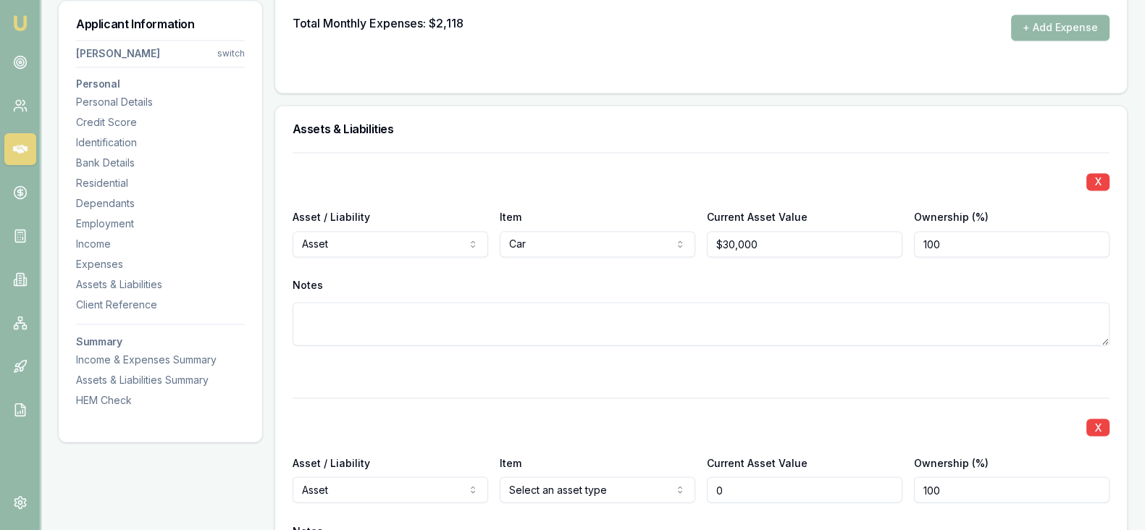
scroll to position [3379, 0]
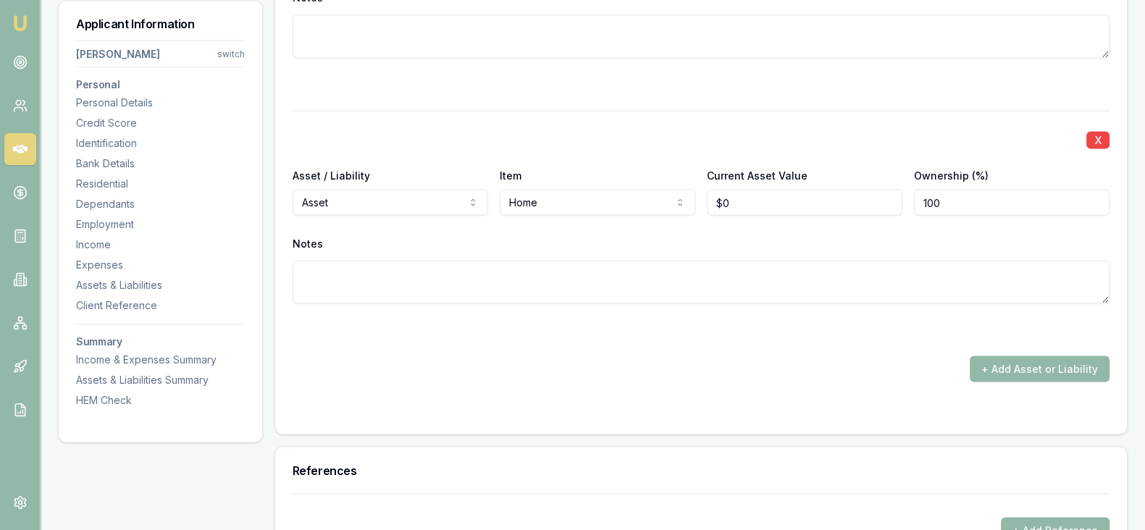
type input "0"
click at [781, 197] on input "0" at bounding box center [805, 202] width 196 height 26
type input "$800"
click at [308, 273] on textarea at bounding box center [701, 281] width 817 height 43
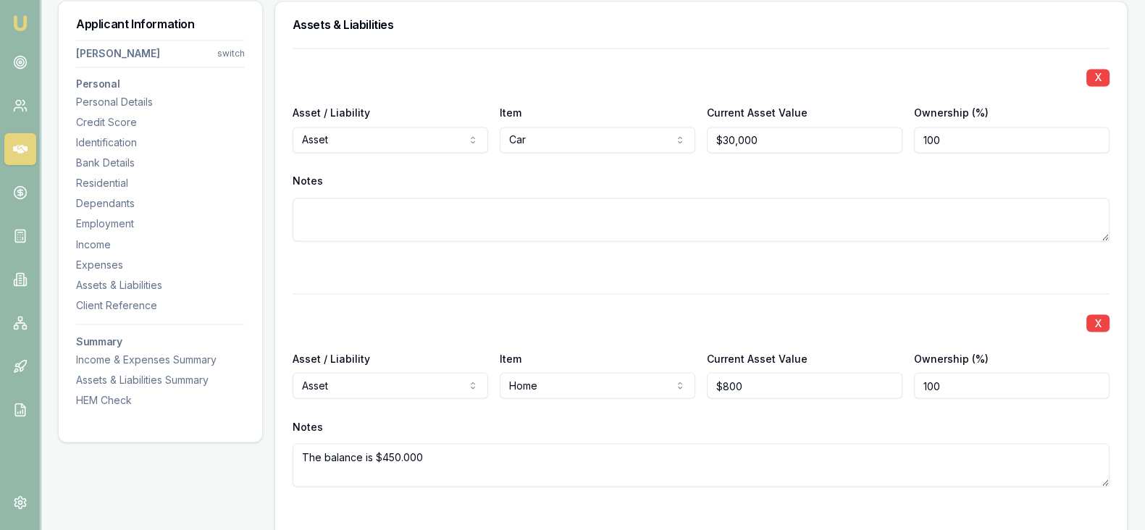
scroll to position [3194, 0]
type textarea "The balance is $450.000"
click at [377, 216] on textarea at bounding box center [701, 221] width 817 height 43
type textarea "Toyota Chr"
click at [516, 299] on div "X Asset / Liability Asset Asset Liability Item Home Home Car Boat Bike Caravan …" at bounding box center [701, 409] width 817 height 228
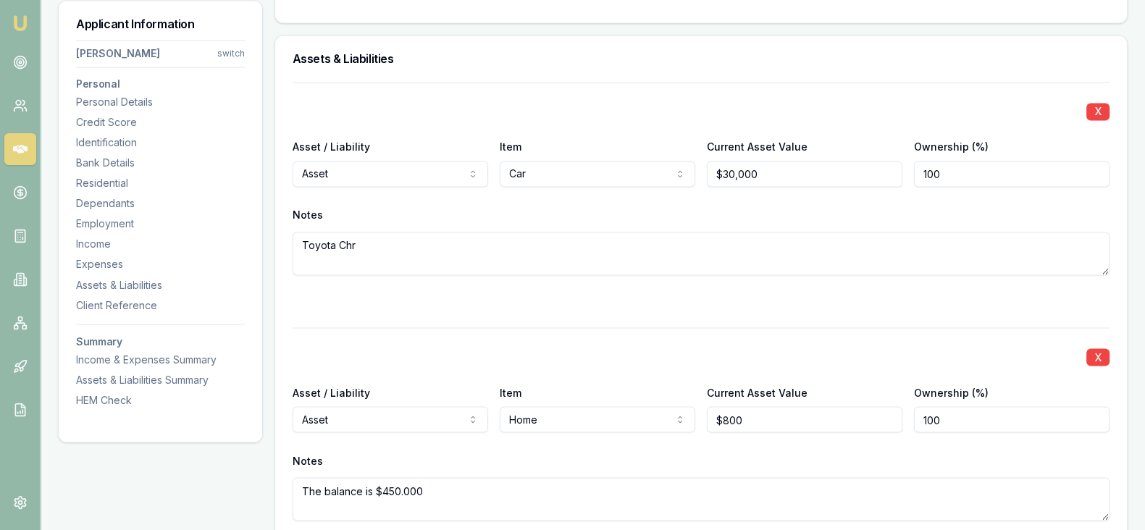
scroll to position [3161, 0]
drag, startPoint x: 516, startPoint y: 299, endPoint x: 411, endPoint y: 324, distance: 108.0
click at [411, 328] on div "X Asset / Liability Asset Asset Liability Item Home Home Car Boat Bike Caravan …" at bounding box center [701, 442] width 817 height 228
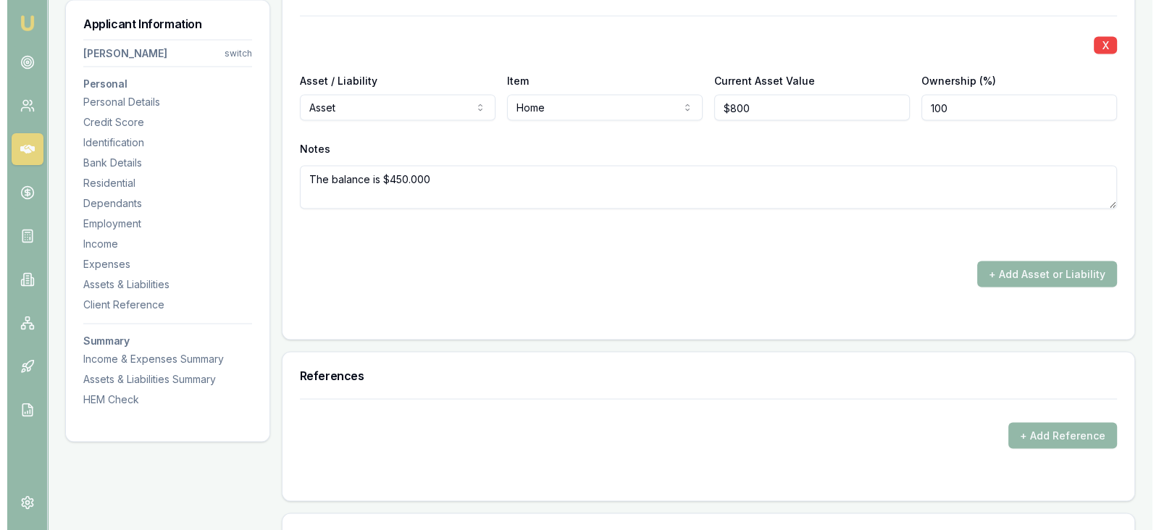
scroll to position [3471, 0]
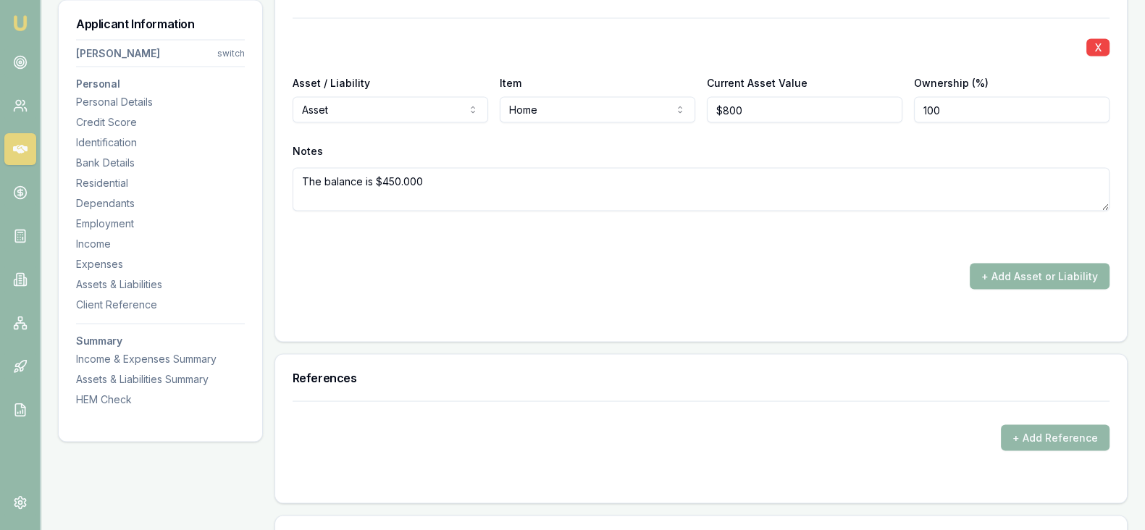
click at [1017, 273] on button "+ Add Asset or Liability" at bounding box center [1040, 277] width 140 height 26
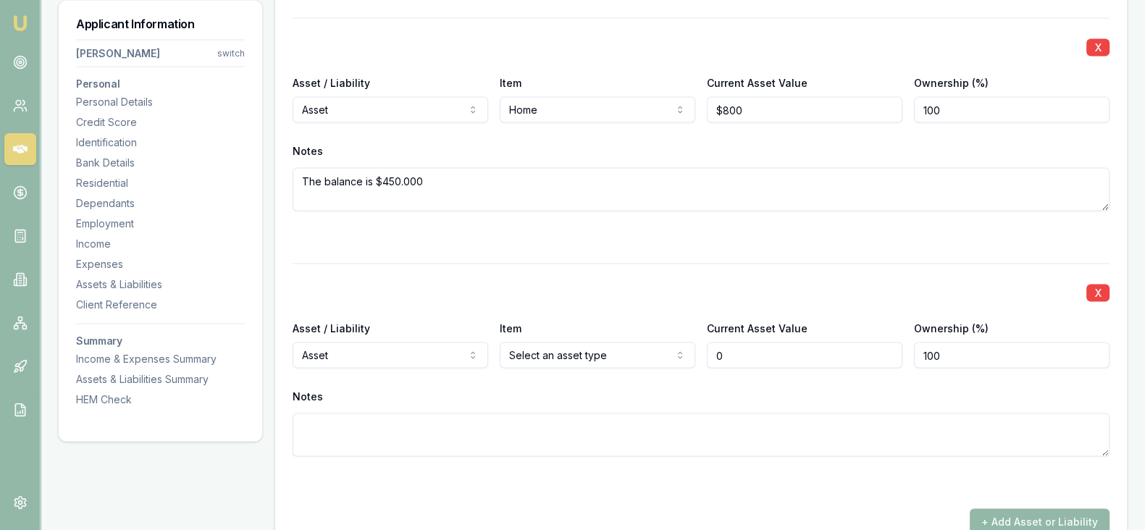
type input "$0"
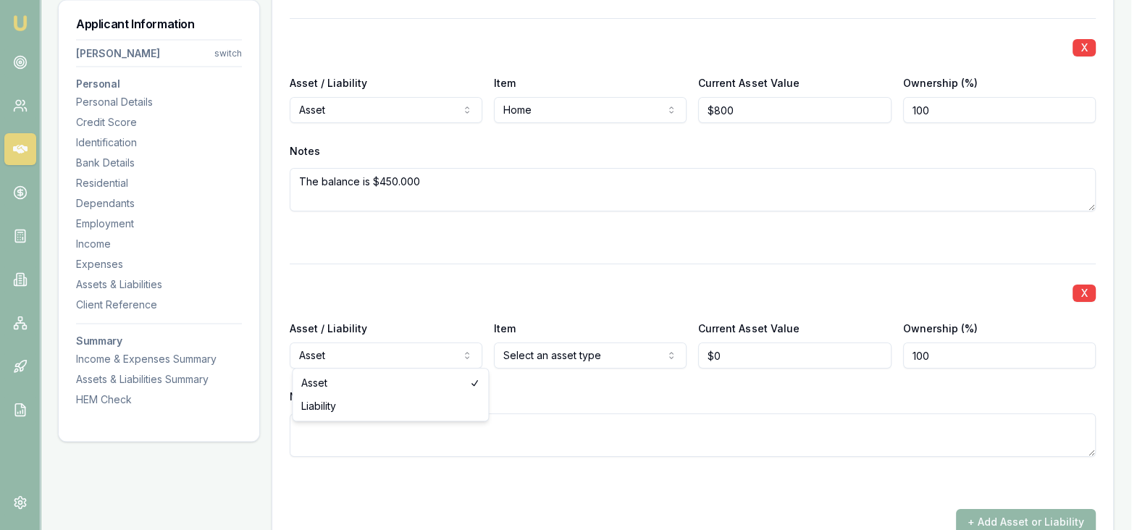
select select "LIABILITY"
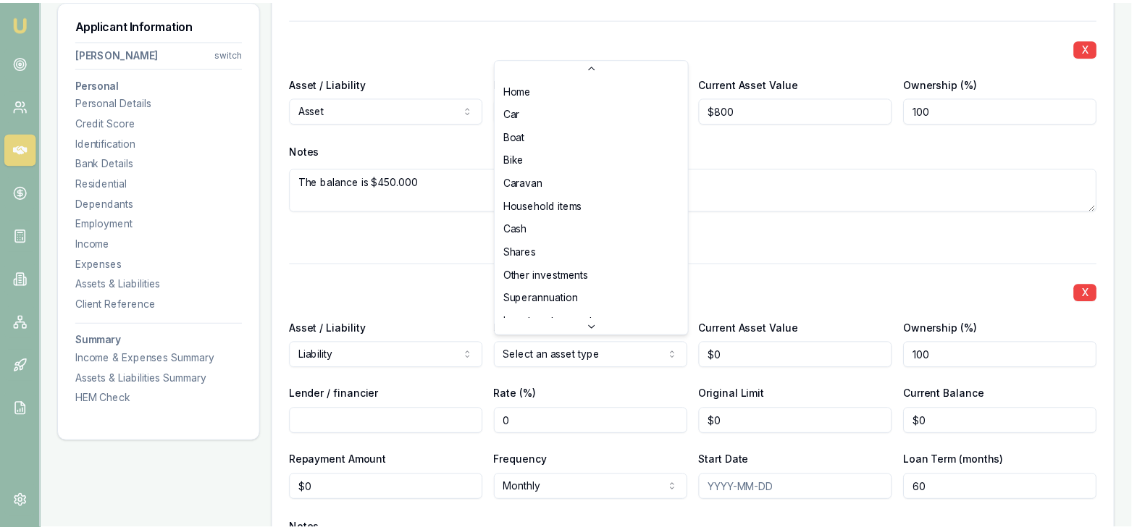
scroll to position [109, 0]
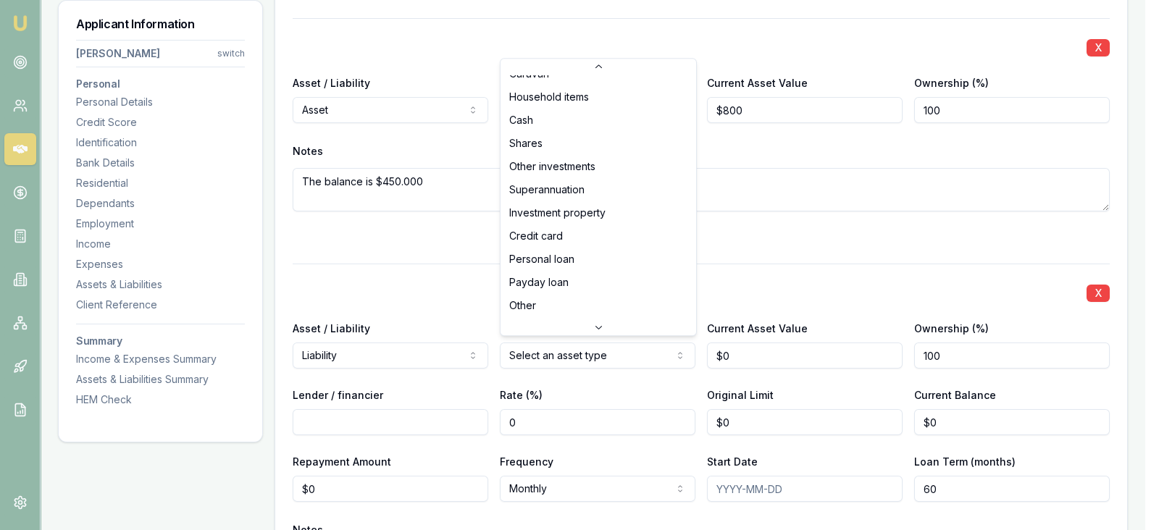
select select "PERSONAL_LOAN"
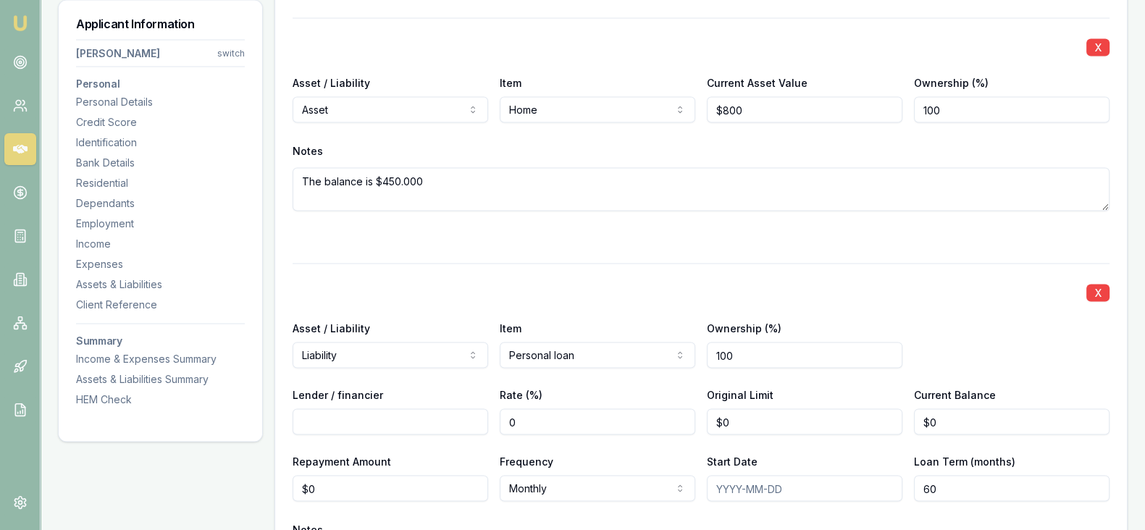
click at [359, 418] on input "Lender / financier" at bounding box center [391, 422] width 196 height 26
type input "Commonweath Bank"
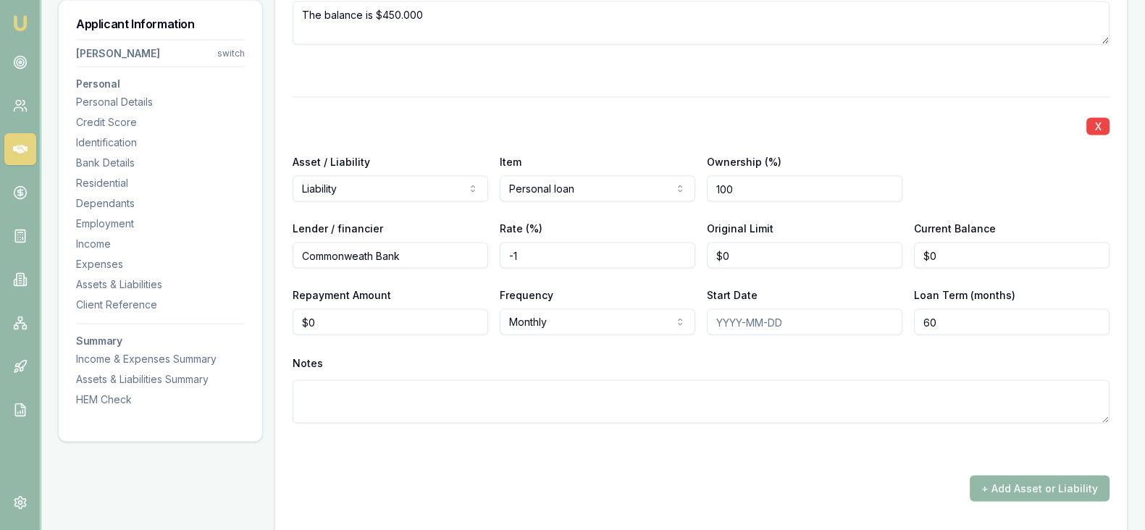
scroll to position [3642, 0]
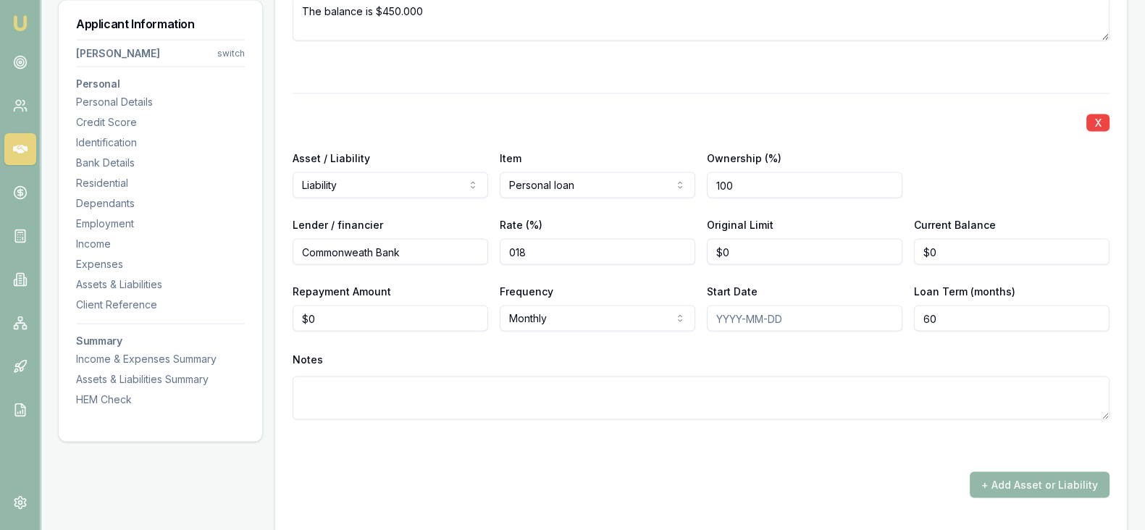
click at [514, 246] on input "018" at bounding box center [598, 252] width 196 height 26
type input "18"
click at [945, 264] on div "X Asset / Liability Liability Asset Liability Item Personal loan Home Car Boat …" at bounding box center [701, 273] width 817 height 361
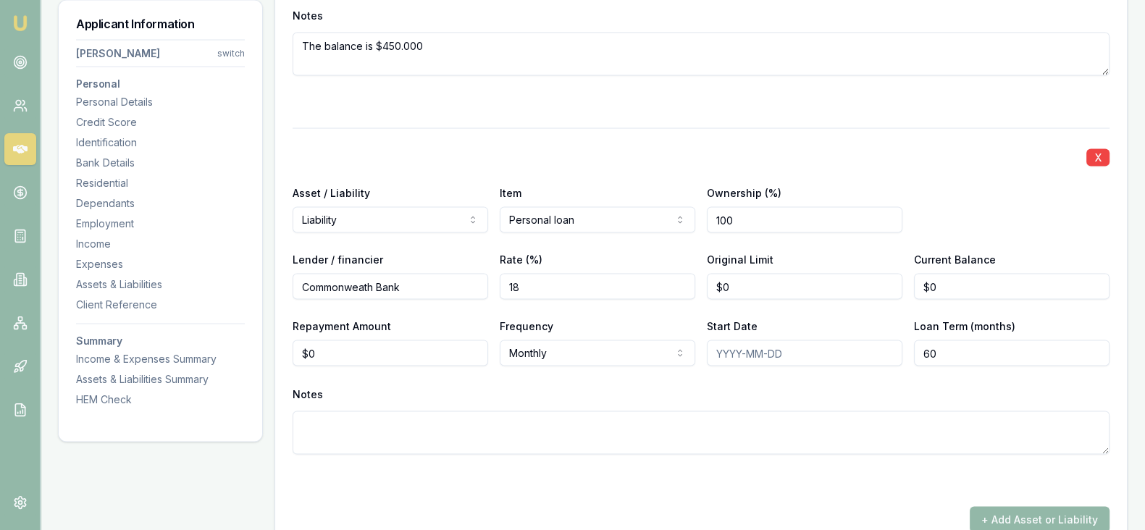
click at [949, 253] on label "Current Balance" at bounding box center [955, 259] width 82 height 12
click at [949, 274] on input "$0" at bounding box center [1012, 287] width 196 height 26
type input "0"
type input "$3,000"
type input "0"
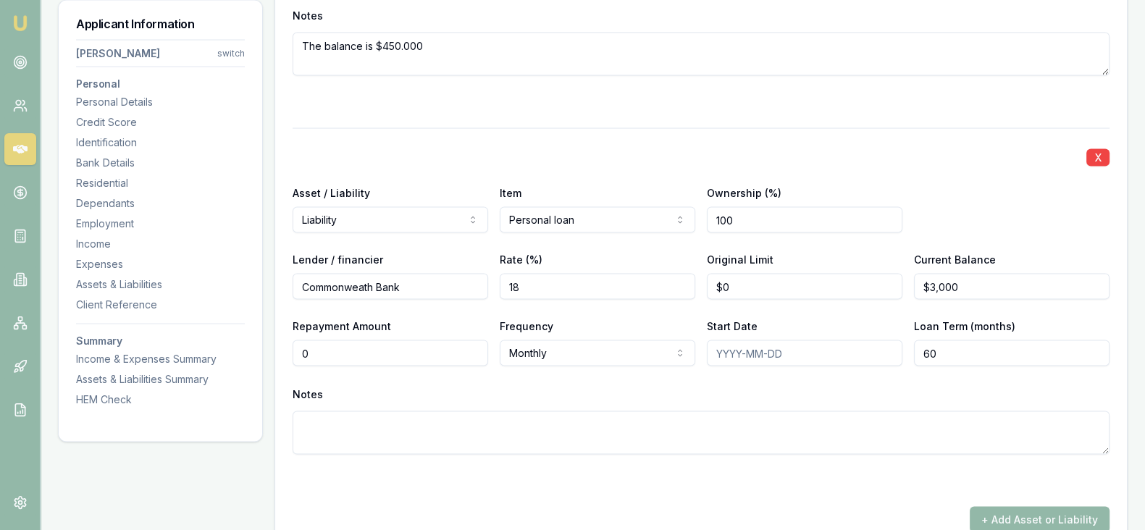
click at [425, 354] on input "0" at bounding box center [391, 353] width 196 height 26
type input "$19"
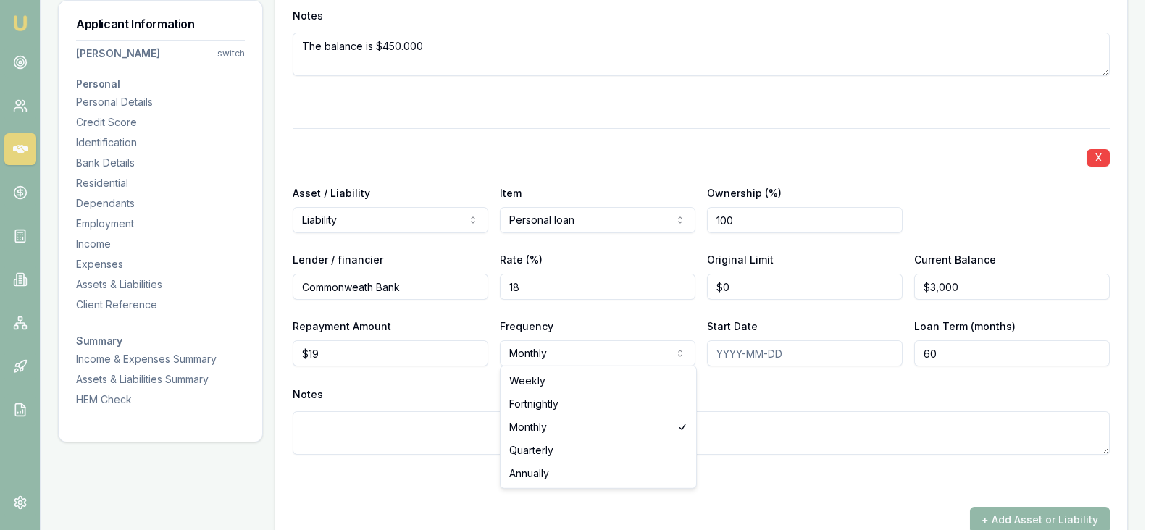
select select "WEEKLY"
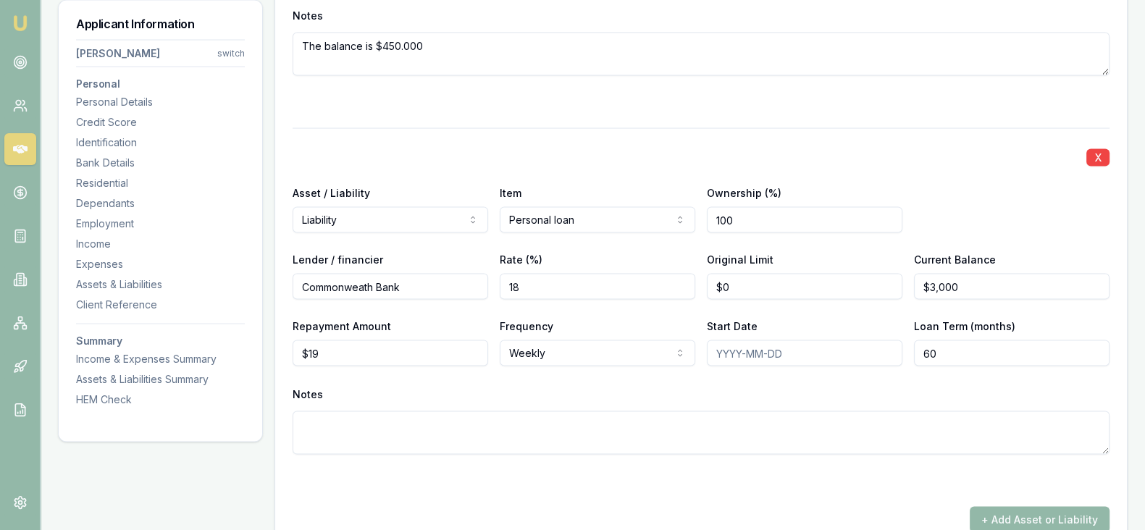
click at [731, 350] on input "Start Date" at bounding box center [805, 353] width 196 height 26
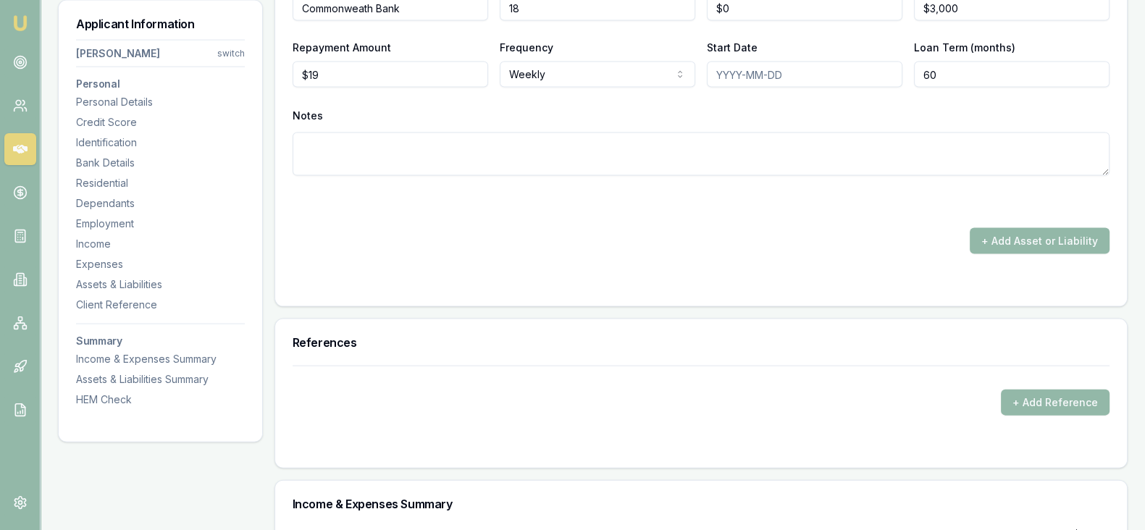
scroll to position [3893, 0]
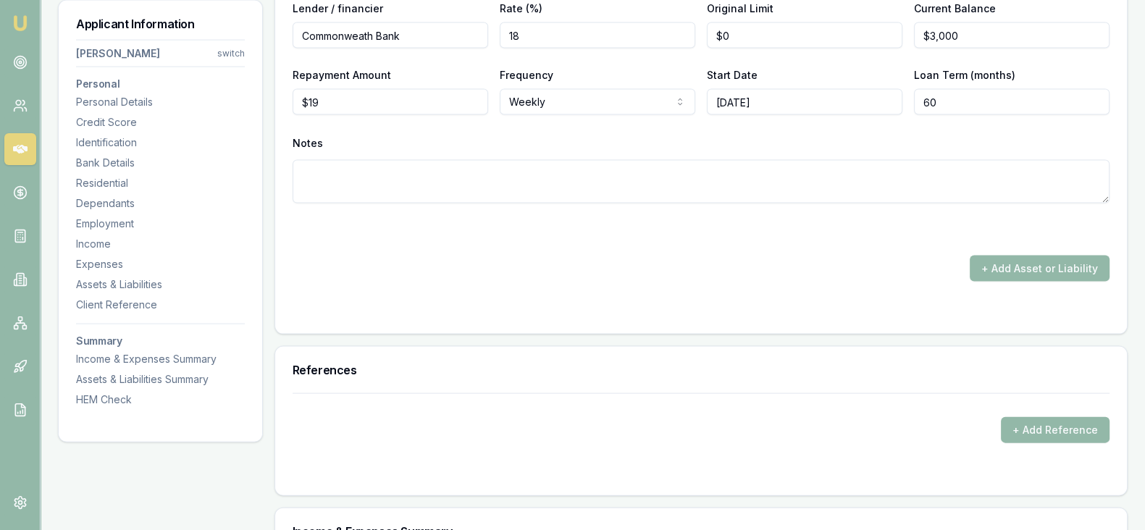
type input "01/11/2024"
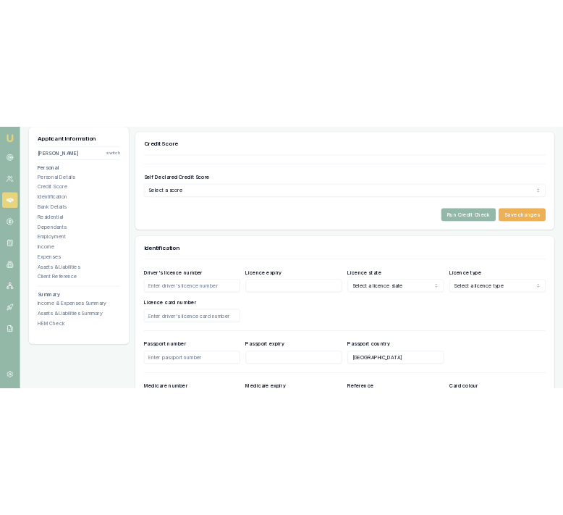
scroll to position [525, 0]
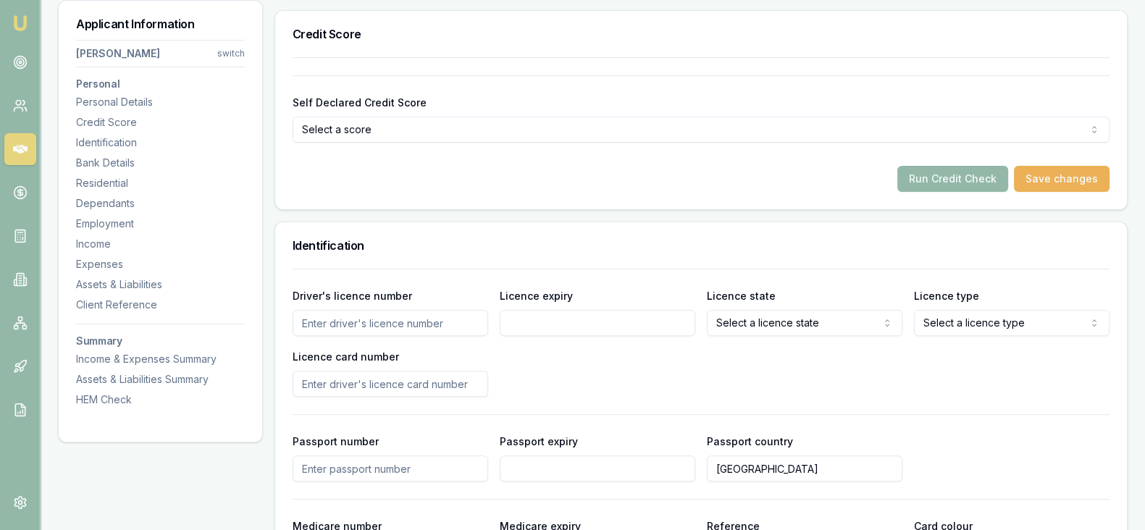
click at [399, 314] on input "Driver's licence number" at bounding box center [391, 323] width 196 height 26
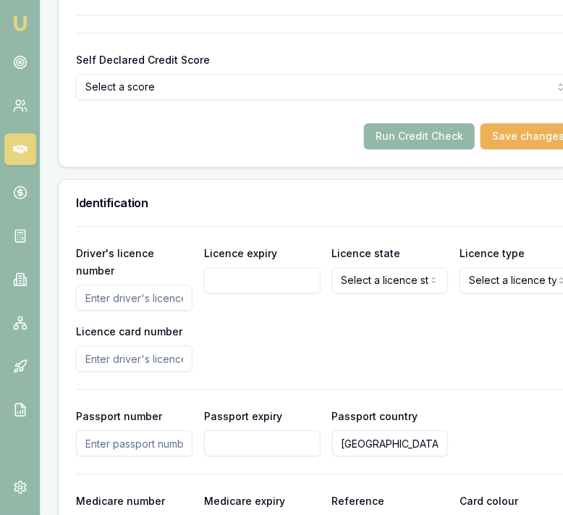
scroll to position [1038, 0]
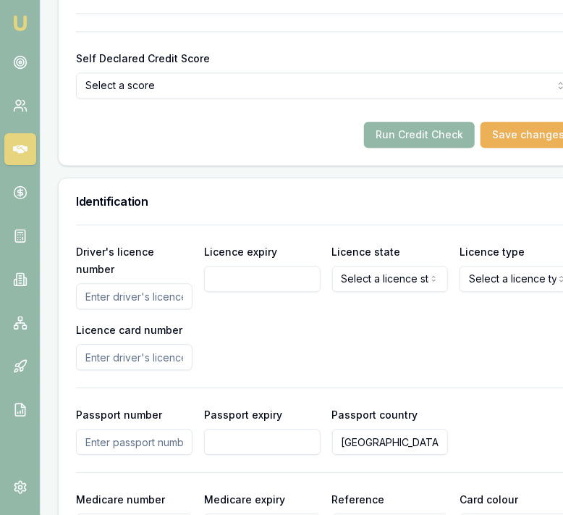
click at [169, 309] on input "Driver's licence number" at bounding box center [134, 296] width 117 height 26
type input "093513780"
click at [246, 292] on input "Licence expiry" at bounding box center [262, 279] width 117 height 26
type input "09/09/1980"
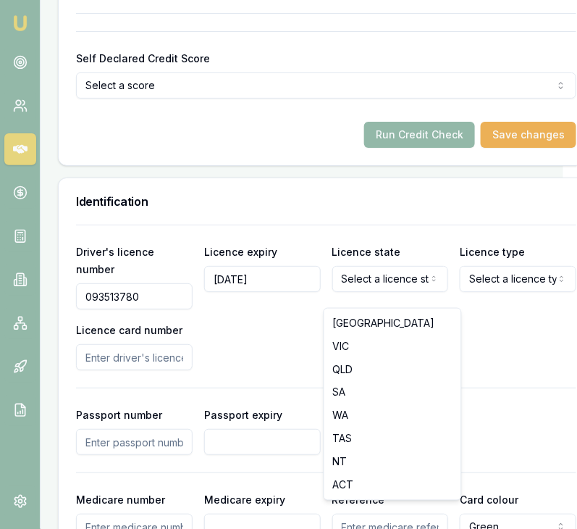
select select "VIC"
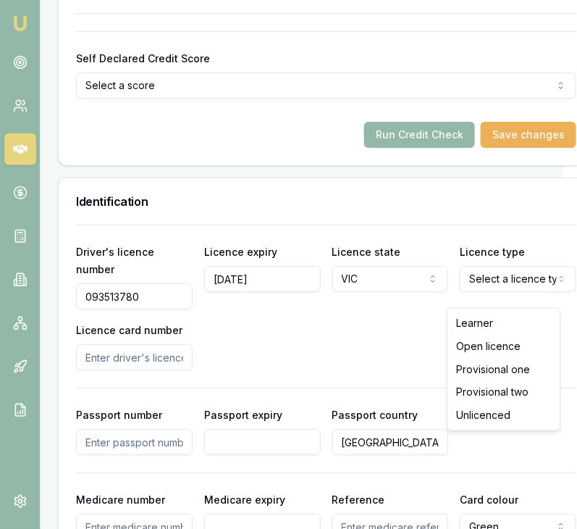
select select "OPEN_LICENCE"
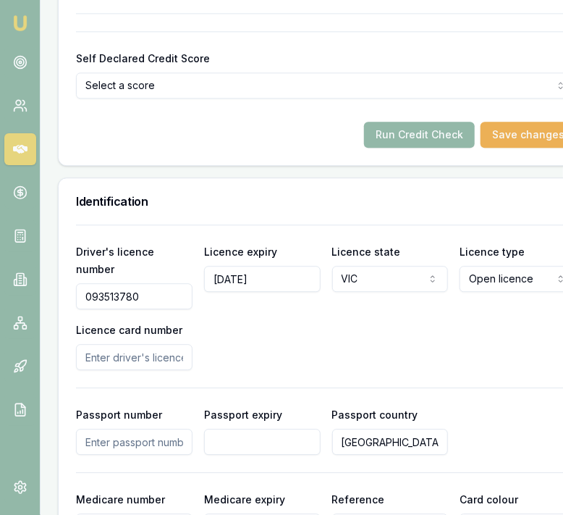
click at [131, 370] on input "Licence card number" at bounding box center [134, 357] width 117 height 26
click at [270, 338] on div "Driver's licence number 093513780 Licence expiry 09/09/1980 Licence state VIC N…" at bounding box center [326, 306] width 500 height 127
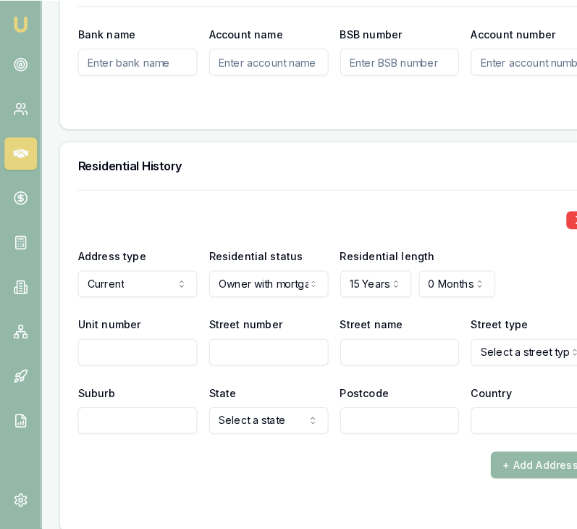
scroll to position [1745, 0]
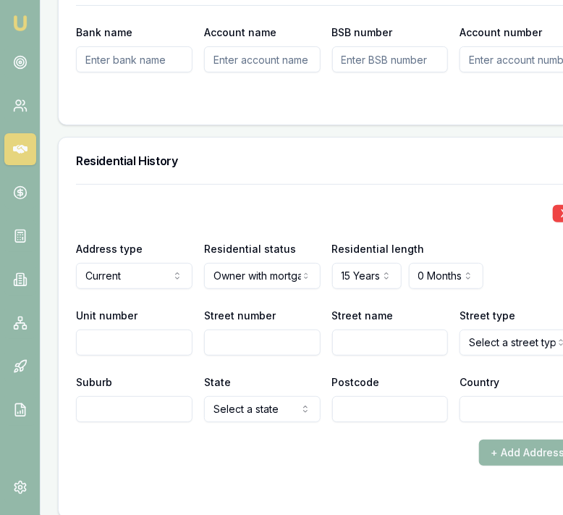
click at [145, 349] on input "Unit number" at bounding box center [134, 343] width 117 height 26
click at [228, 356] on input "Street number" at bounding box center [262, 343] width 117 height 26
type input "15"
click at [351, 356] on input "Street name" at bounding box center [390, 343] width 117 height 26
type input "Noremac"
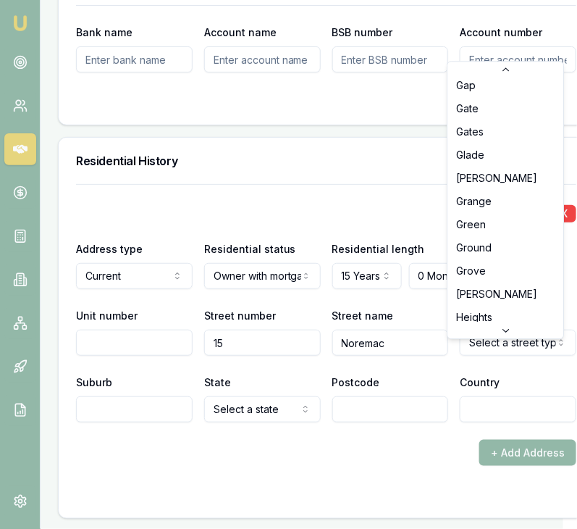
scroll to position [1792, 0]
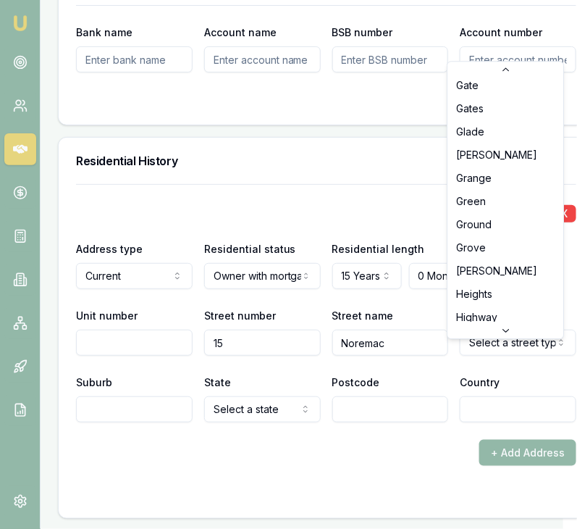
select select "Ground"
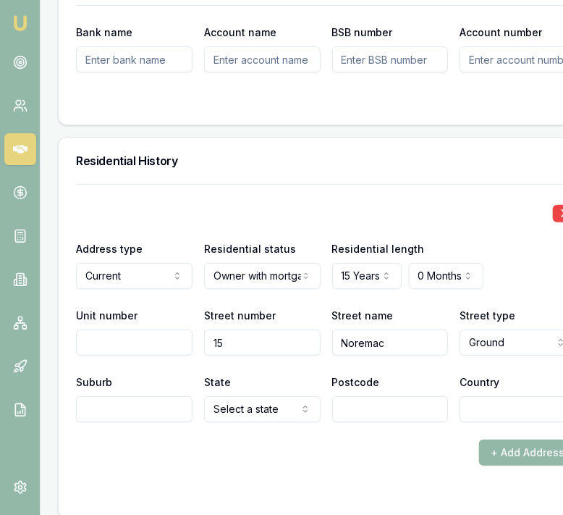
click at [152, 418] on input "Suburb" at bounding box center [134, 409] width 117 height 26
type input "Lyndhurst"
